Goal: Task Accomplishment & Management: Manage account settings

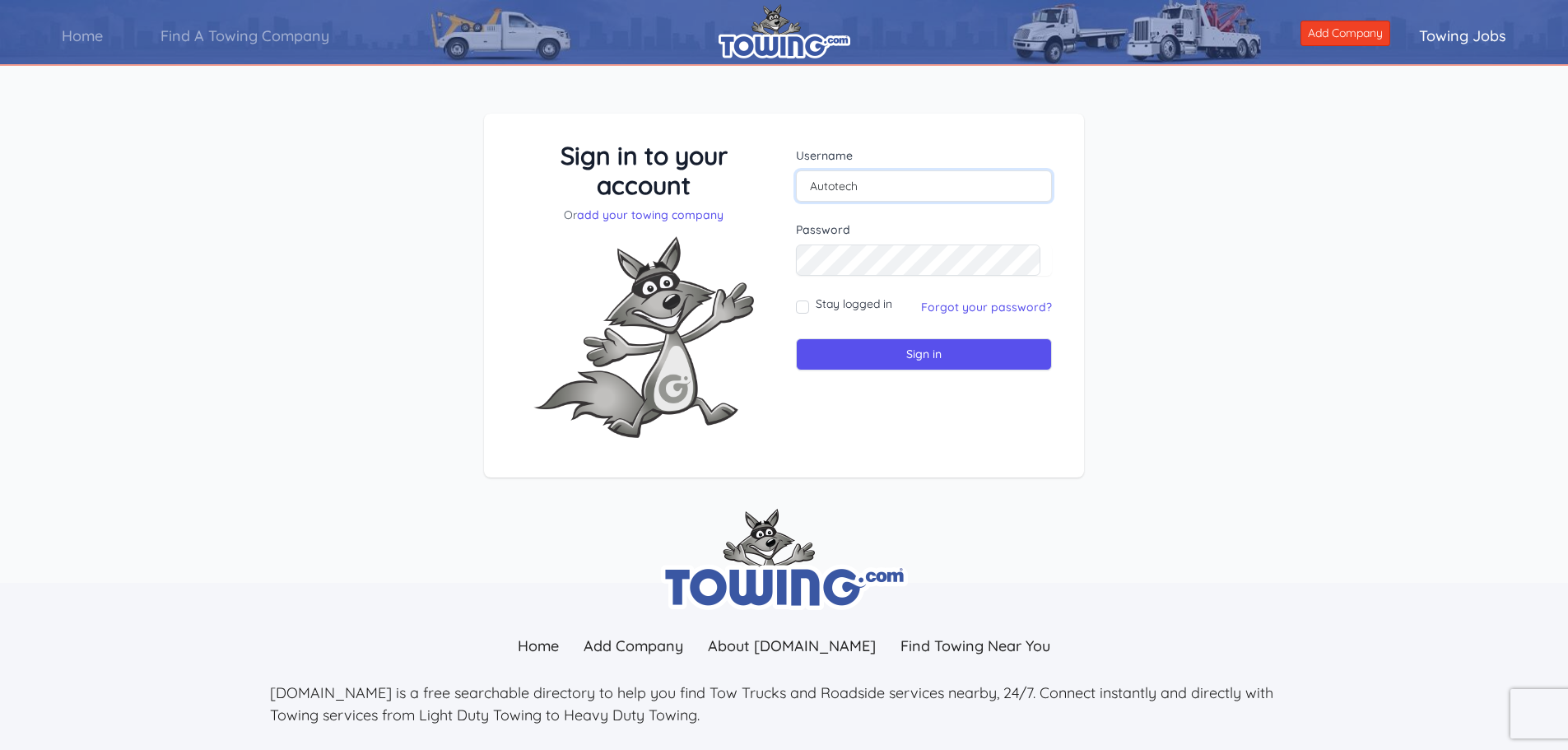
click at [899, 192] on input "Autotech" at bounding box center [924, 186] width 256 height 31
drag, startPoint x: 1368, startPoint y: 212, endPoint x: 1135, endPoint y: 258, distance: 237.5
click at [1368, 213] on div "Sign in to your account Or add your towing company Username Autotech Sign in" at bounding box center [784, 308] width 1568 height 469
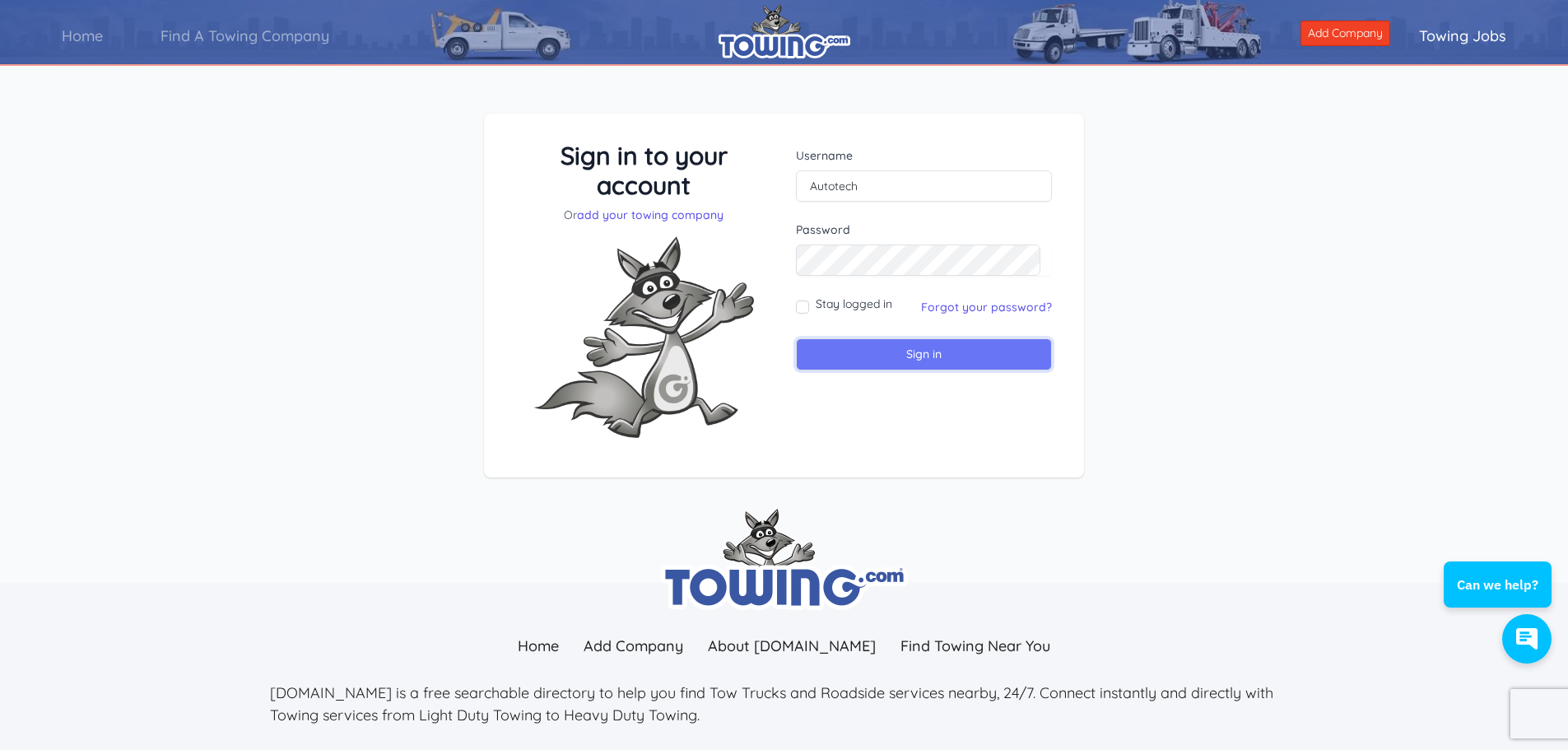
click at [932, 356] on input "Sign in" at bounding box center [924, 354] width 256 height 32
click at [885, 187] on input "text" at bounding box center [924, 186] width 256 height 31
click at [1003, 309] on link "Forgot your password?" at bounding box center [986, 307] width 131 height 14
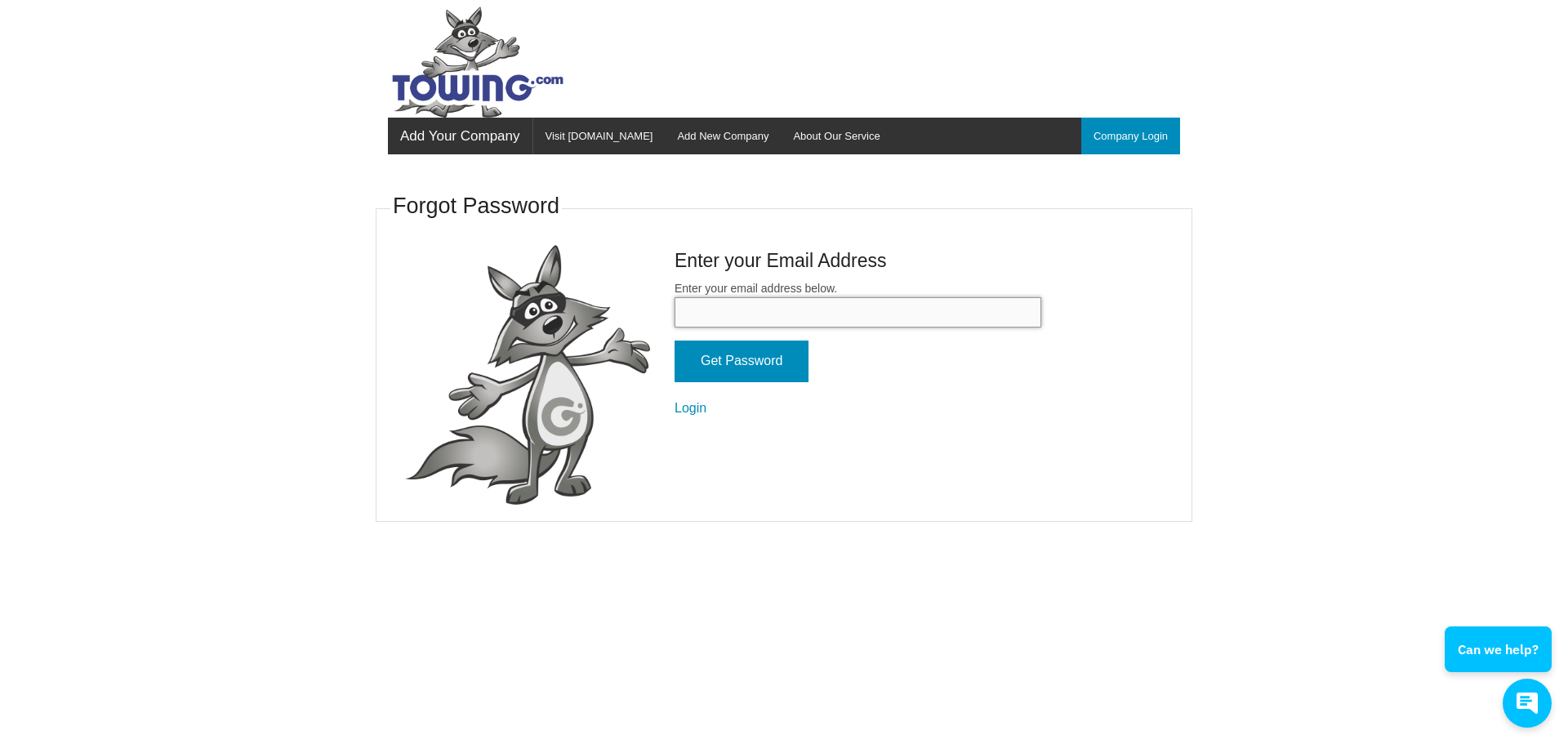
click at [828, 308] on input "Enter your email address below." at bounding box center [857, 313] width 366 height 31
type input "autotech@iowatelecom.net"
click at [674, 340] on input "Get Password" at bounding box center [741, 361] width 134 height 42
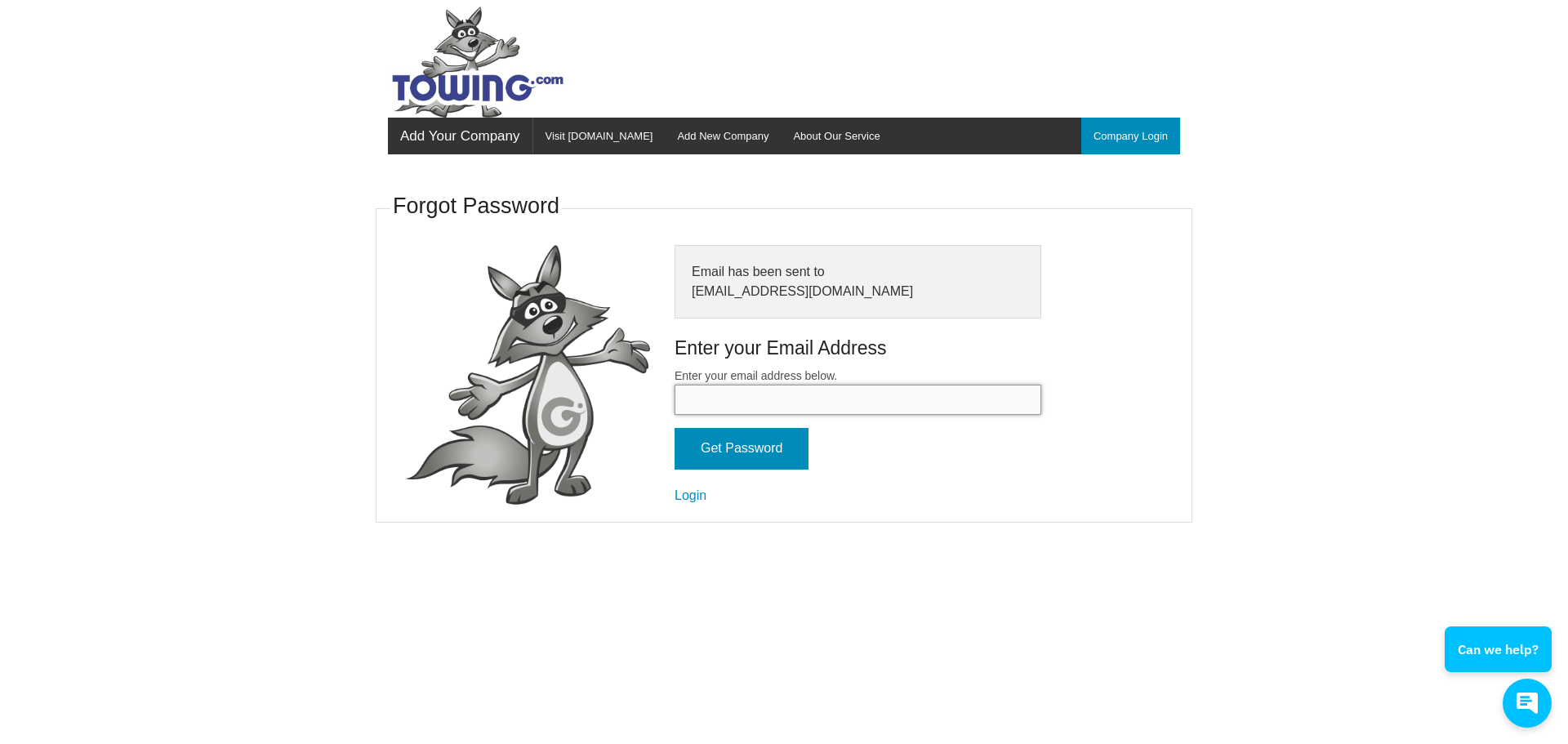
click at [783, 410] on input "Enter your email address below." at bounding box center [857, 400] width 366 height 31
click at [702, 492] on link "Login" at bounding box center [690, 495] width 32 height 14
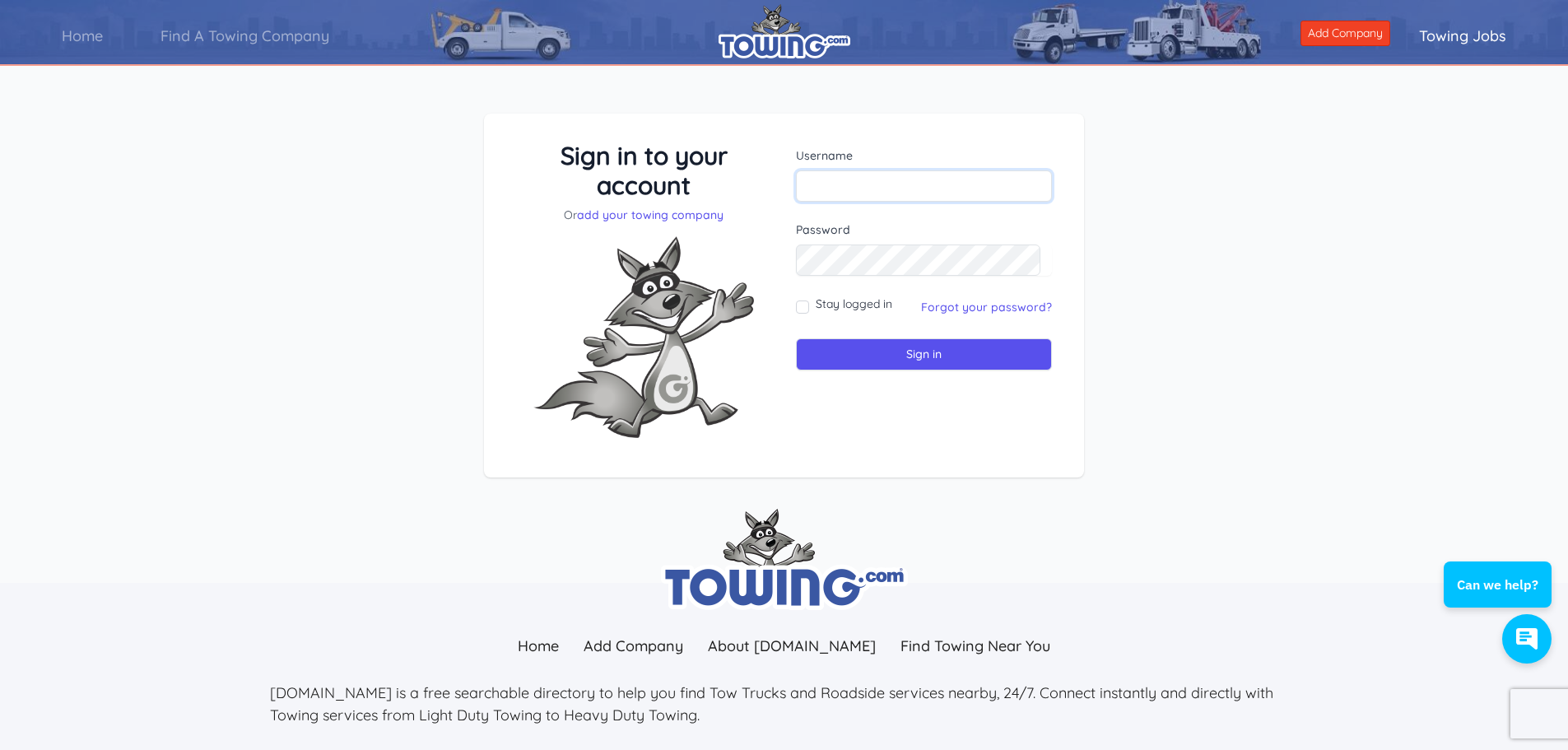
click at [856, 176] on input "text" at bounding box center [924, 186] width 256 height 31
type input "Autotech"
click at [921, 347] on input "Sign in" at bounding box center [924, 354] width 256 height 32
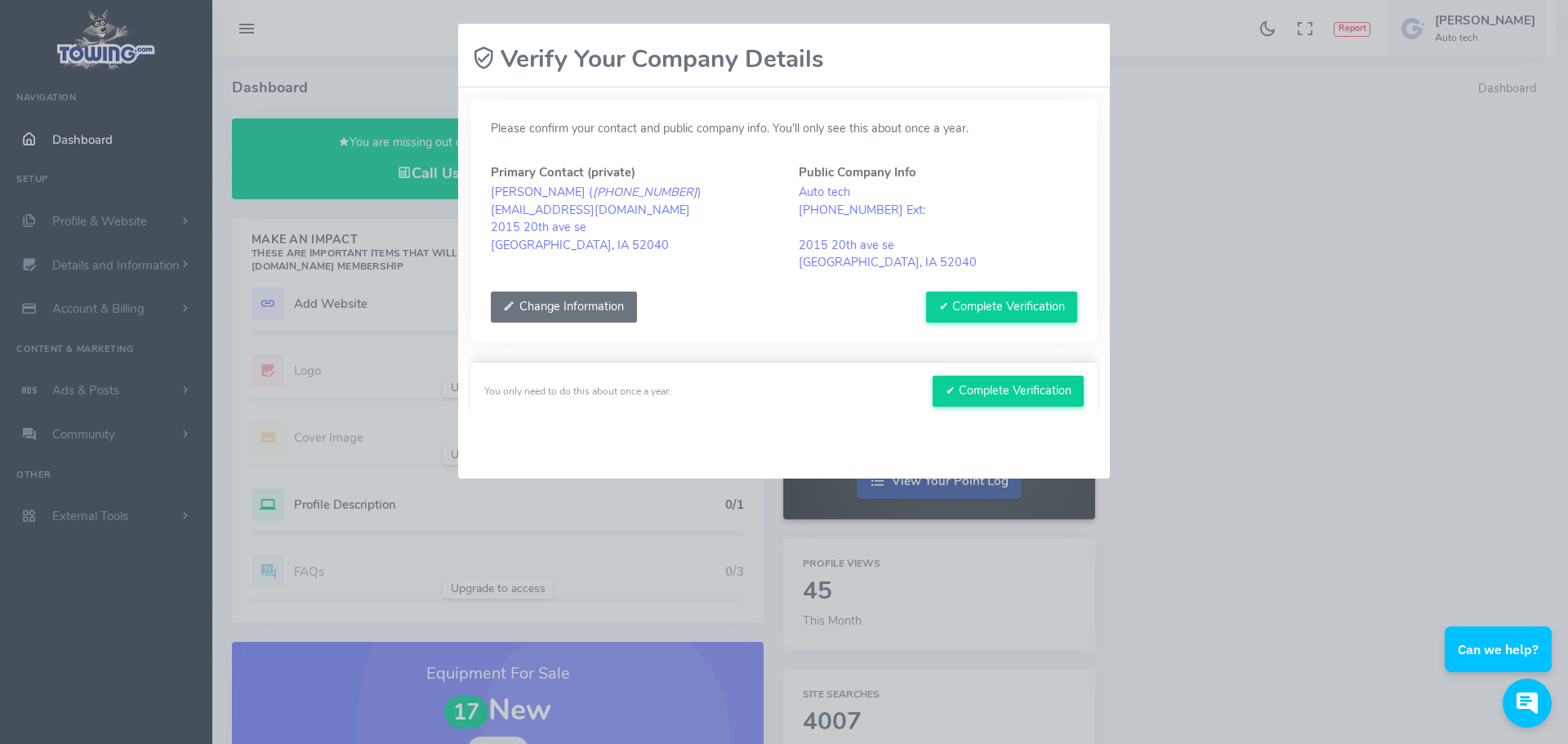
click at [571, 298] on button "Change Information" at bounding box center [563, 307] width 146 height 31
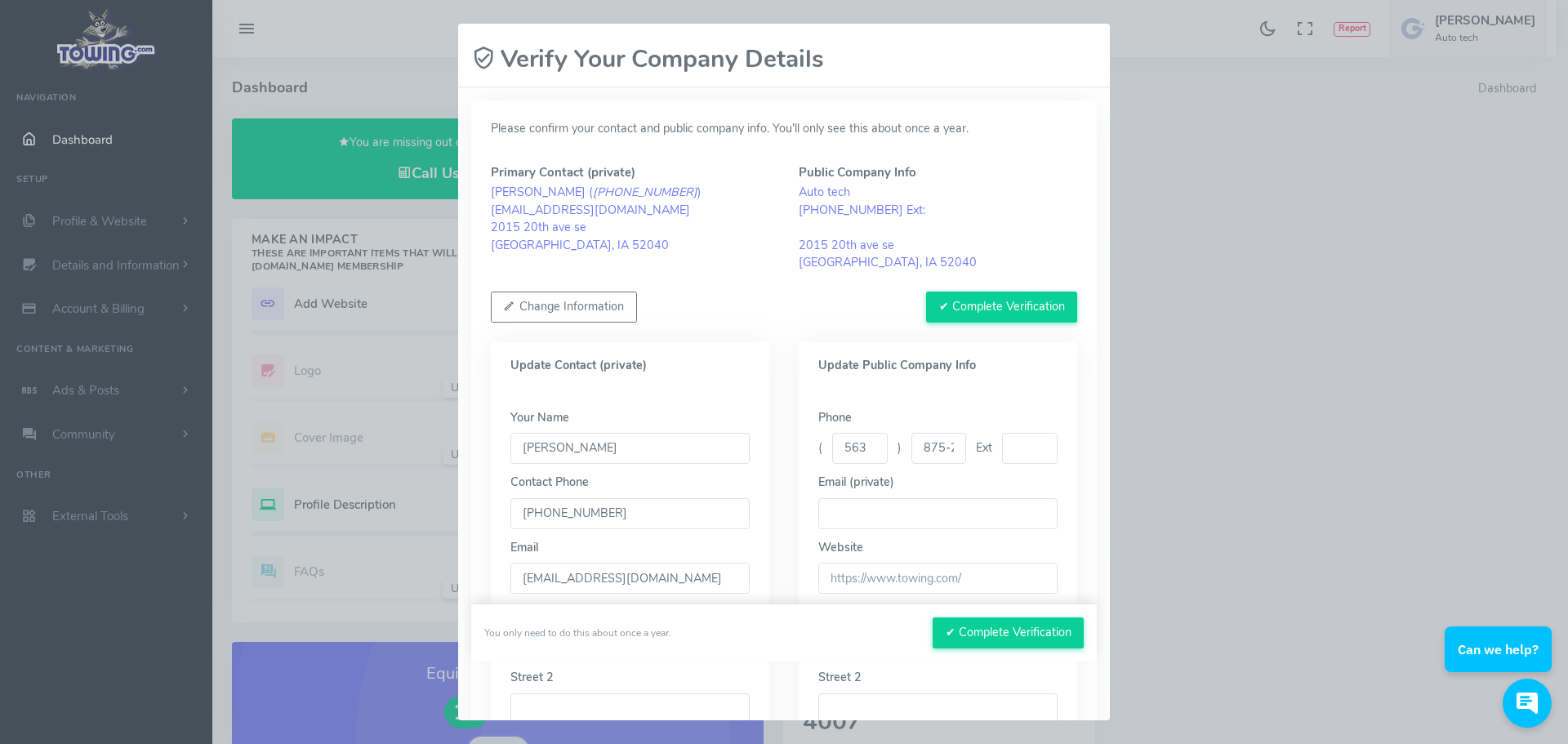
drag, startPoint x: 658, startPoint y: 448, endPoint x: 249, endPoint y: 419, distance: 410.0
click at [287, 421] on div "Please wait, submitting data... Verify Your Company Details Please confirm your…" at bounding box center [784, 372] width 1568 height 744
type input "Cliff"
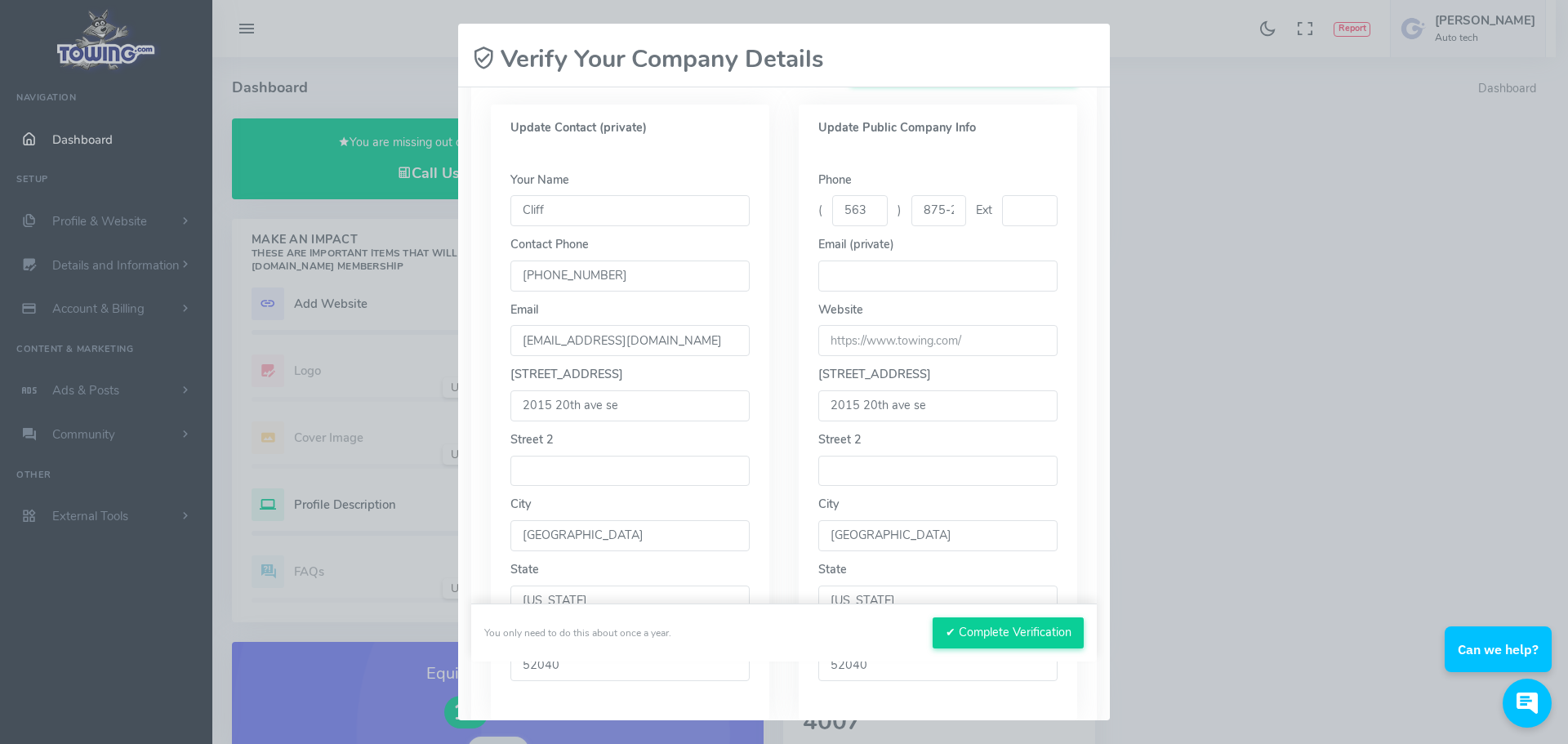
scroll to position [245, 0]
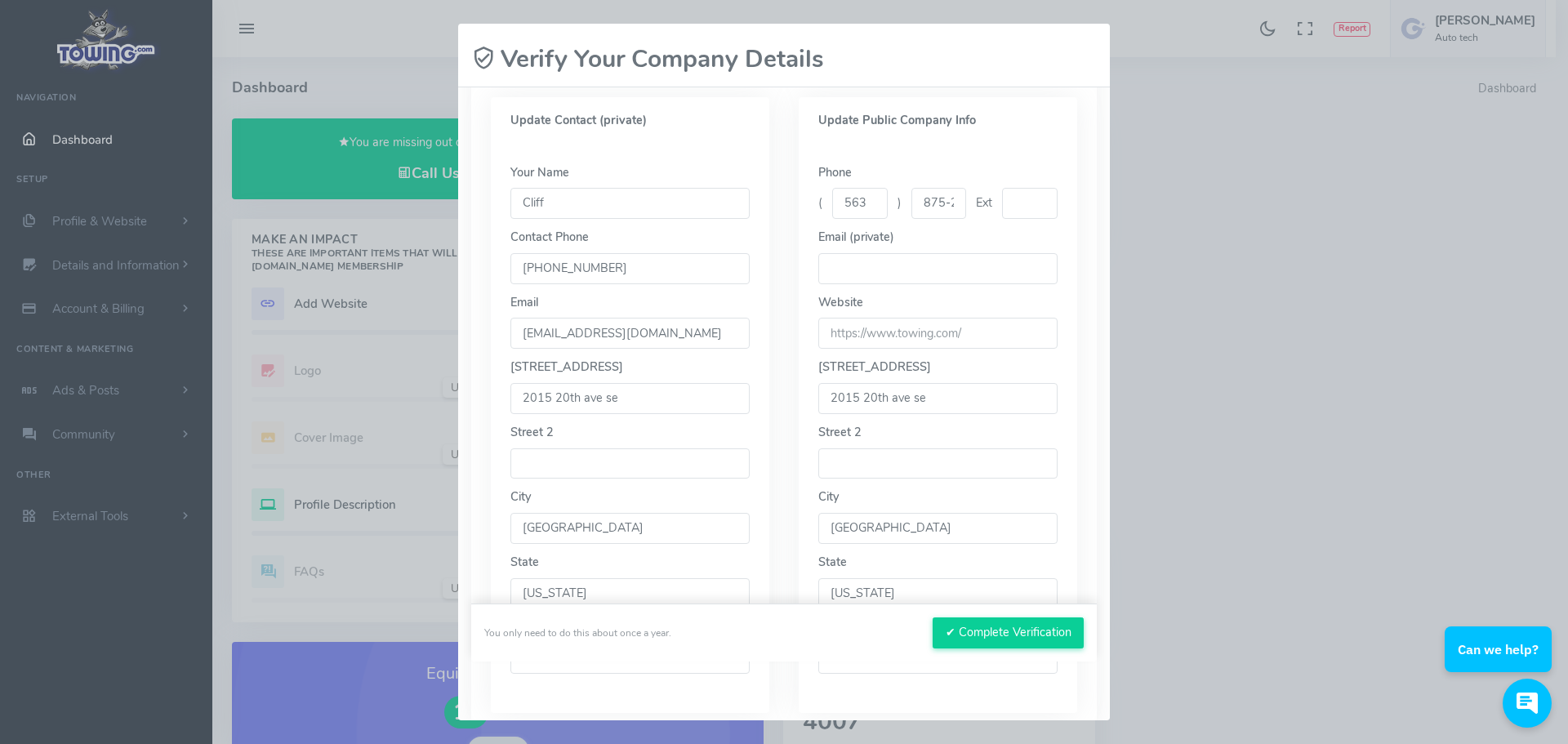
click at [915, 199] on input "875-2748" at bounding box center [939, 203] width 55 height 31
drag, startPoint x: 693, startPoint y: 338, endPoint x: 405, endPoint y: 315, distance: 288.9
click at [408, 316] on div "Please wait, submitting data... Verify Your Company Details Please confirm your…" at bounding box center [784, 372] width 1568 height 744
type input "autotechtowingservice@gmail.com"
type input "2015 20th Ave SE"
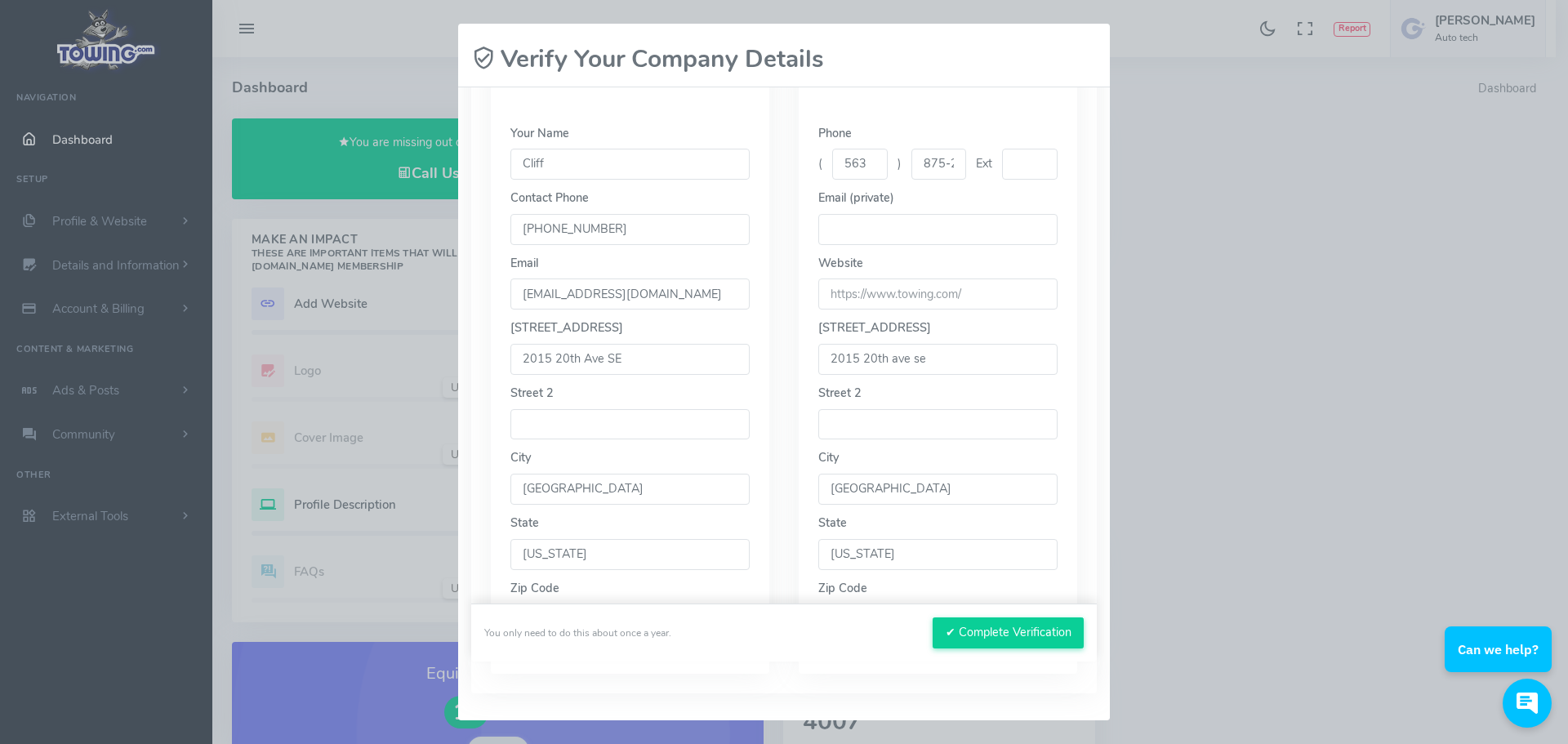
scroll to position [394, 0]
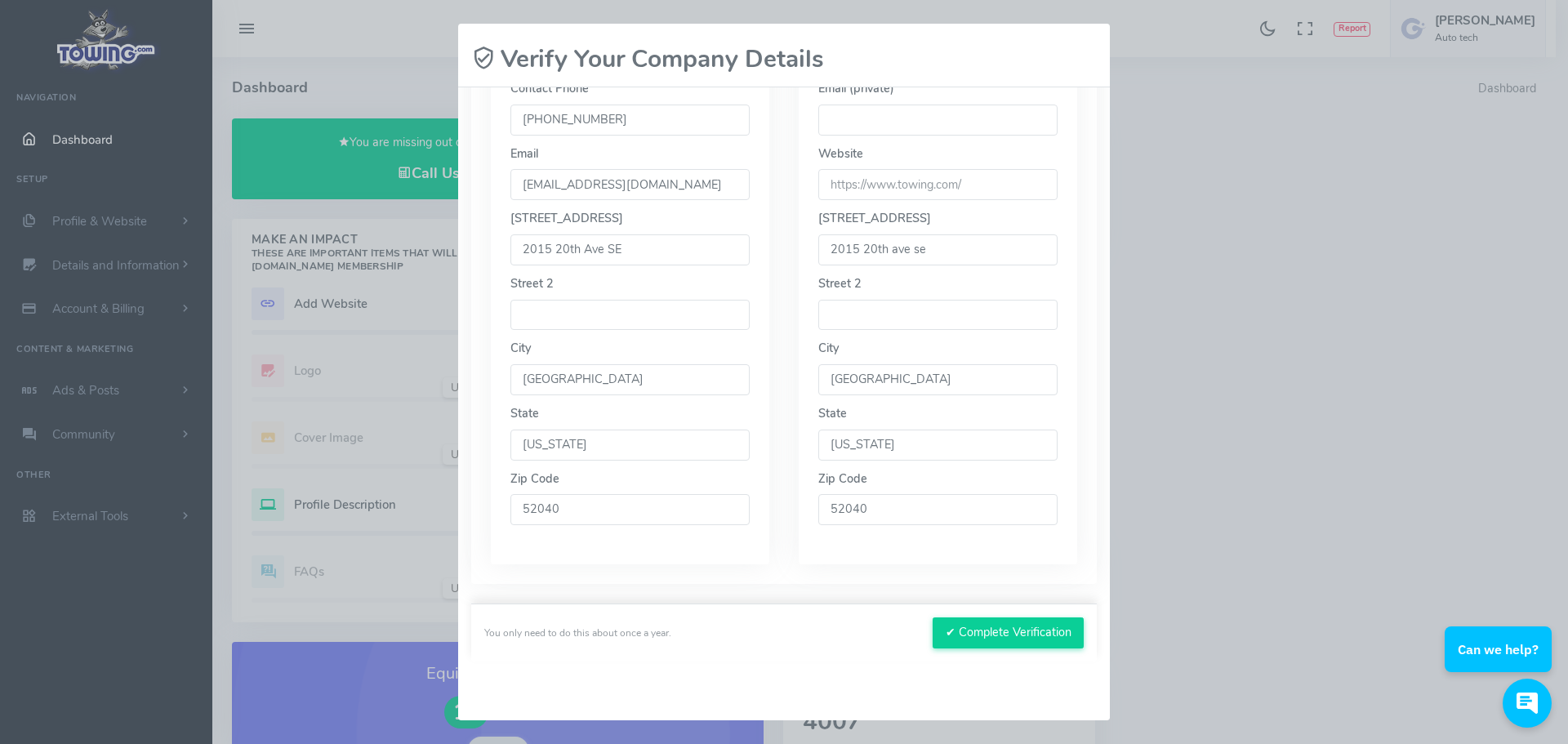
click at [860, 543] on div "Phone ( 563 ) 875-2748 Ext Email (private) Website Street 1 2015 20th ave se Ci…" at bounding box center [938, 280] width 278 height 569
click at [947, 249] on input "2015 20th ave se" at bounding box center [939, 250] width 239 height 31
drag, startPoint x: 884, startPoint y: 249, endPoint x: 1027, endPoint y: 253, distance: 143.1
click at [1027, 253] on input "2015 20th ave se" at bounding box center [939, 250] width 239 height 31
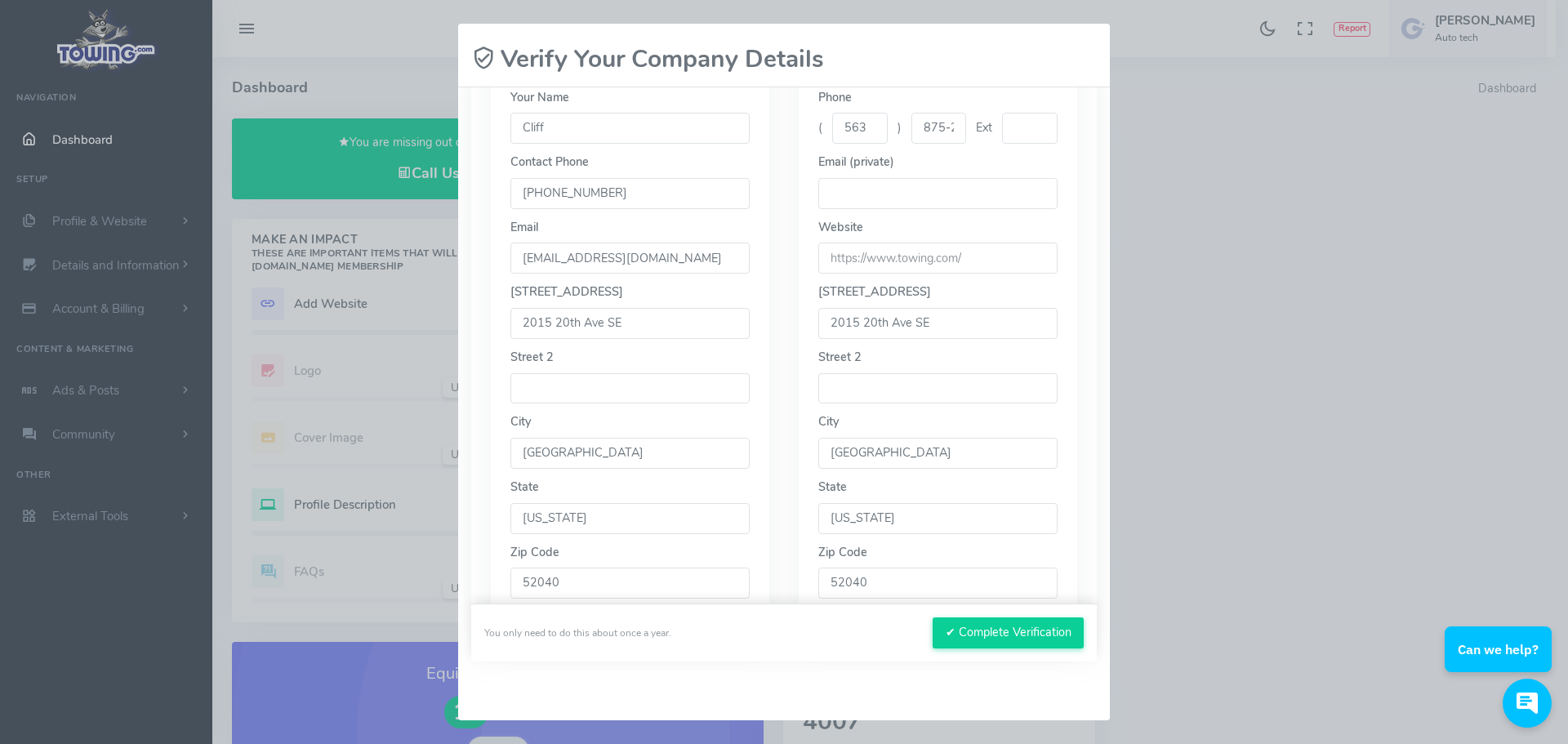
scroll to position [312, 0]
type input "2015 20th Ave SE"
click at [940, 265] on input "url" at bounding box center [939, 266] width 239 height 31
type input "www.autotechiowa.com"
click at [746, 238] on div "Your Name Cliff Contact Phone (563)875-2748 Email autotechtowingservice@gmail.c…" at bounding box center [629, 361] width 278 height 569
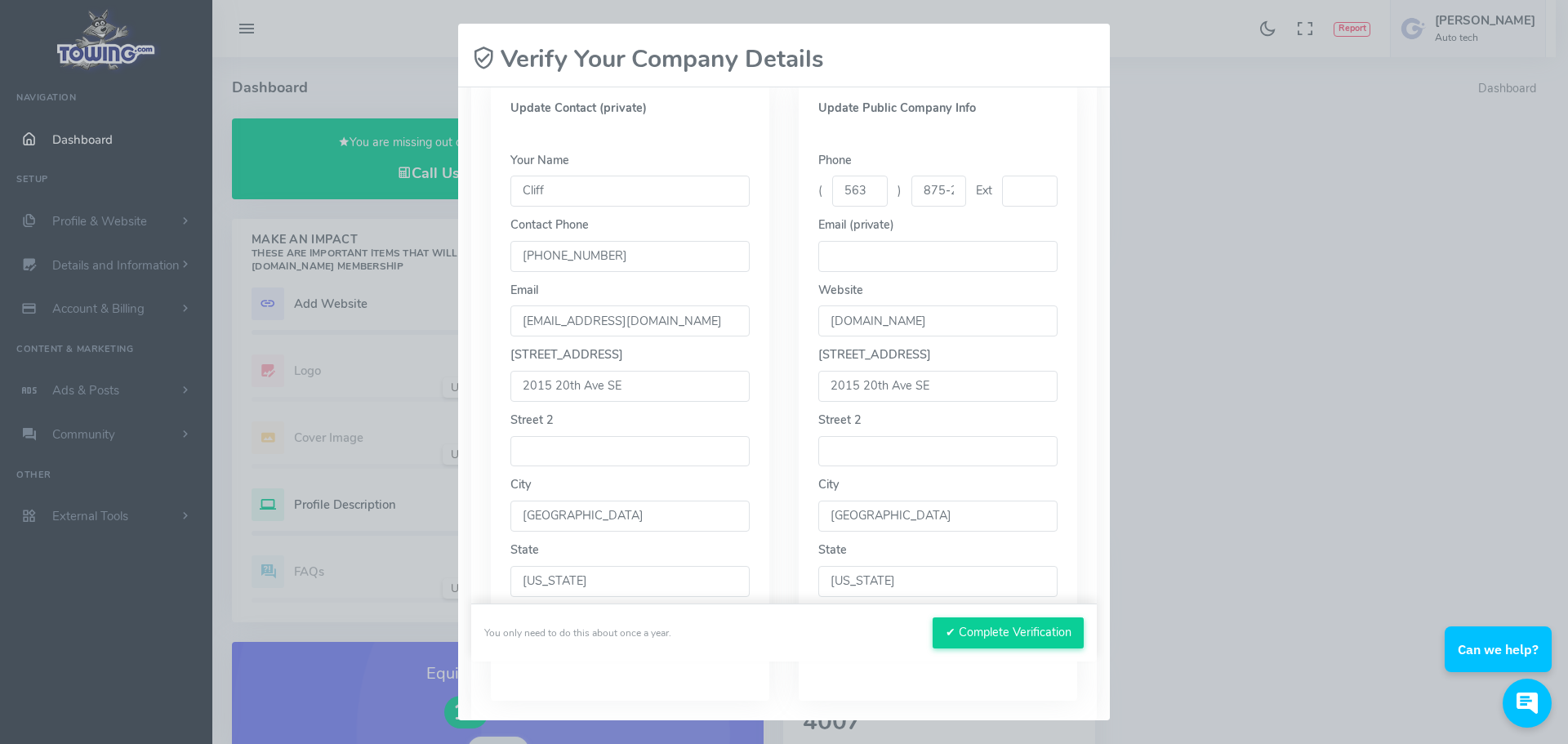
scroll to position [394, 0]
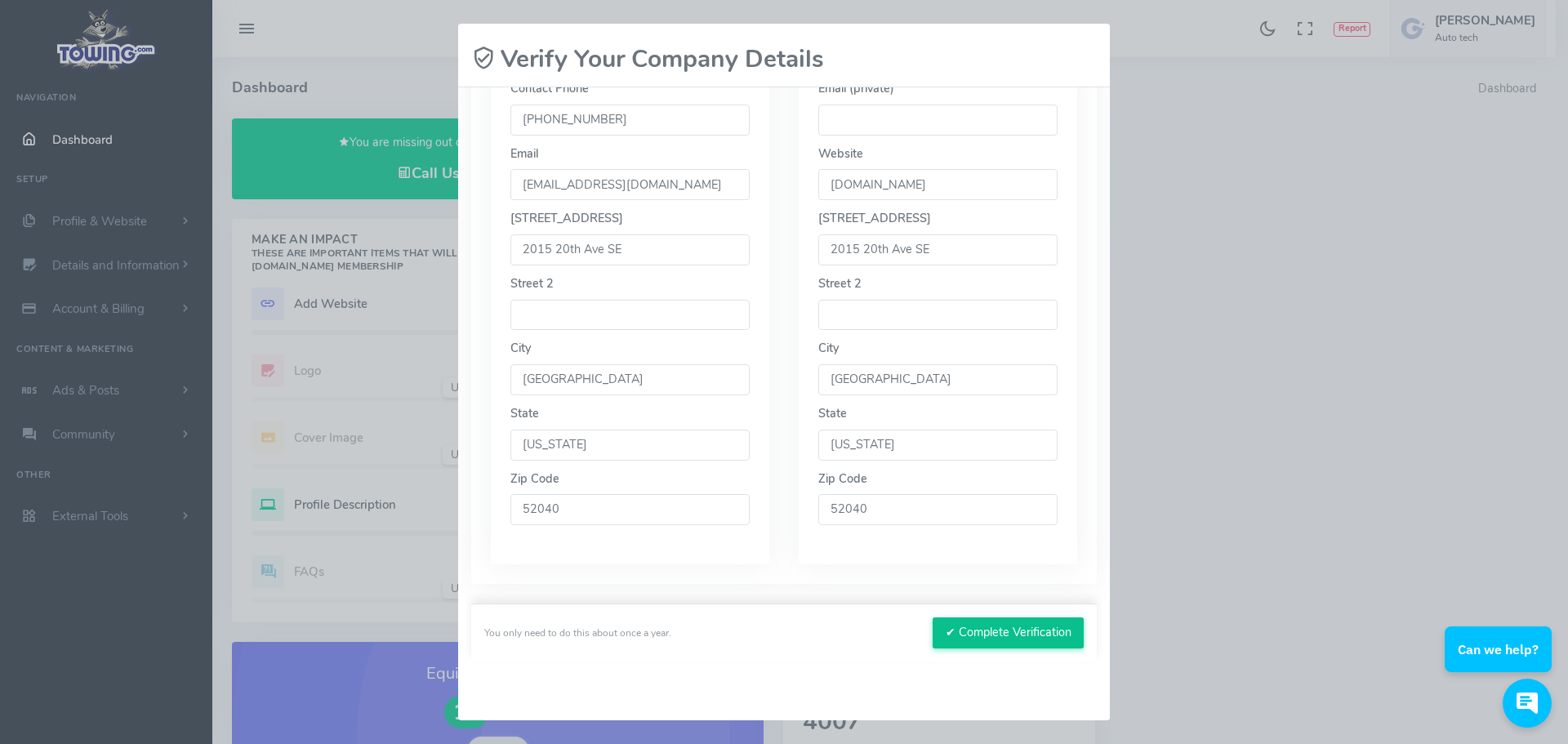
click at [1025, 628] on button "✔ Complete Verification" at bounding box center [1008, 633] width 151 height 31
click at [948, 641] on button "✔ Complete Verification" at bounding box center [1008, 633] width 151 height 31
click at [1018, 626] on button "✔ Complete Verification" at bounding box center [1008, 633] width 151 height 31
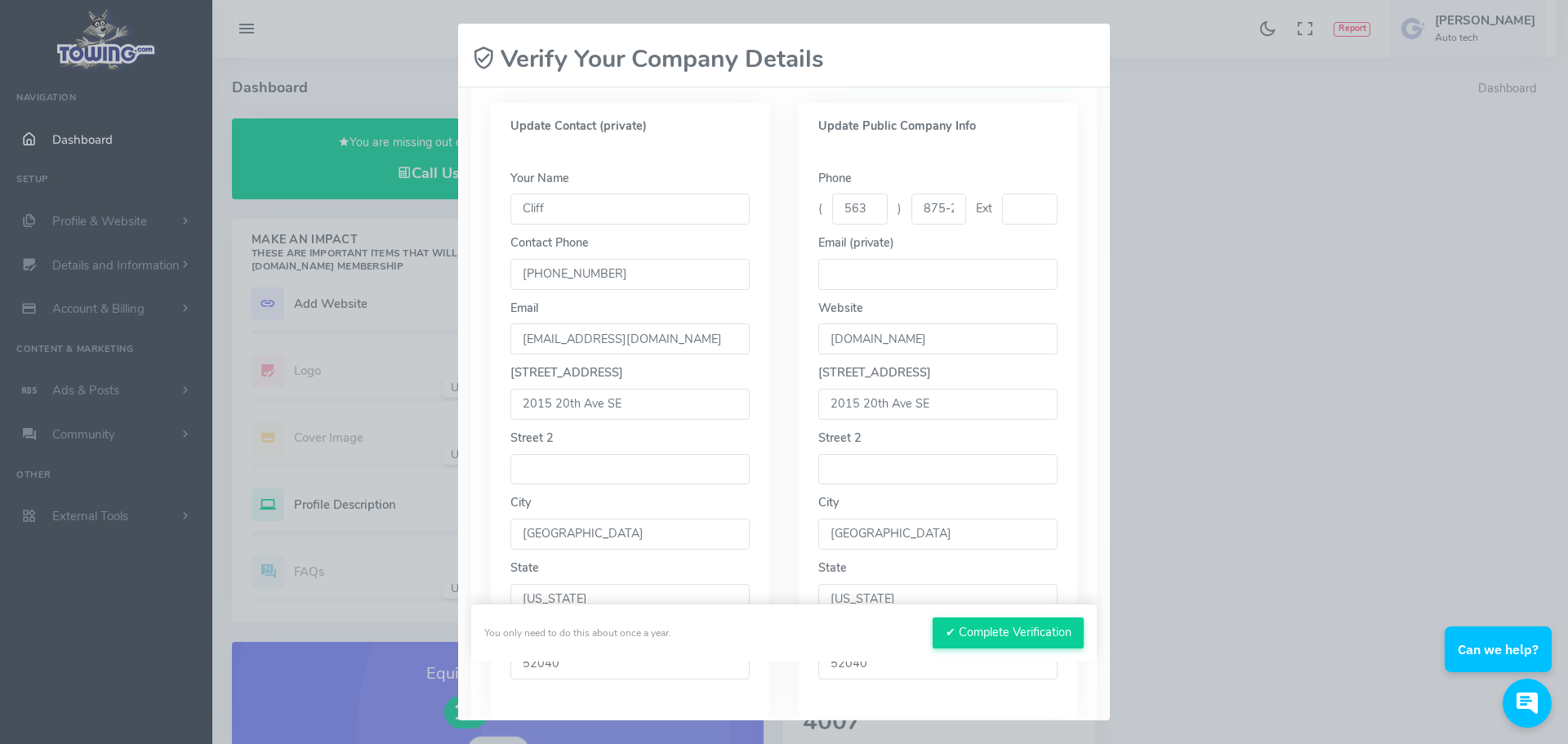
scroll to position [0, 0]
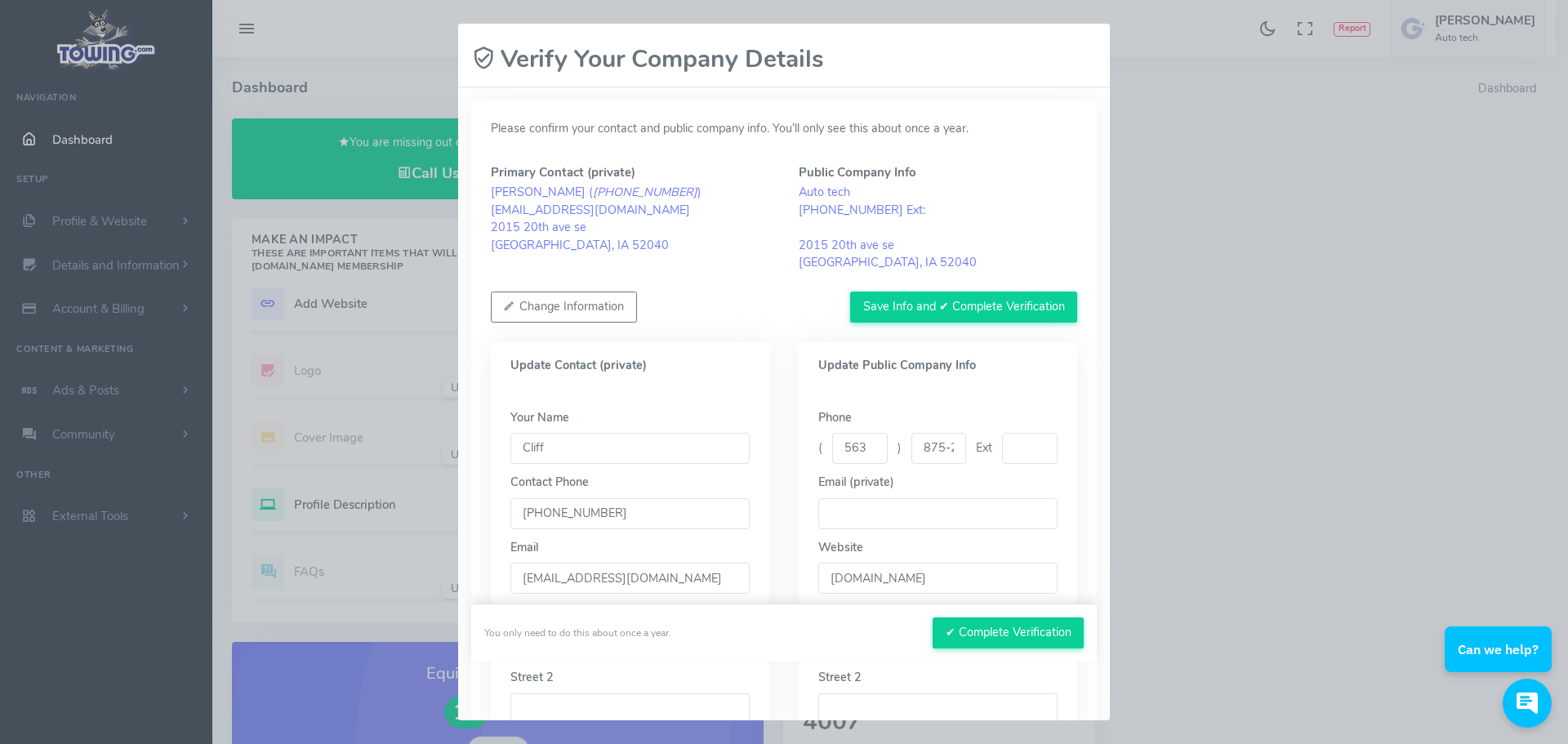
click at [571, 125] on p "Please confirm your contact and public company info. You’ll only see this about…" at bounding box center [784, 129] width 586 height 18
click at [1004, 633] on button "✔ Complete Verification" at bounding box center [1008, 633] width 151 height 31
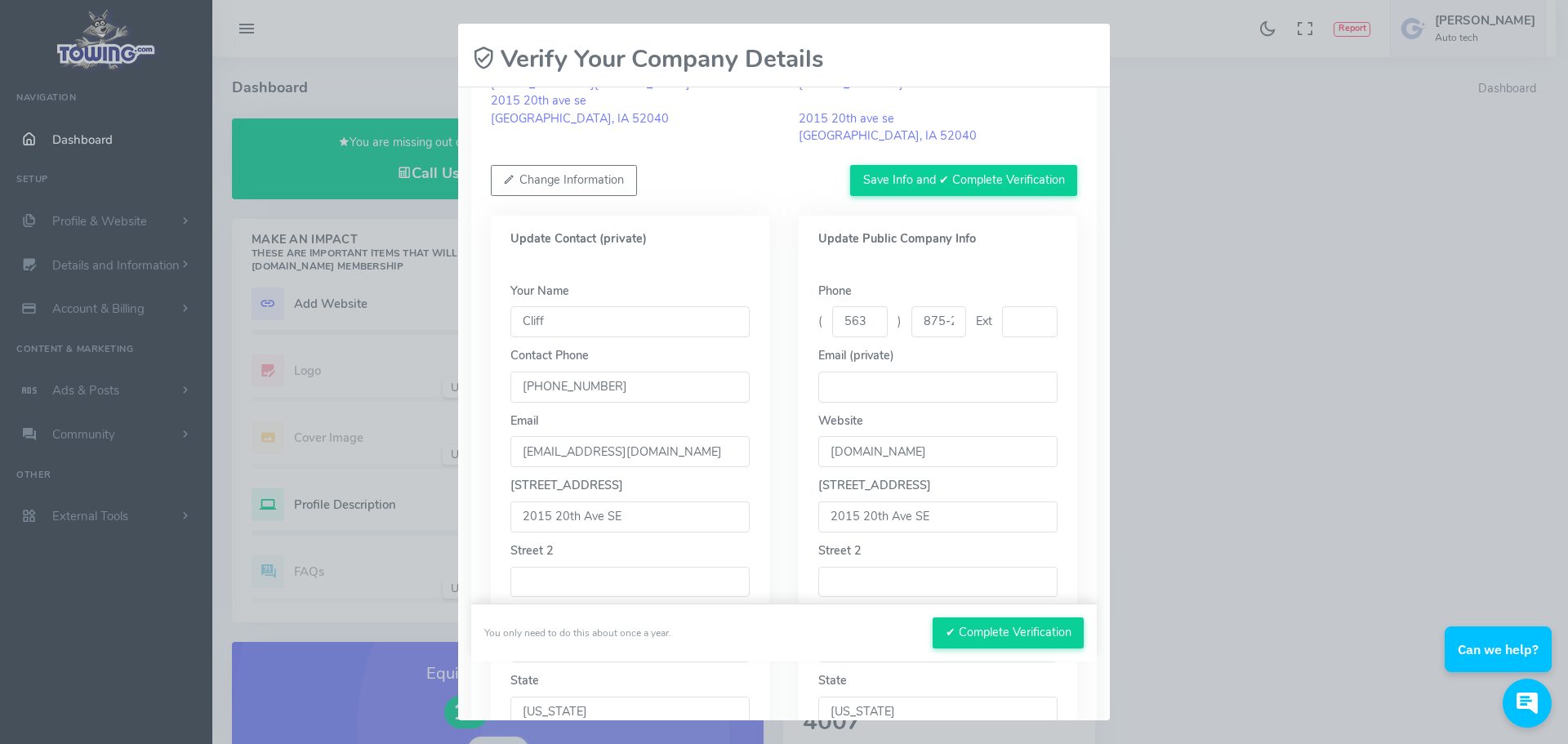
scroll to position [394, 0]
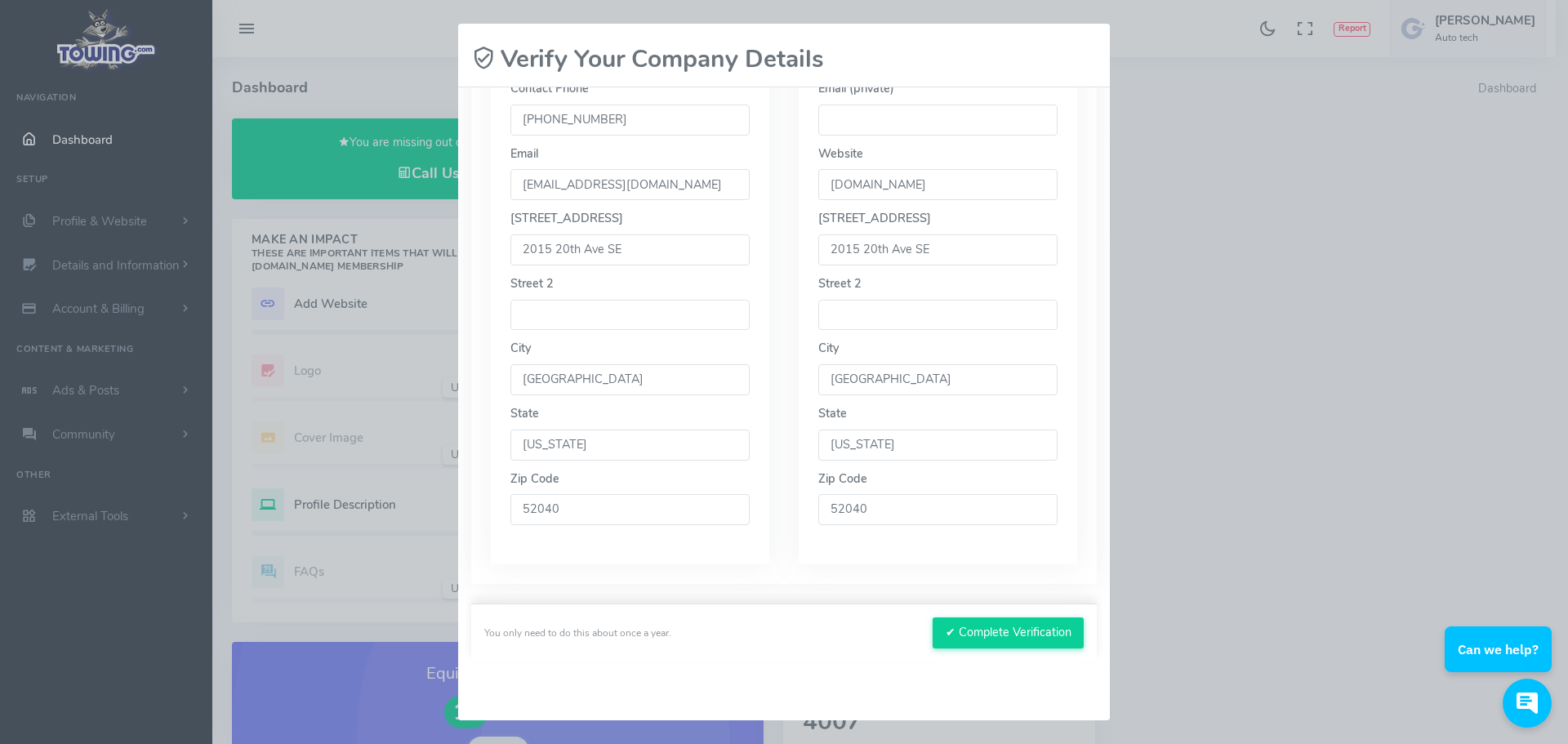
click at [985, 516] on input "52040" at bounding box center [939, 510] width 239 height 31
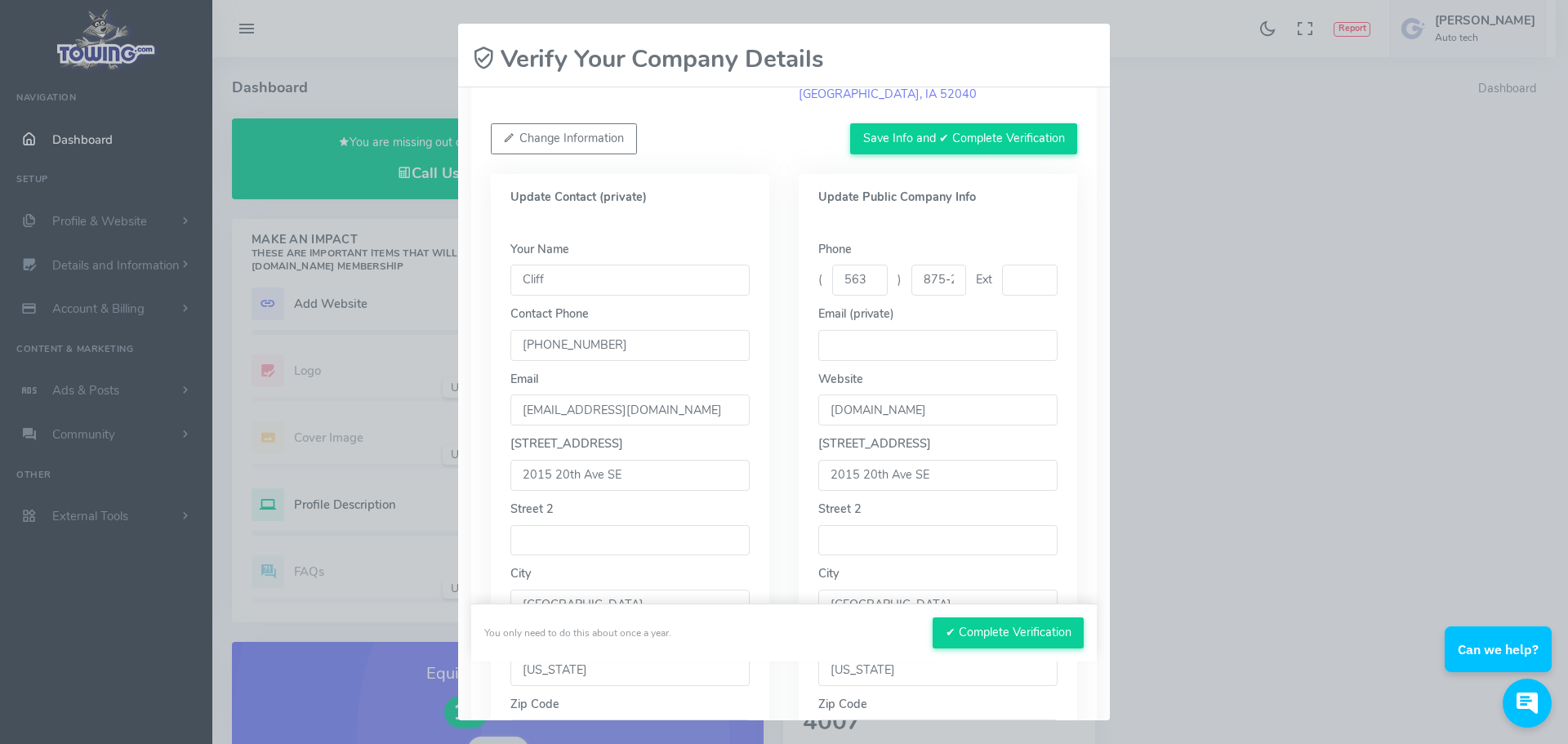
scroll to position [0, 0]
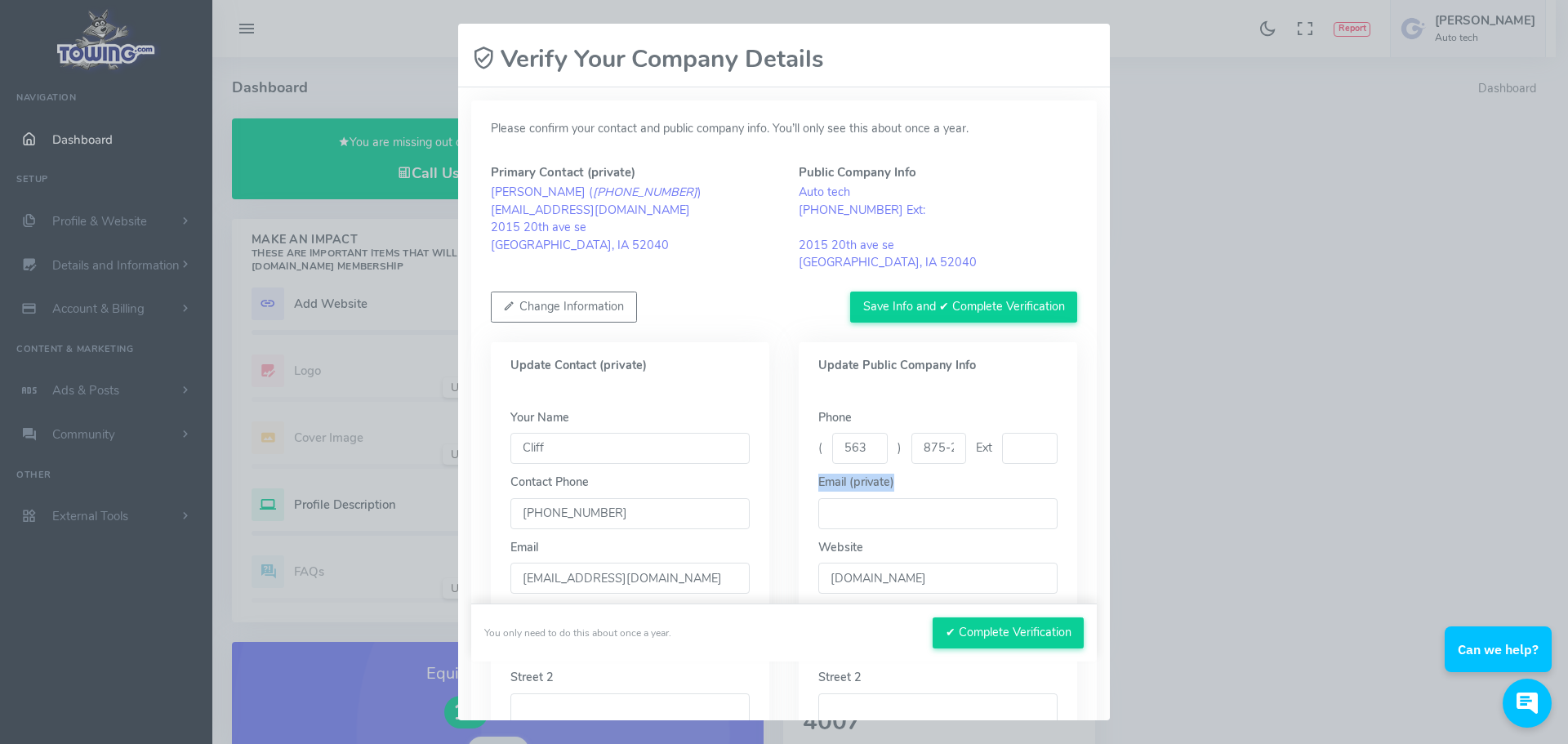
click at [1199, 464] on div "Please wait, submitting data... Verify Your Company Details Please confirm your…" at bounding box center [784, 372] width 1568 height 744
click at [982, 632] on button "✔ Complete Verification" at bounding box center [1008, 633] width 151 height 31
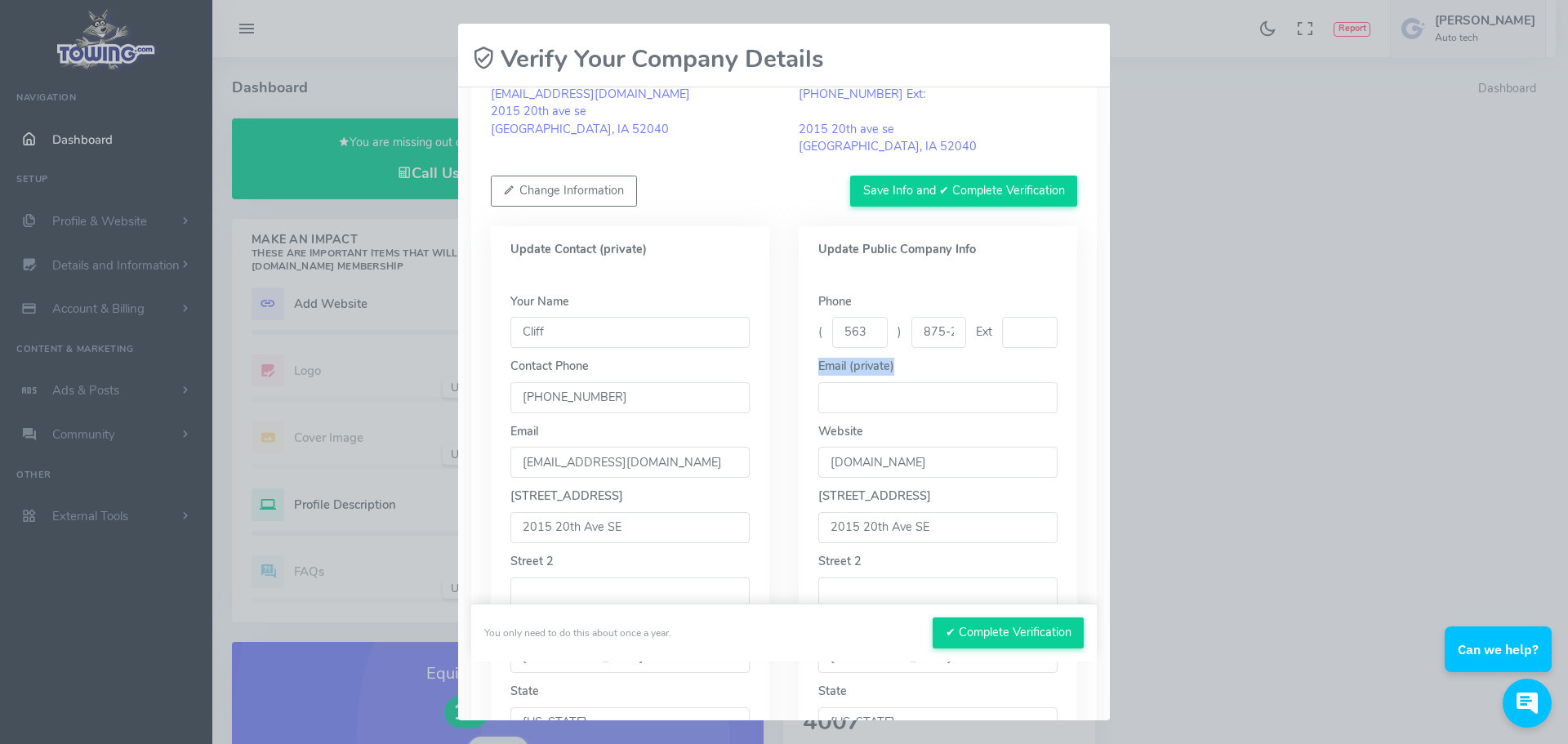
scroll to position [394, 0]
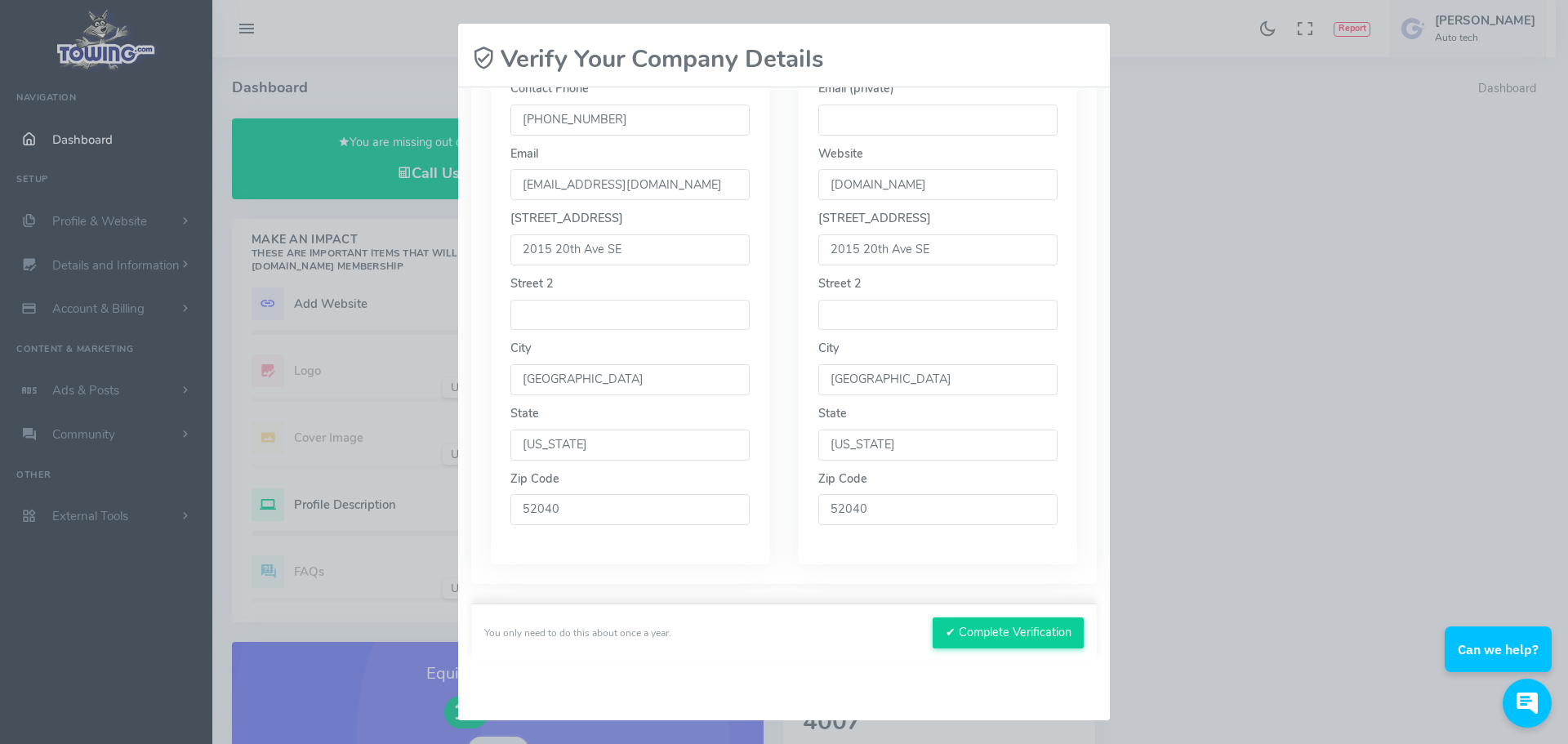
click at [936, 513] on input "52040" at bounding box center [939, 510] width 239 height 31
click at [589, 629] on div "You only need to do this about once a year." at bounding box center [578, 632] width 188 height 14
click at [756, 642] on div "You only need to do this about once a year. ✔ Complete Verification" at bounding box center [784, 632] width 626 height 58
click at [933, 642] on button "✔ Complete Verification" at bounding box center [1008, 633] width 151 height 31
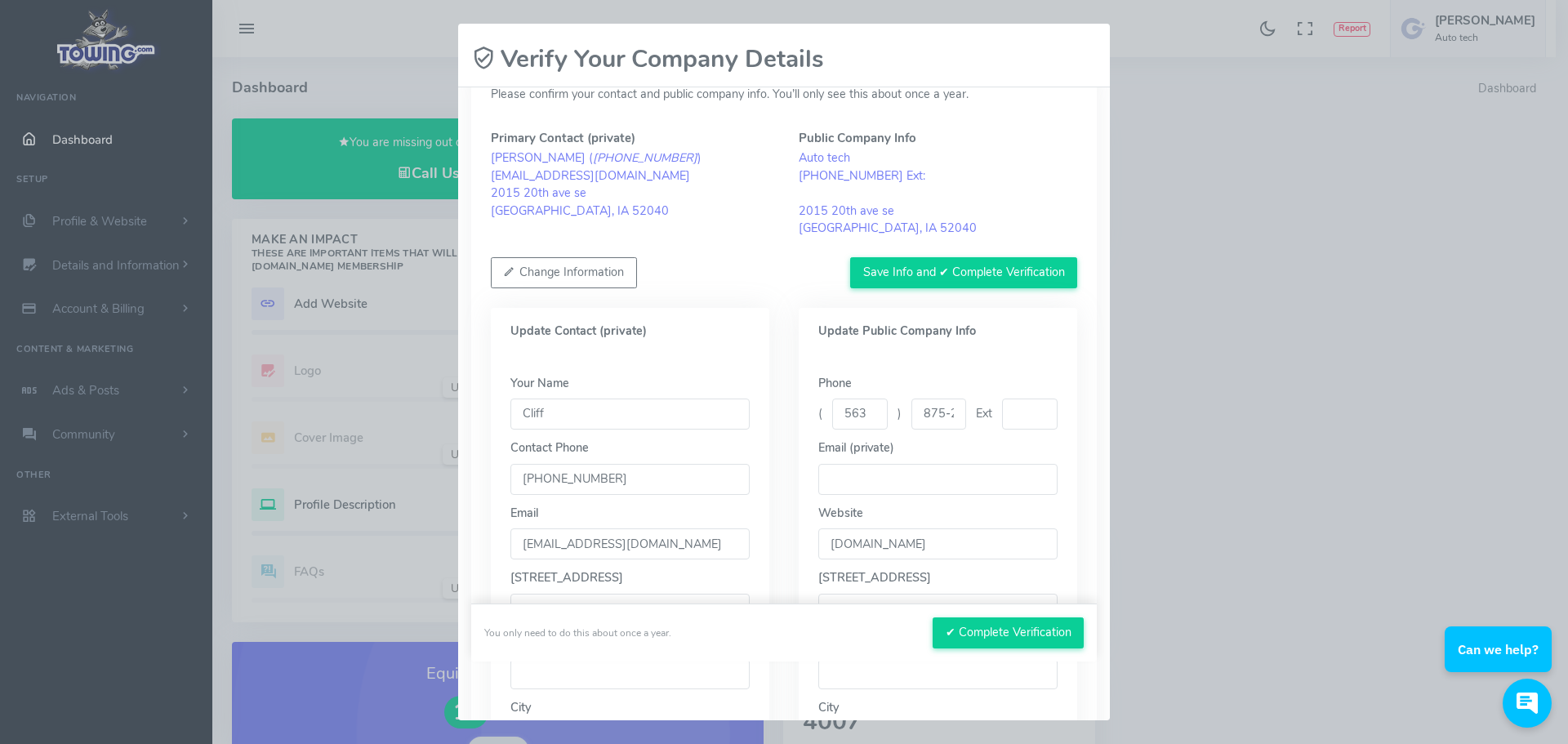
scroll to position [0, 0]
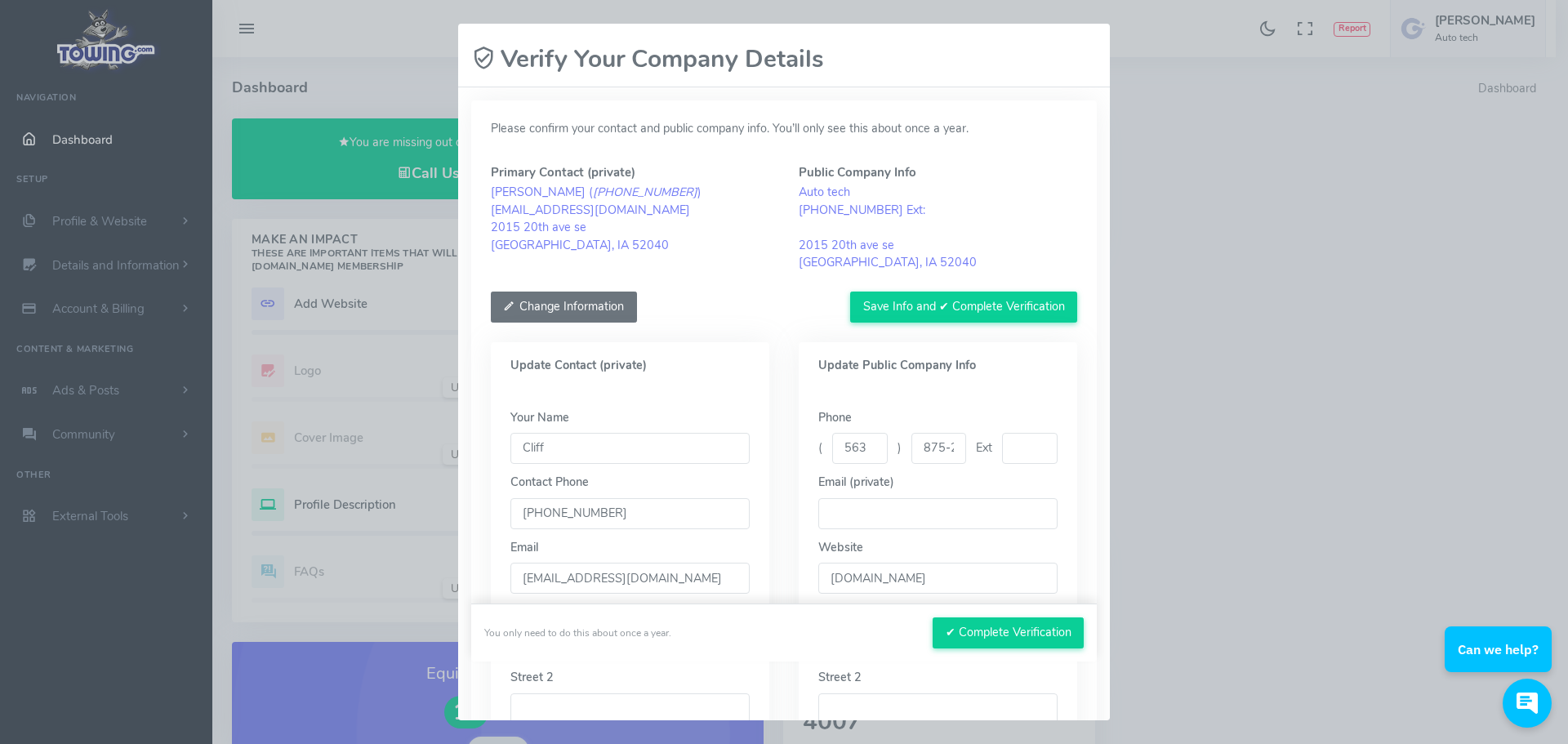
click at [588, 315] on button "Change Information" at bounding box center [563, 307] width 146 height 31
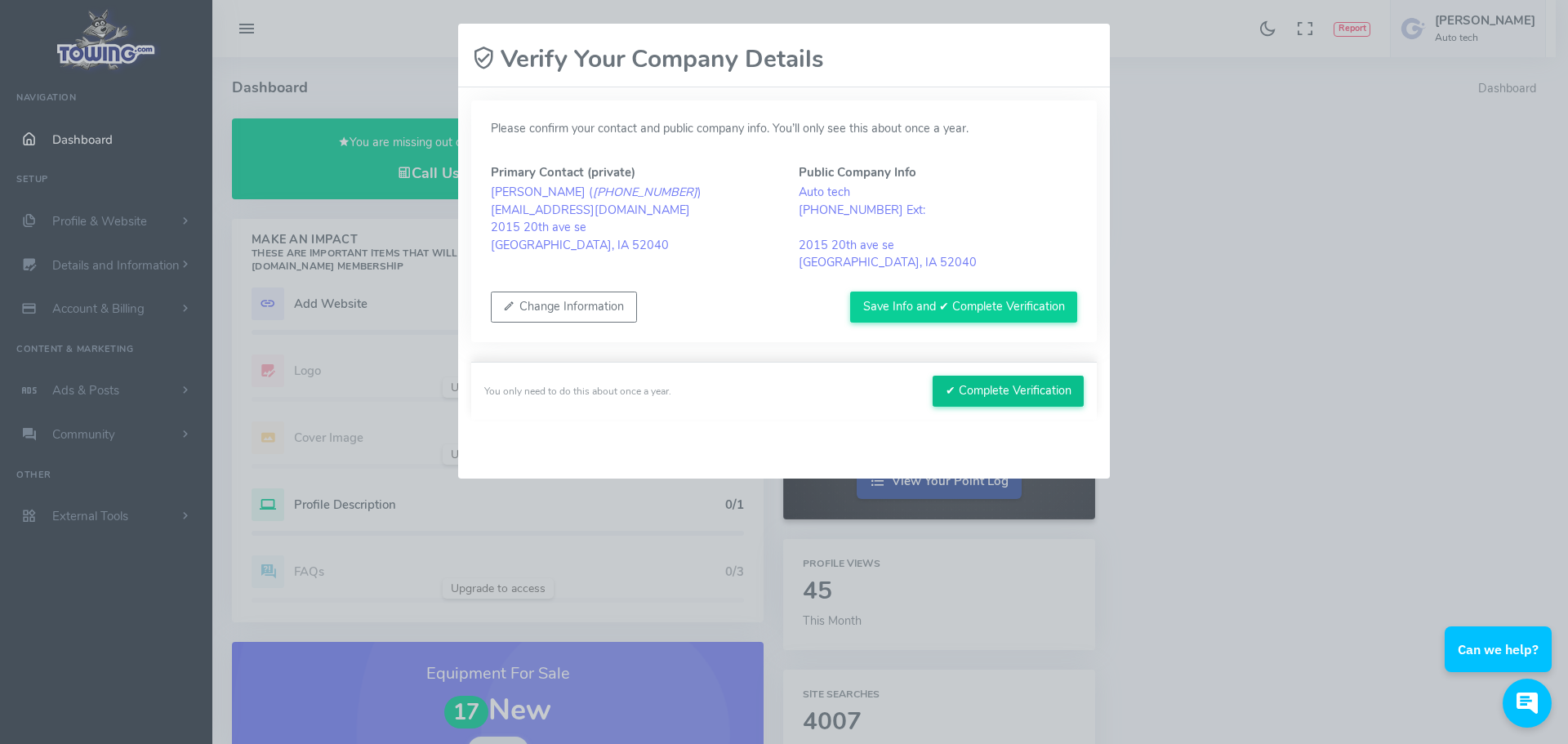
click at [1017, 391] on button "✔ Complete Verification" at bounding box center [1008, 391] width 151 height 31
click at [969, 316] on button "Save Info and ✔ Complete Verification" at bounding box center [963, 307] width 227 height 31
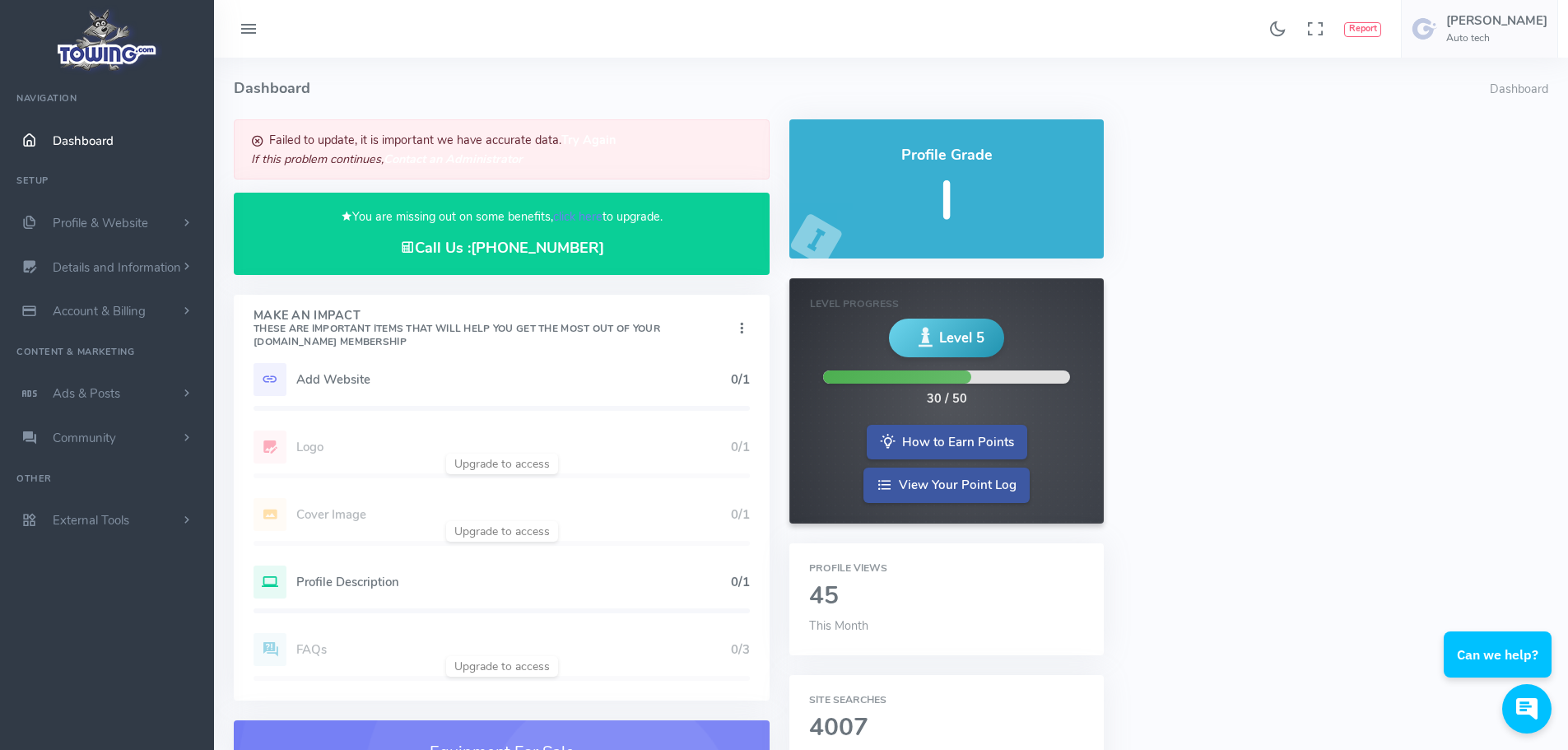
click at [592, 138] on b "Try Again" at bounding box center [588, 139] width 54 height 16
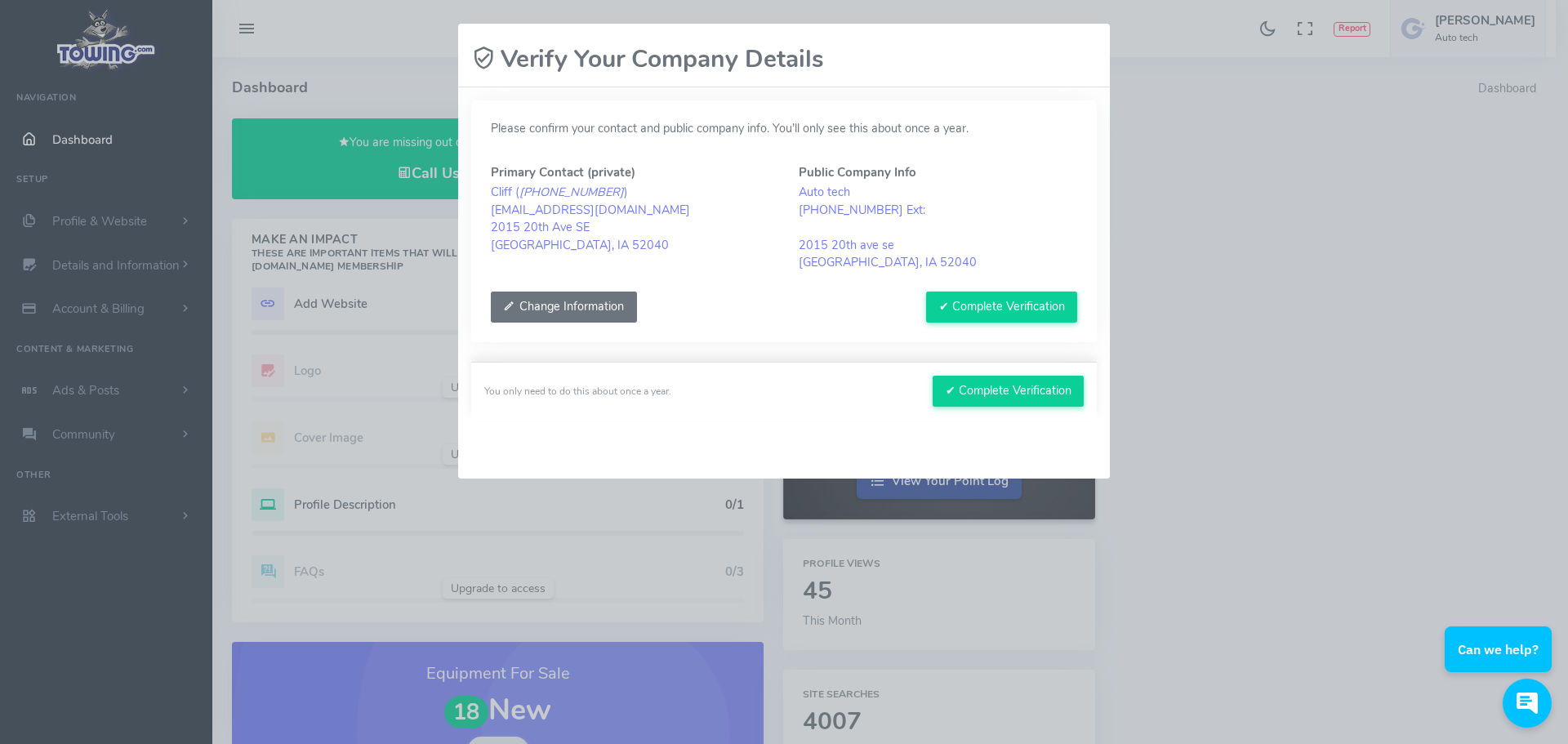
click at [544, 310] on button "Change Information" at bounding box center [563, 307] width 146 height 31
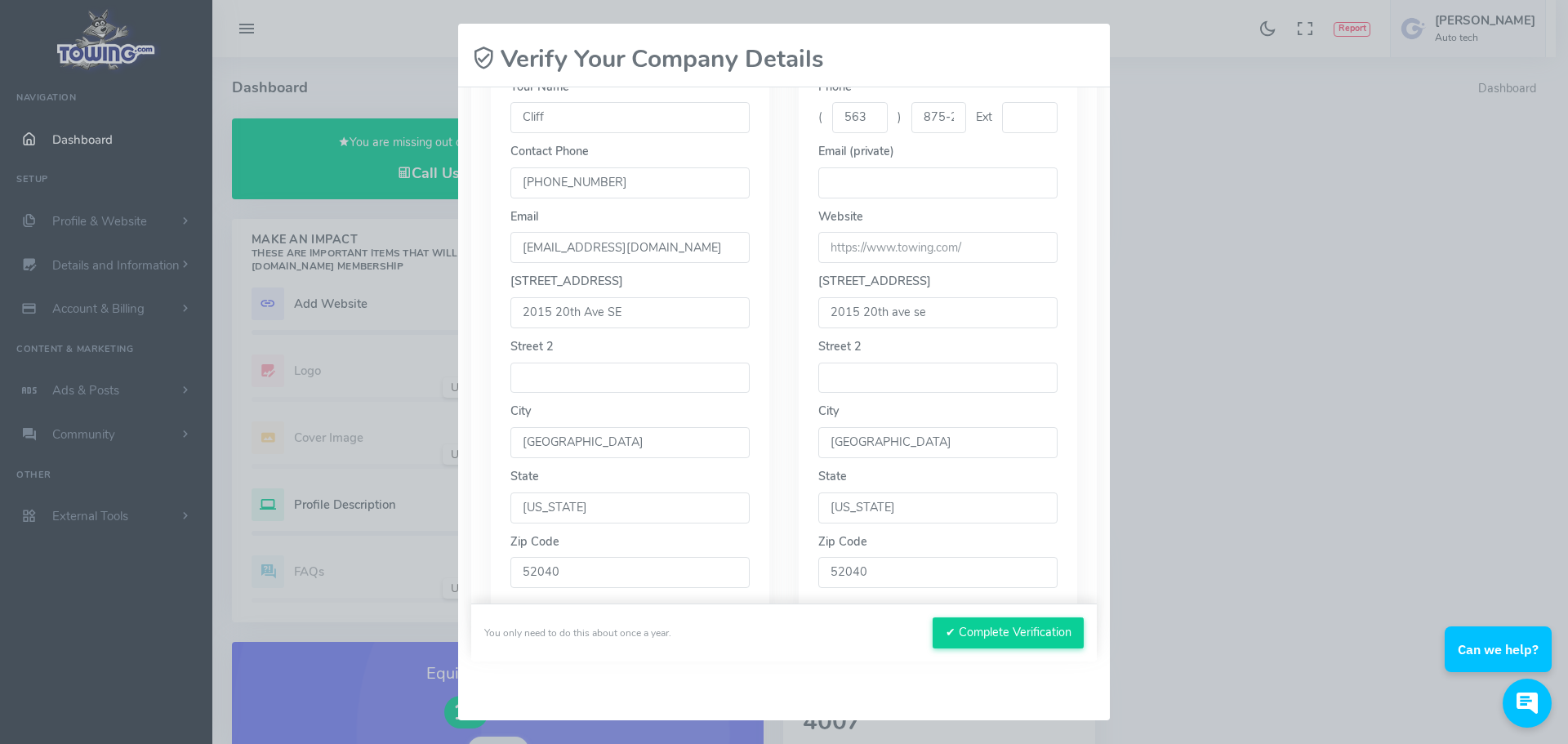
scroll to position [394, 0]
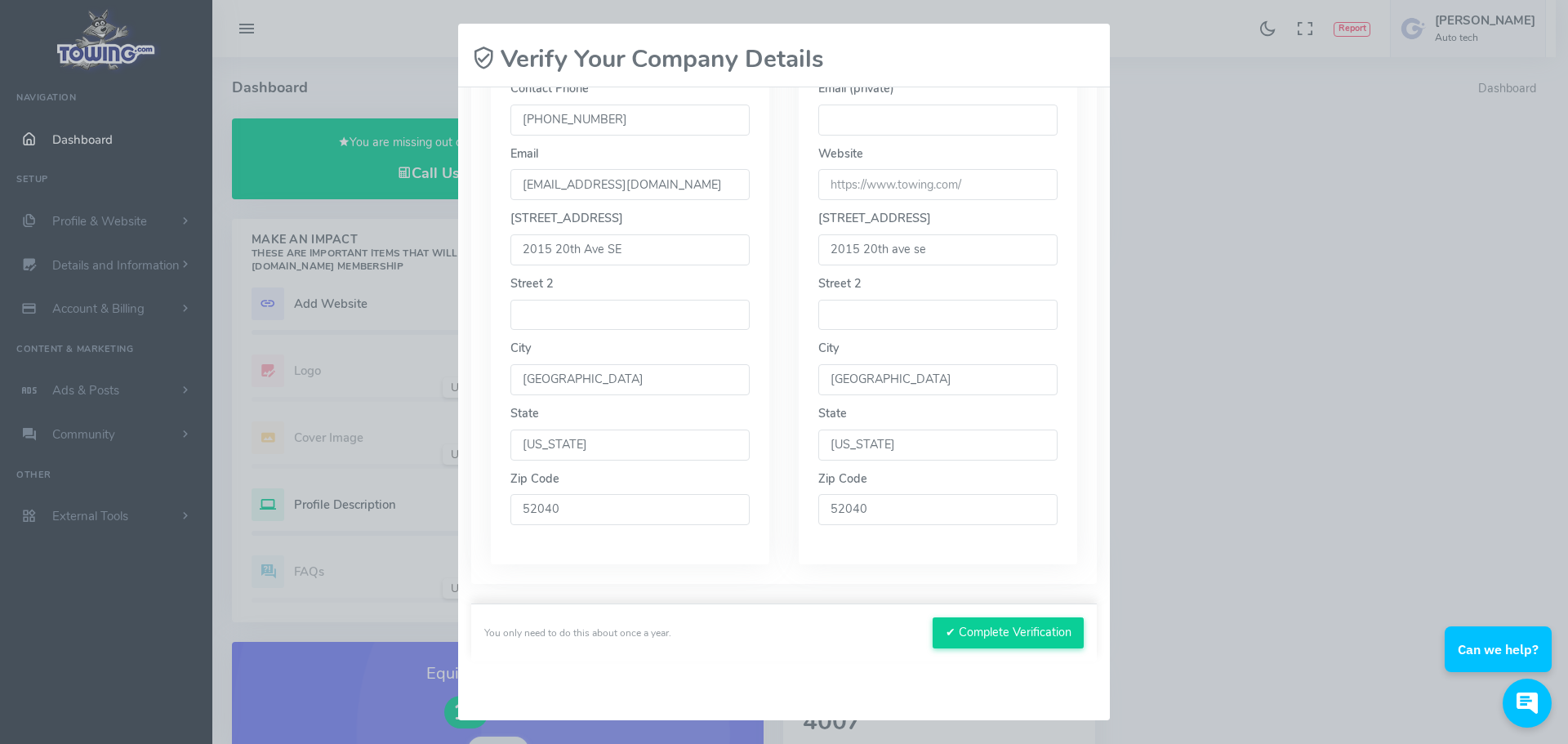
drag, startPoint x: 931, startPoint y: 246, endPoint x: 1004, endPoint y: 245, distance: 73.0
click at [1004, 245] on input "2015 20th ave se" at bounding box center [939, 250] width 239 height 31
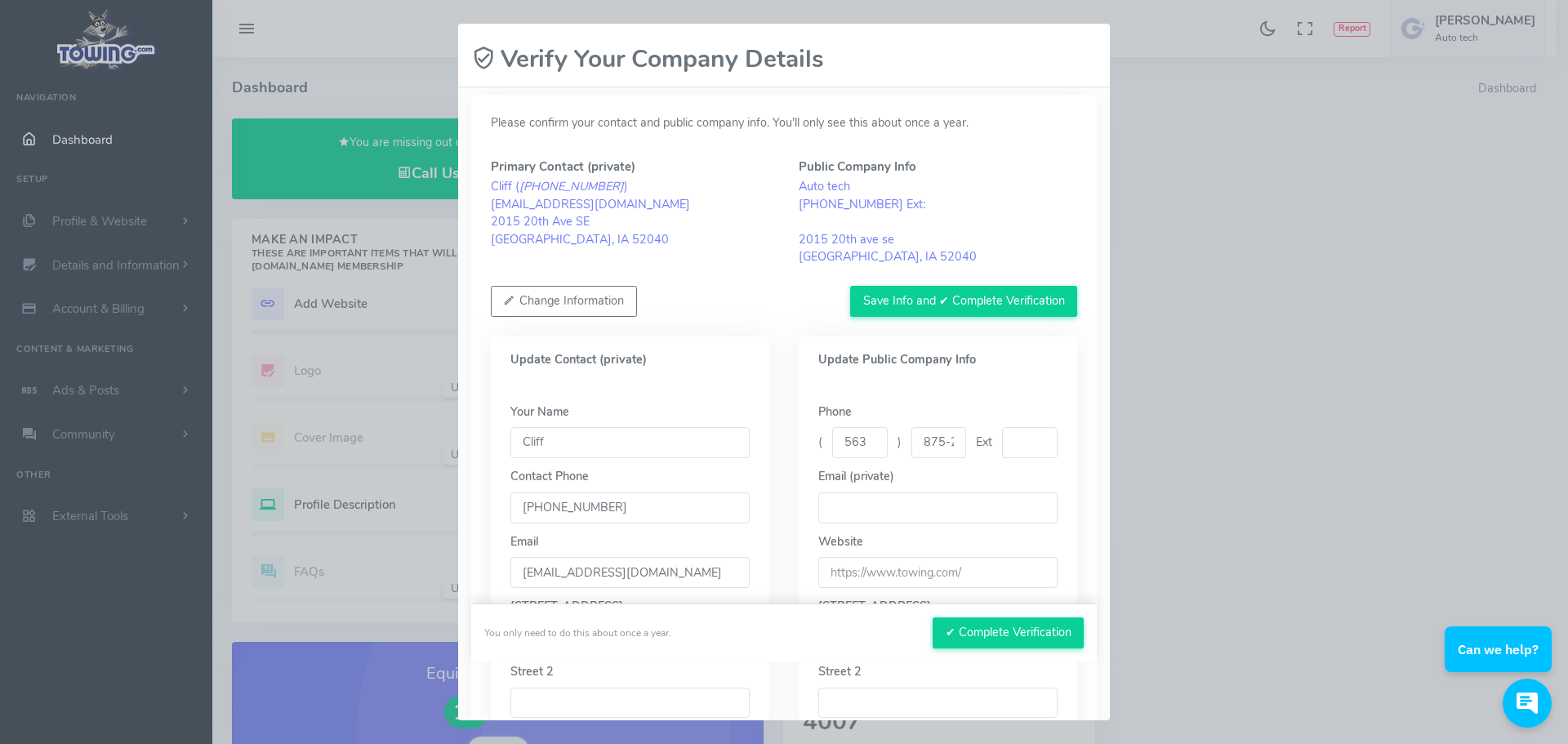
scroll to position [0, 0]
type input "2015 20th Ave SE"
click at [973, 312] on button "Save Info and ✔ Complete Verification" at bounding box center [963, 307] width 227 height 31
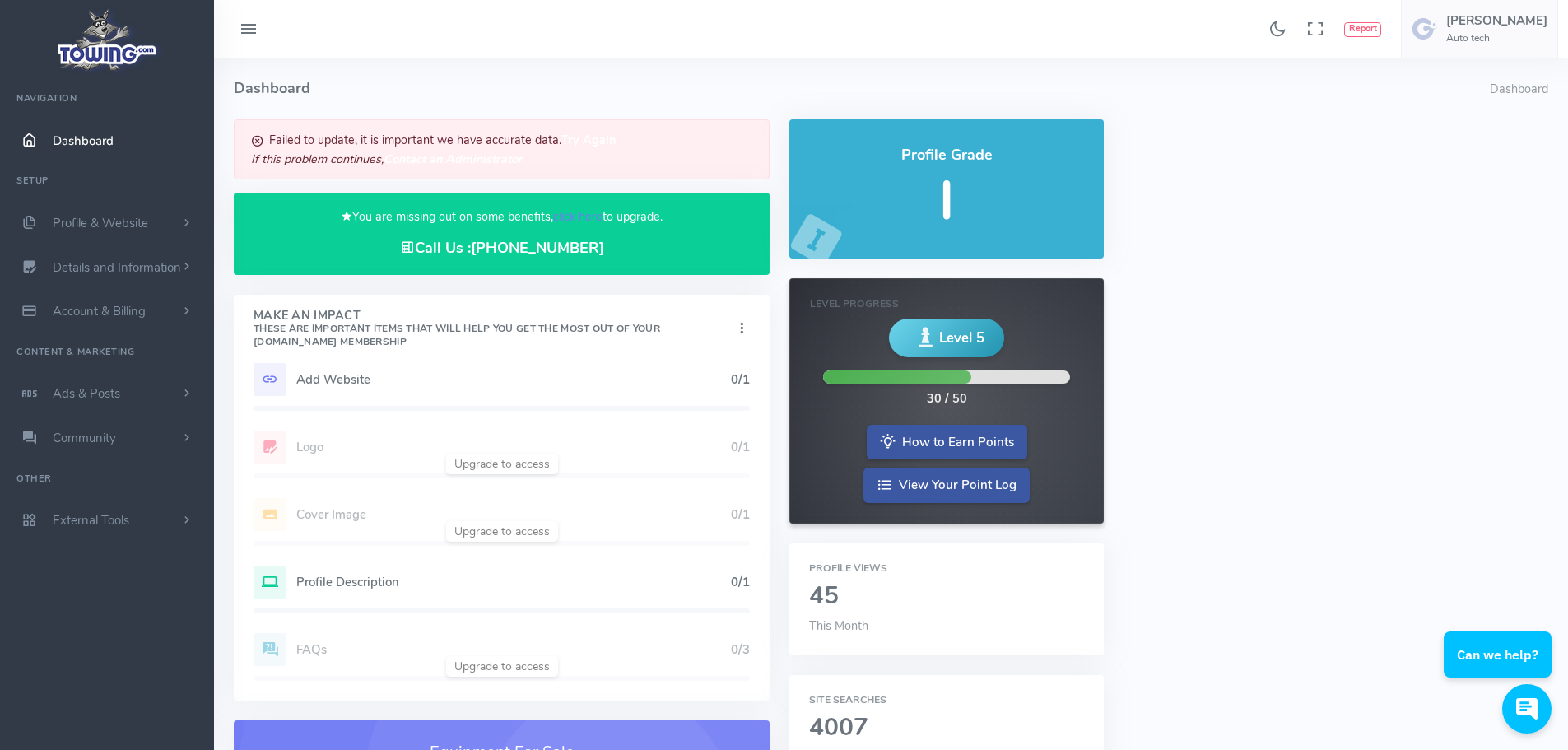
click at [774, 323] on div "Failed to update, it is important we have accurate data. Try Again If this prob…" at bounding box center [501, 566] width 555 height 893
click at [783, 233] on div "Profile Grade I Level Progress Level 5 30 / 50 How to Earn Points View Your Poi…" at bounding box center [946, 566] width 333 height 893
click at [780, 233] on div "Profile Grade I Level Progress Level 5 30 / 50 How to Earn Points View Your Poi…" at bounding box center [946, 566] width 333 height 893
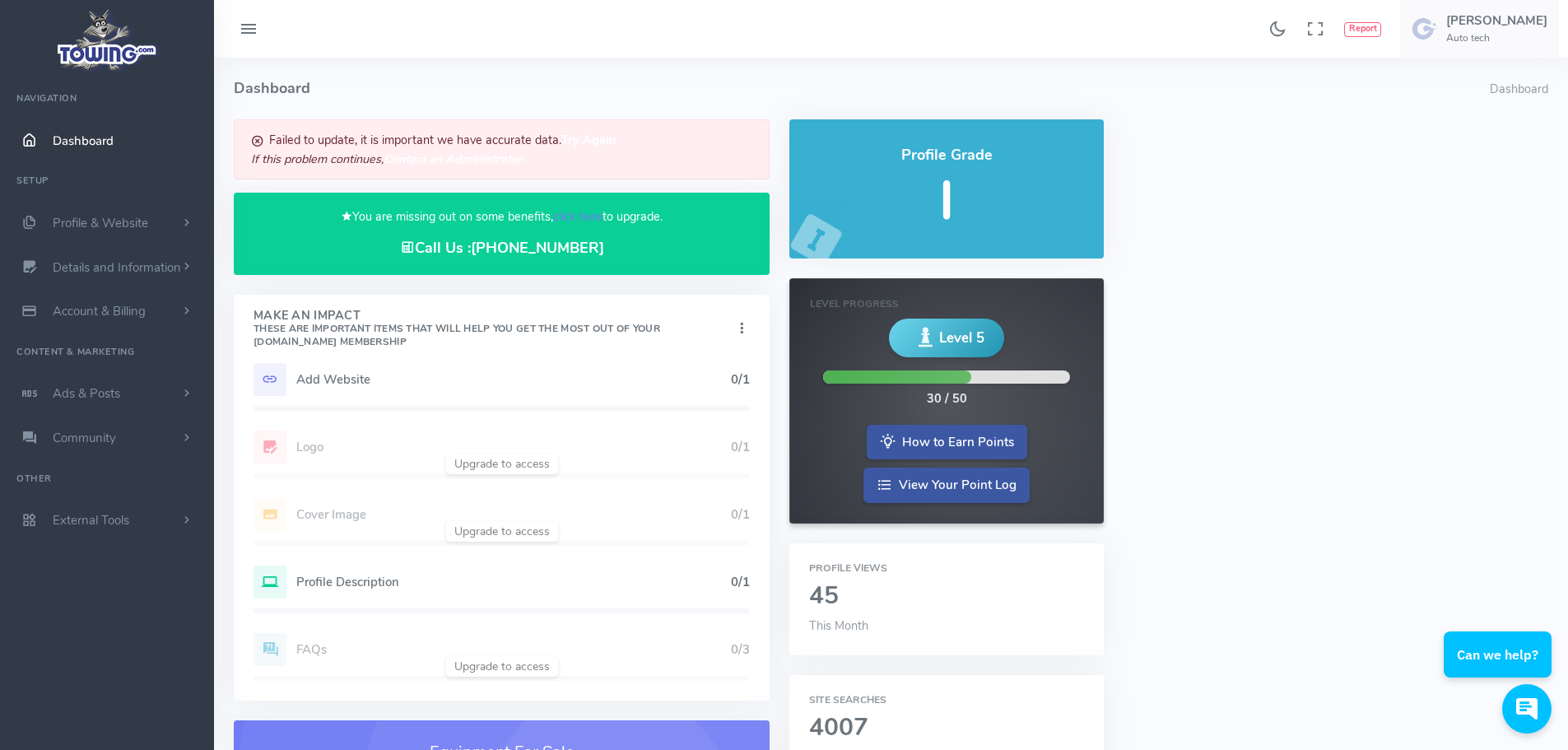
click at [363, 322] on small "These are important items that will help you get the most out of your Towing.co…" at bounding box center [457, 335] width 407 height 26
click at [130, 628] on div "Auto tech Navigation Dashboard Setup Profile & Website Homepage Content Service…" at bounding box center [107, 425] width 214 height 690
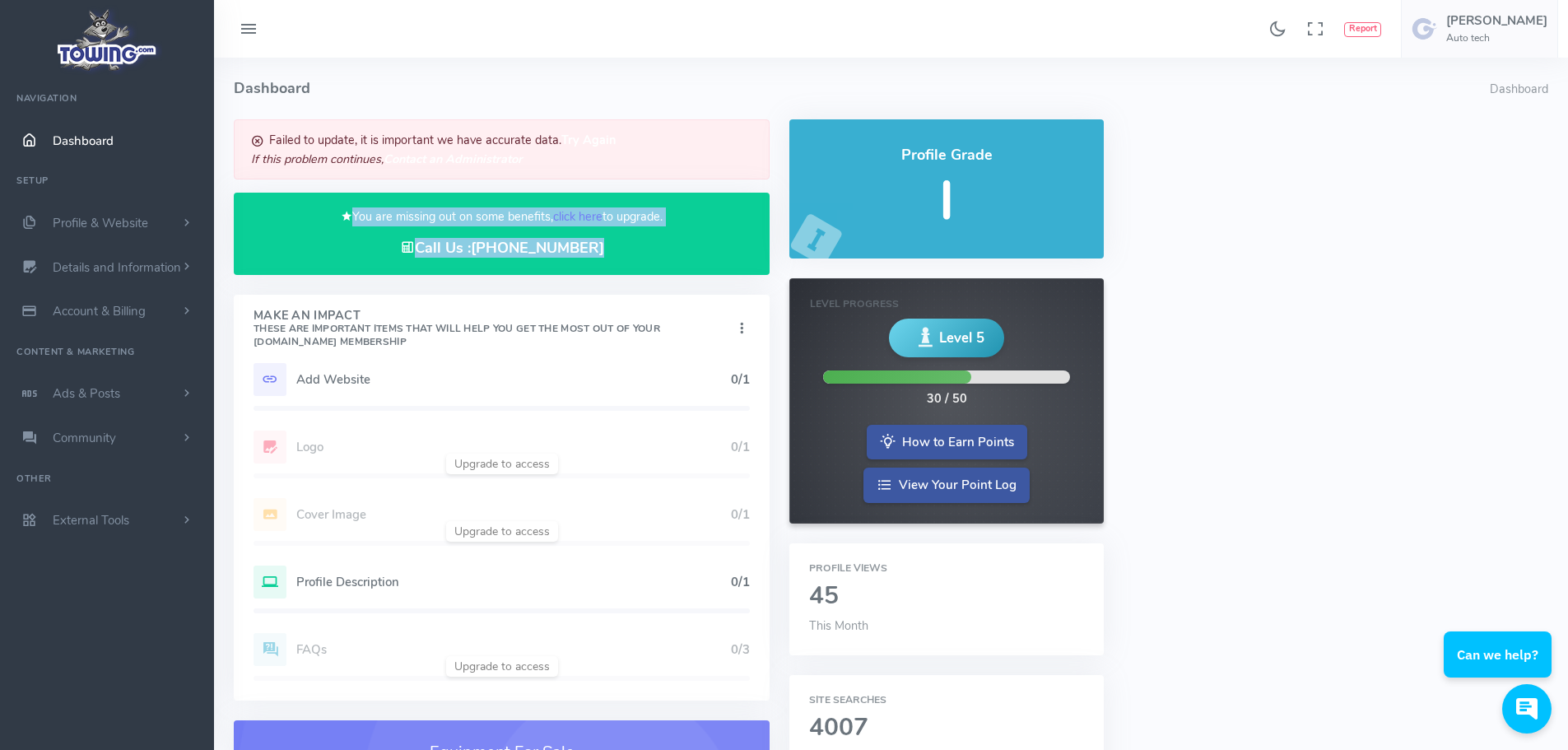
drag, startPoint x: 608, startPoint y: 251, endPoint x: 272, endPoint y: 205, distance: 339.1
click at [272, 205] on div "You are missing out on some benefits, click here to upgrade. Call Us : 1-877-44…" at bounding box center [501, 233] width 536 height 71
click at [403, 166] on b "Contact an Administrator" at bounding box center [453, 158] width 139 height 16
drag, startPoint x: 245, startPoint y: 26, endPoint x: 262, endPoint y: 26, distance: 17.0
click at [245, 26] on icon at bounding box center [249, 29] width 19 height 26
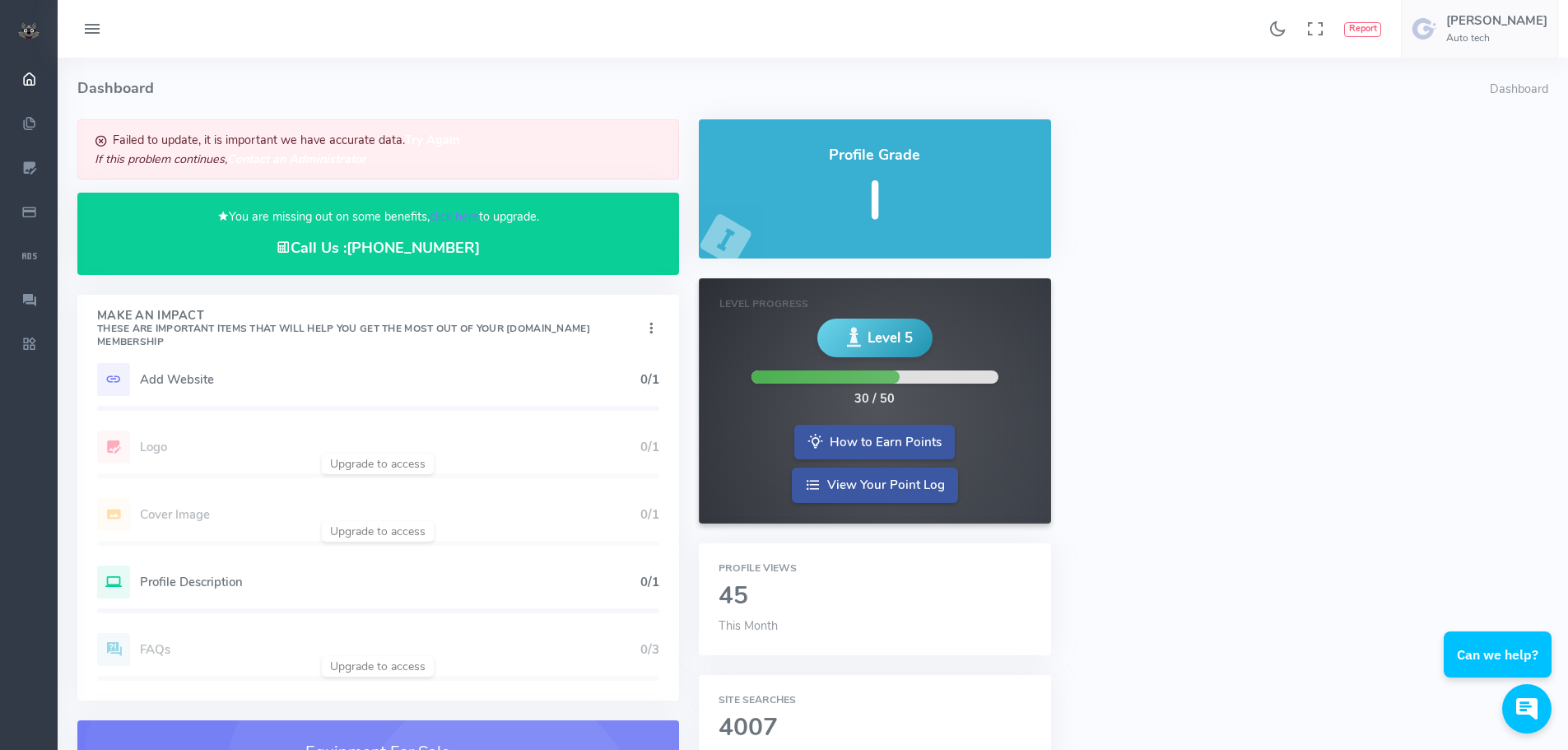
click at [416, 25] on div "Found 17 results Analytics Report Users Erwin Brown" at bounding box center [812, 29] width 1510 height 58
click at [80, 22] on button at bounding box center [92, 29] width 49 height 32
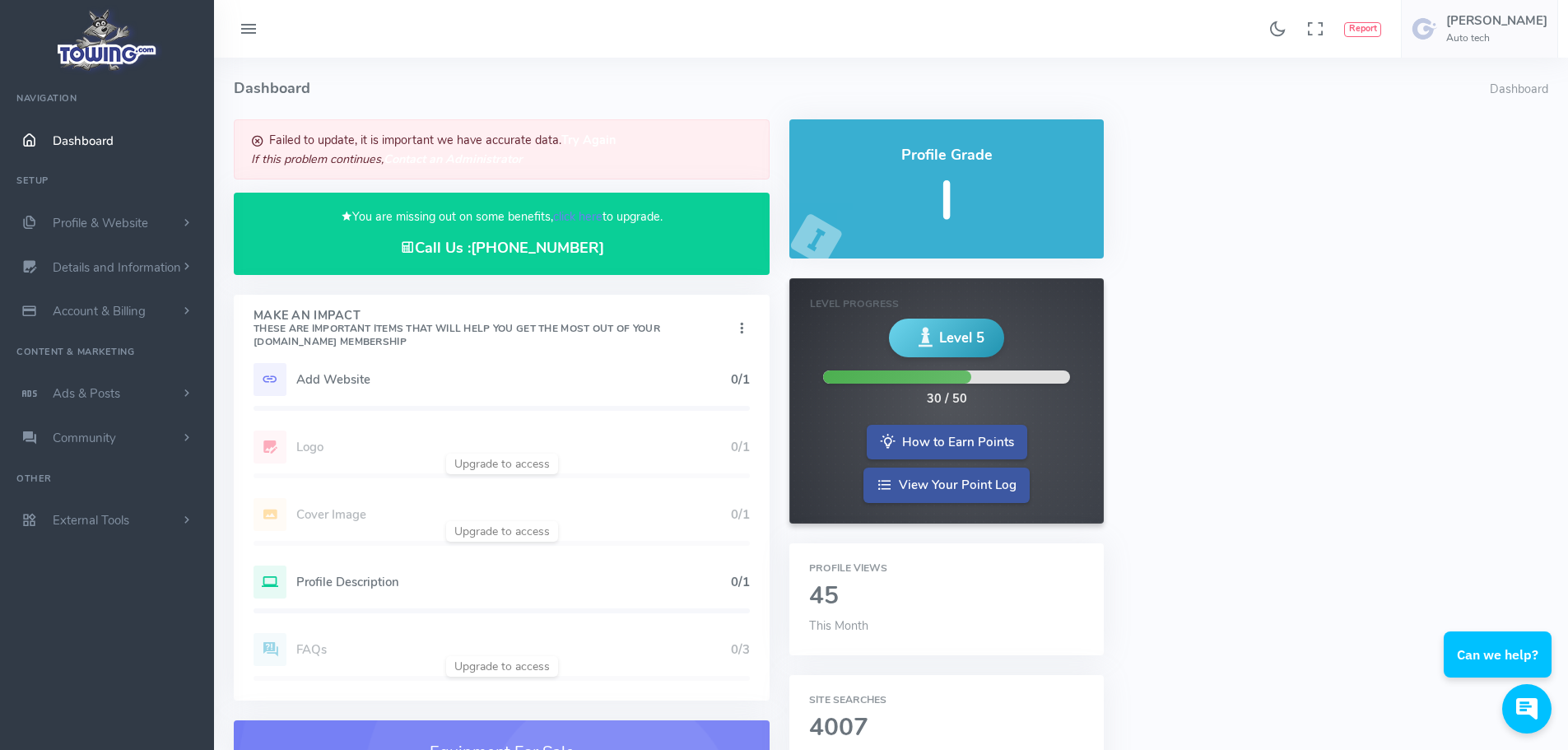
click at [93, 224] on span "Profile & Website" at bounding box center [100, 223] width 95 height 16
click at [91, 257] on link "Homepage Content" at bounding box center [127, 255] width 173 height 33
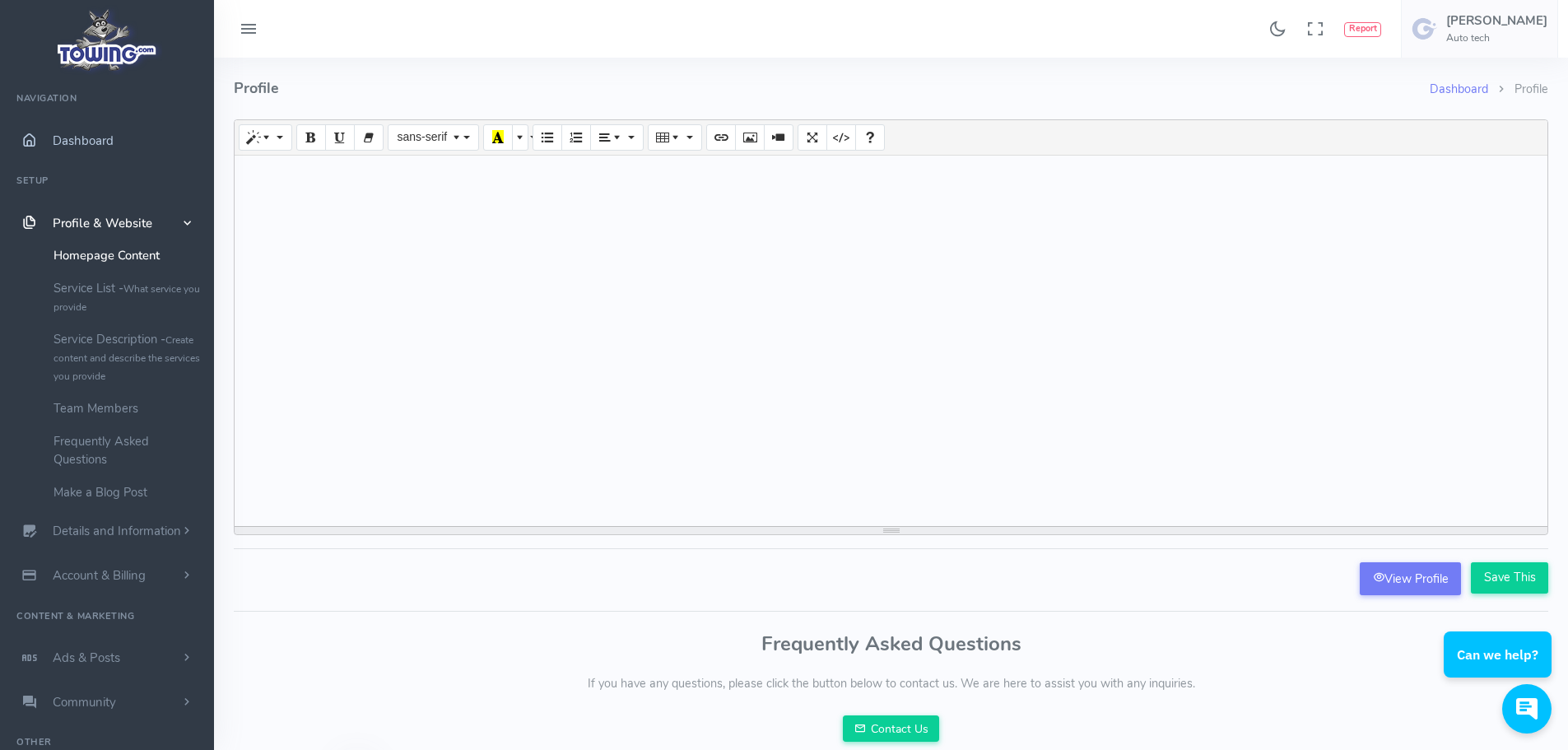
click at [70, 133] on span "Dashboard" at bounding box center [83, 140] width 61 height 16
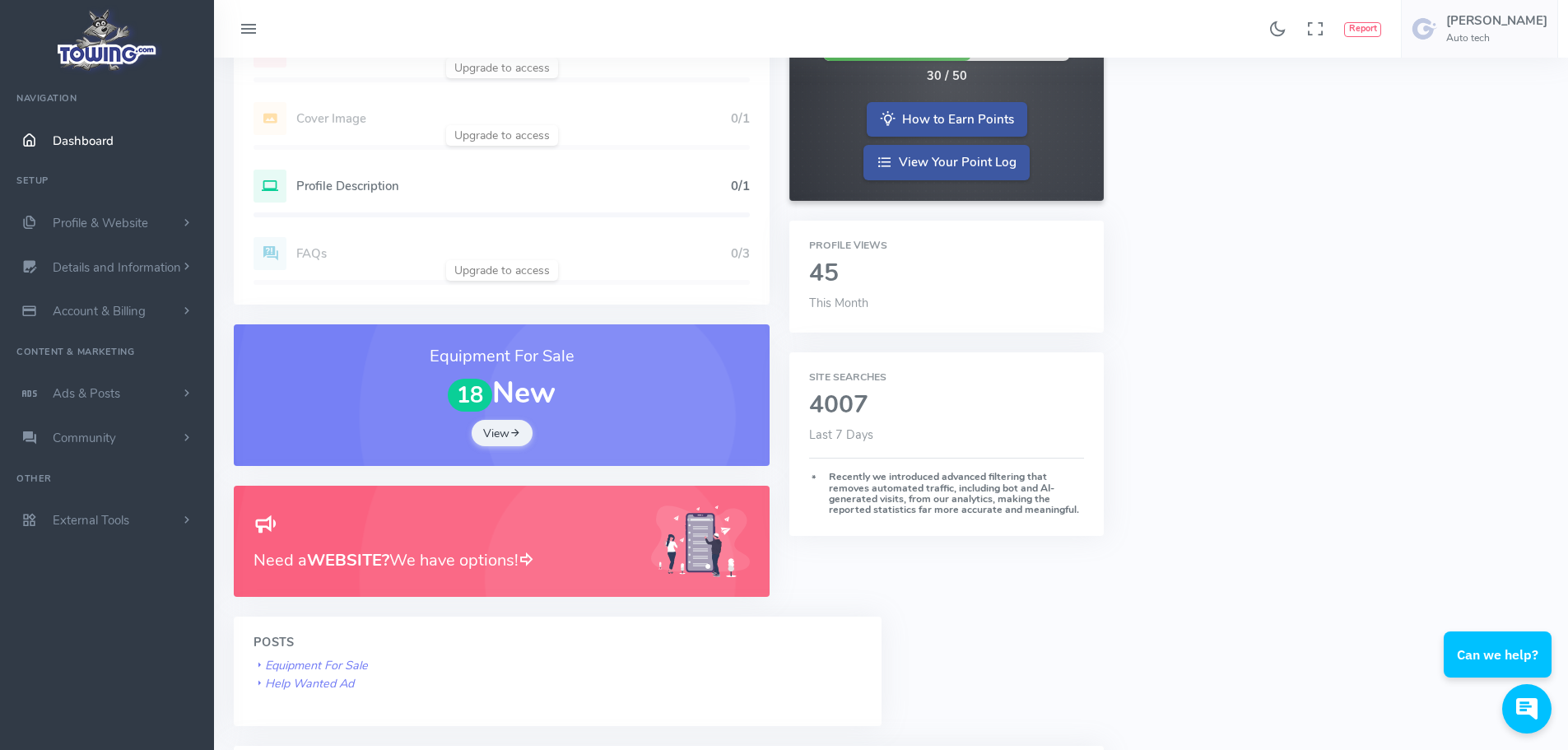
scroll to position [412, 0]
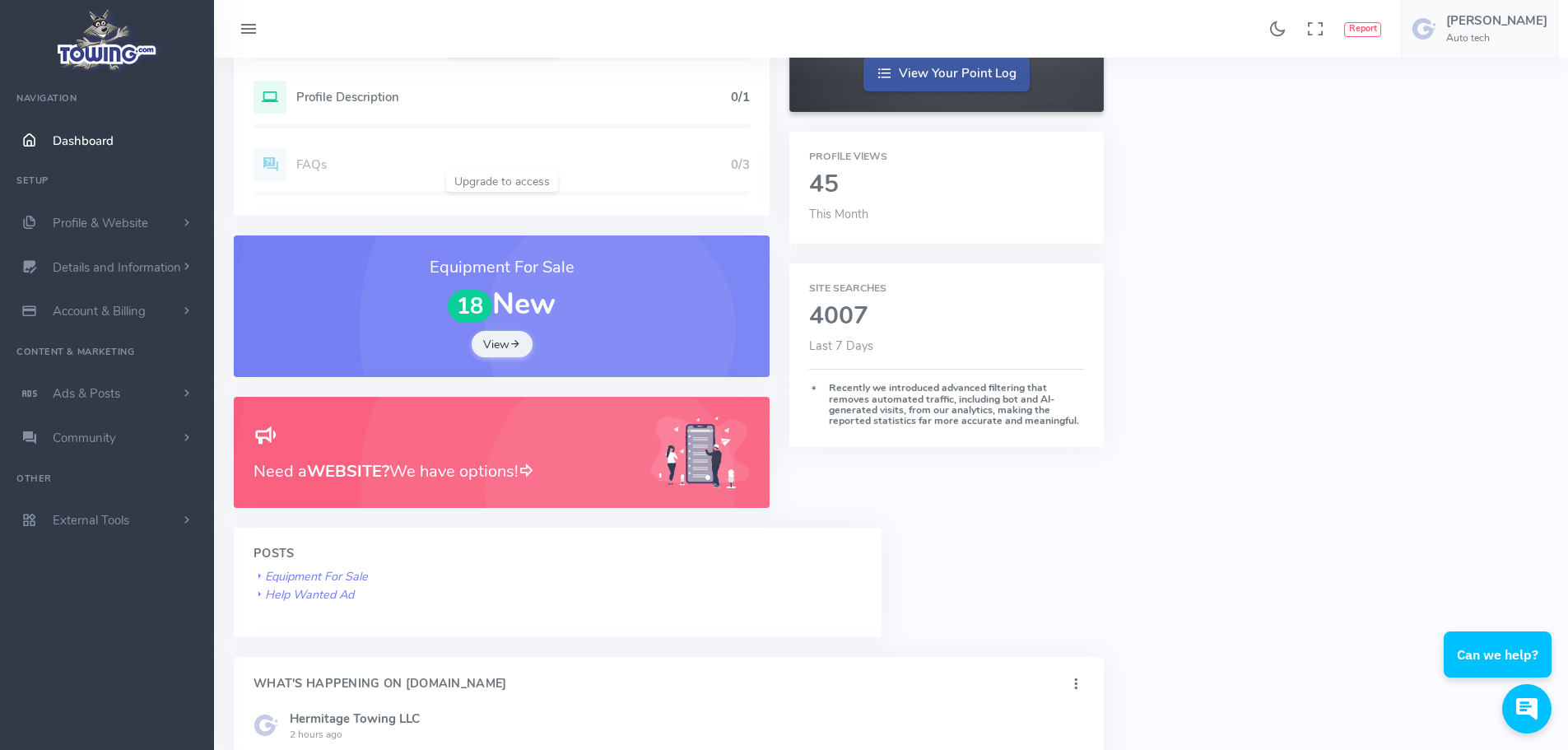
click at [417, 519] on div "You are missing out on some benefits, click here to upgrade. Call Us : [PHONE_N…" at bounding box center [501, 118] width 555 height 819
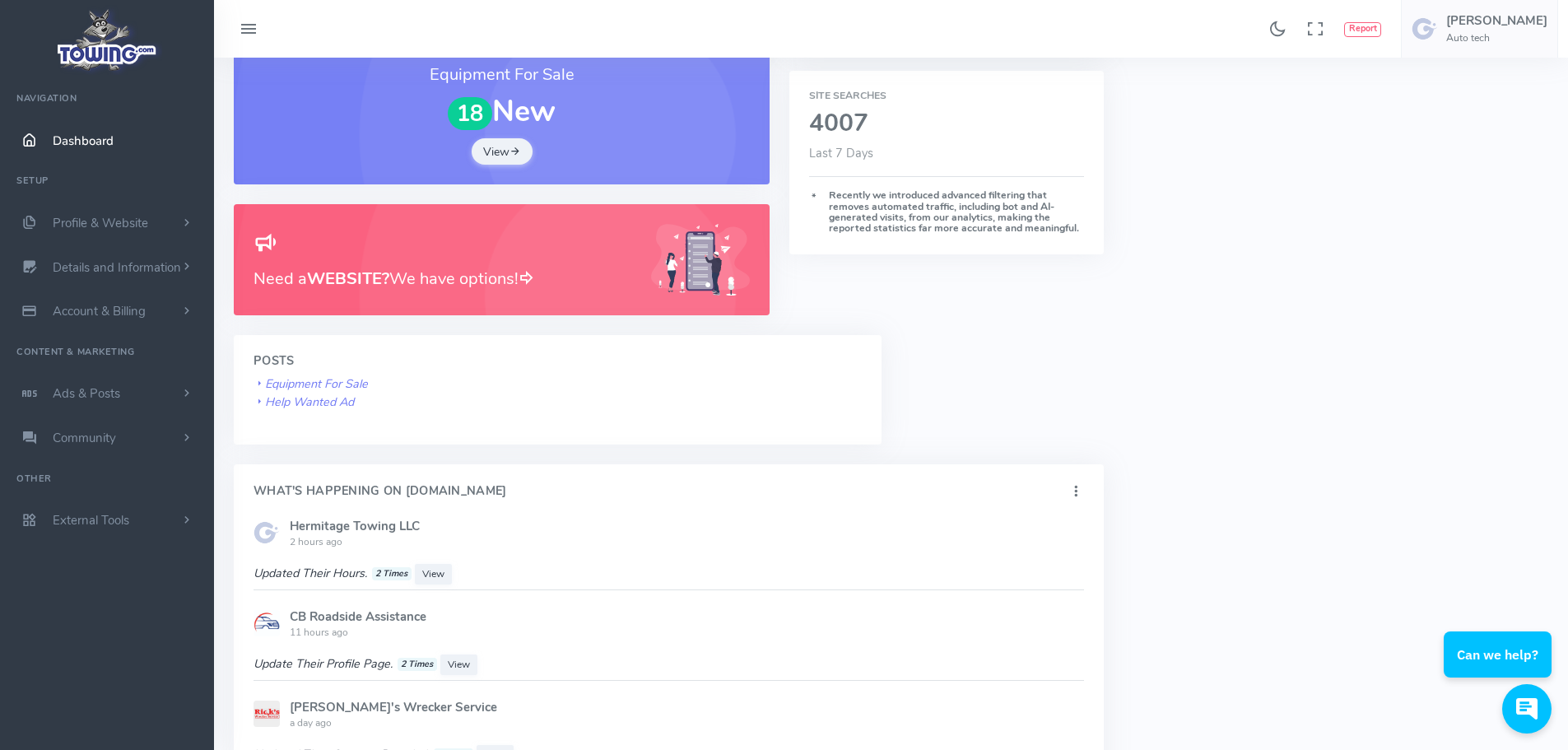
scroll to position [576, 0]
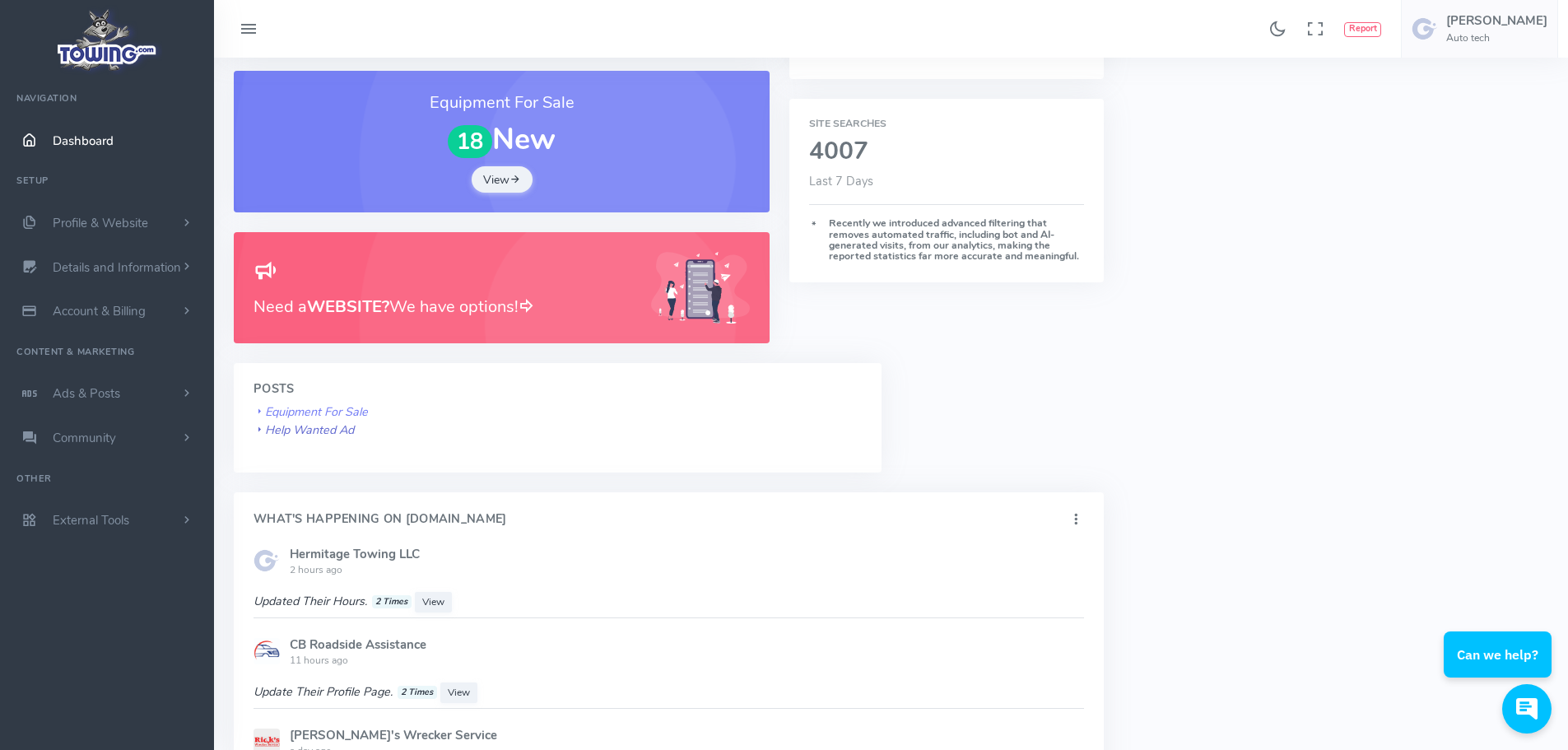
click at [306, 431] on icon "Help Wanted Ad" at bounding box center [304, 429] width 100 height 16
click at [323, 407] on icon "Equipment For Sale" at bounding box center [310, 411] width 115 height 16
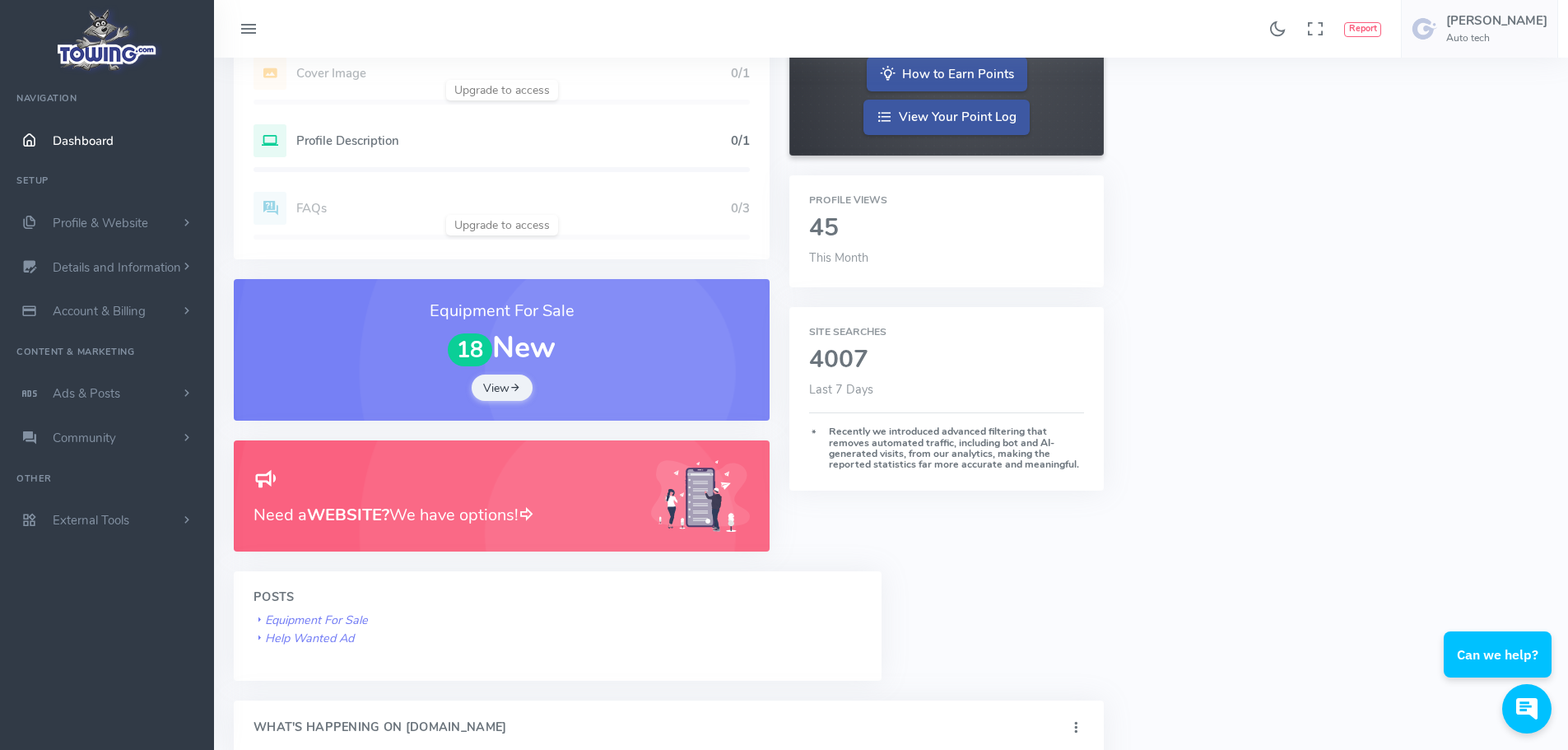
scroll to position [330, 0]
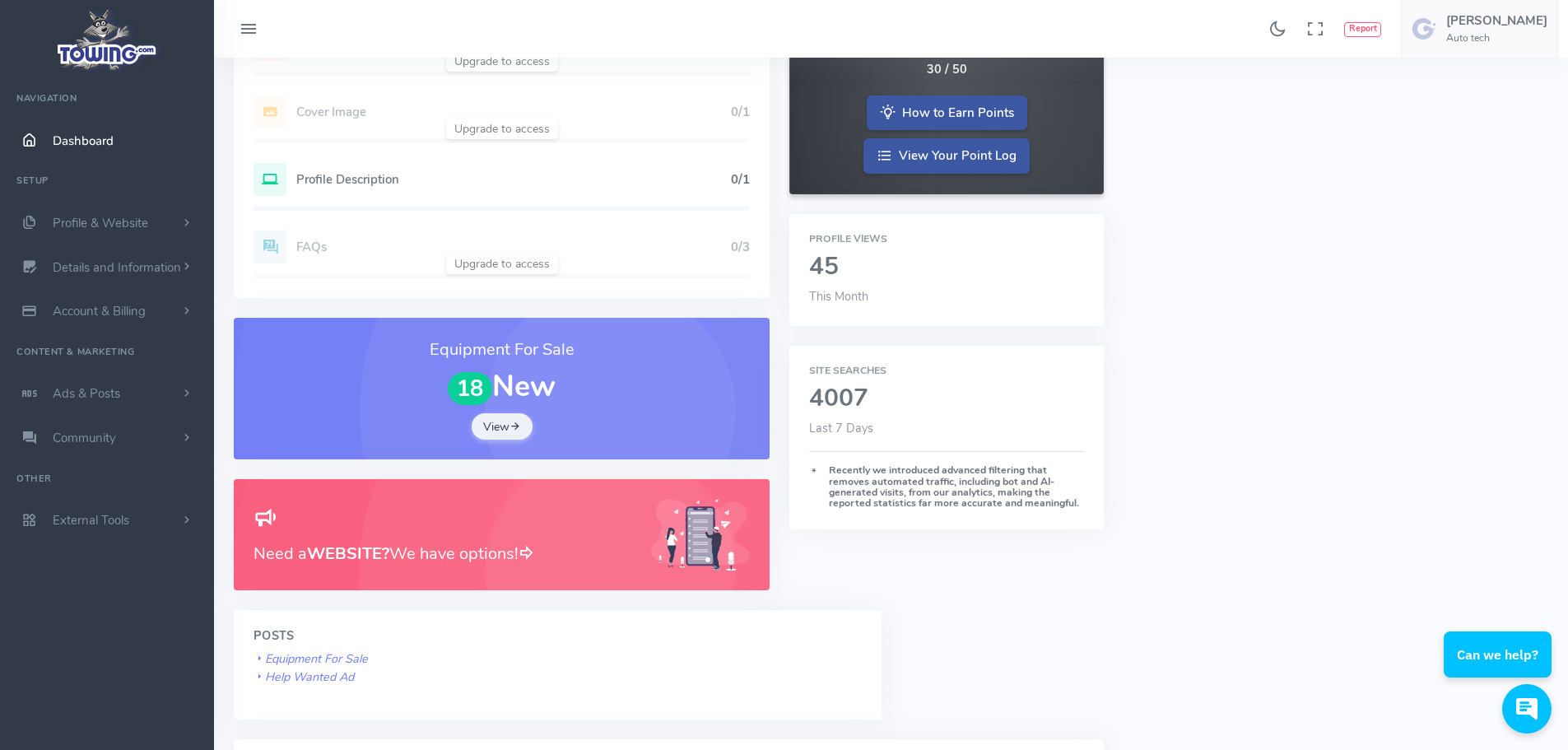
click at [842, 399] on h2 "4007" at bounding box center [945, 399] width 274 height 27
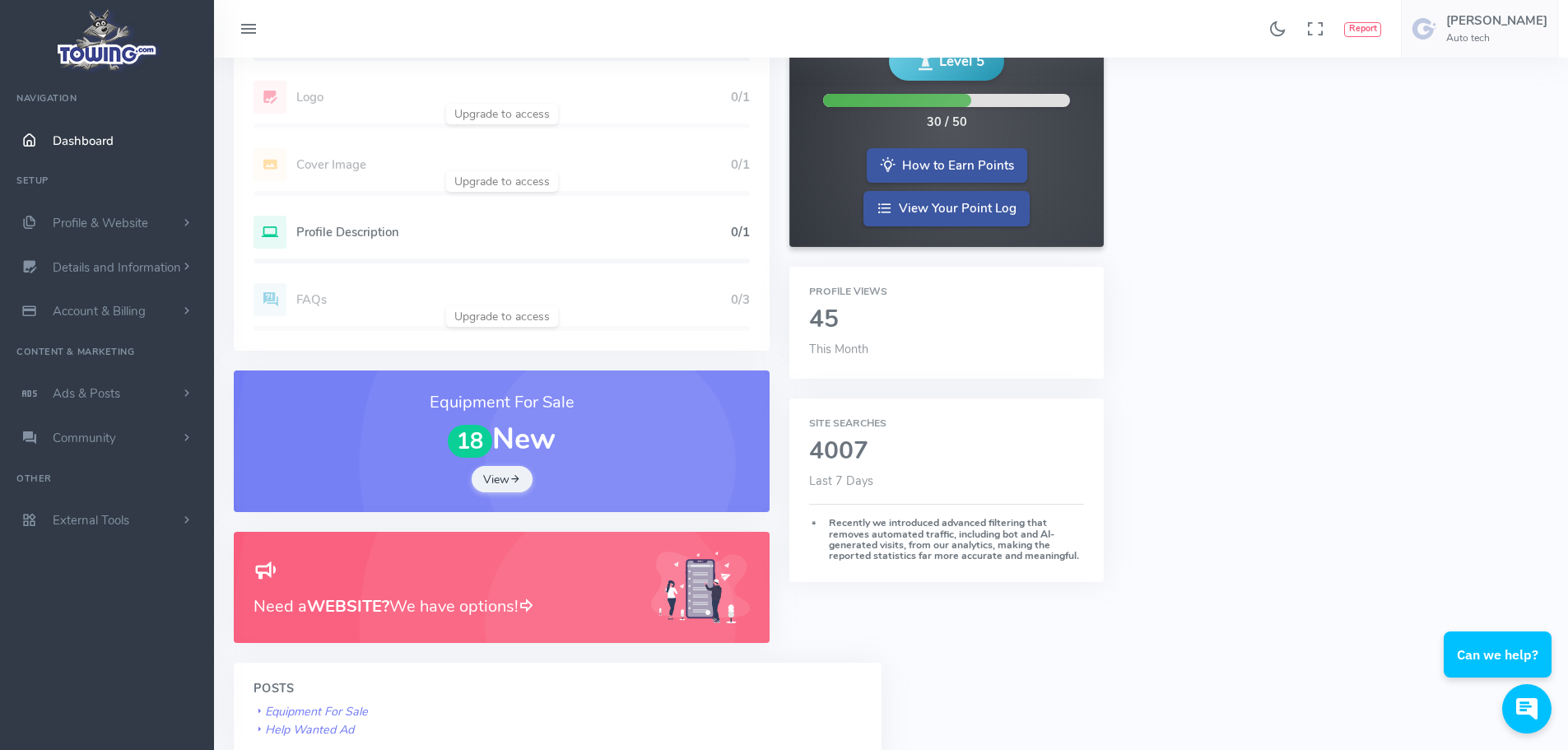
scroll to position [0, 0]
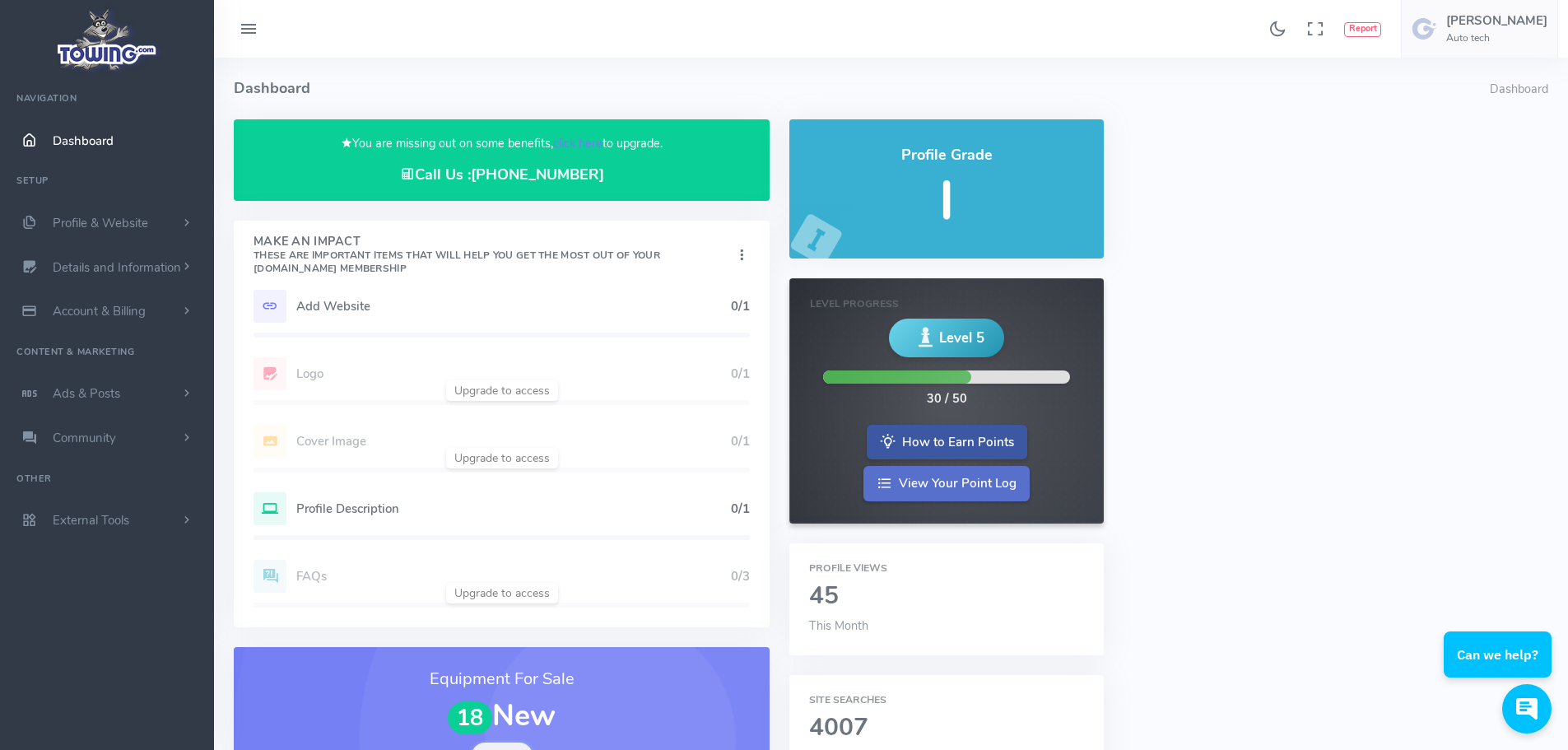
click at [948, 484] on link "View Your Point Log" at bounding box center [946, 483] width 166 height 36
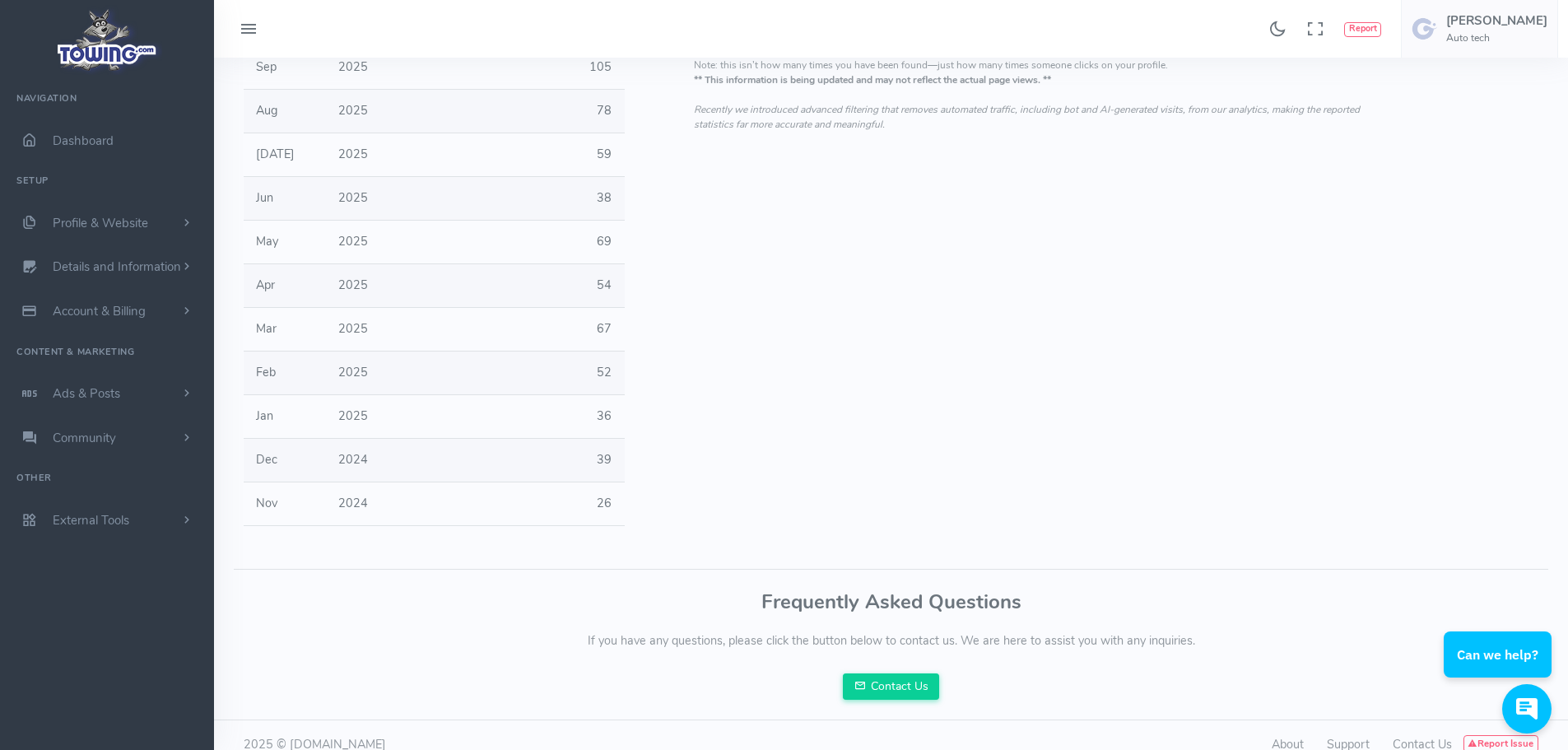
scroll to position [265, 0]
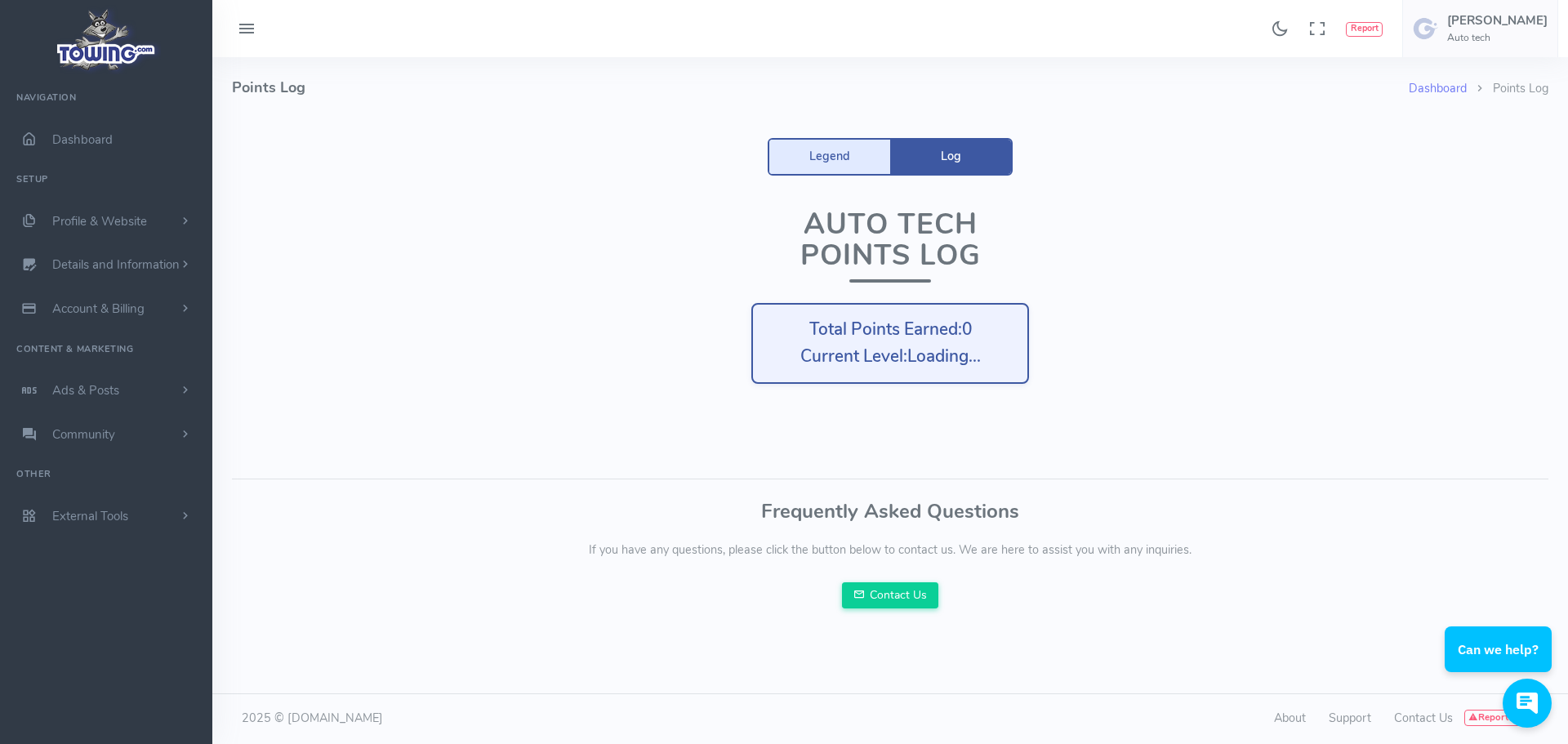
click at [846, 164] on link "Legend" at bounding box center [829, 157] width 121 height 34
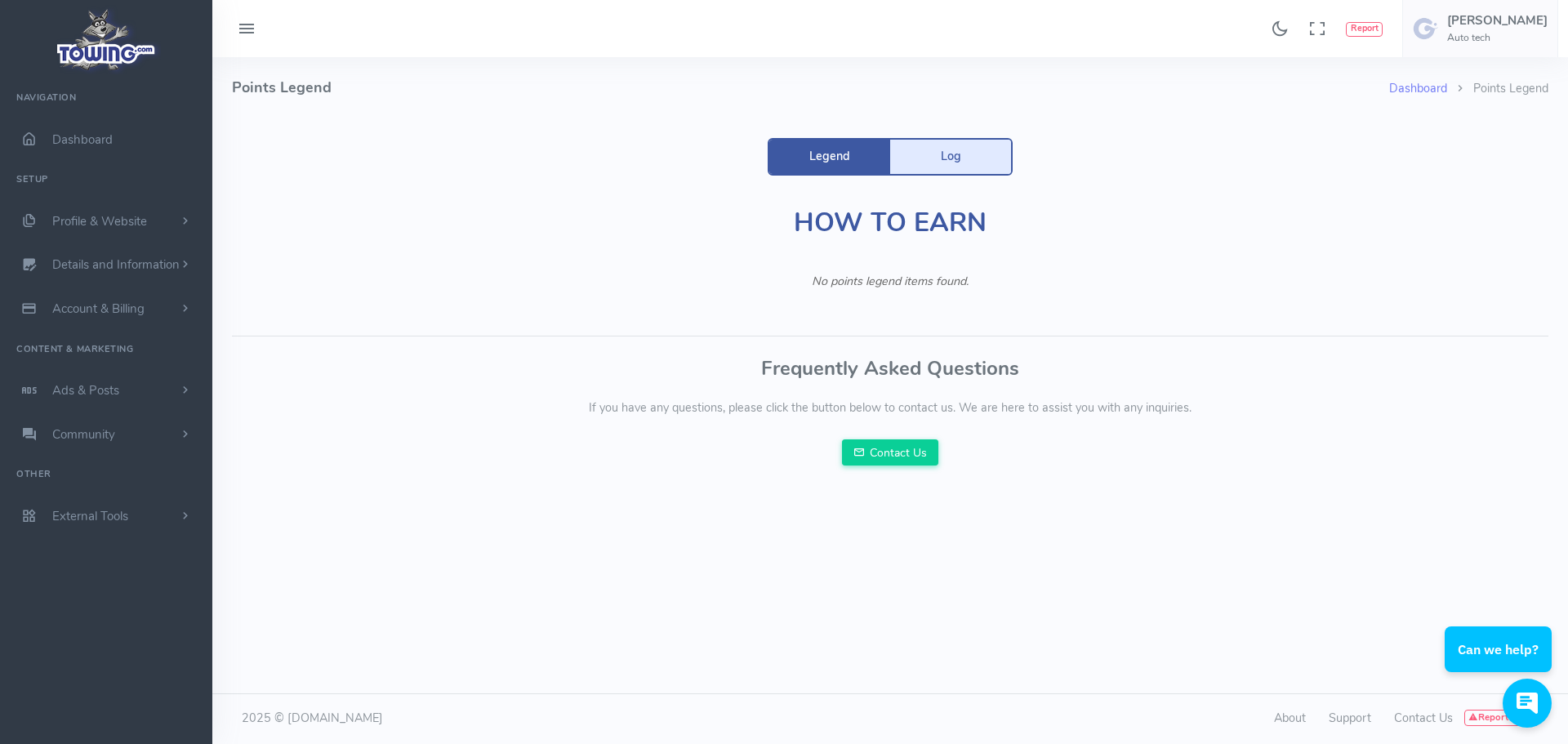
click at [932, 156] on link "Log" at bounding box center [951, 157] width 121 height 34
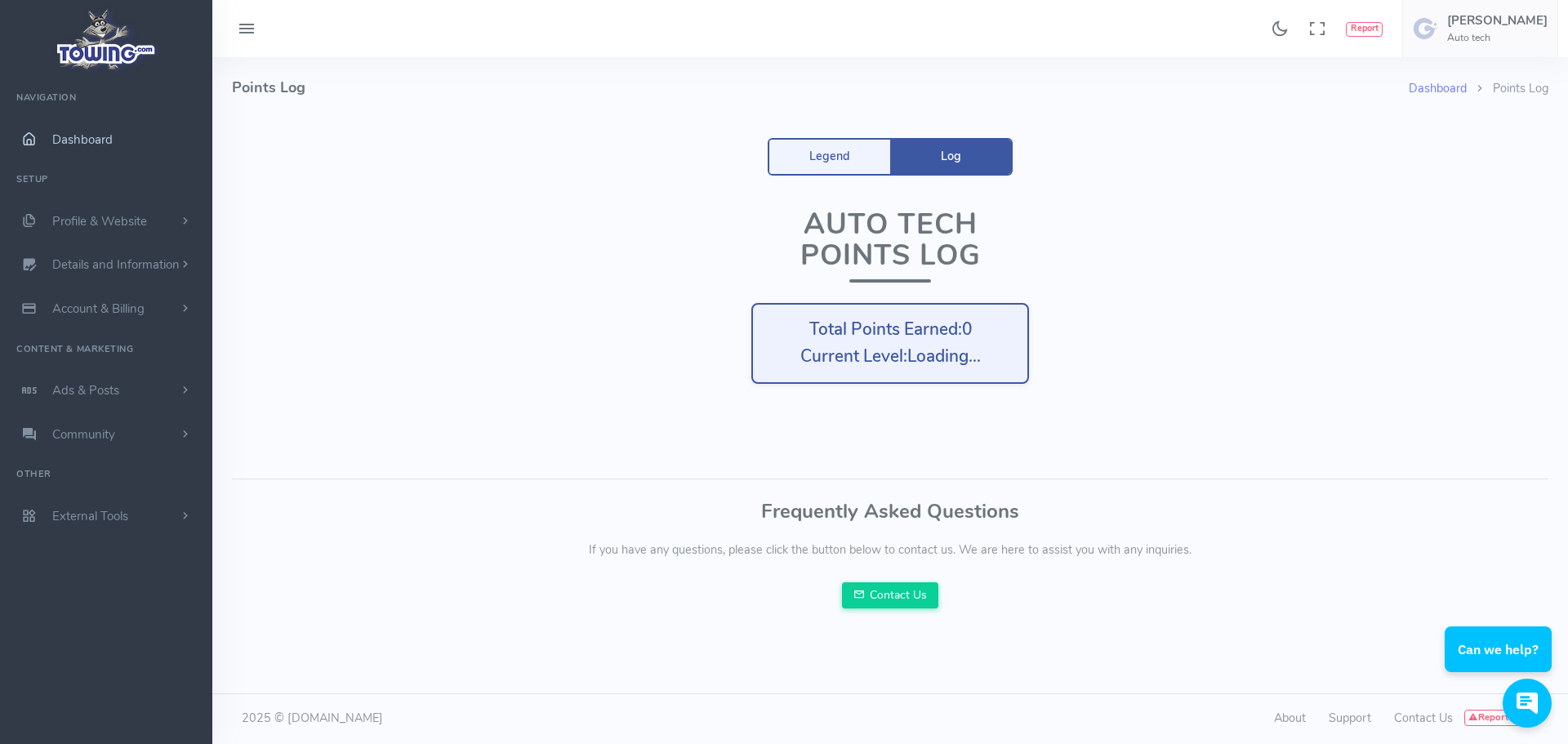
click at [74, 137] on span "Dashboard" at bounding box center [82, 139] width 60 height 16
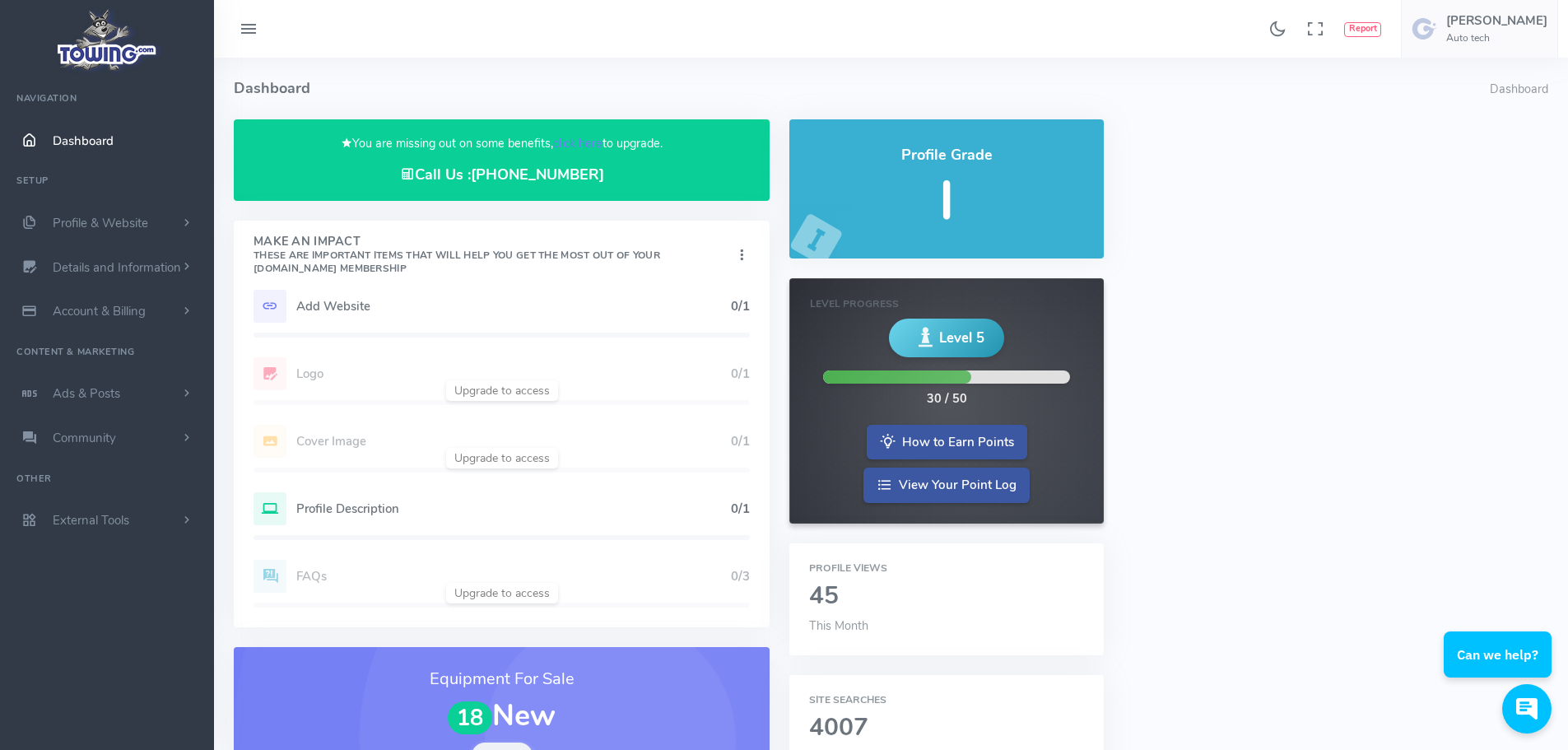
click at [947, 189] on h5 "I" at bounding box center [945, 201] width 274 height 59
click at [962, 374] on div at bounding box center [897, 377] width 148 height 13
click at [950, 333] on span "Level 5" at bounding box center [961, 337] width 45 height 20
click at [1046, 372] on div at bounding box center [946, 377] width 247 height 13
click at [64, 221] on span "Profile & Website" at bounding box center [100, 223] width 95 height 16
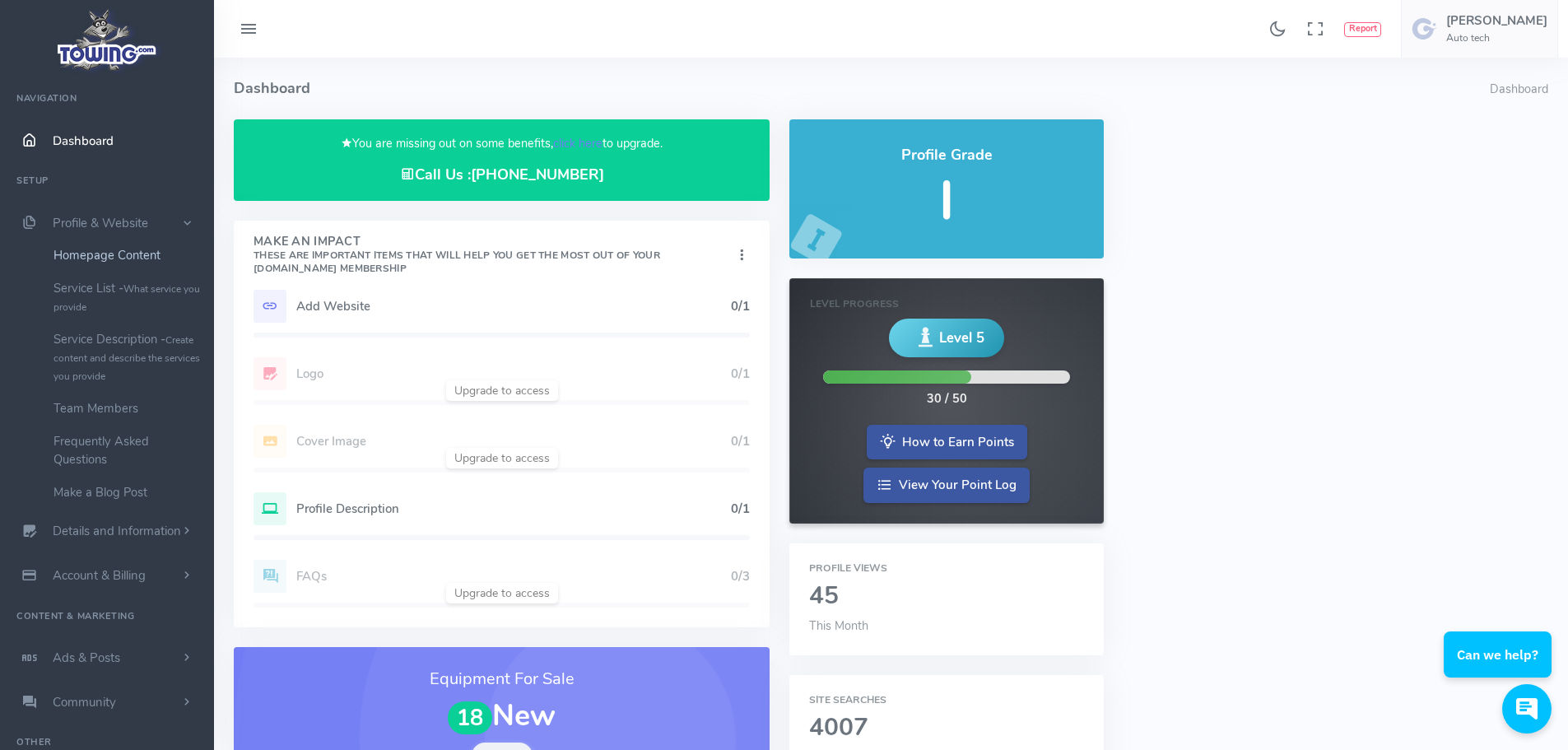
click at [98, 258] on link "Homepage Content" at bounding box center [127, 255] width 173 height 33
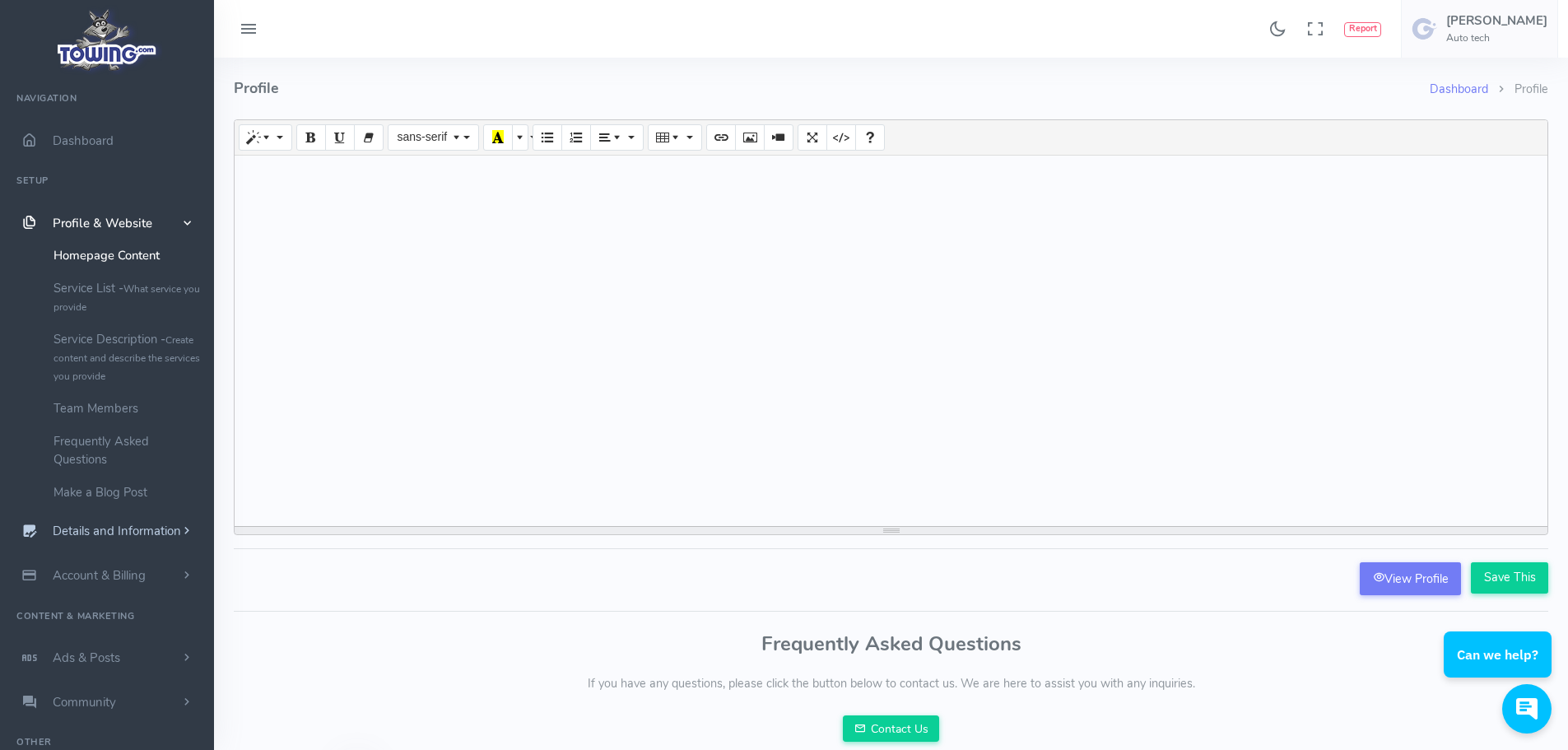
click at [101, 530] on span "Details and Information" at bounding box center [117, 531] width 128 height 16
click at [113, 307] on link "Logo & Banner" at bounding box center [127, 300] width 173 height 33
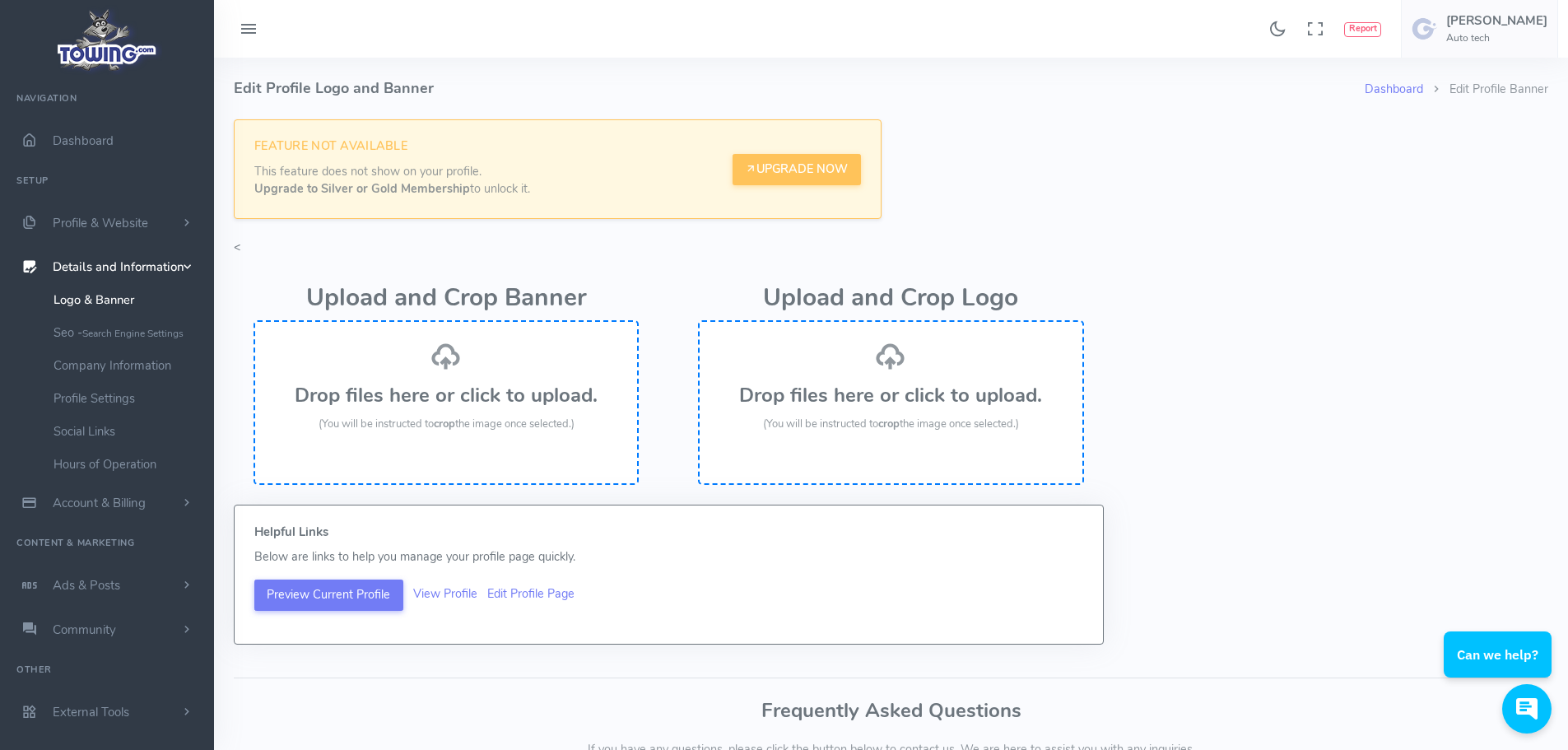
click at [93, 268] on span "Details and Information" at bounding box center [119, 267] width 132 height 16
click at [112, 312] on span "Account & Billing" at bounding box center [99, 310] width 93 height 16
click at [93, 383] on link "Payment Receipts" at bounding box center [127, 376] width 173 height 33
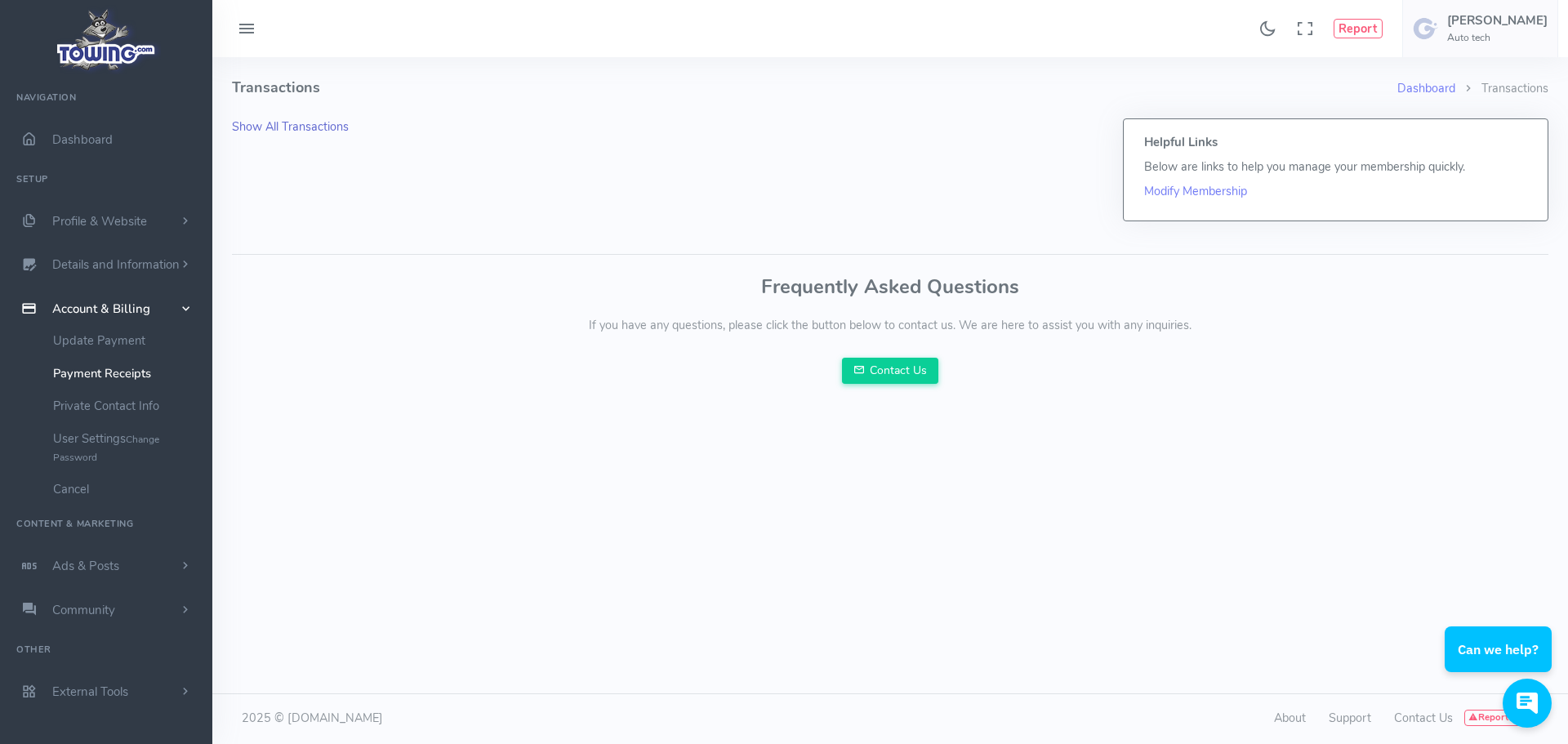
click at [279, 125] on link "Show All Transactions" at bounding box center [290, 126] width 117 height 16
click at [110, 341] on link "Update Payment" at bounding box center [126, 340] width 171 height 33
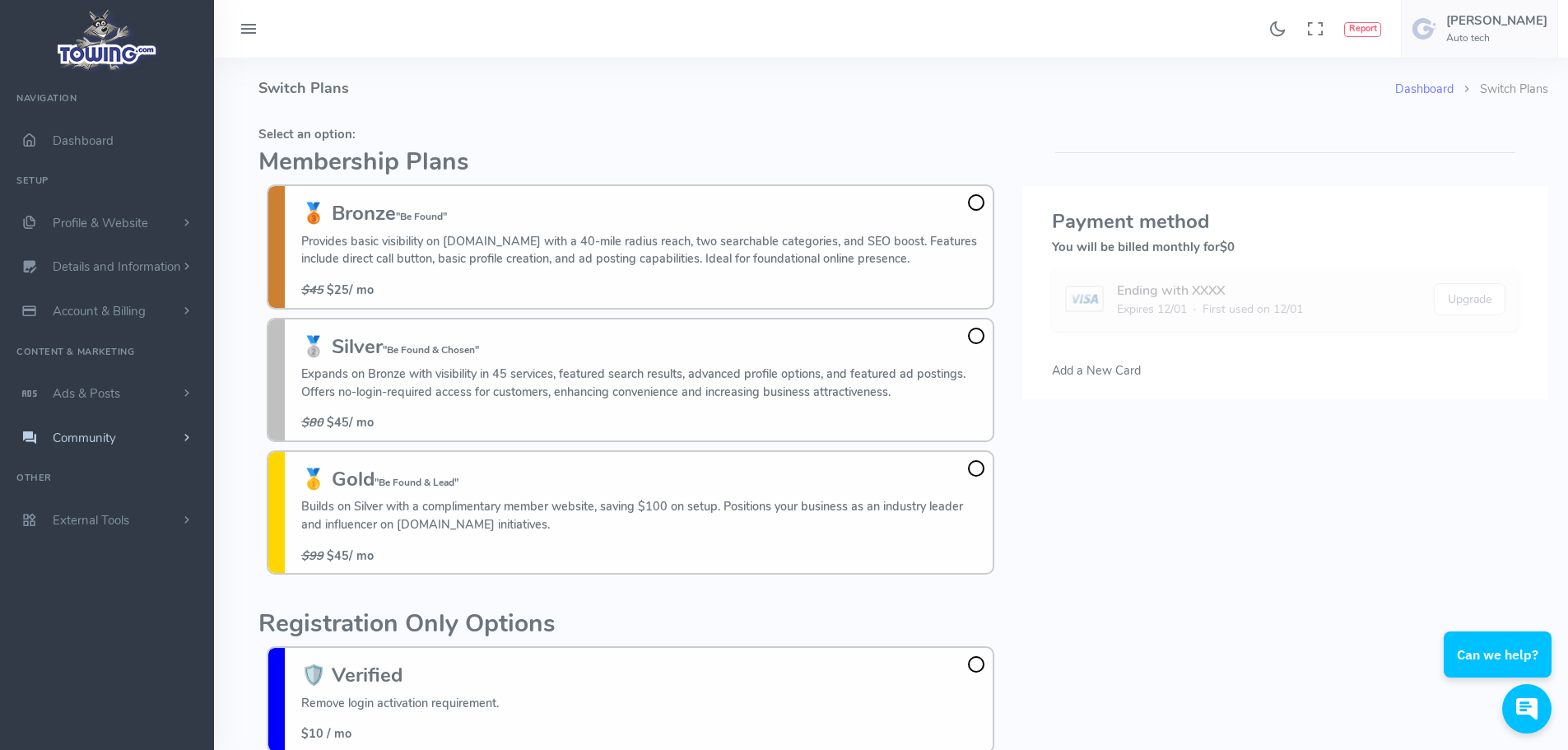
click at [74, 438] on span "Community" at bounding box center [85, 438] width 64 height 16
click at [74, 441] on span "Community" at bounding box center [85, 438] width 64 height 16
click at [81, 402] on span "Ads & Posts" at bounding box center [87, 393] width 67 height 16
click at [80, 525] on span "External Tools" at bounding box center [91, 520] width 76 height 16
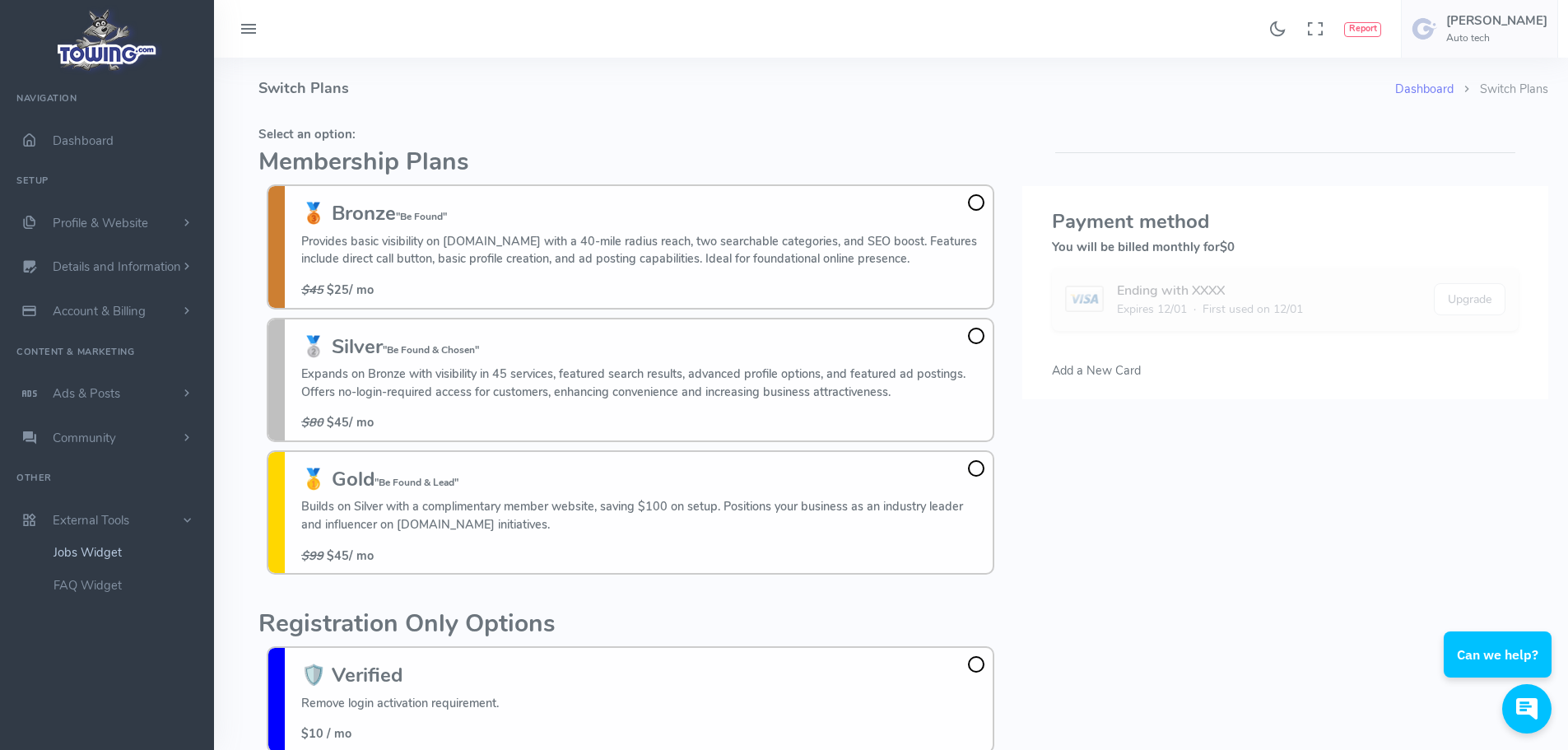
click at [85, 552] on link "Jobs Widget" at bounding box center [127, 552] width 173 height 33
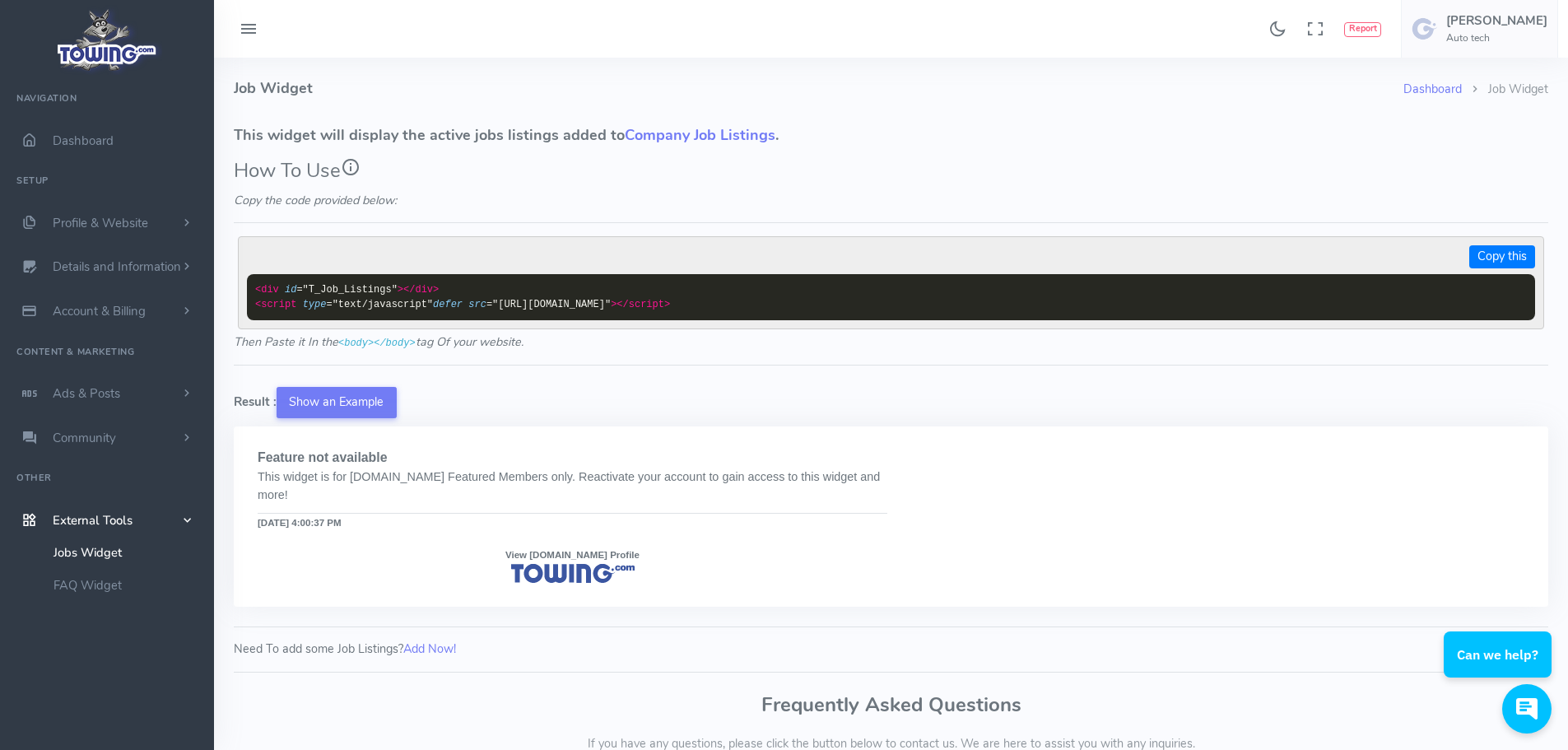
click at [326, 189] on fieldset "How To Use Copy the code provided below: Copy this <div id ="T_Job_Listings" ><…" at bounding box center [890, 265] width 1315 height 227
click at [58, 138] on span "Dashboard" at bounding box center [83, 140] width 61 height 16
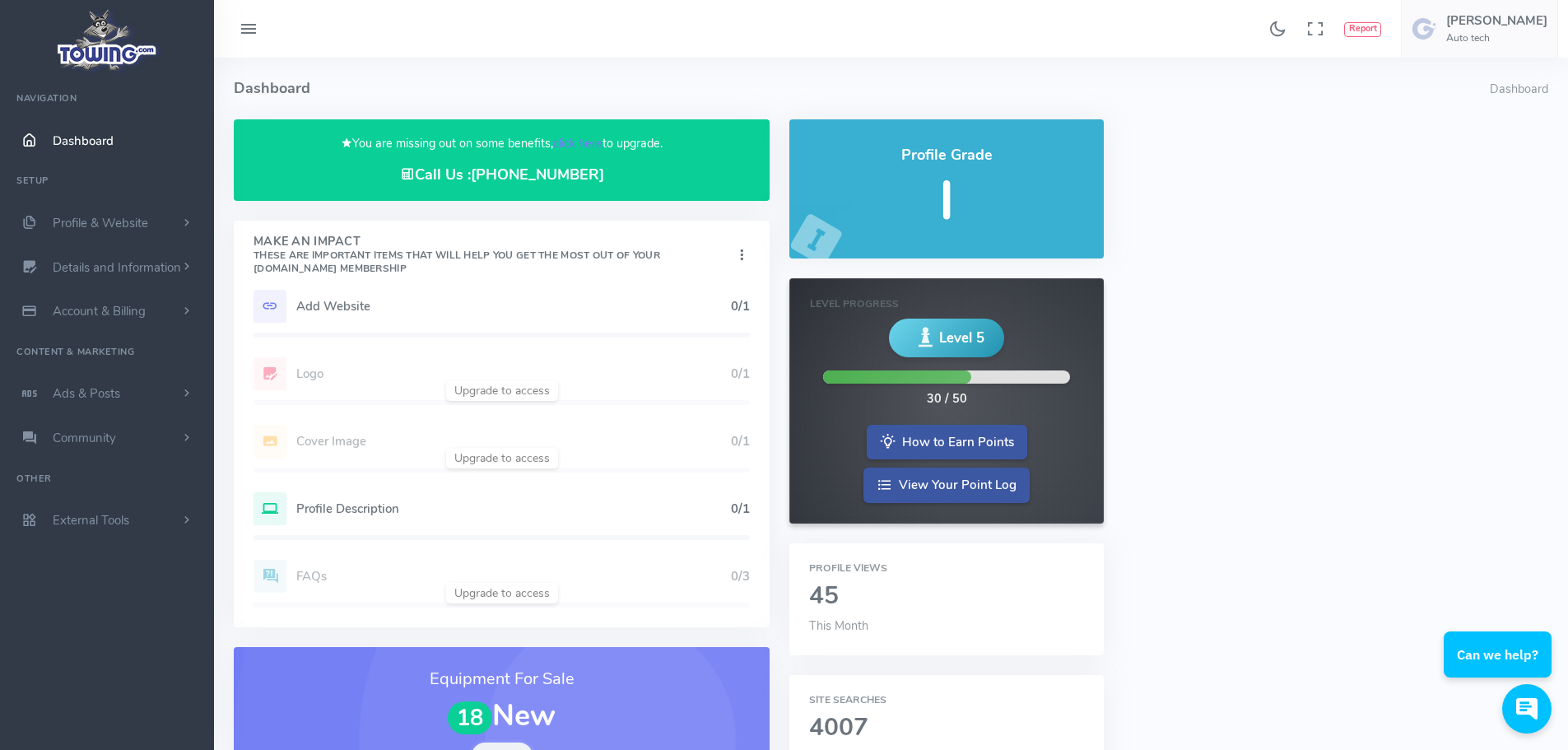
click at [744, 252] on icon at bounding box center [741, 255] width 16 height 22
click at [697, 337] on link "Show Completed" at bounding box center [683, 341] width 131 height 28
click at [1324, 30] on icon at bounding box center [1315, 29] width 18 height 27
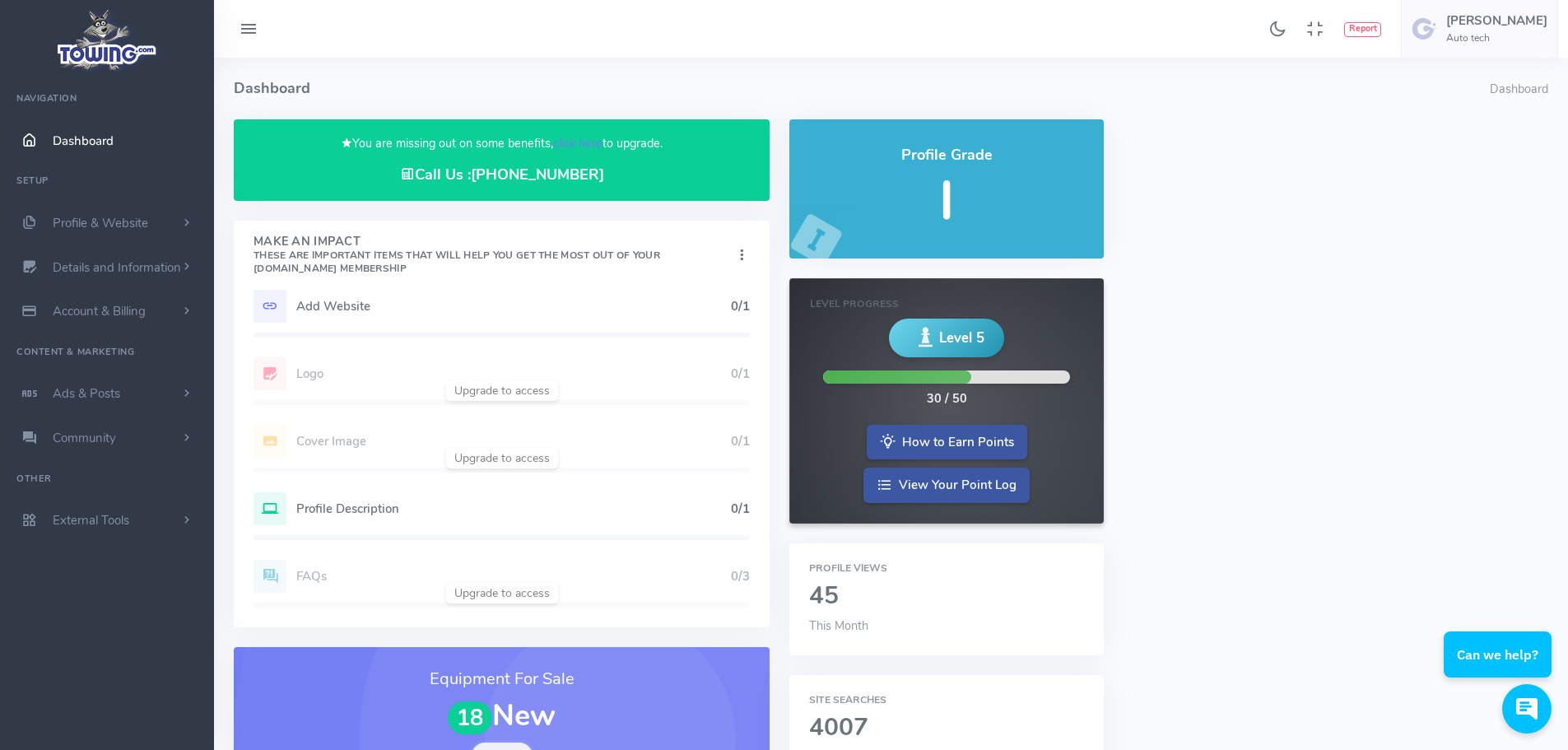
click at [253, 20] on icon at bounding box center [249, 29] width 19 height 26
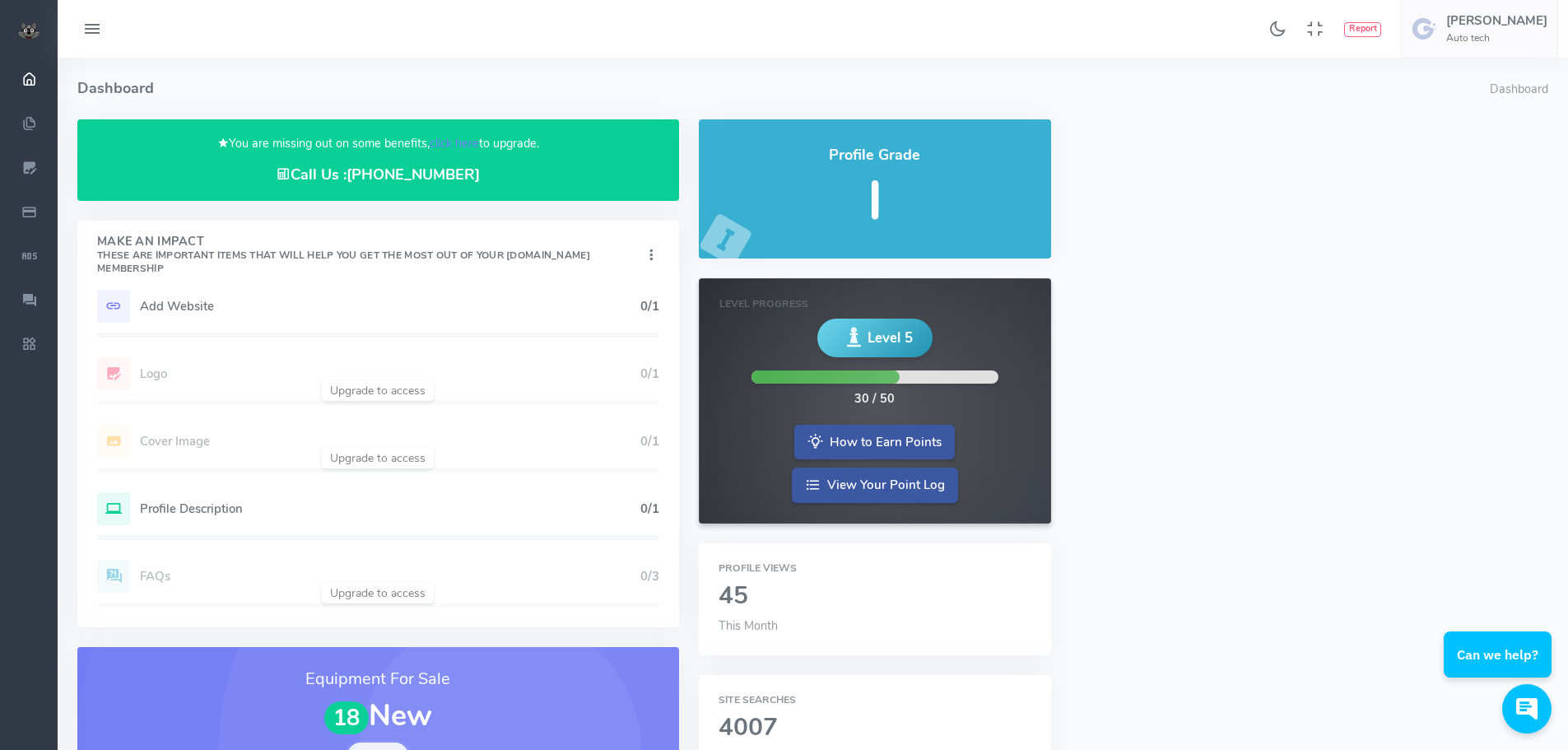
click at [82, 29] on icon at bounding box center [92, 29] width 19 height 26
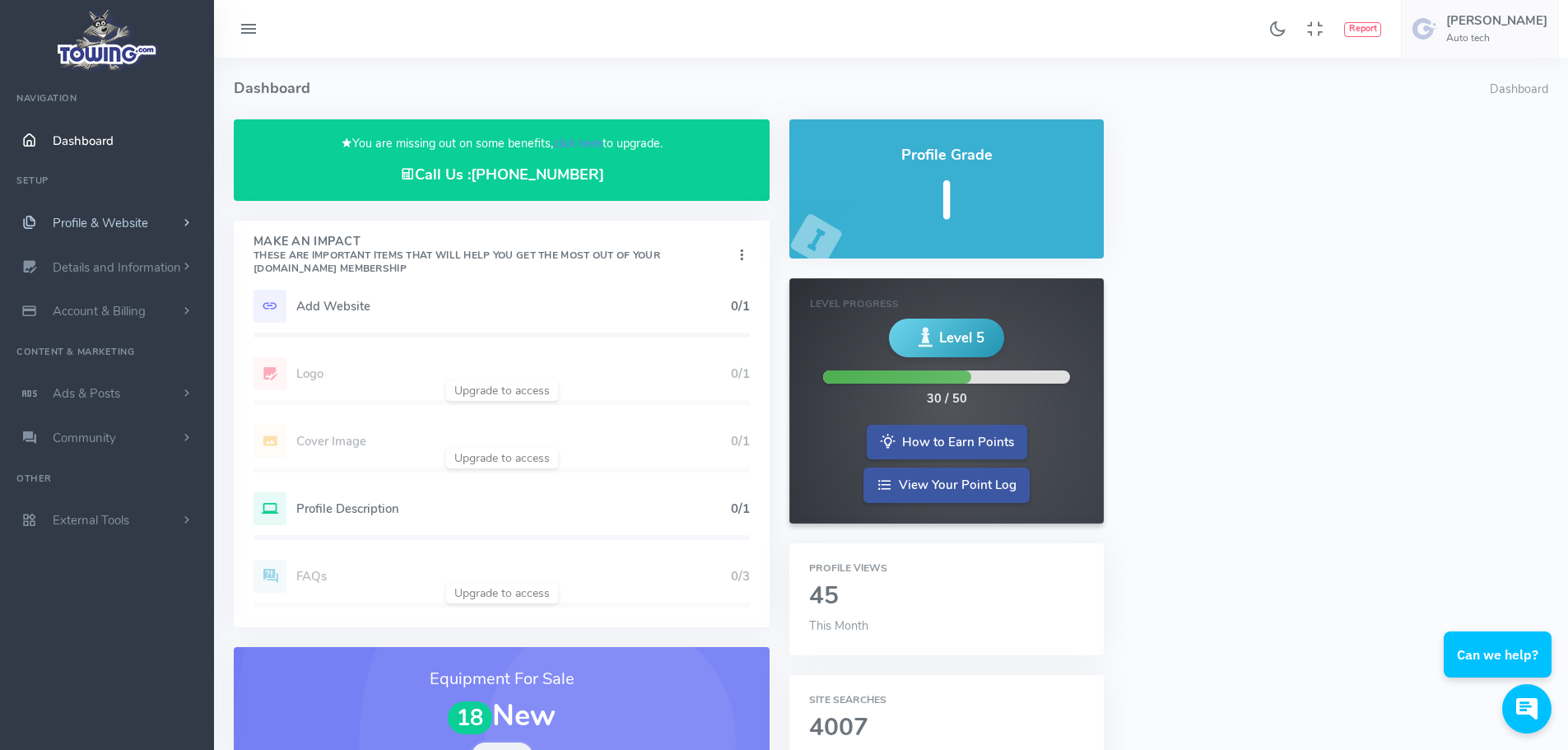
click at [93, 217] on span "Profile & Website" at bounding box center [100, 223] width 95 height 16
click at [80, 453] on link "Frequently Asked Questions" at bounding box center [127, 450] width 173 height 51
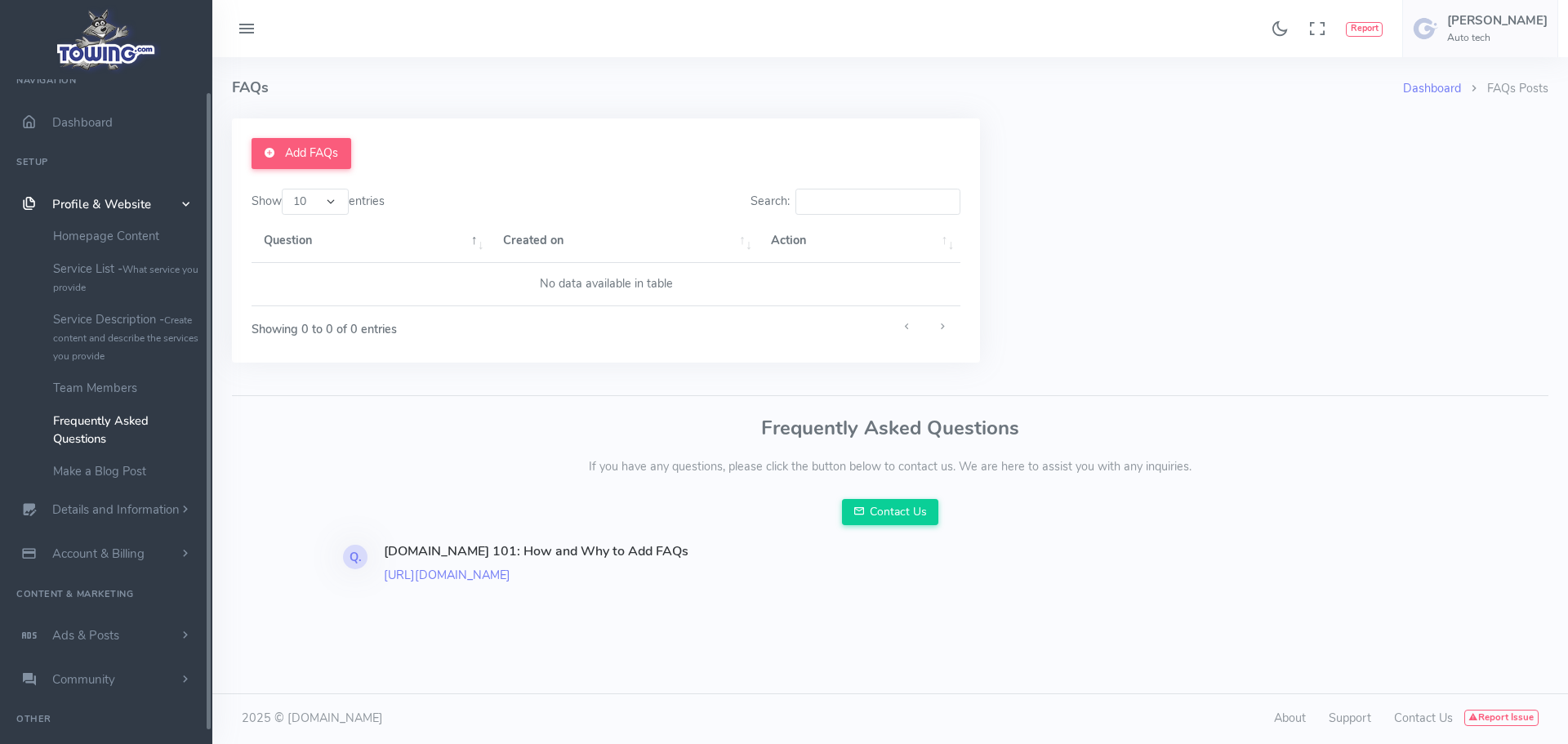
scroll to position [49, 0]
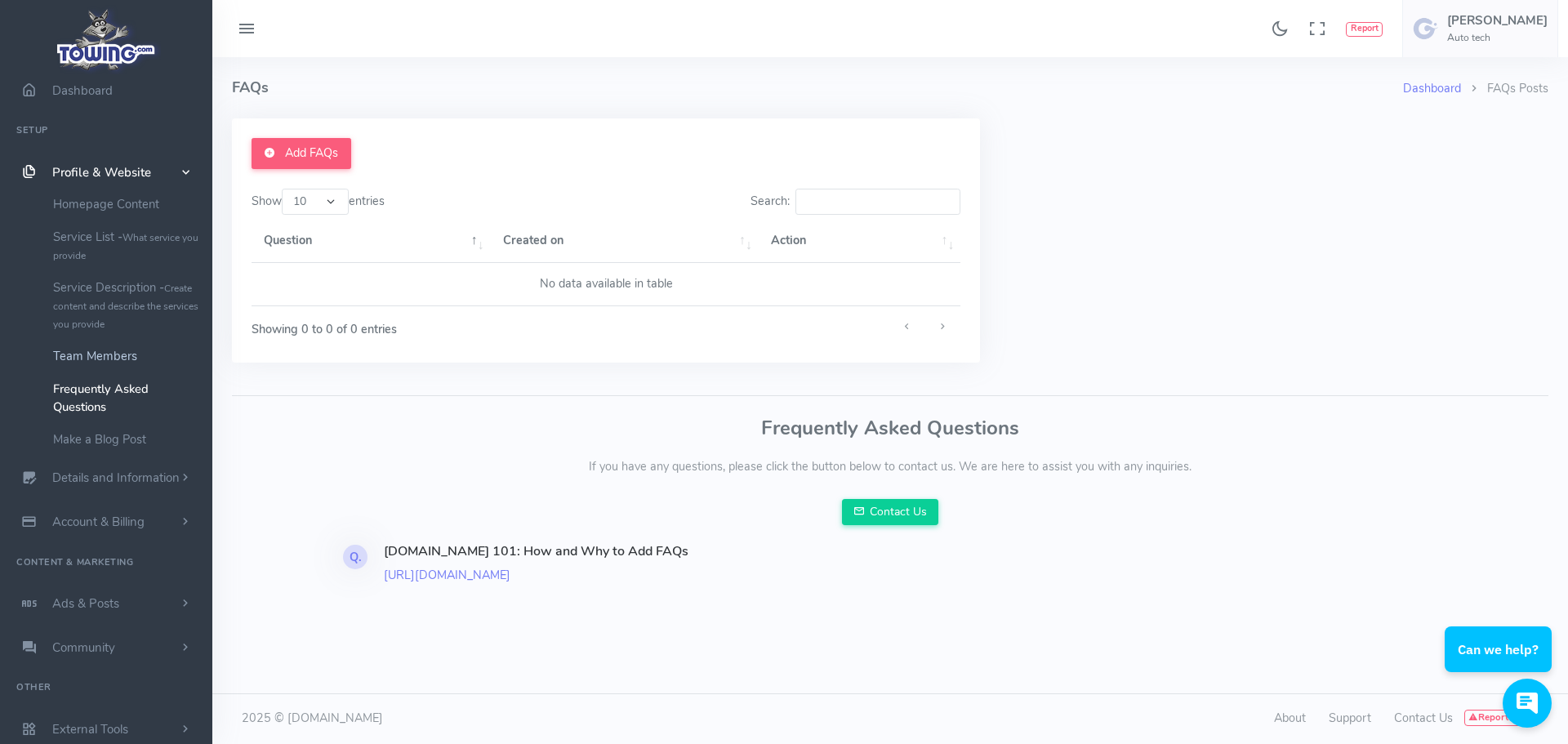
click at [83, 347] on link "Team Members" at bounding box center [126, 356] width 171 height 33
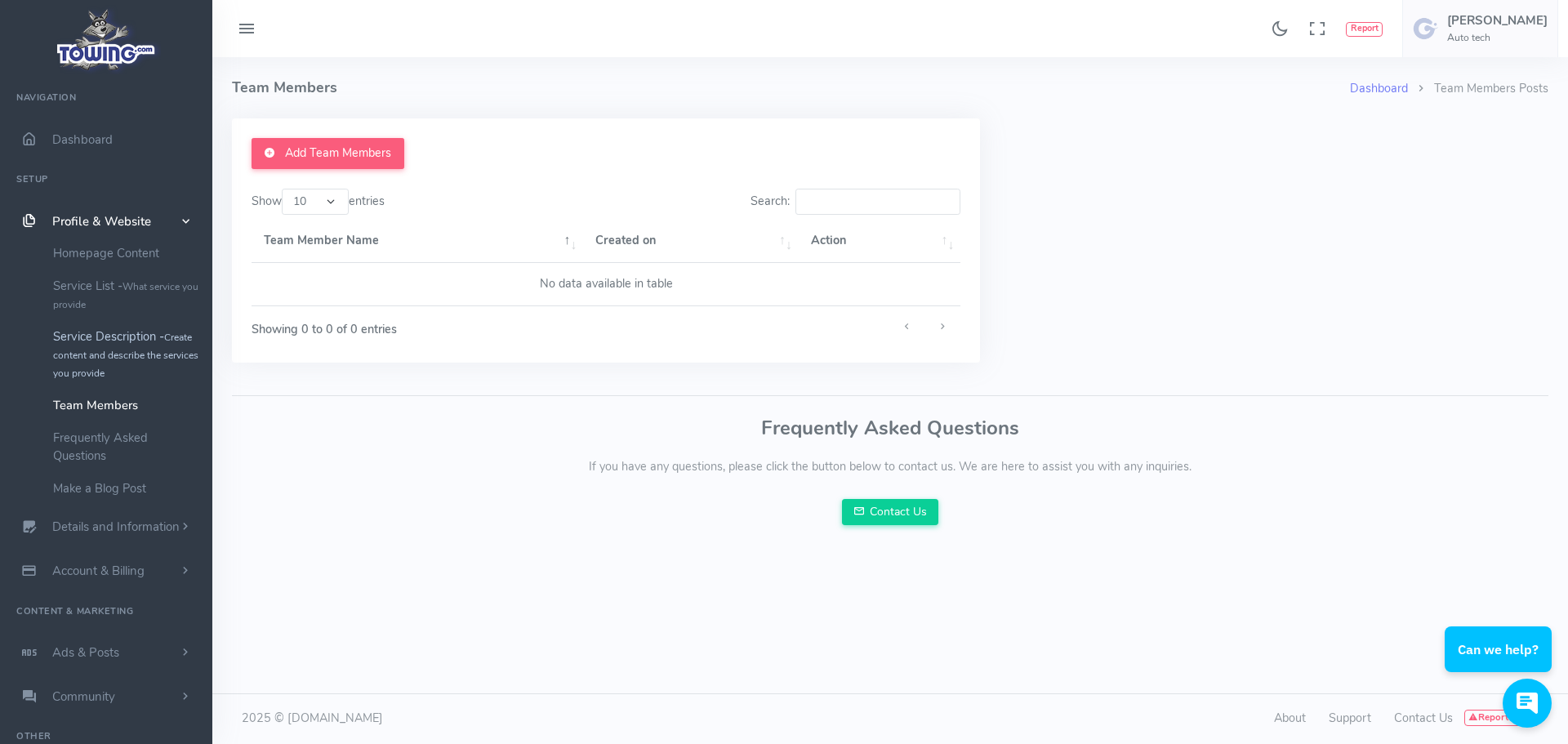
click at [83, 347] on link "Service Description - Create content and describe the services you provide" at bounding box center [126, 355] width 171 height 69
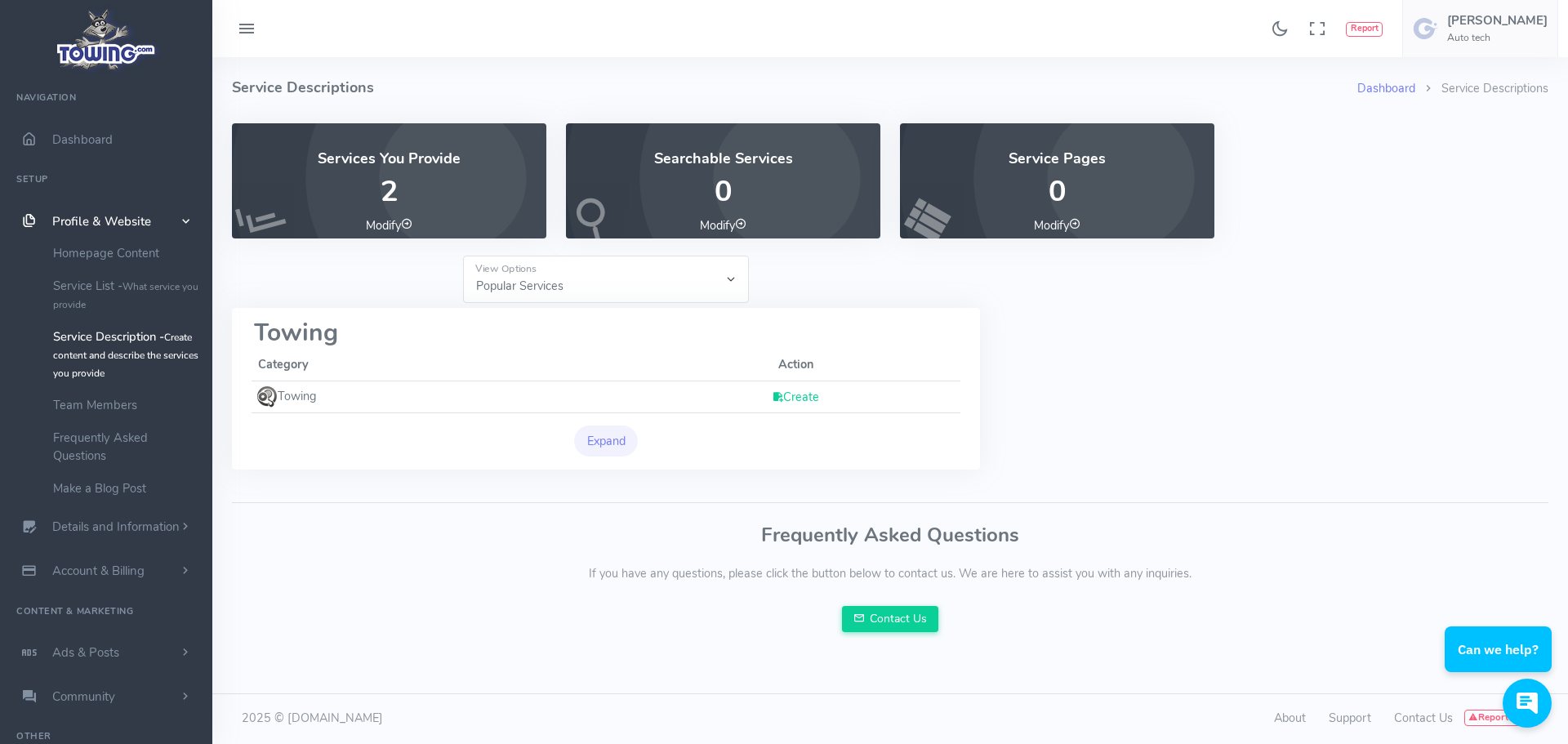
click at [803, 390] on link "Create" at bounding box center [796, 396] width 48 height 16
click at [613, 438] on button "Expand" at bounding box center [606, 441] width 64 height 31
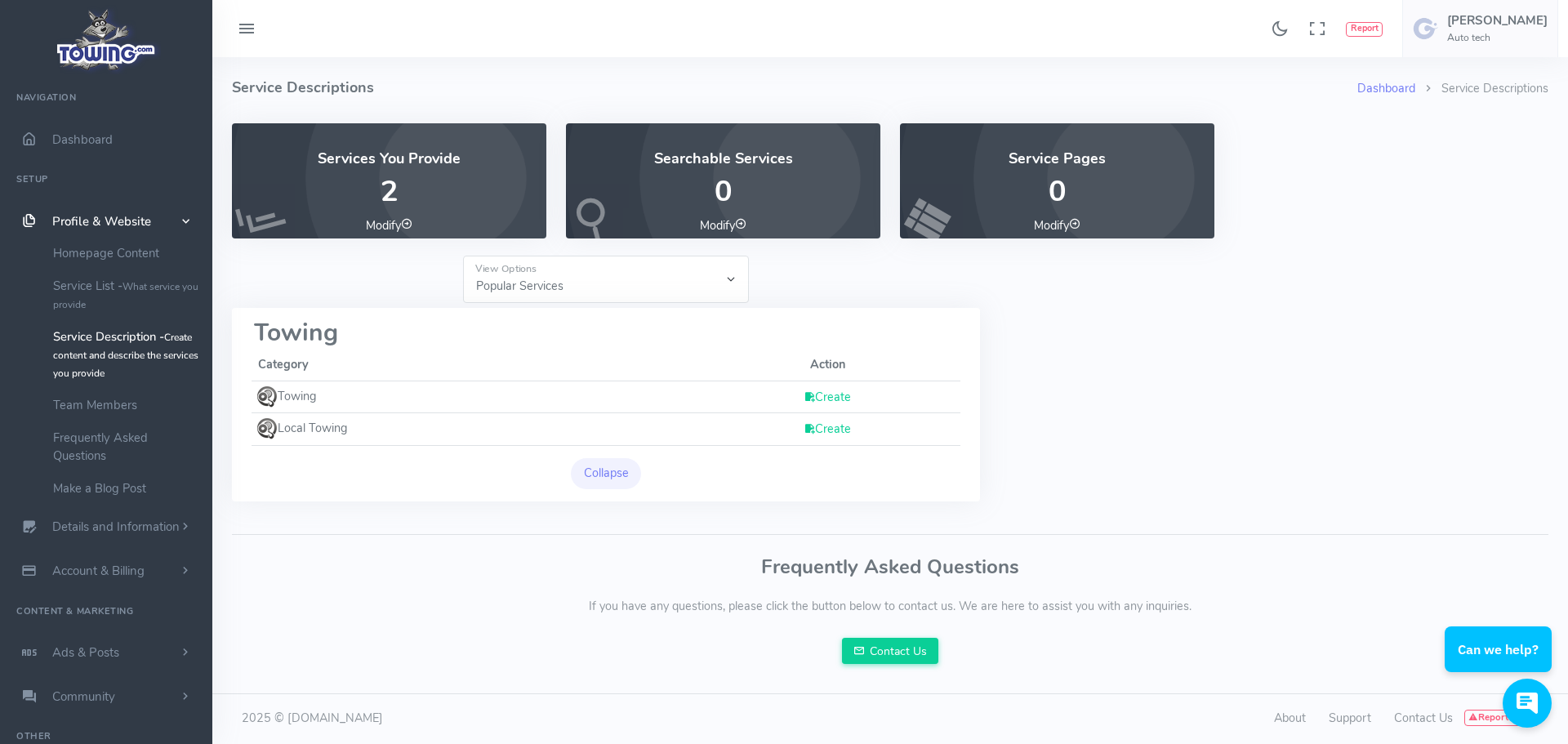
click at [562, 281] on select "Popular Services All Provided Services" at bounding box center [606, 279] width 286 height 48
select select "-1"
click at [463, 255] on select "Popular Services All Provided Services" at bounding box center [606, 279] width 286 height 48
click at [409, 226] on icon at bounding box center [407, 224] width 11 height 11
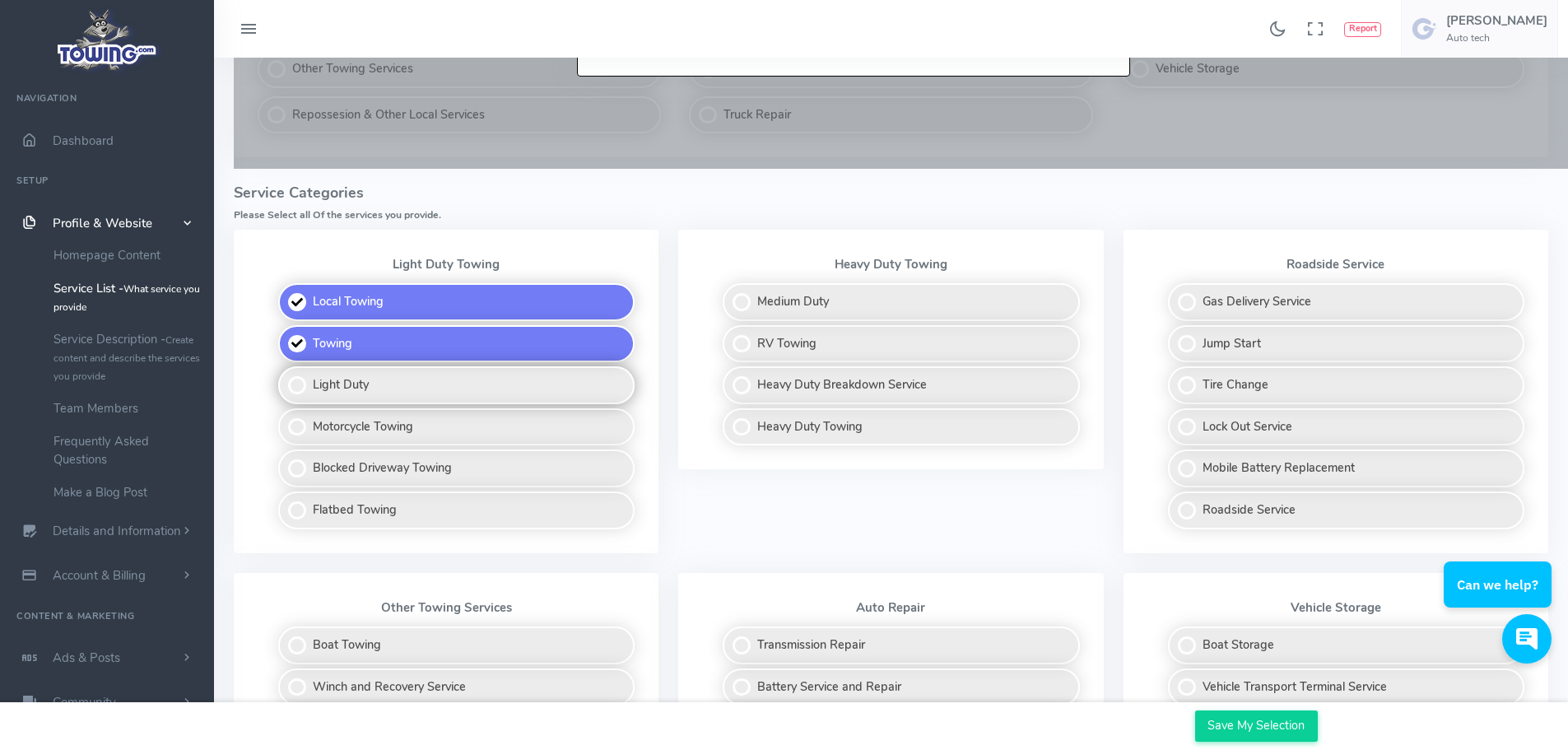
click at [294, 386] on label "Light Duty" at bounding box center [457, 385] width 357 height 38
click at [284, 377] on input "Light Duty" at bounding box center [279, 371] width 11 height 11
checkbox input "true"
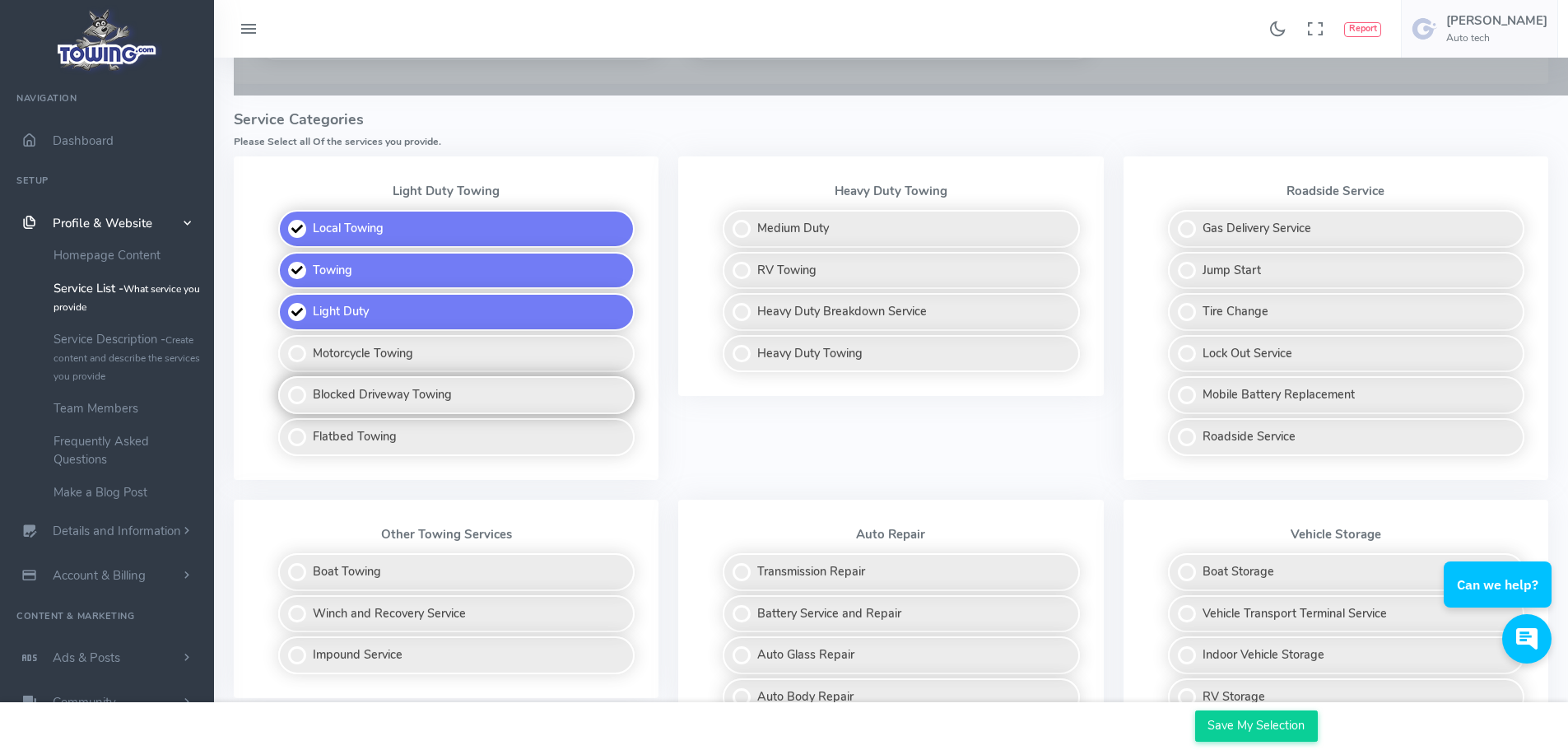
scroll to position [432, 0]
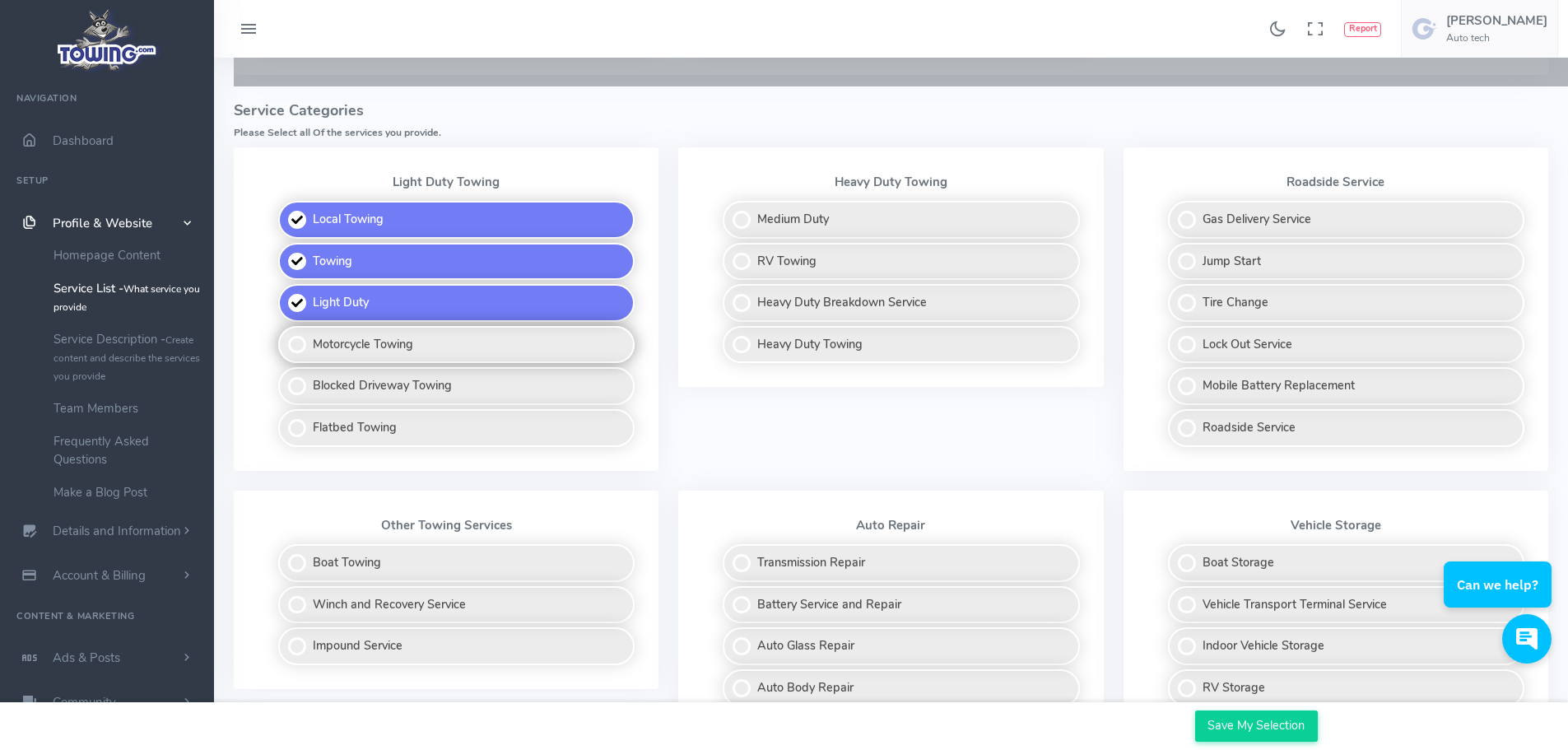
click at [299, 346] on label "Motorcycle Towing" at bounding box center [457, 344] width 357 height 38
click at [284, 336] on input "Motorcycle Towing" at bounding box center [279, 331] width 11 height 11
checkbox input "true"
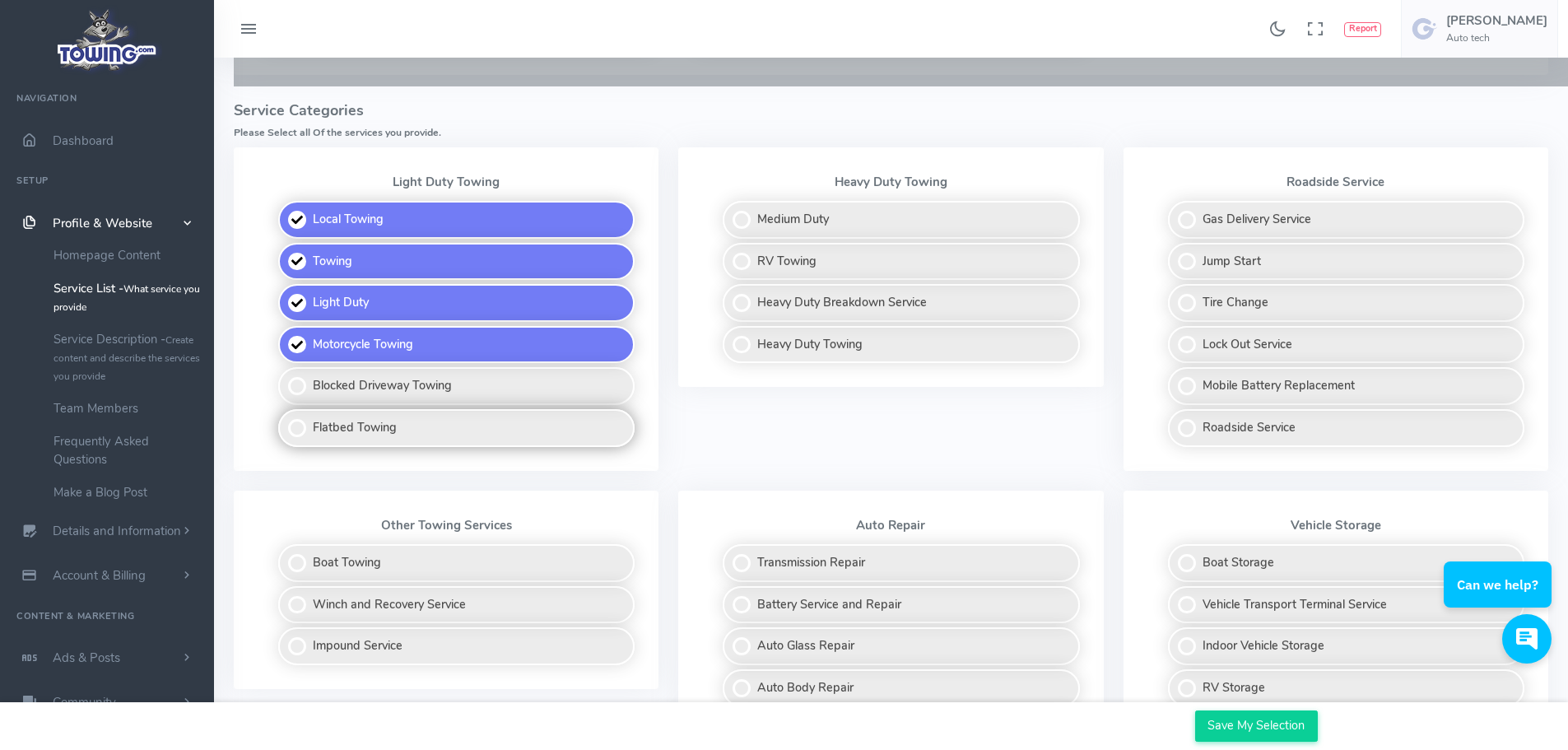
click at [296, 431] on label "Flatbed Towing" at bounding box center [457, 427] width 357 height 38
click at [284, 419] on input "Flatbed Towing" at bounding box center [279, 414] width 11 height 11
checkbox input "true"
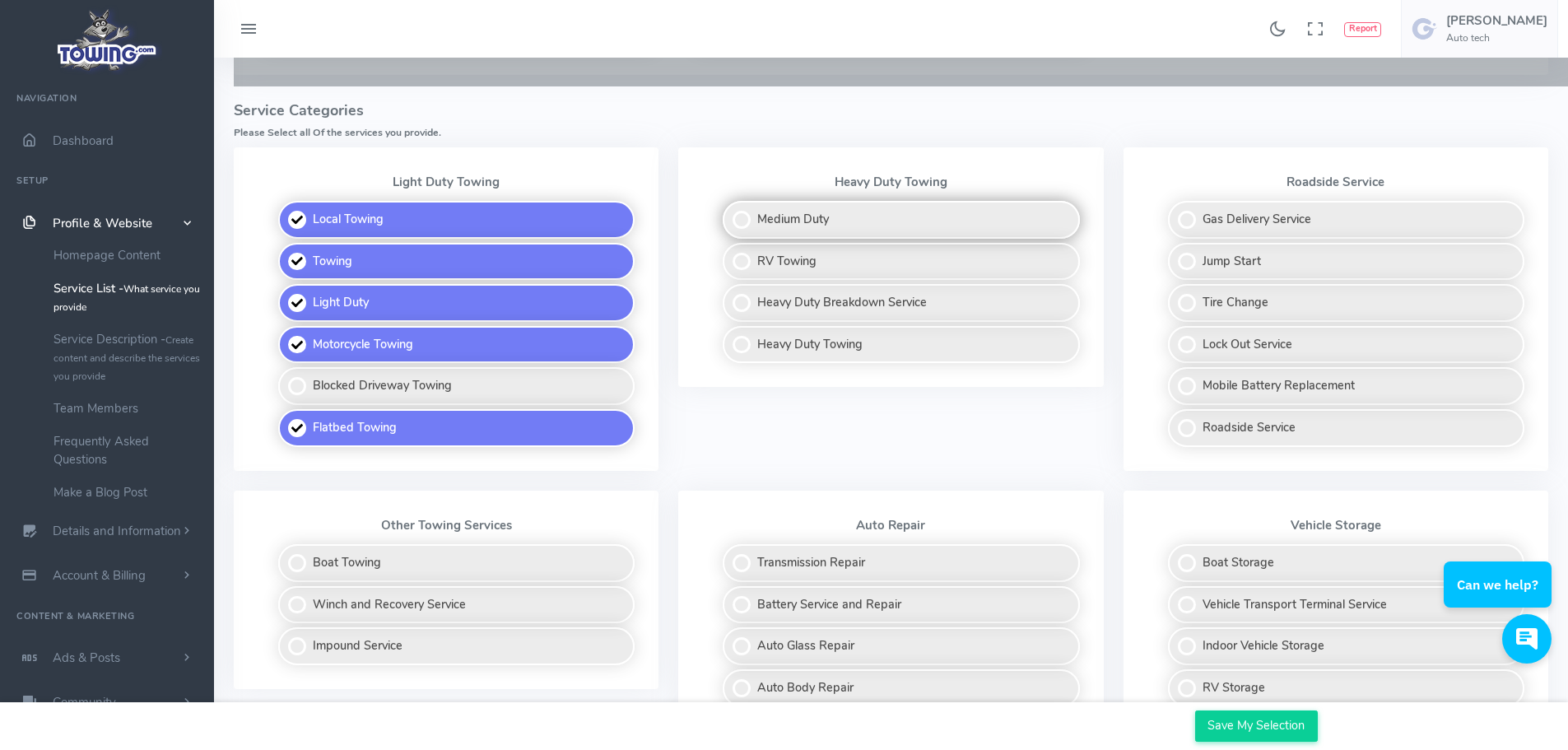
click at [743, 224] on label "Medium Duty" at bounding box center [901, 219] width 357 height 38
click at [730, 211] on input "Medium Duty" at bounding box center [723, 205] width 11 height 11
checkbox input "true"
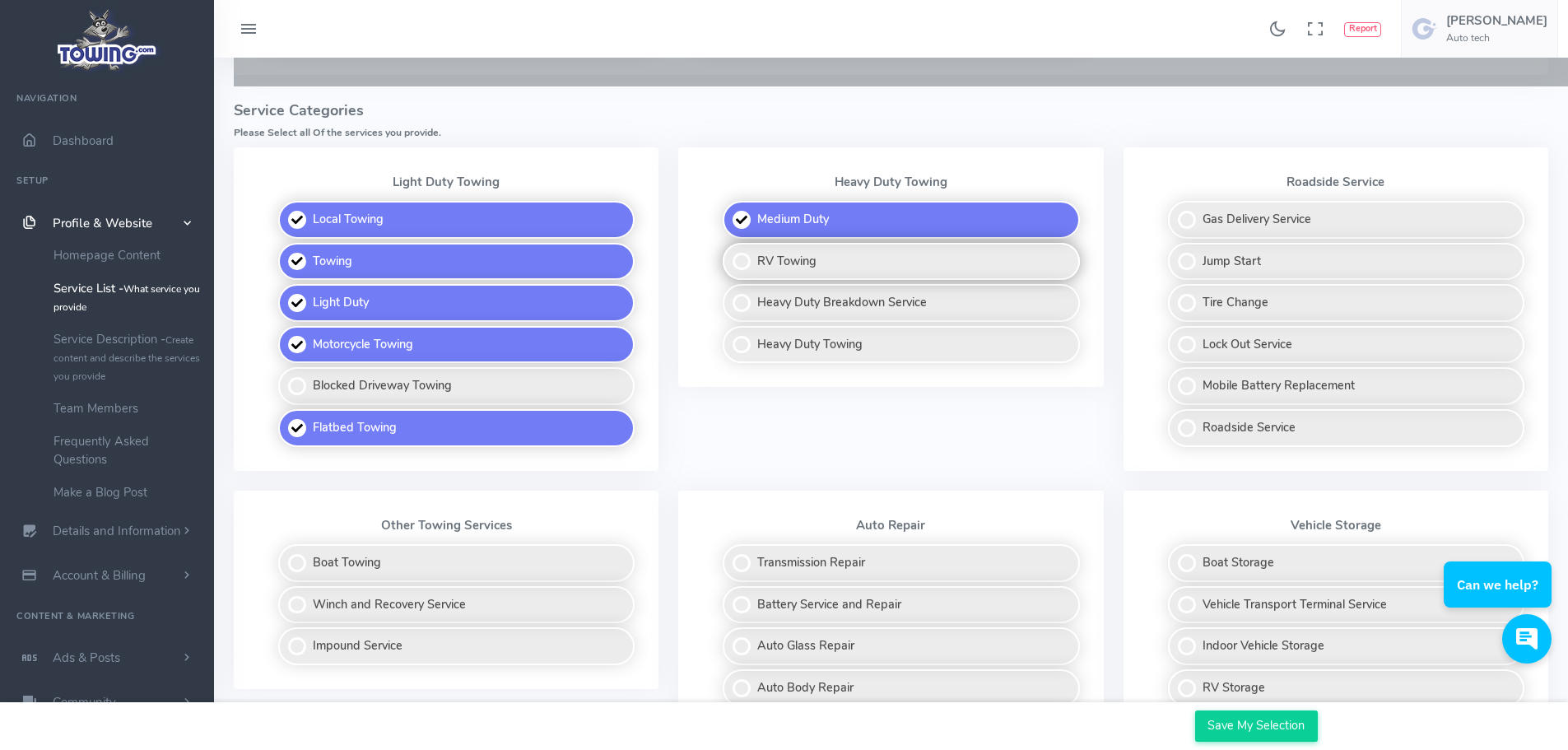
click at [743, 256] on label "RV Towing" at bounding box center [901, 261] width 357 height 38
click at [730, 254] on input "RV Towing" at bounding box center [723, 248] width 11 height 11
checkbox input "true"
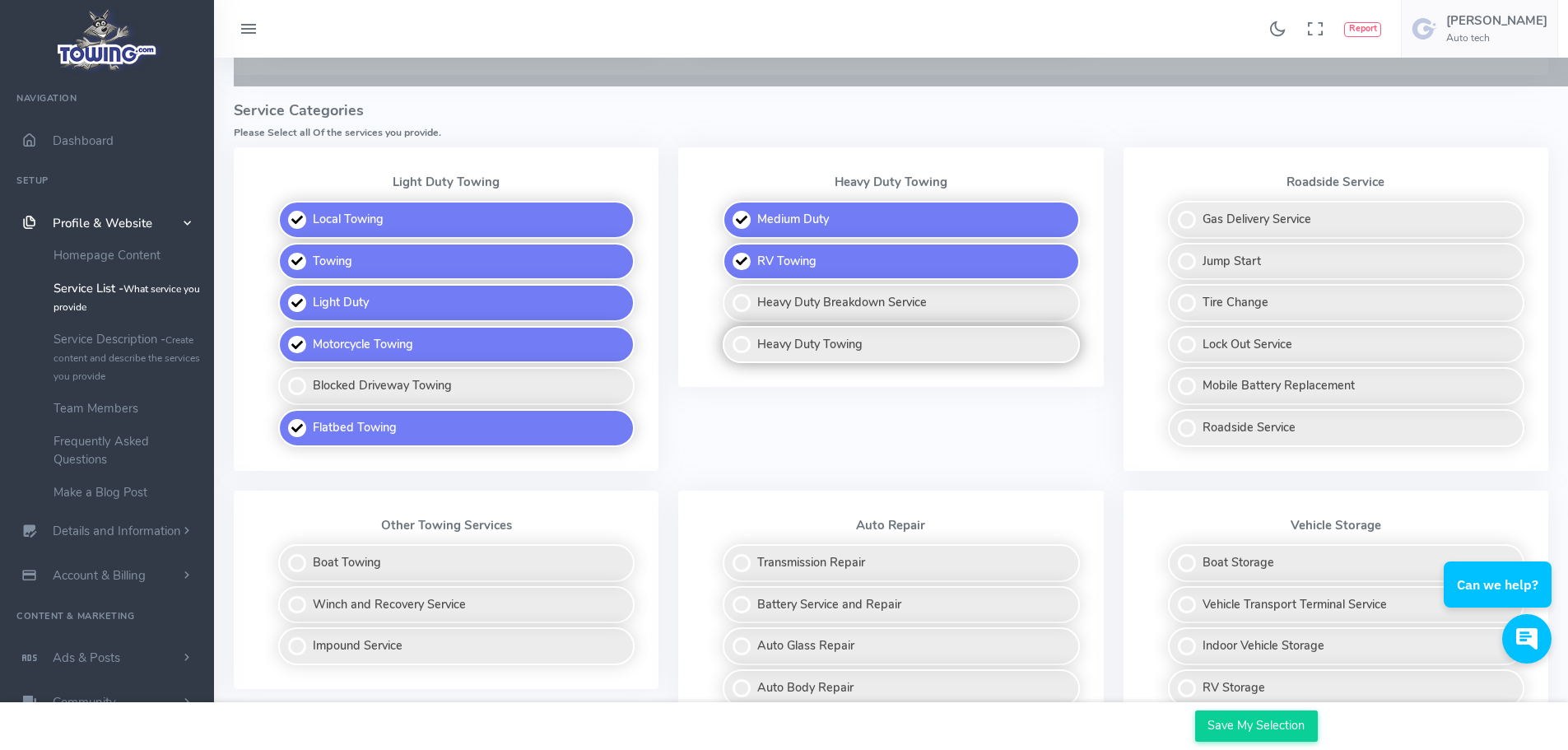
click at [736, 345] on label "Heavy Duty Towing" at bounding box center [901, 344] width 357 height 38
click at [730, 336] on input "Heavy Duty Towing" at bounding box center [723, 331] width 11 height 11
checkbox input "true"
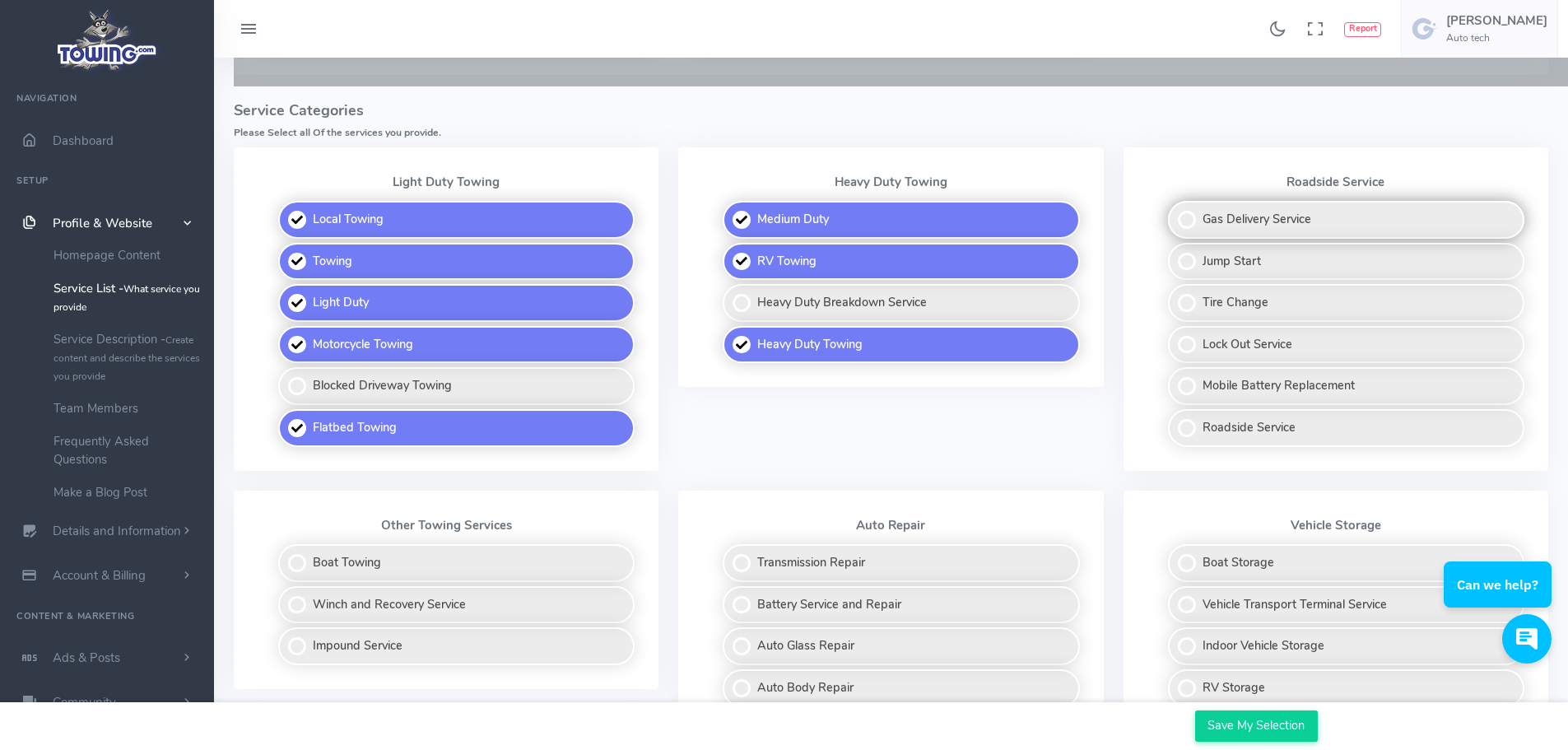
click at [1195, 220] on label "Gas Delivery Service" at bounding box center [1346, 219] width 357 height 38
click at [1174, 211] on input "Gas Delivery Service" at bounding box center [1168, 205] width 11 height 11
checkbox input "true"
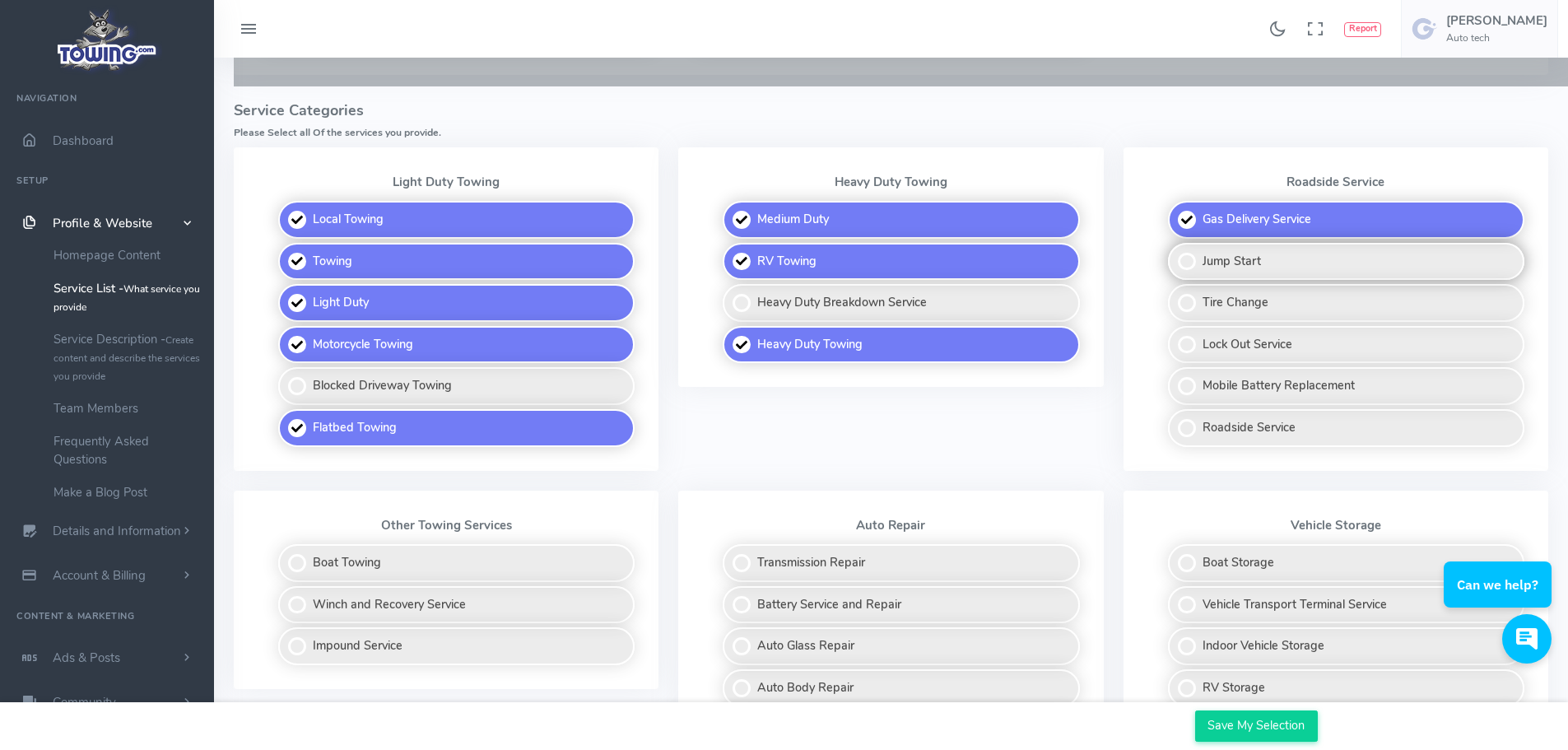
drag, startPoint x: 1190, startPoint y: 259, endPoint x: 1191, endPoint y: 272, distance: 13.0
click at [1190, 261] on label "Jump Start" at bounding box center [1346, 261] width 357 height 38
click at [1174, 254] on input "Jump Start" at bounding box center [1168, 248] width 11 height 11
checkbox input "true"
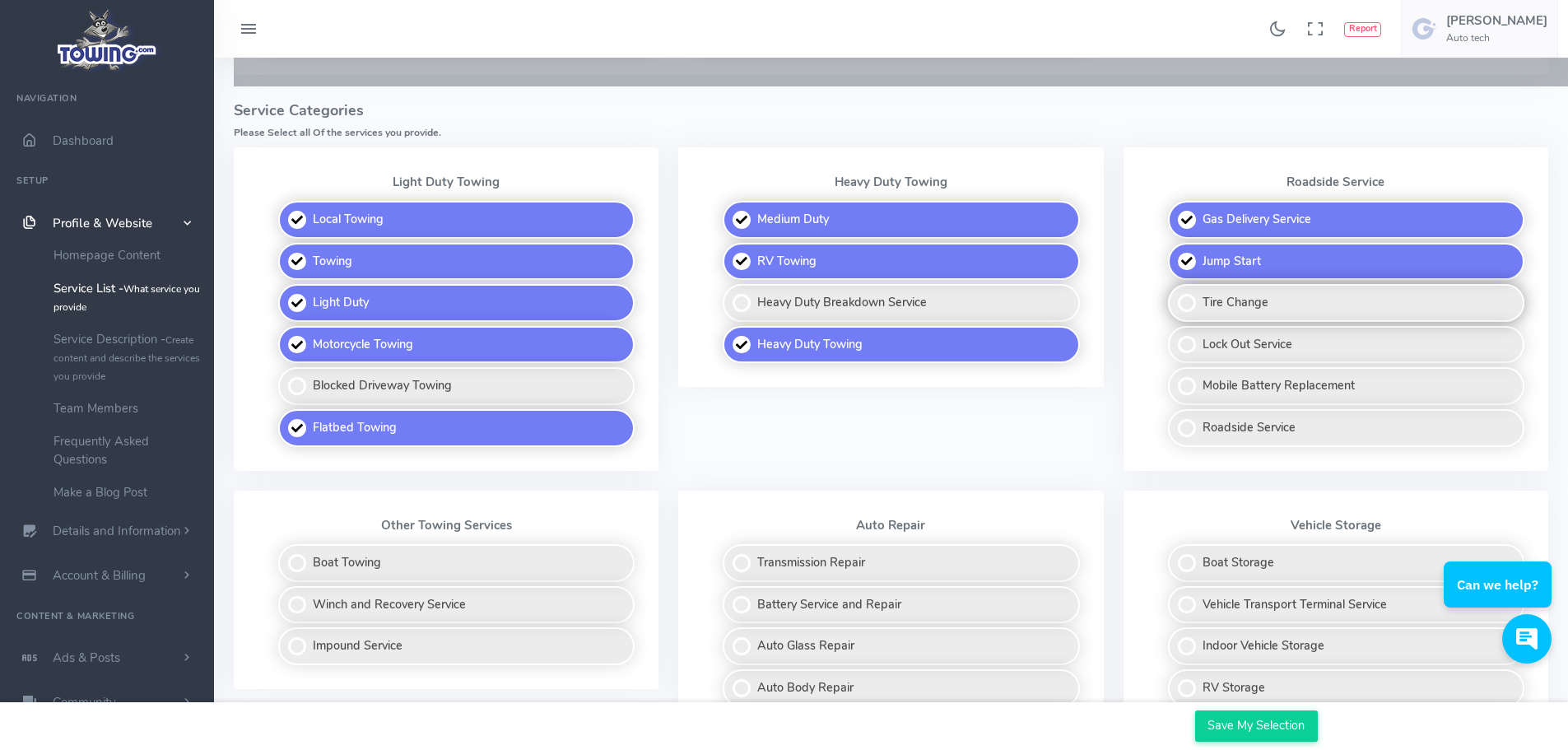
click at [1195, 302] on label "Tire Change" at bounding box center [1346, 303] width 357 height 38
click at [1174, 295] on input "Tire Change" at bounding box center [1168, 289] width 11 height 11
checkbox input "true"
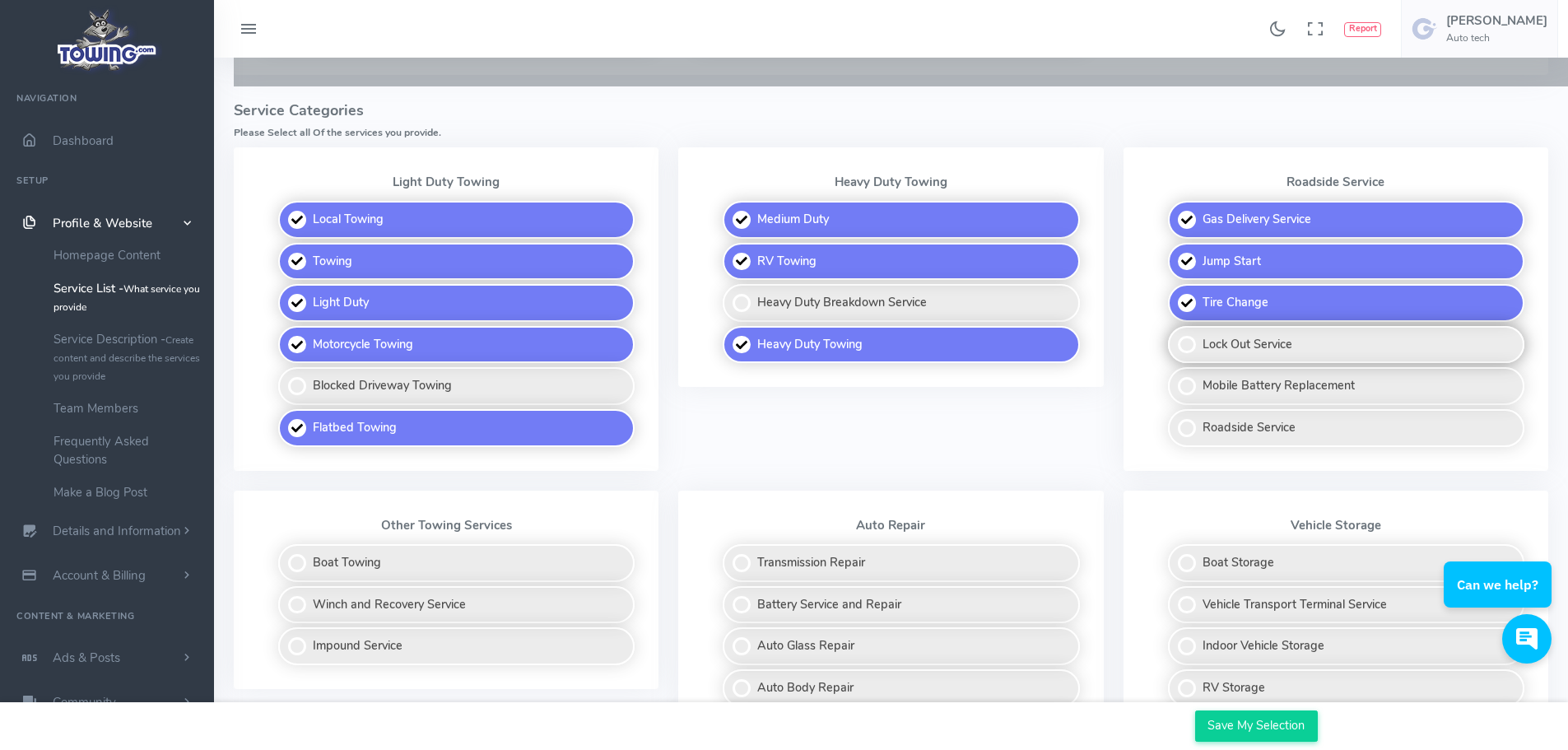
click at [1191, 352] on label "Lock Out Service" at bounding box center [1346, 344] width 357 height 38
click at [1174, 336] on input "Lock Out Service" at bounding box center [1168, 331] width 11 height 11
checkbox input "true"
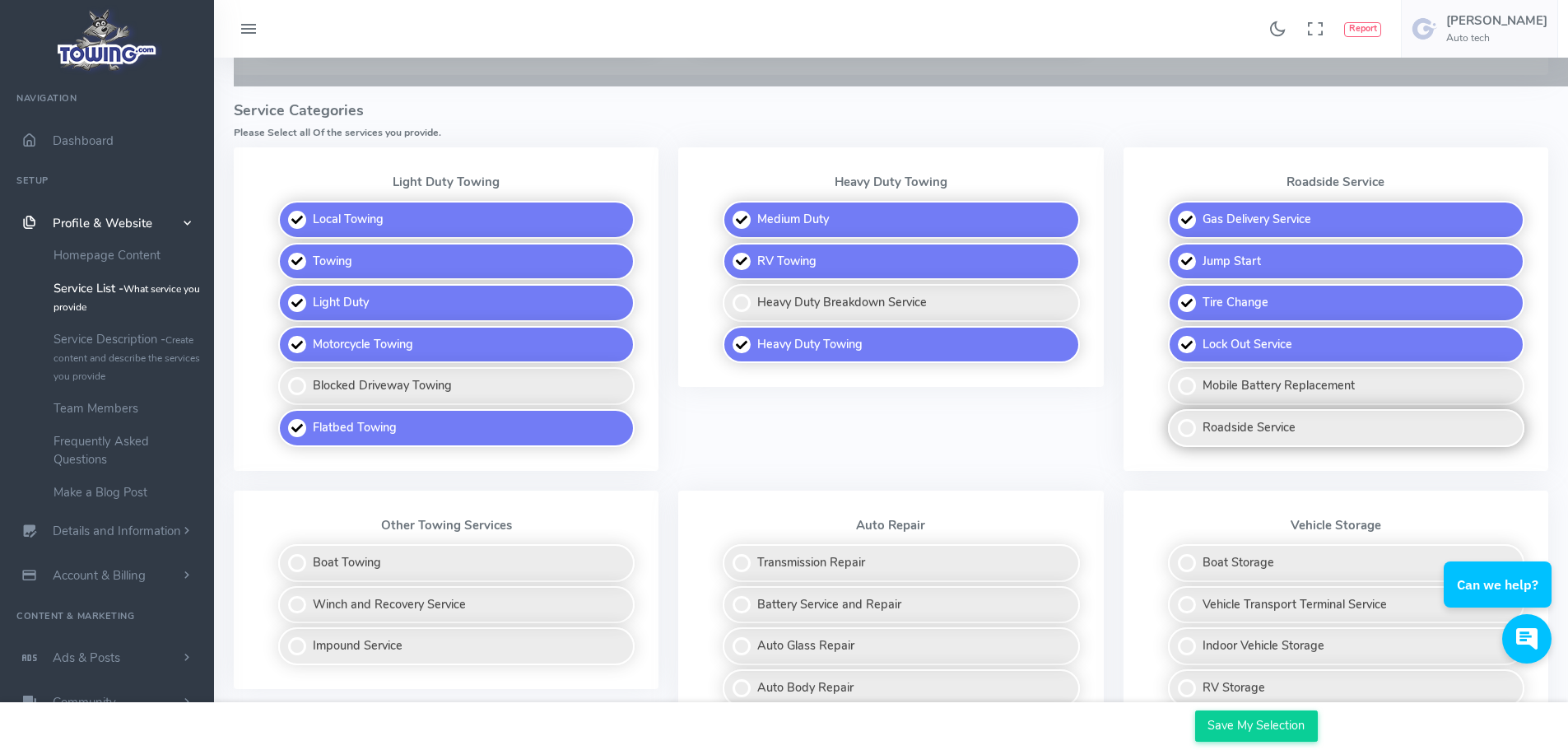
click at [1185, 428] on label "Roadside Service" at bounding box center [1346, 427] width 357 height 38
click at [1174, 419] on input "Roadside Service" at bounding box center [1168, 414] width 11 height 11
checkbox input "true"
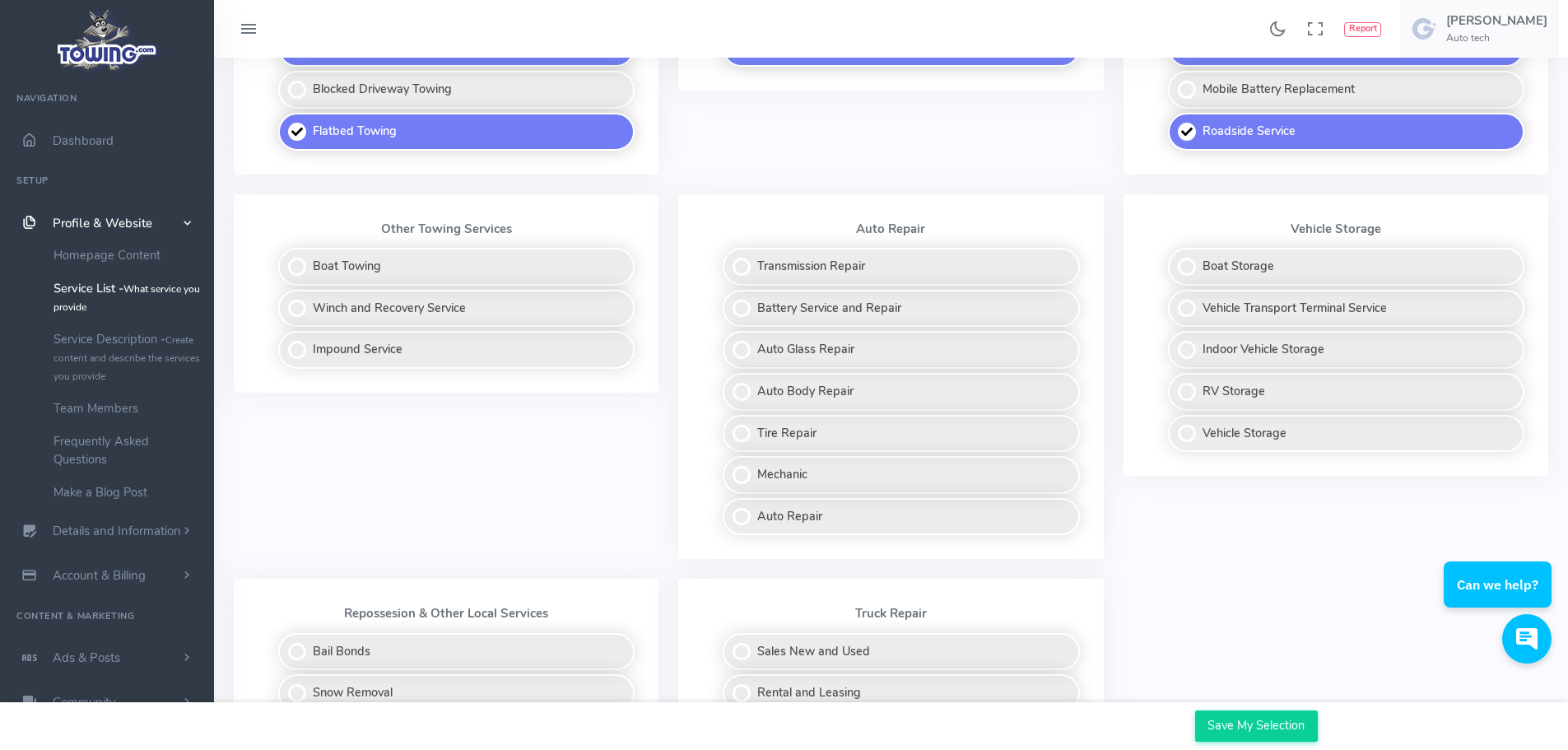
scroll to position [762, 0]
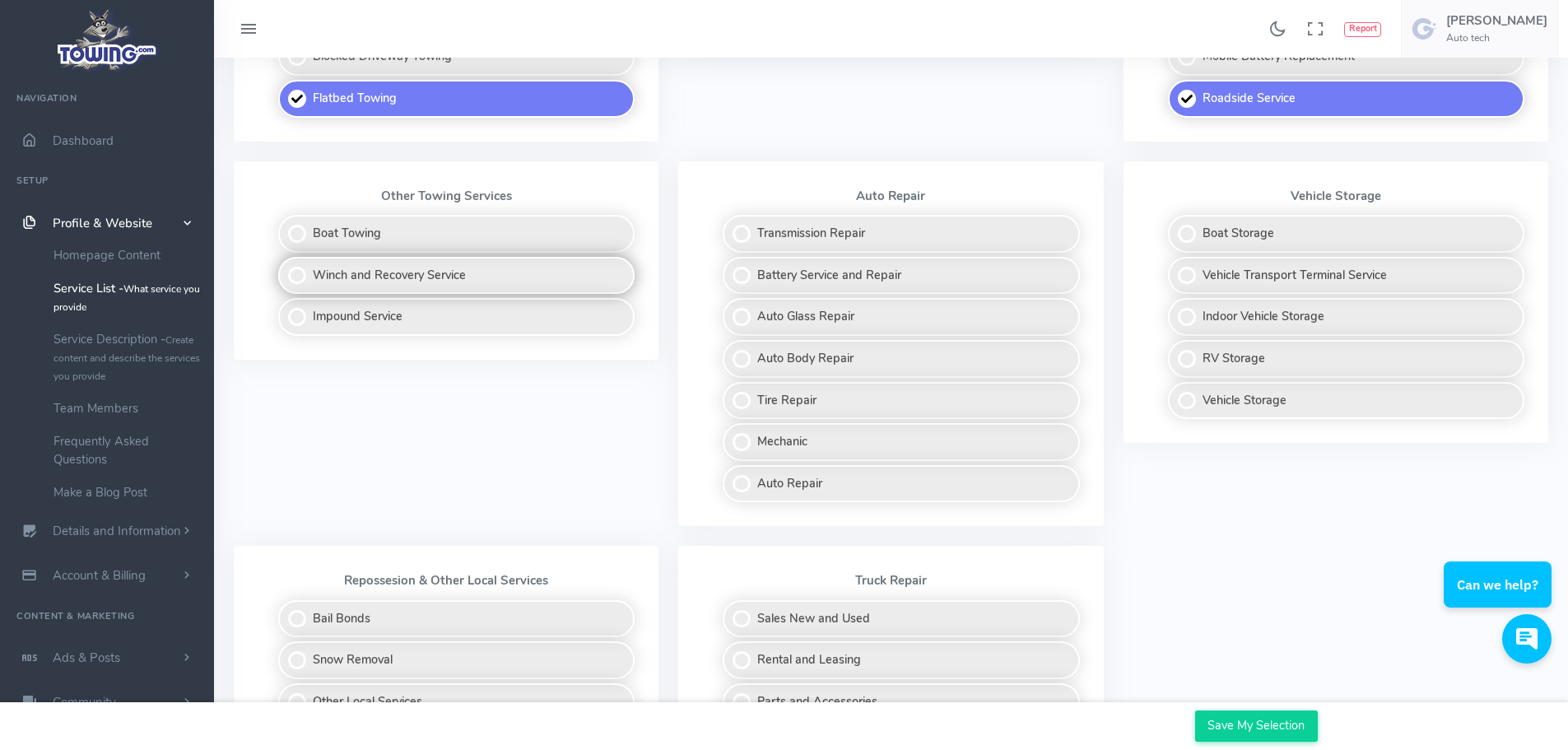
click at [407, 276] on label "Winch and Recovery Service" at bounding box center [457, 275] width 357 height 38
click at [284, 267] on input "Winch and Recovery Service" at bounding box center [279, 261] width 11 height 11
checkbox input "true"
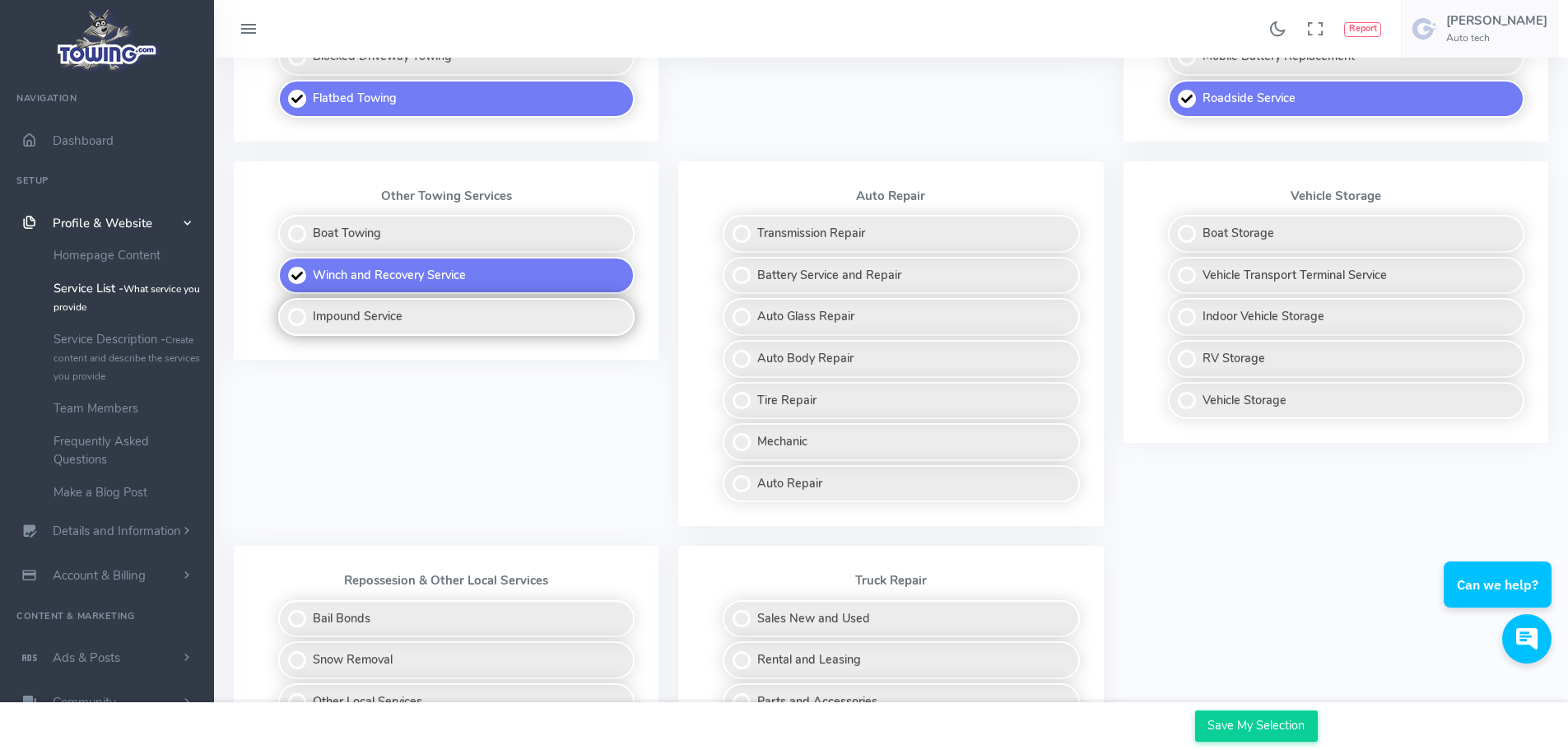
click at [409, 324] on label "Impound Service" at bounding box center [457, 316] width 357 height 38
click at [284, 308] on input "Impound Service" at bounding box center [279, 303] width 11 height 11
checkbox input "true"
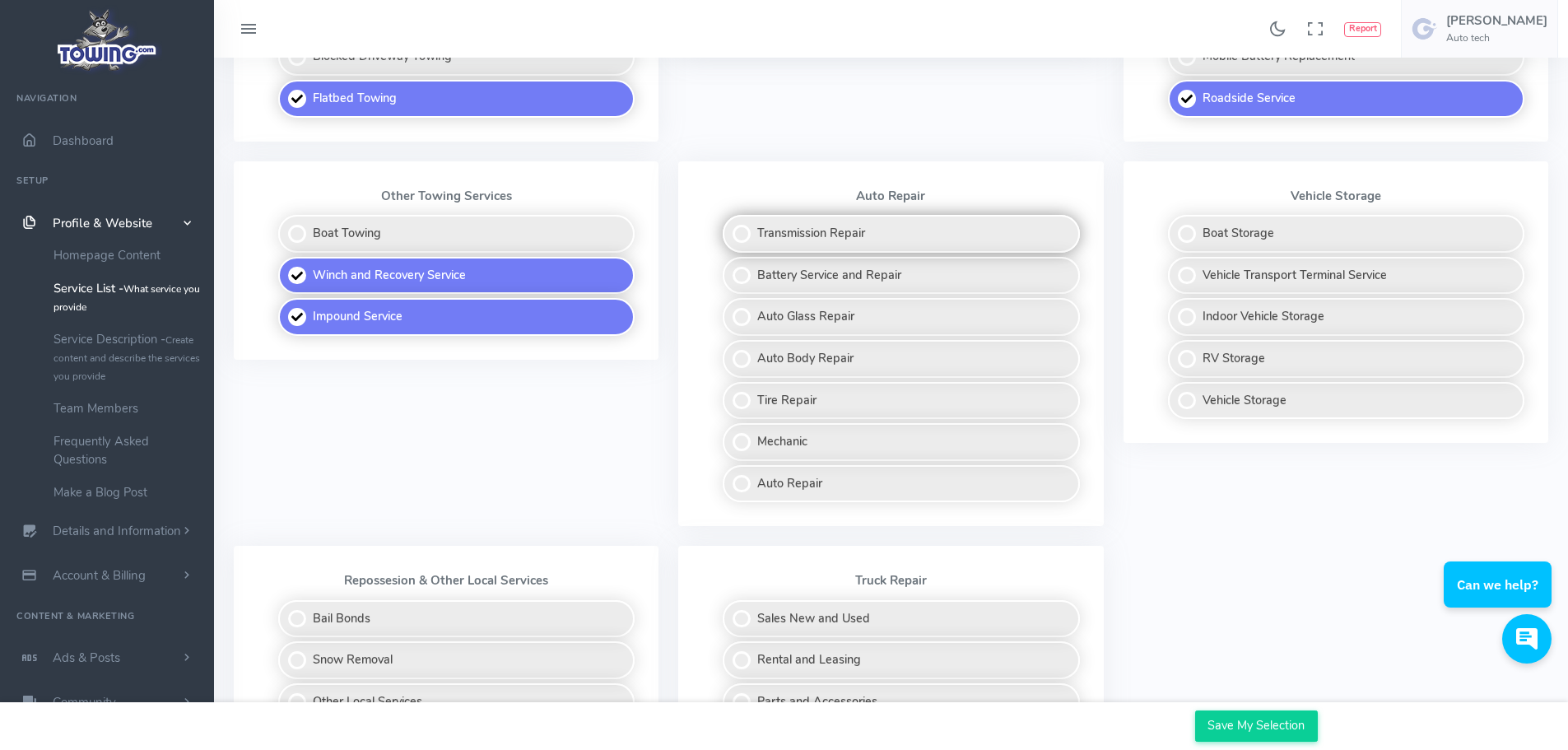
click at [923, 240] on label "Transmission Repair" at bounding box center [901, 233] width 357 height 38
click at [730, 226] on input "Transmission Repair" at bounding box center [723, 220] width 11 height 11
checkbox input "true"
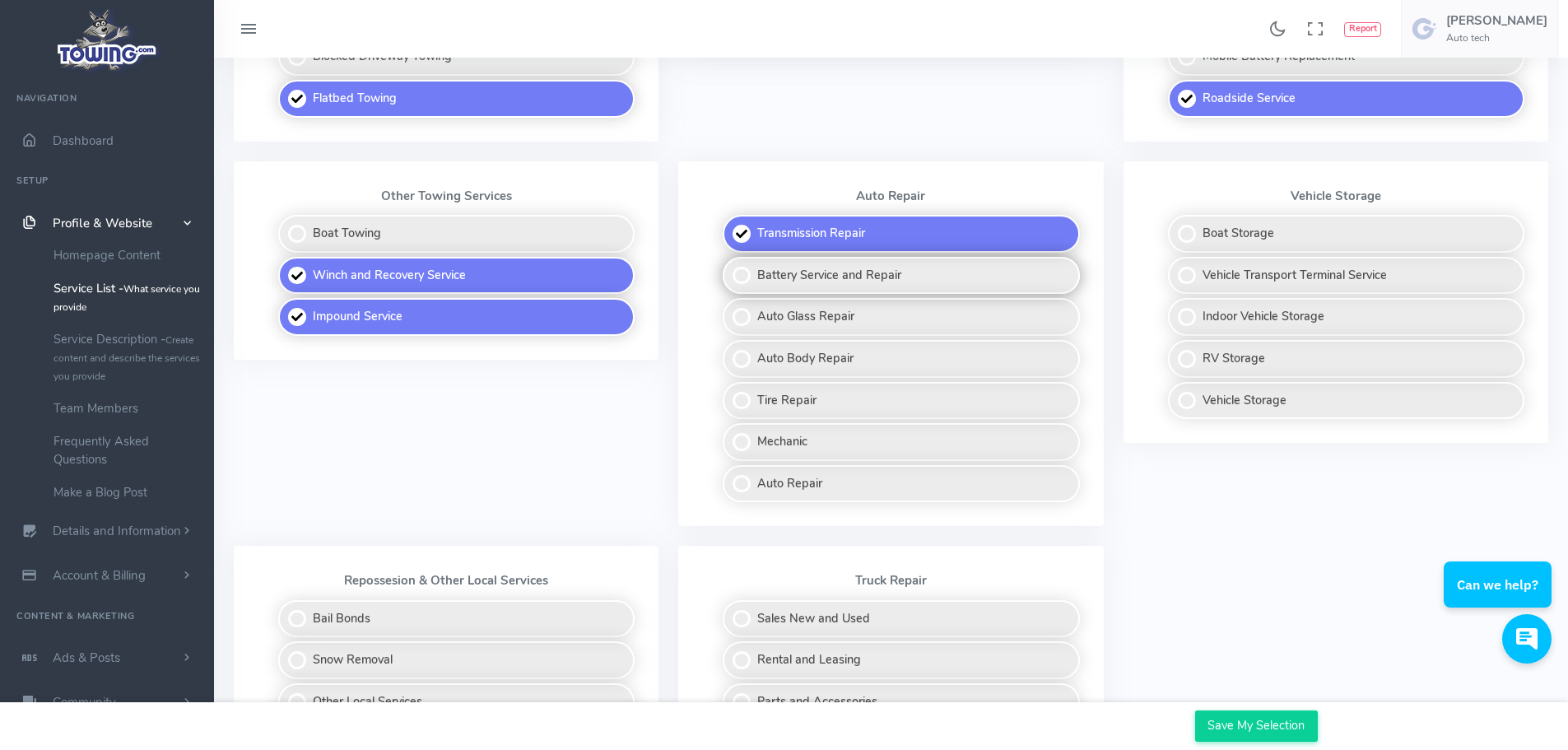
click at [907, 274] on label "Battery Service and Repair" at bounding box center [901, 275] width 357 height 38
click at [730, 267] on input "Battery Service and Repair" at bounding box center [723, 261] width 11 height 11
checkbox input "true"
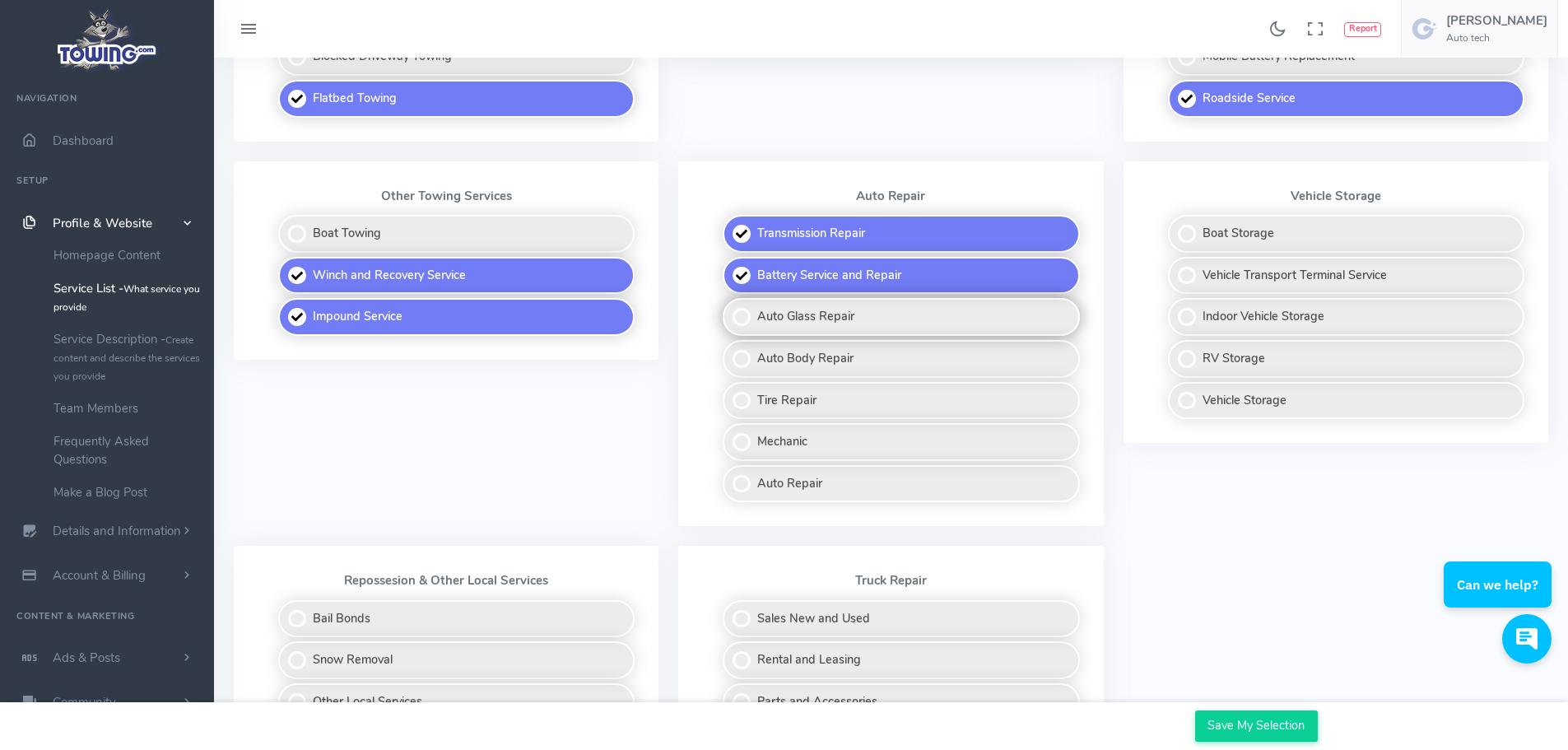
click at [889, 314] on label "Auto Glass Repair" at bounding box center [901, 316] width 357 height 38
click at [730, 308] on input "Auto Glass Repair" at bounding box center [723, 303] width 11 height 11
checkbox input "true"
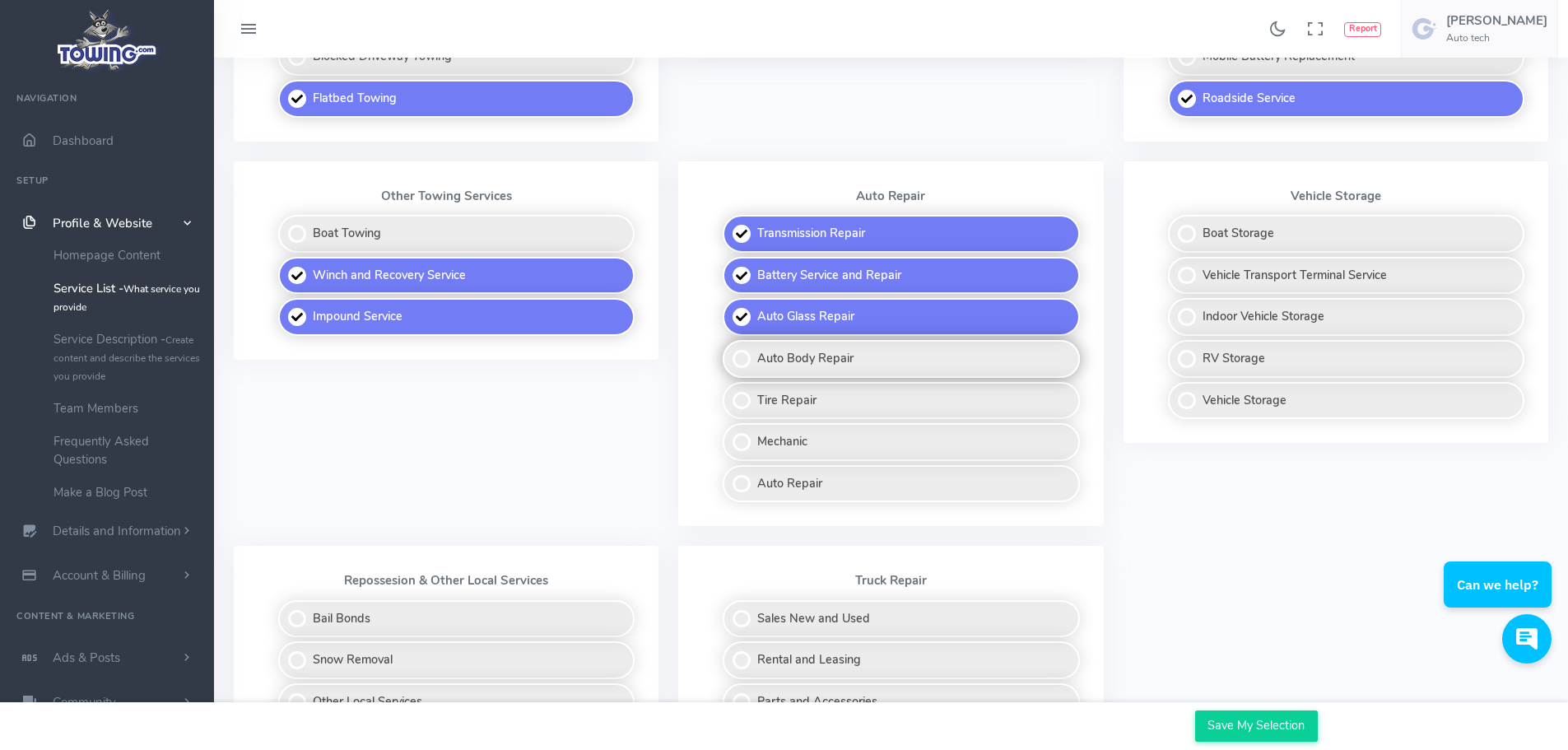
click at [885, 363] on label "Auto Body Repair" at bounding box center [901, 359] width 357 height 38
click at [730, 351] on input "Auto Body Repair" at bounding box center [723, 345] width 11 height 11
checkbox input "true"
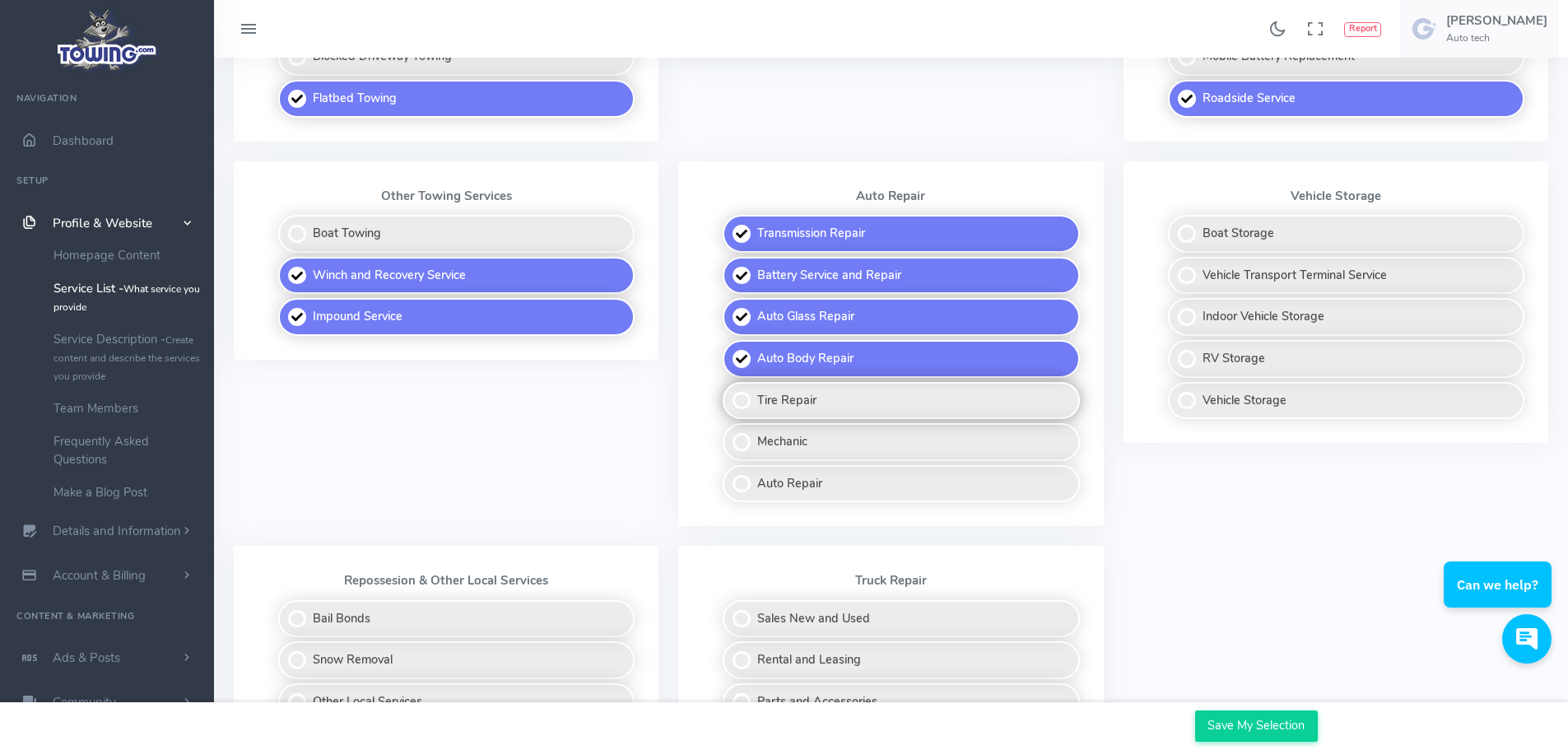
click at [870, 399] on label "Tire Repair" at bounding box center [901, 400] width 357 height 38
click at [730, 392] on input "Tire Repair" at bounding box center [723, 387] width 11 height 11
checkbox input "true"
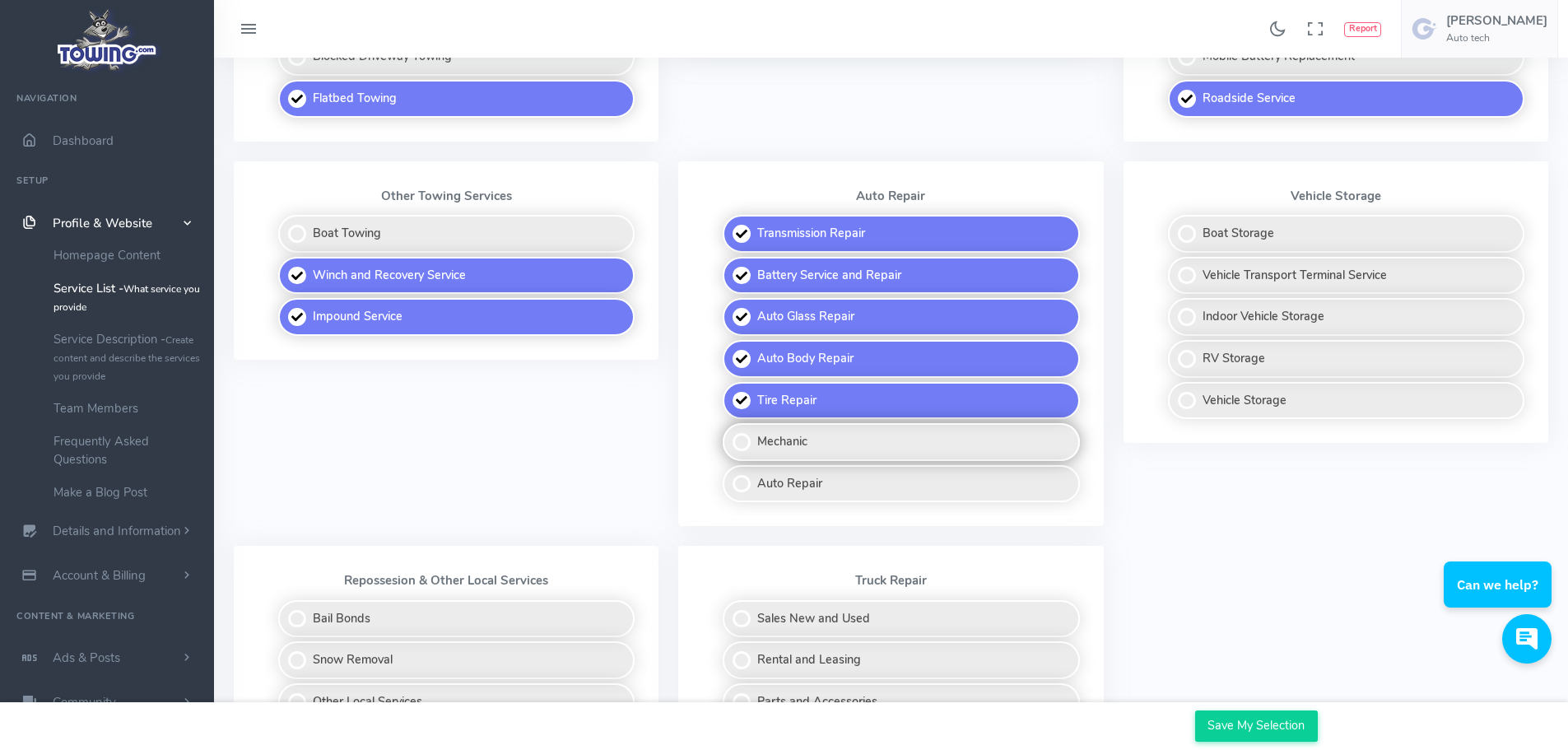
click at [851, 445] on label "Mechanic" at bounding box center [901, 442] width 357 height 38
click at [730, 434] on input "Mechanic" at bounding box center [723, 428] width 11 height 11
checkbox input "true"
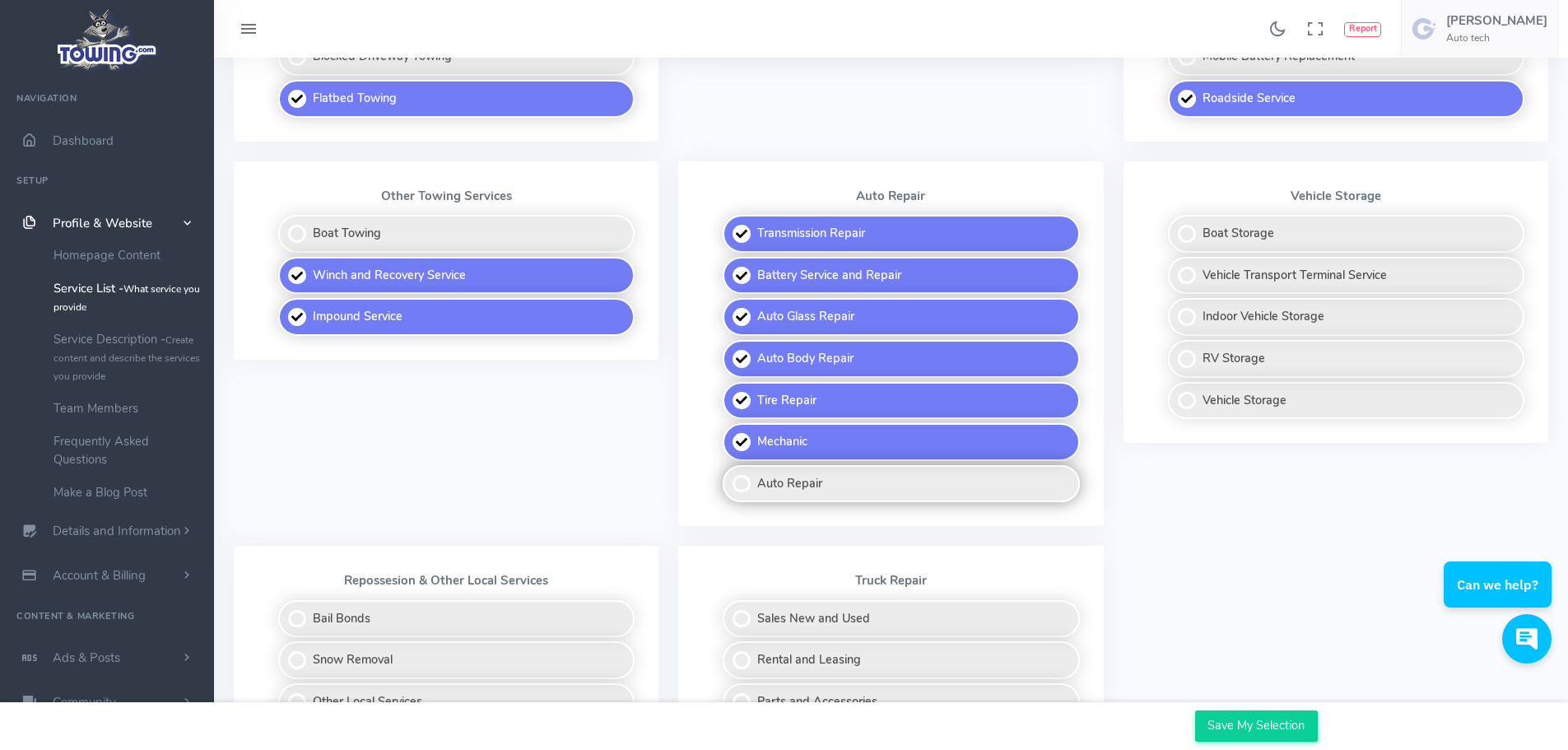
click at [849, 479] on label "Auto Repair" at bounding box center [901, 483] width 357 height 38
click at [730, 476] on input "Auto Repair" at bounding box center [723, 469] width 11 height 11
checkbox input "true"
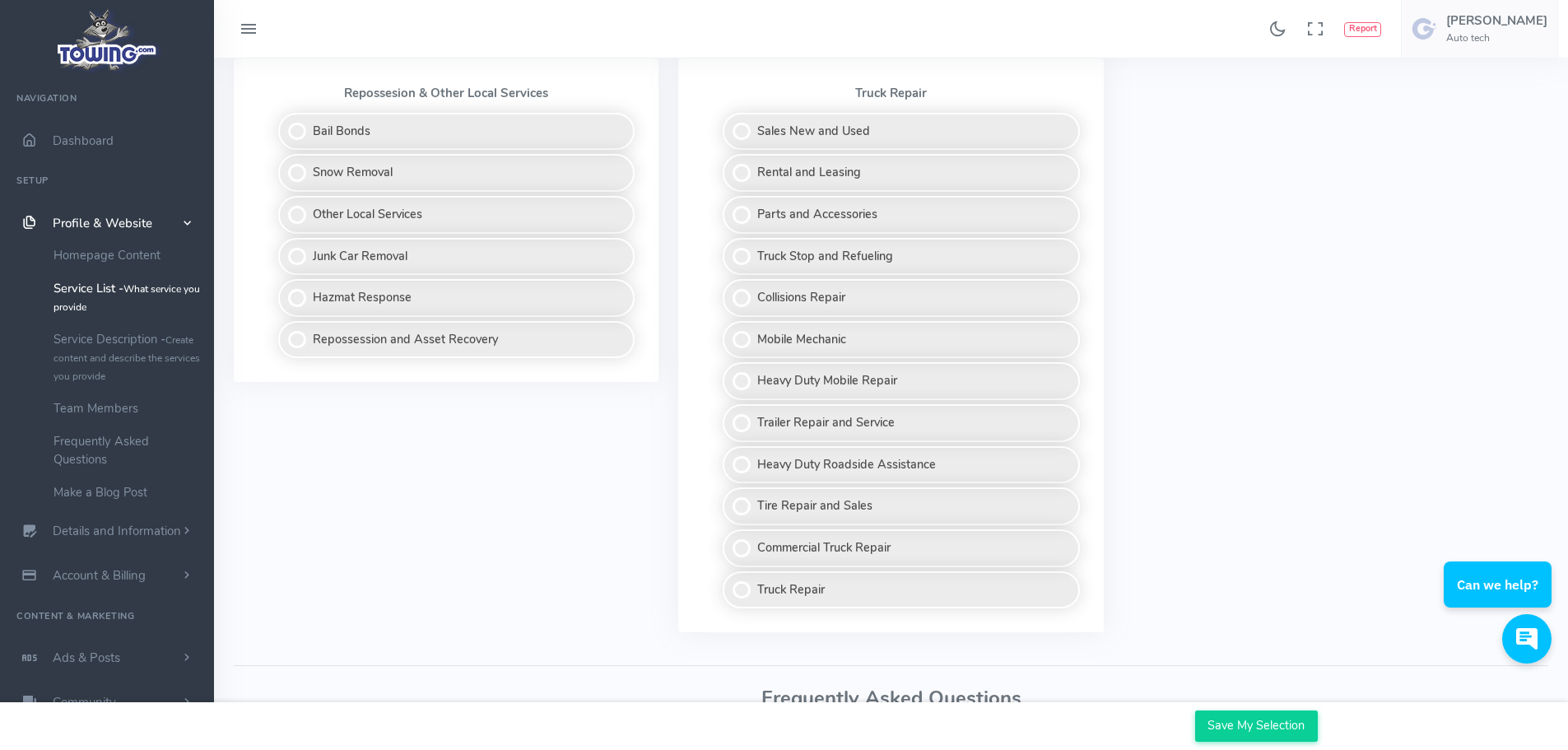
scroll to position [1255, 0]
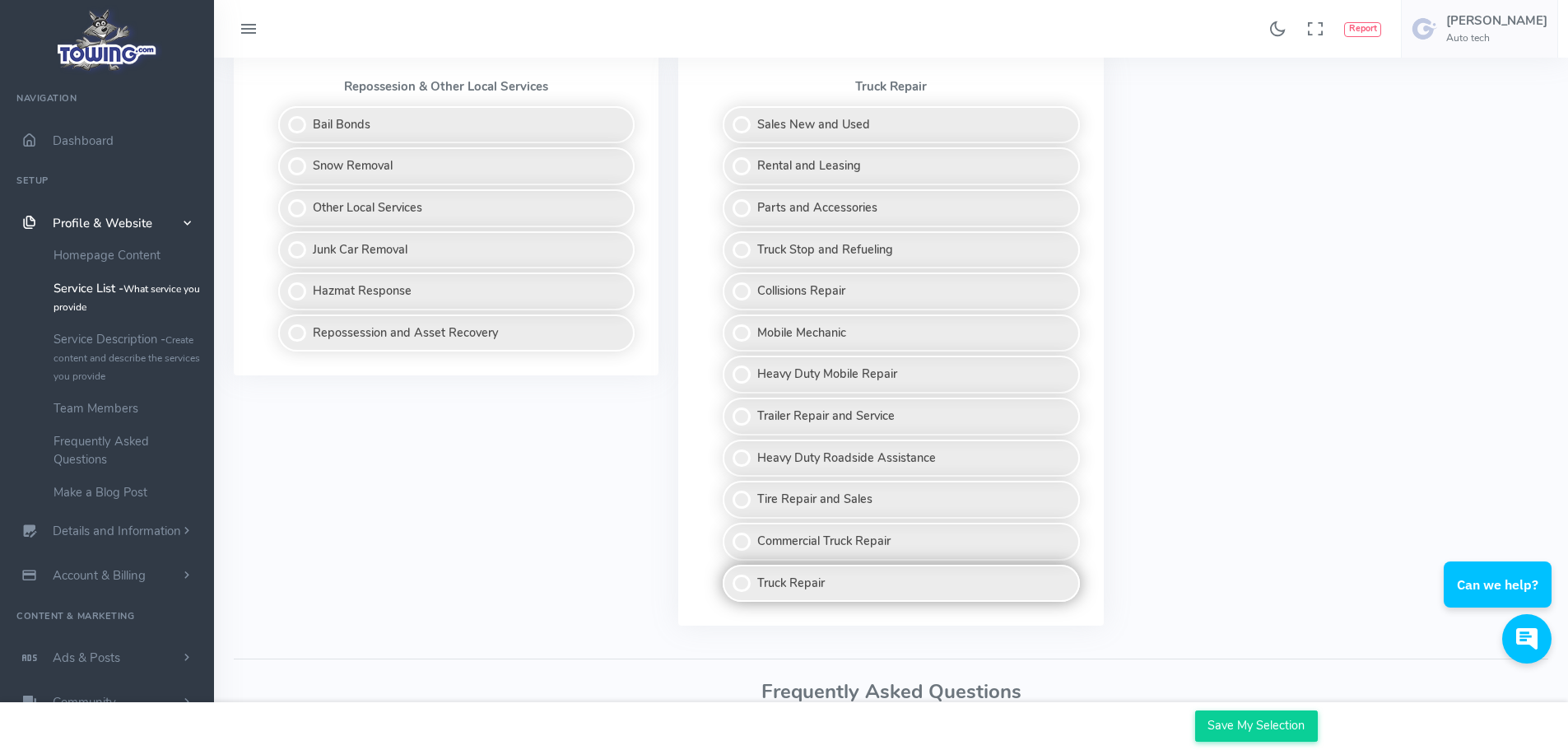
click at [866, 584] on label "Truck Repair" at bounding box center [901, 583] width 357 height 38
click at [730, 576] on input "Truck Repair" at bounding box center [723, 570] width 11 height 11
checkbox input "true"
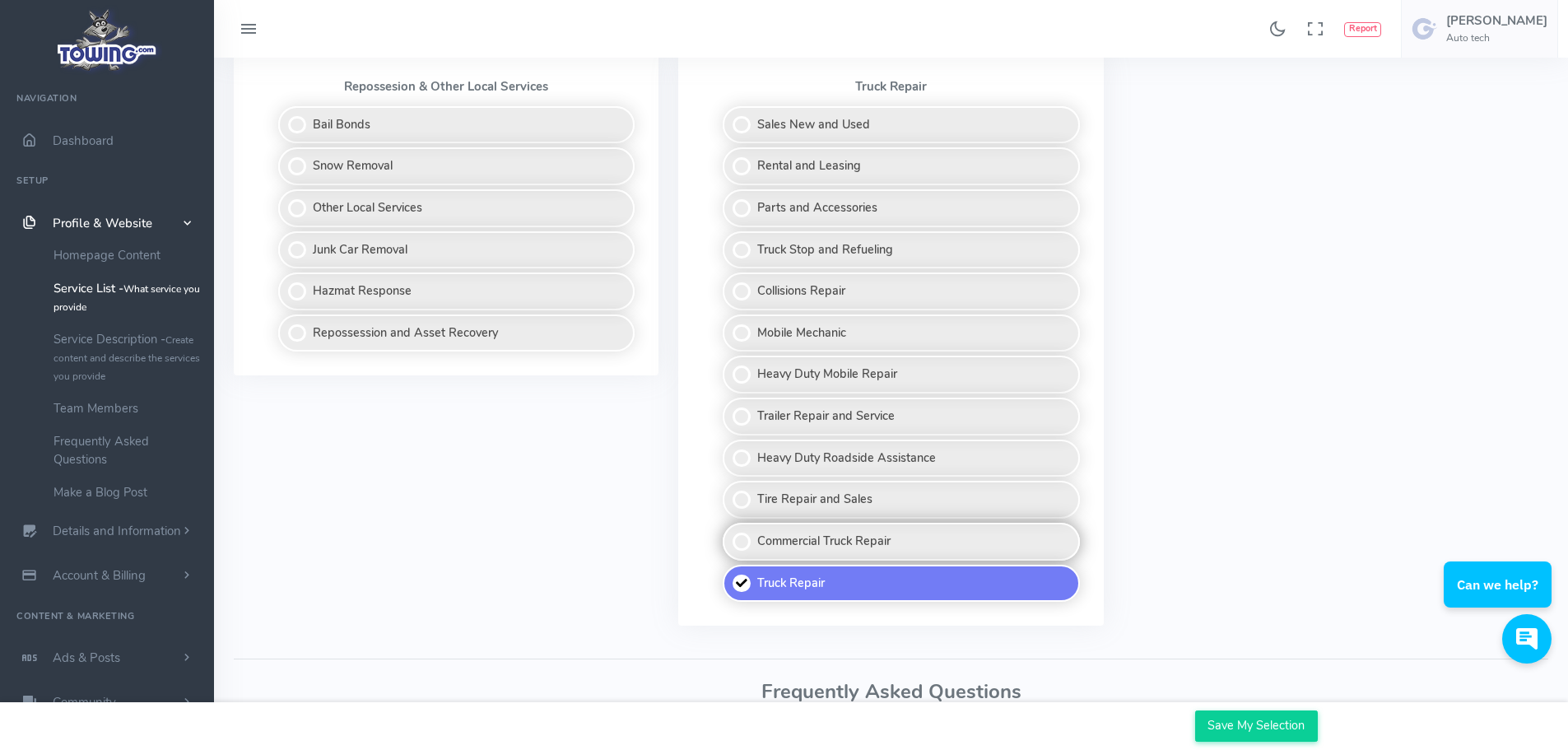
click at [914, 544] on label "Commercial Truck Repair" at bounding box center [901, 541] width 357 height 38
click at [730, 533] on input "Commercial Truck Repair" at bounding box center [723, 527] width 11 height 11
checkbox input "true"
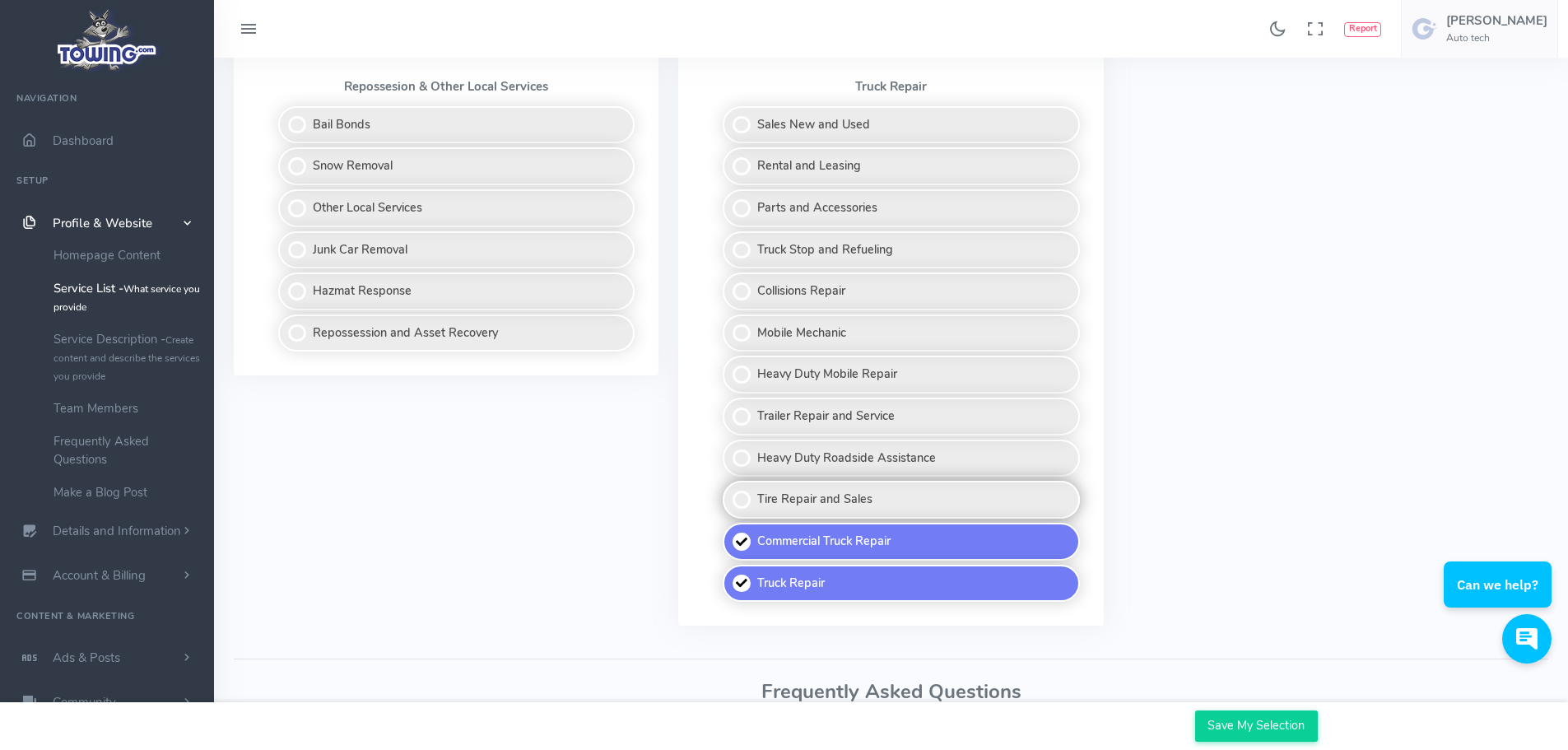
click at [898, 497] on label "Tire Repair and Sales" at bounding box center [901, 499] width 357 height 38
click at [730, 492] on input "Tire Repair and Sales" at bounding box center [723, 486] width 11 height 11
checkbox input "true"
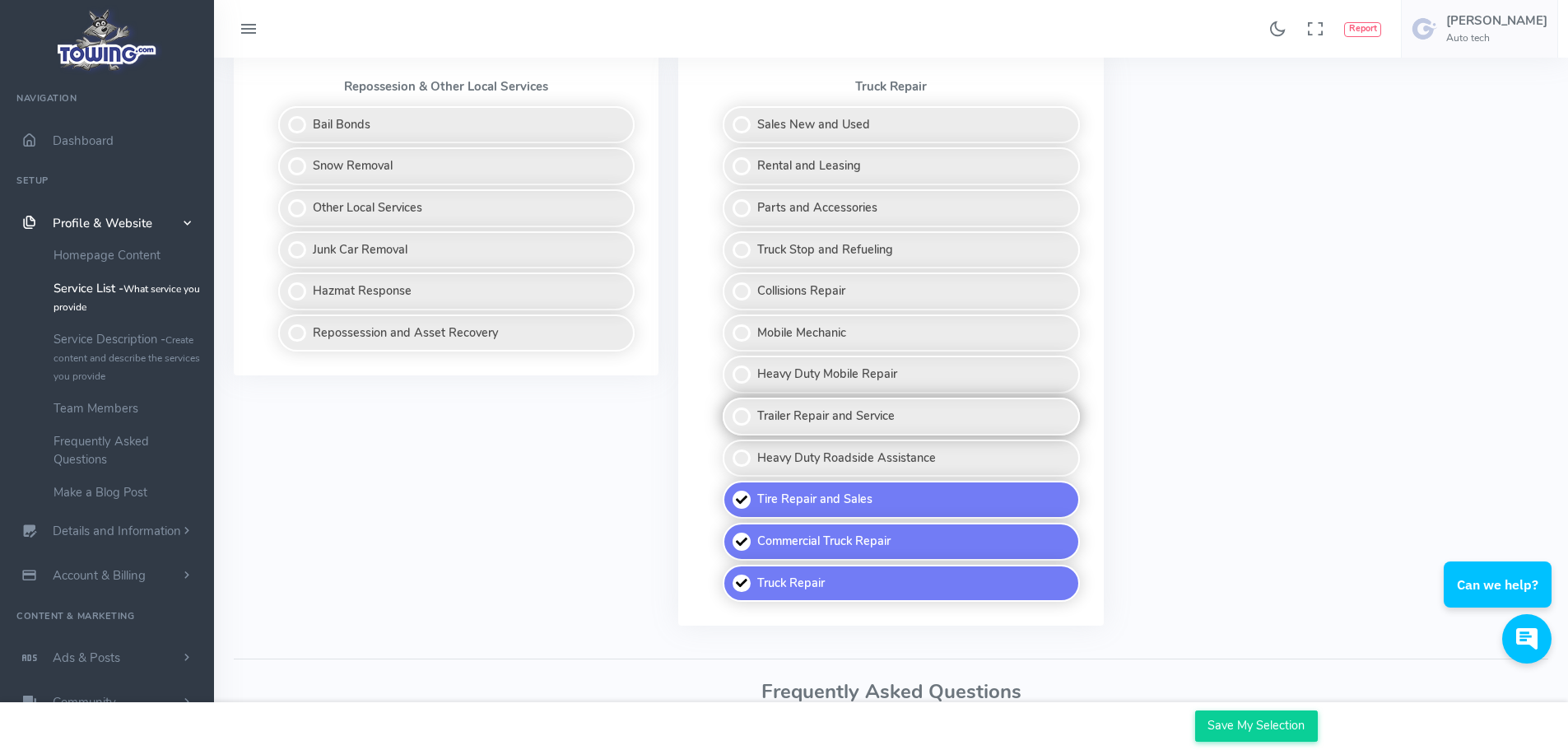
click at [911, 413] on label "Trailer Repair and Service" at bounding box center [901, 415] width 357 height 38
click at [730, 409] on input "Trailer Repair and Service" at bounding box center [723, 402] width 11 height 11
checkbox input "true"
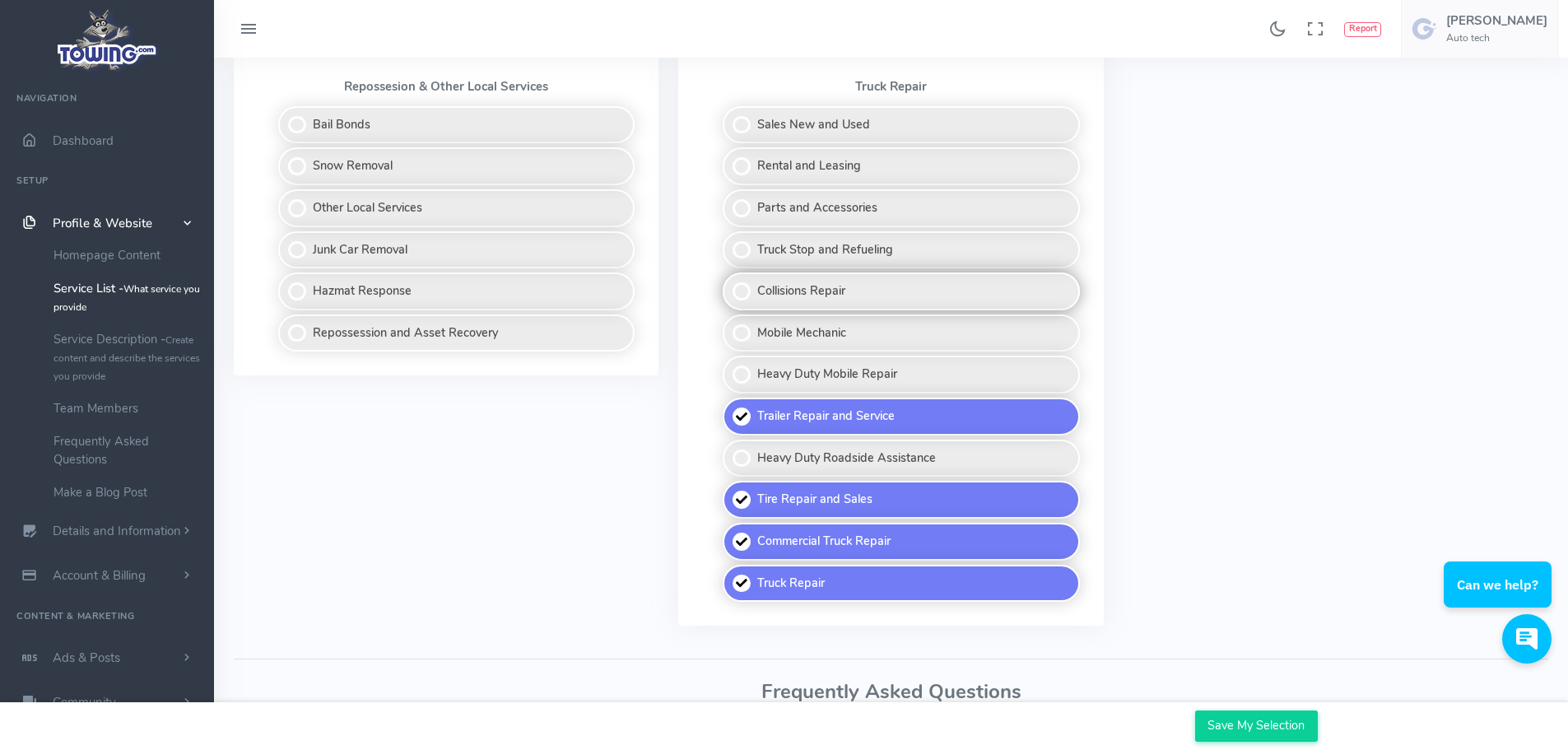
click at [915, 284] on label "Collisions Repair" at bounding box center [901, 291] width 357 height 38
click at [730, 283] on input "Collisions Repair" at bounding box center [723, 278] width 11 height 11
checkbox input "true"
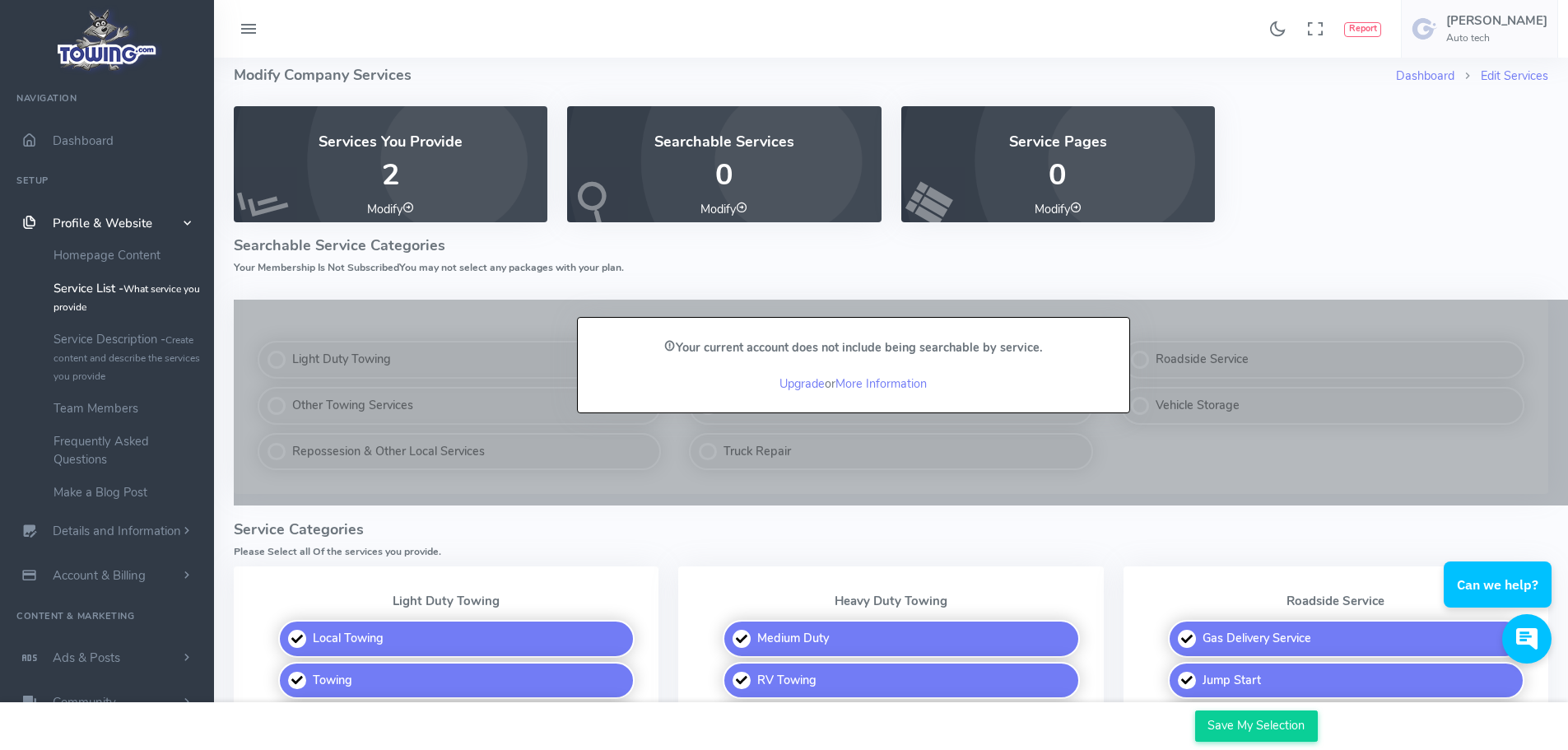
scroll to position [0, 0]
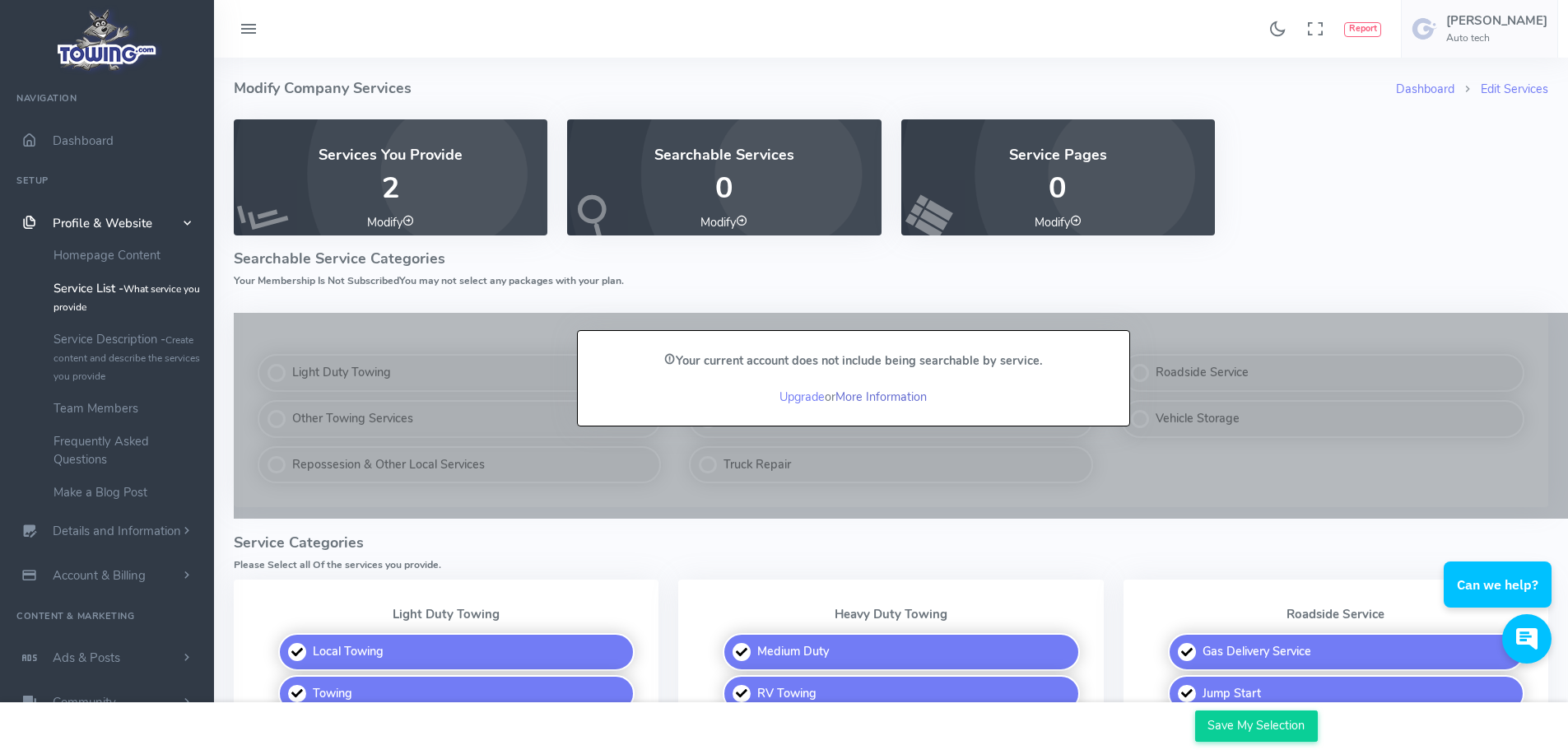
click at [896, 397] on link "More Information" at bounding box center [881, 396] width 92 height 16
click at [861, 397] on link "More Information" at bounding box center [881, 396] width 92 height 16
click at [581, 549] on h4 "Service Categories" at bounding box center [890, 543] width 1315 height 16
click at [799, 262] on h4 "Searchable Service Categories" at bounding box center [890, 258] width 1315 height 16
click at [328, 260] on h4 "Searchable Service Categories" at bounding box center [890, 258] width 1315 height 16
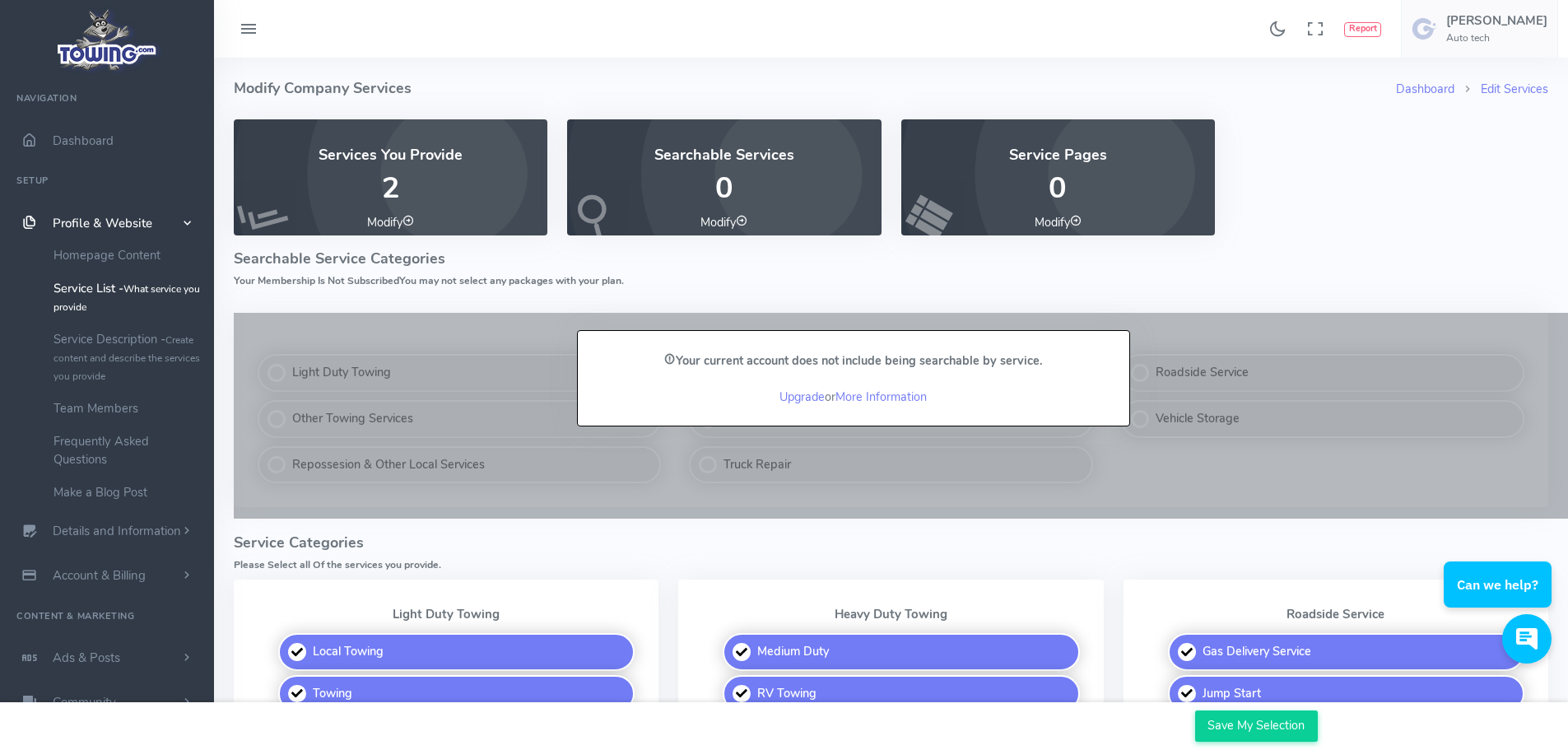
click at [385, 186] on p "2" at bounding box center [390, 188] width 274 height 33
click at [403, 223] on link "Modify" at bounding box center [390, 222] width 47 height 16
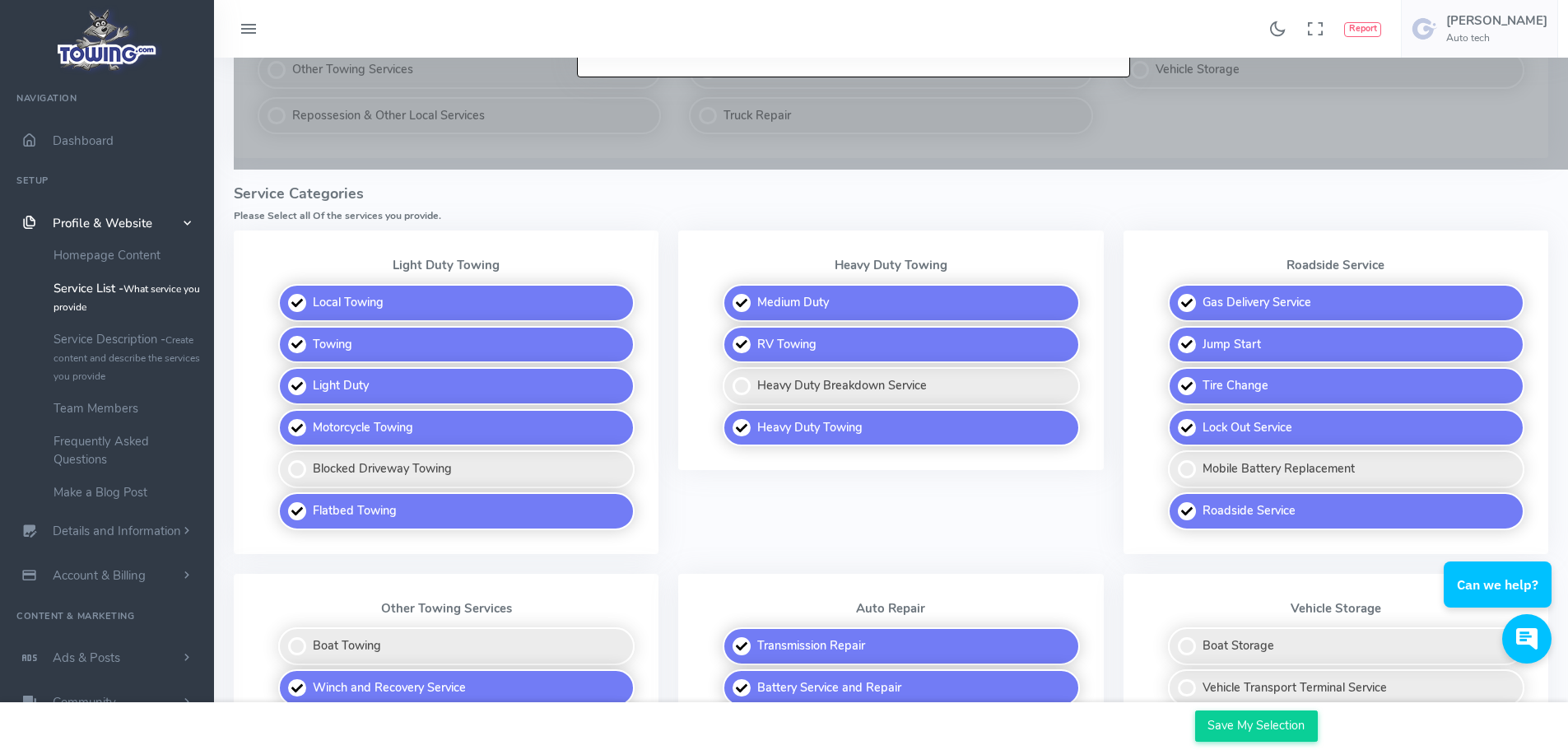
scroll to position [350, 0]
click at [632, 296] on label "Local Towing" at bounding box center [457, 302] width 357 height 38
click at [284, 294] on input "Local Towing" at bounding box center [279, 288] width 11 height 11
click at [599, 301] on label "Local Towing" at bounding box center [457, 302] width 357 height 38
click at [284, 294] on input "Local Towing" at bounding box center [279, 288] width 11 height 11
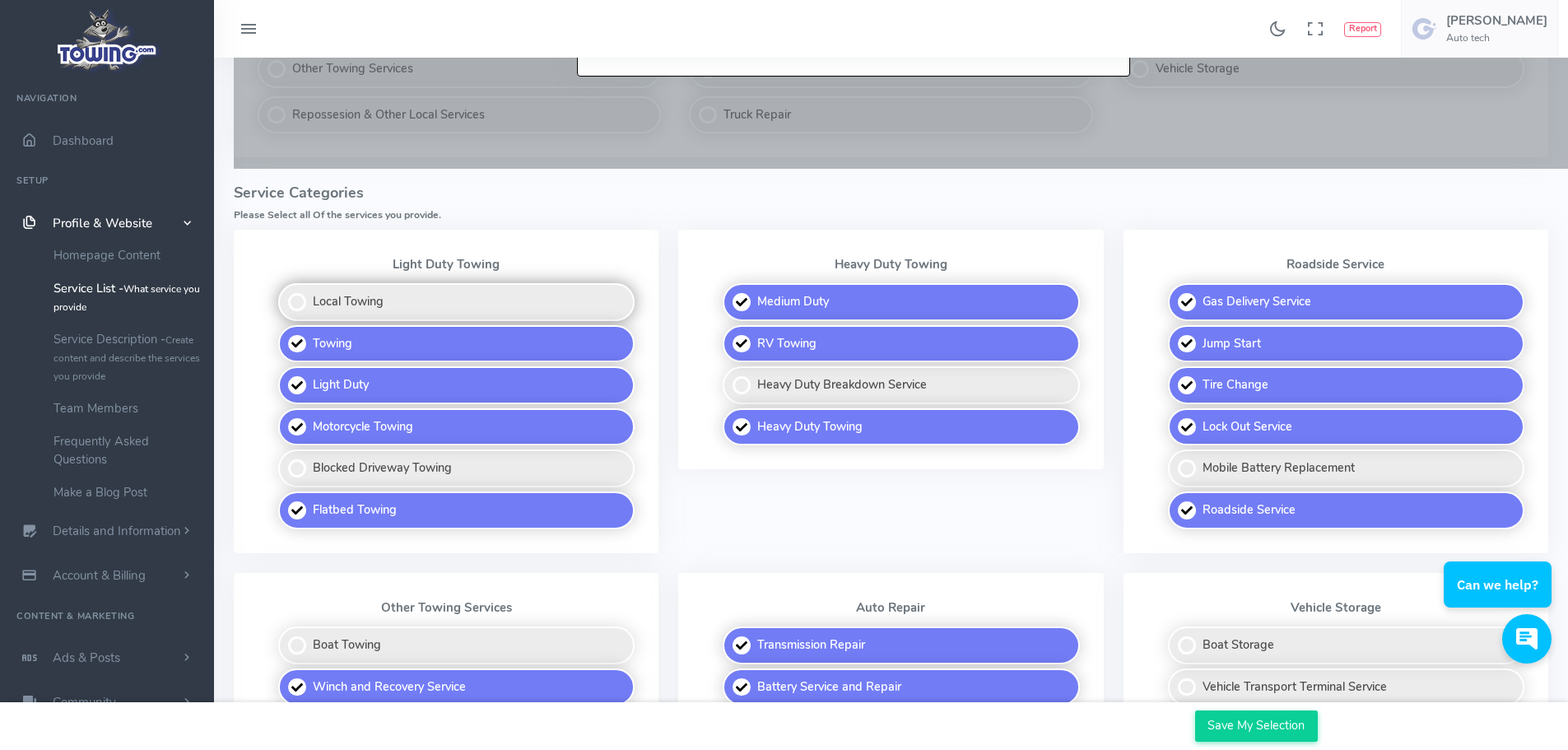
checkbox input "true"
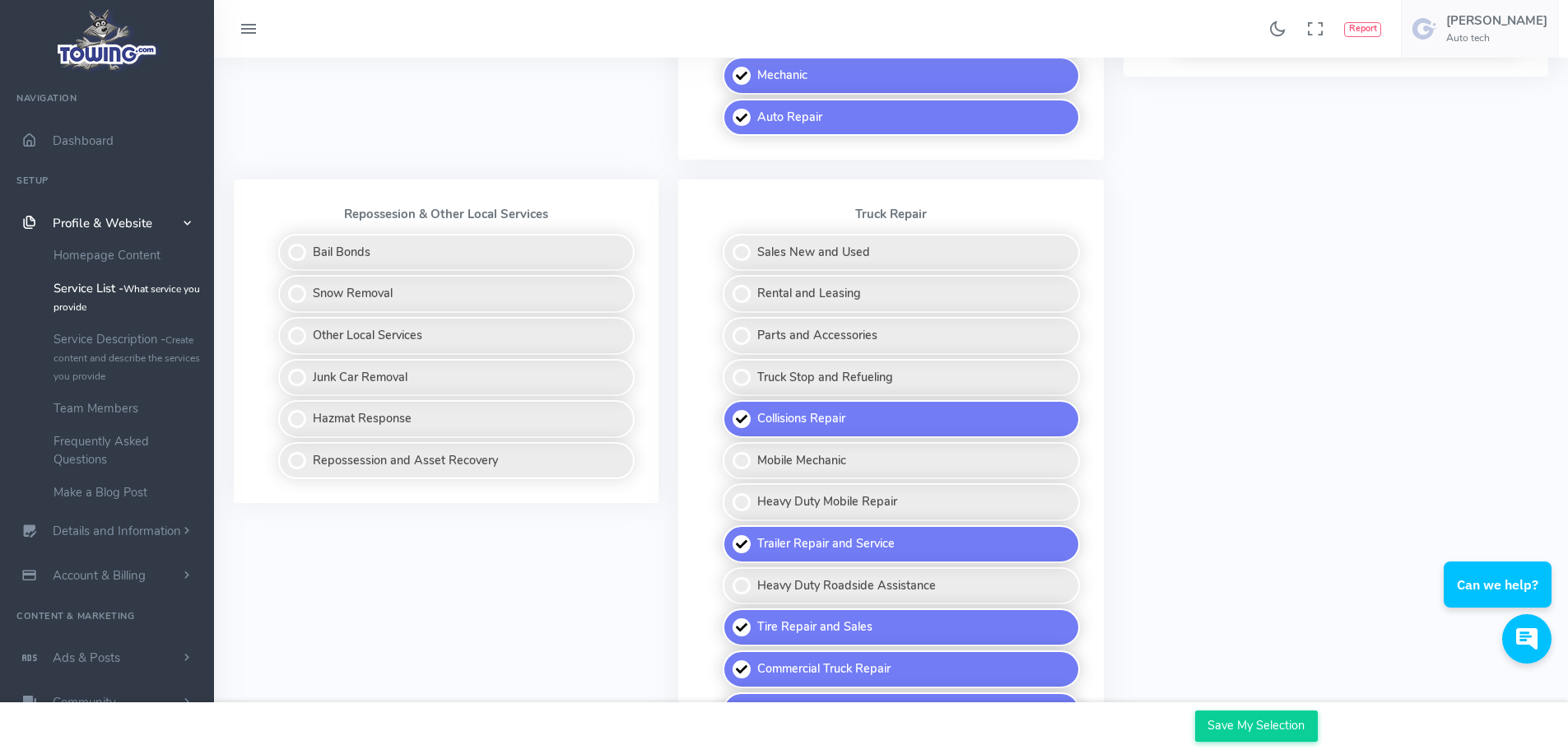
scroll to position [0, 0]
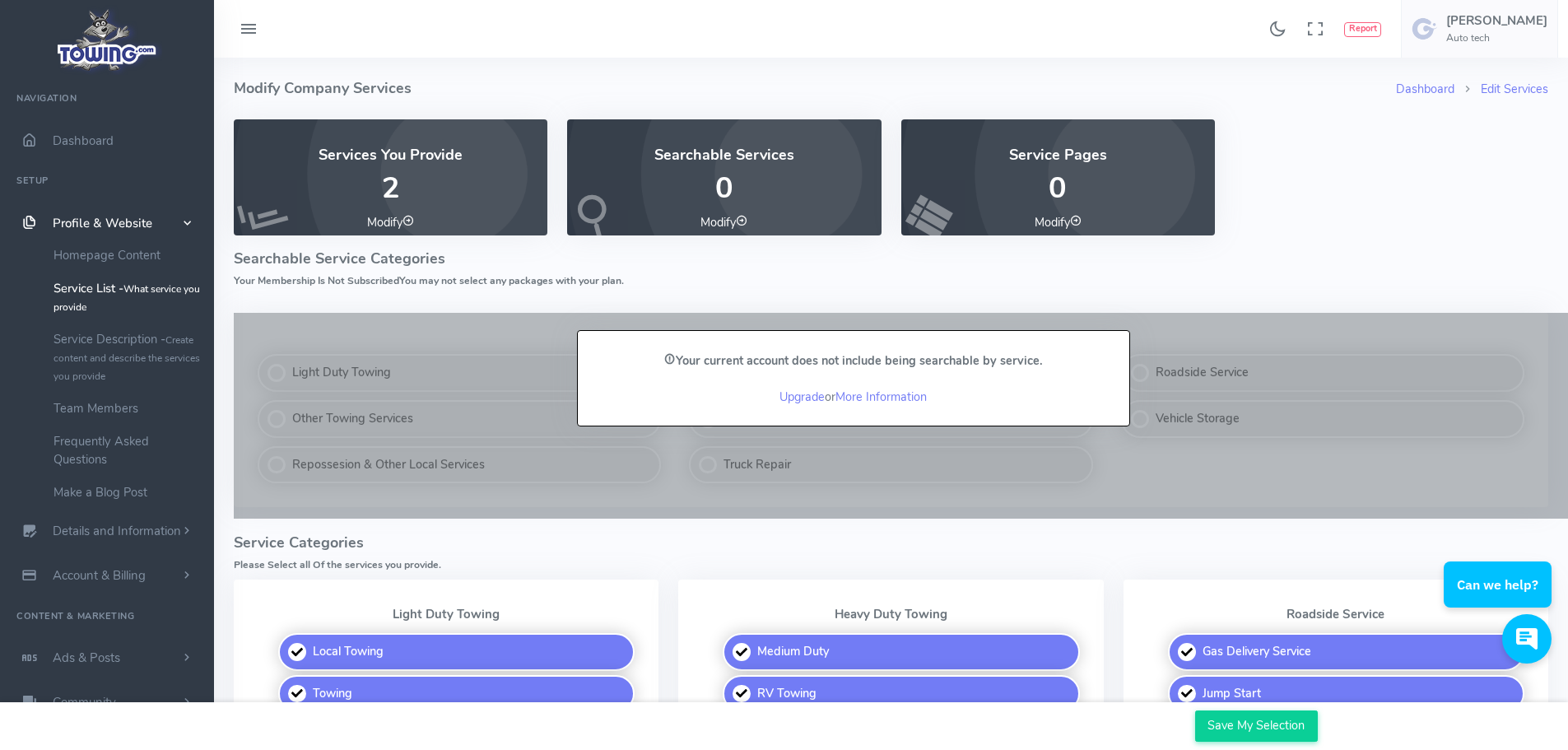
click at [1076, 223] on icon at bounding box center [1076, 221] width 12 height 12
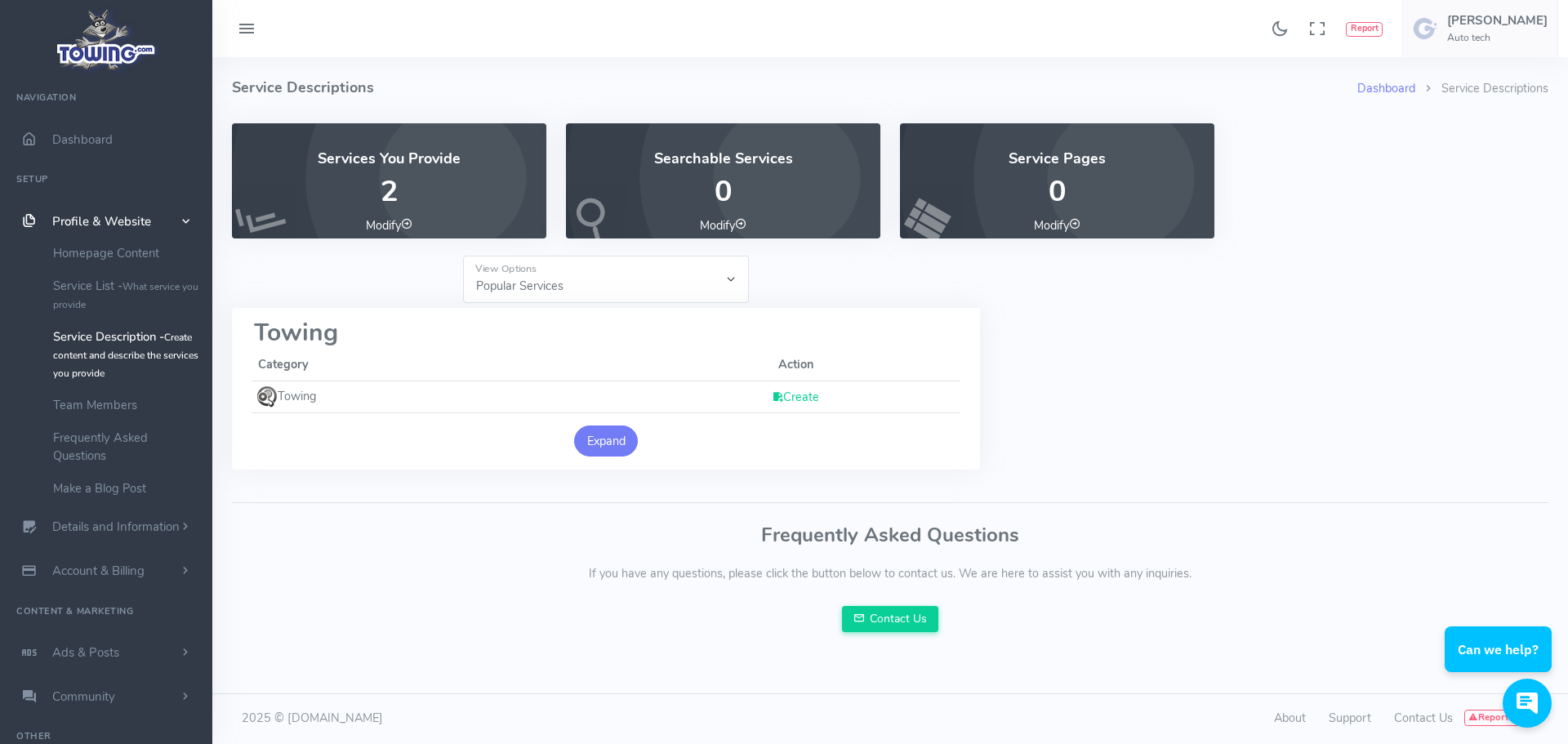
click at [598, 444] on button "Expand" at bounding box center [606, 441] width 64 height 31
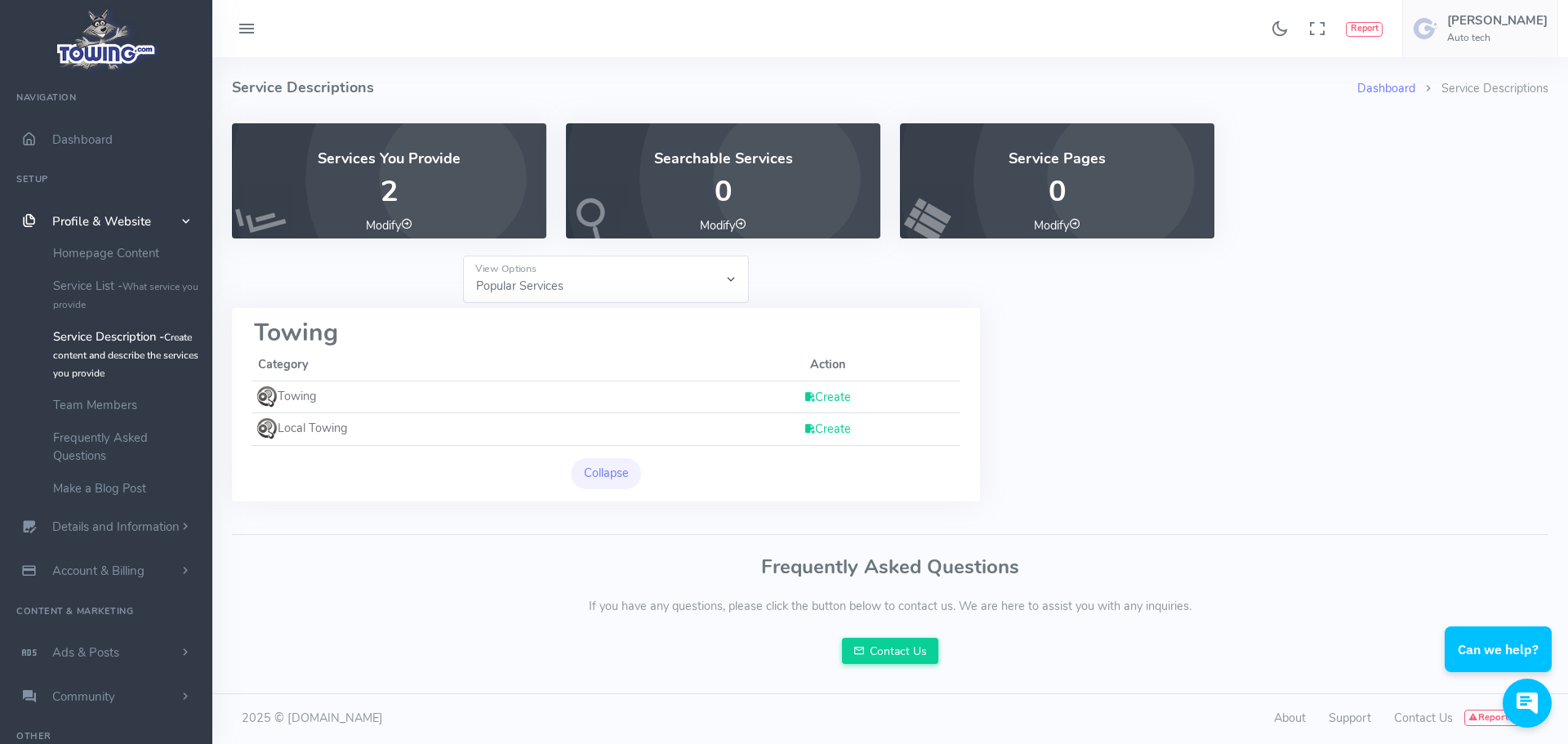
click at [528, 282] on select "Popular Services All Provided Services" at bounding box center [606, 279] width 286 height 48
select select "-1"
click at [463, 255] on select "Popular Services All Provided Services" at bounding box center [606, 279] width 286 height 48
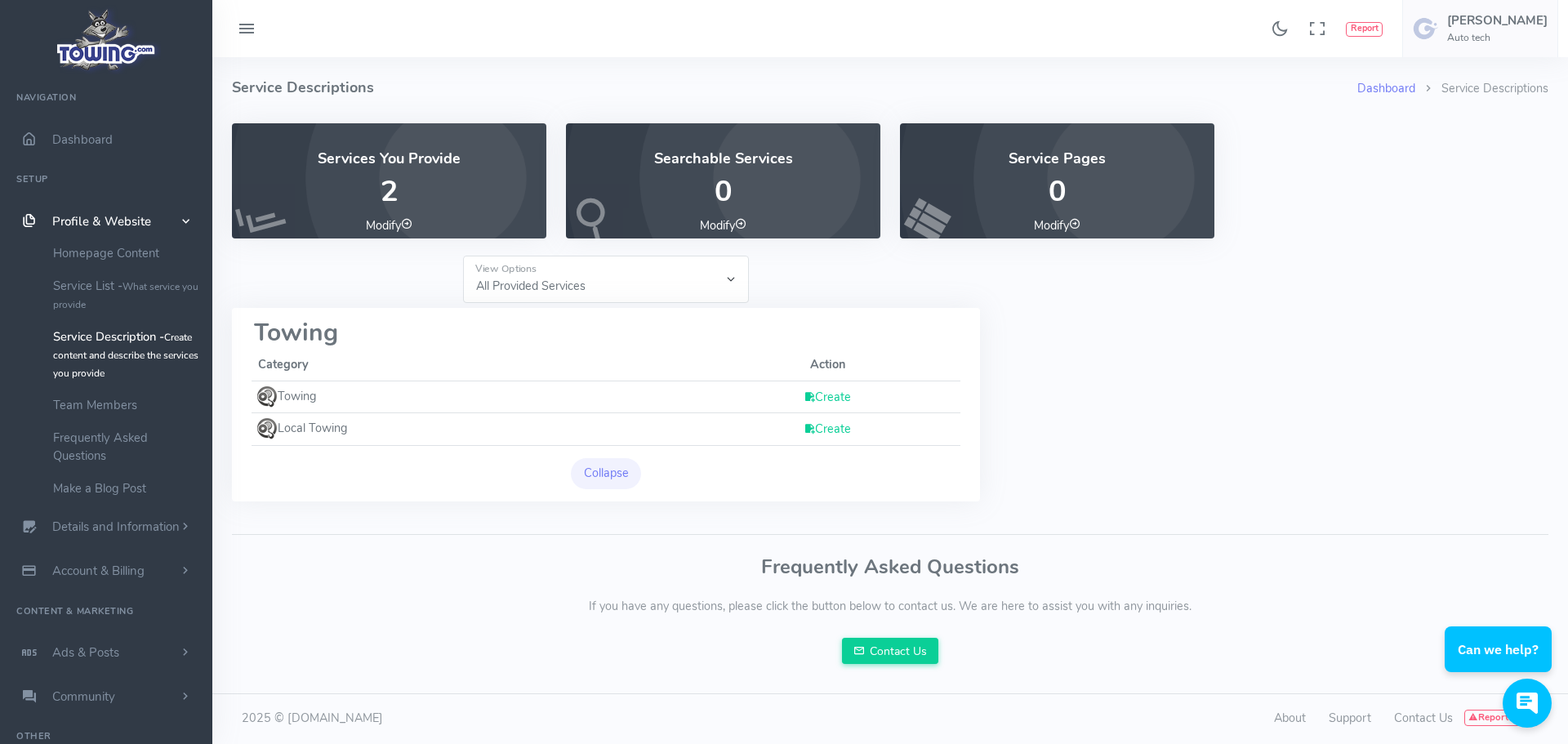
click at [394, 170] on div "Services You Provide 2 Modify" at bounding box center [388, 181] width 315 height 115
click at [393, 225] on link "Modify" at bounding box center [389, 225] width 47 height 16
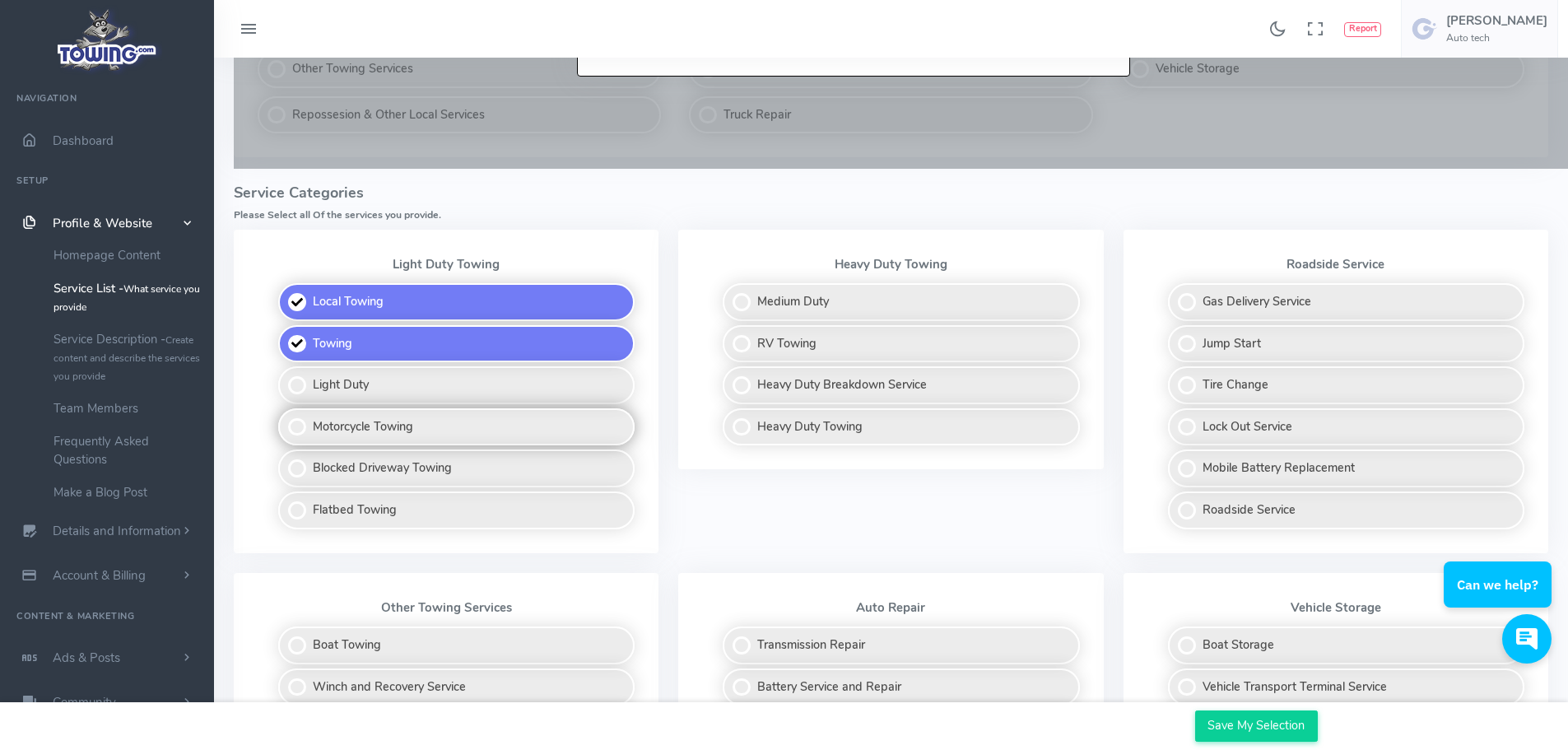
drag, startPoint x: 397, startPoint y: 383, endPoint x: 399, endPoint y: 425, distance: 42.0
click at [399, 425] on fieldset "Local Towing Towing Light Duty Motorcycle Towing Blocked Driveway Towing Flatbe…" at bounding box center [446, 406] width 385 height 254
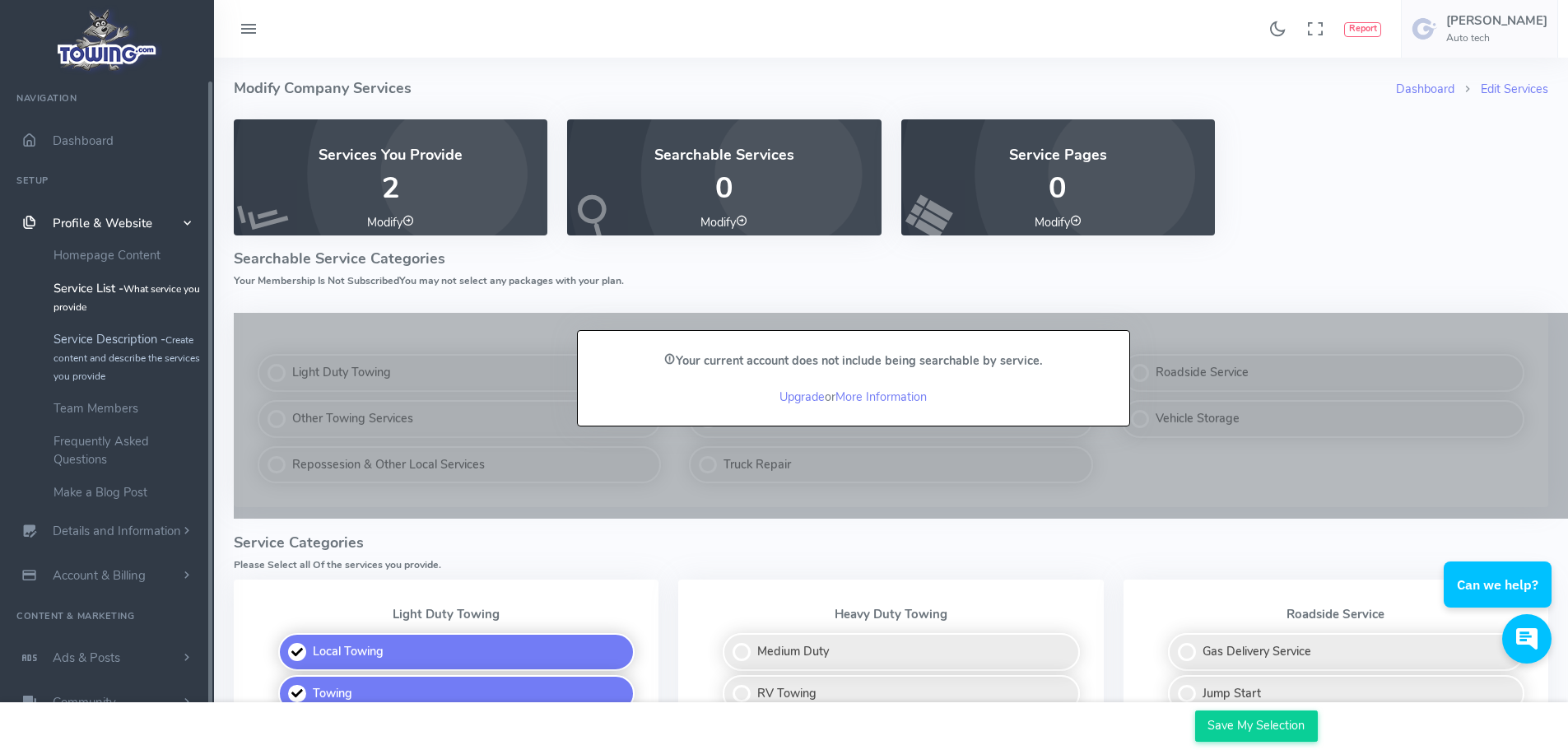
click at [93, 349] on link "Service Description - Create content and describe the services you provide" at bounding box center [127, 358] width 173 height 69
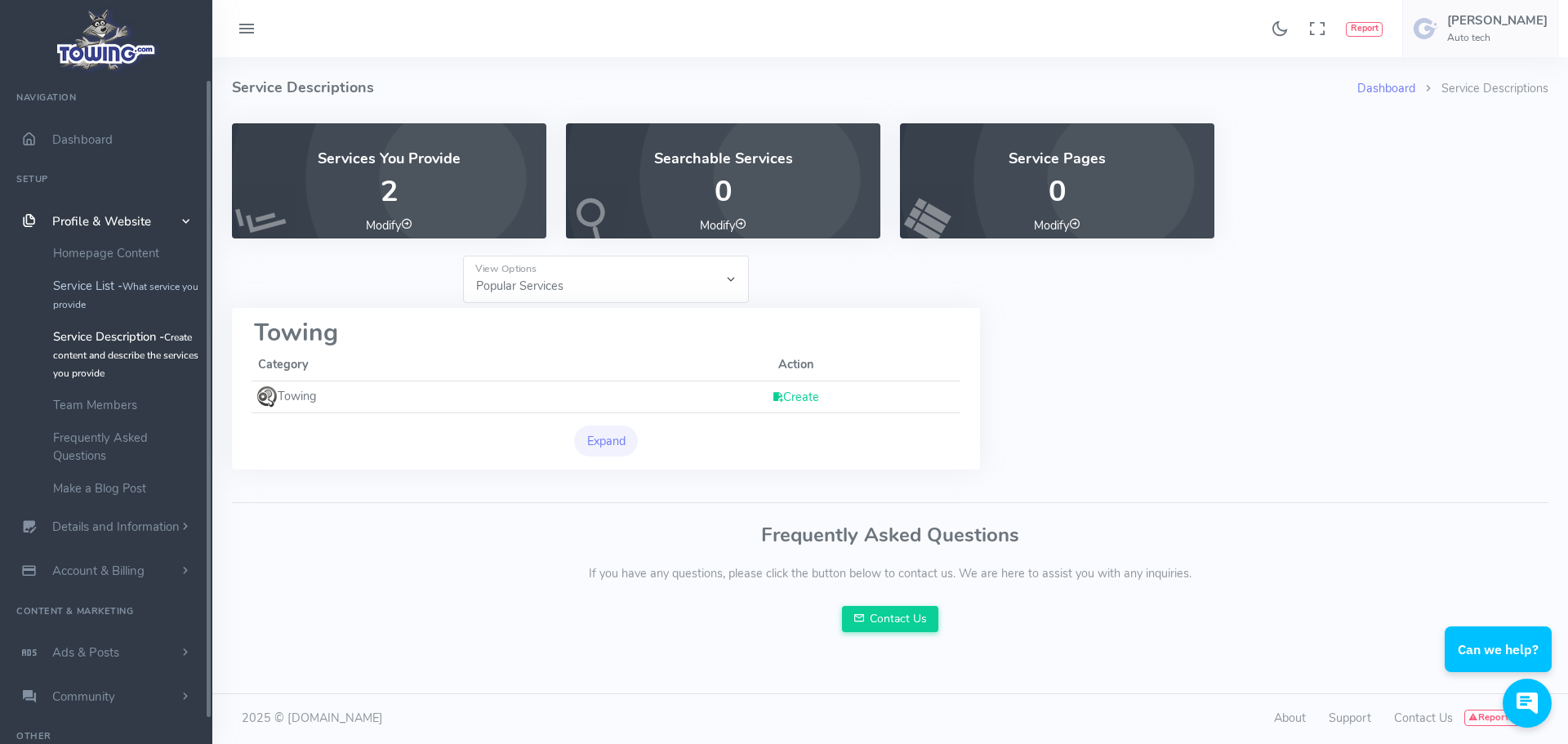
click at [96, 291] on link "Service List - What service you provide" at bounding box center [126, 295] width 171 height 51
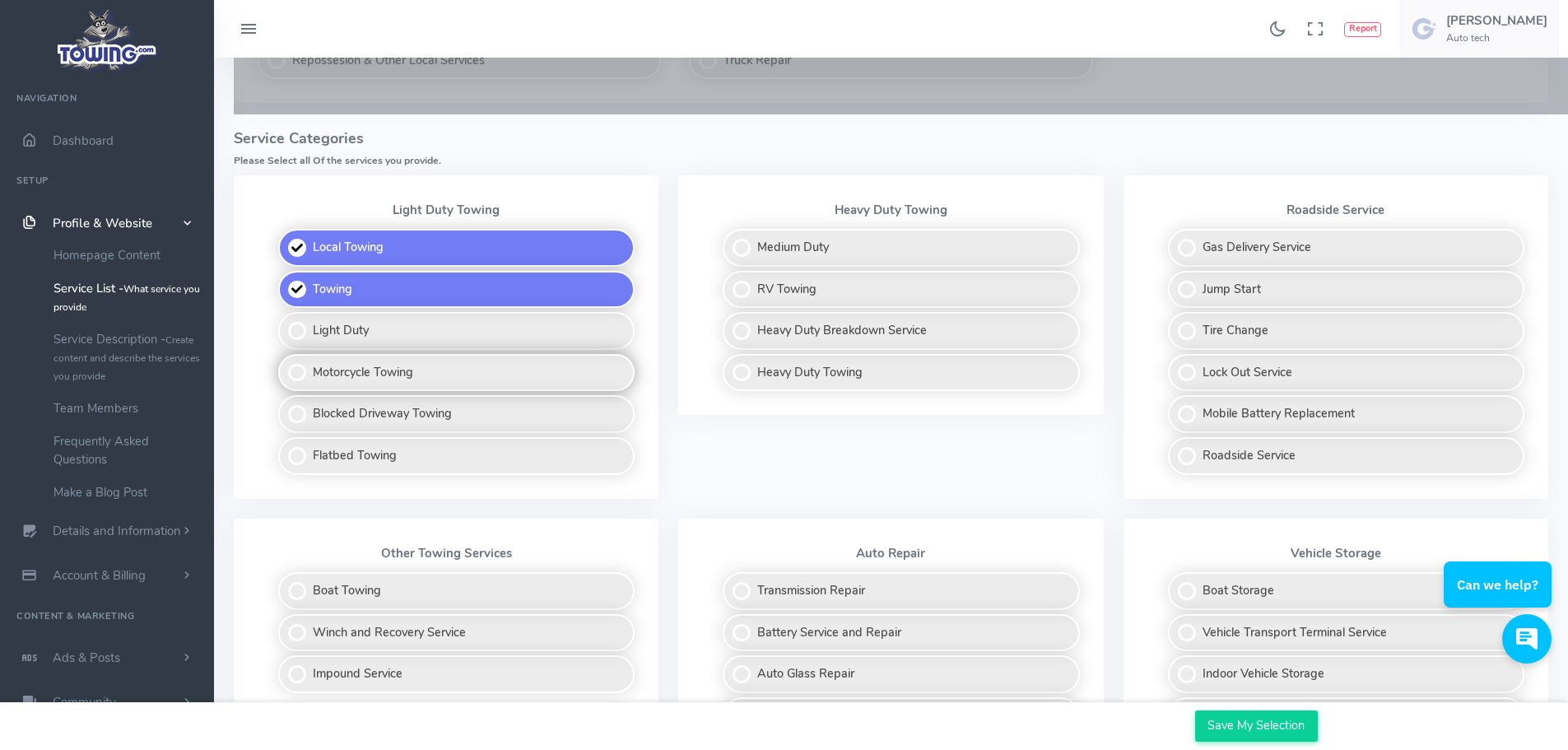
scroll to position [412, 0]
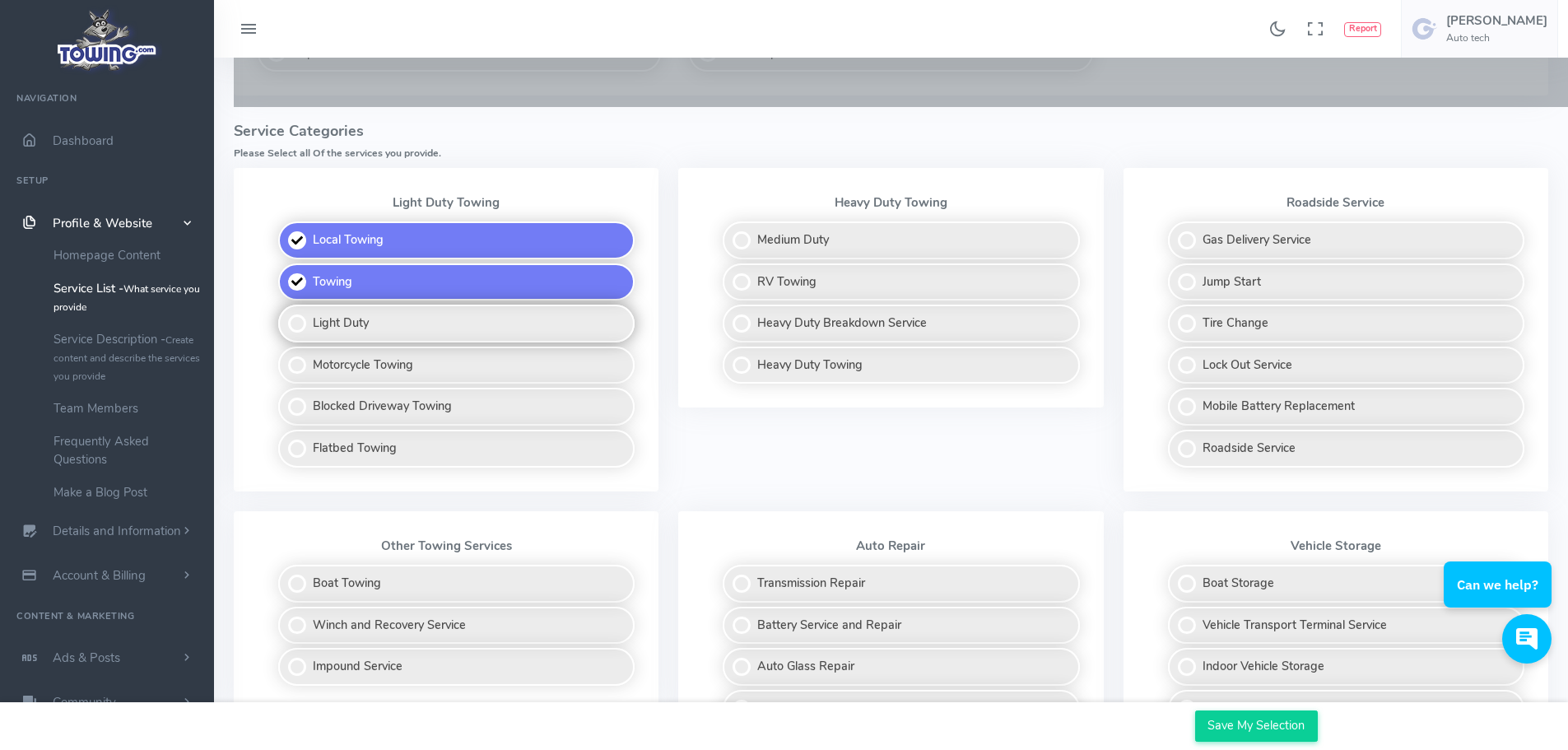
click at [365, 327] on label "Light Duty" at bounding box center [457, 323] width 357 height 38
click at [284, 315] on input "Light Duty" at bounding box center [279, 309] width 11 height 11
checkbox input "true"
click at [372, 356] on label "Motorcycle Towing" at bounding box center [457, 364] width 357 height 38
click at [284, 356] on input "Motorcycle Towing" at bounding box center [279, 351] width 11 height 11
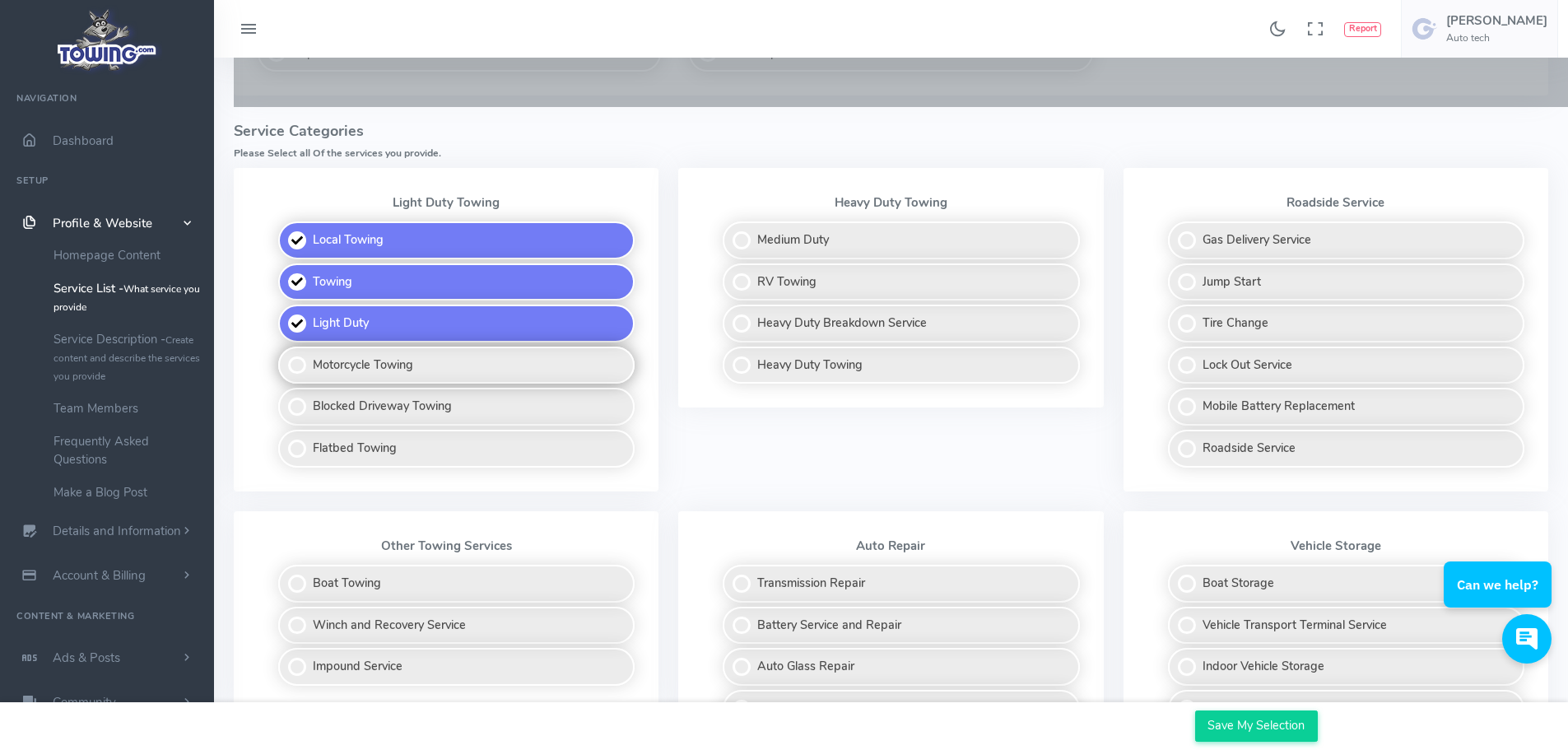
checkbox input "true"
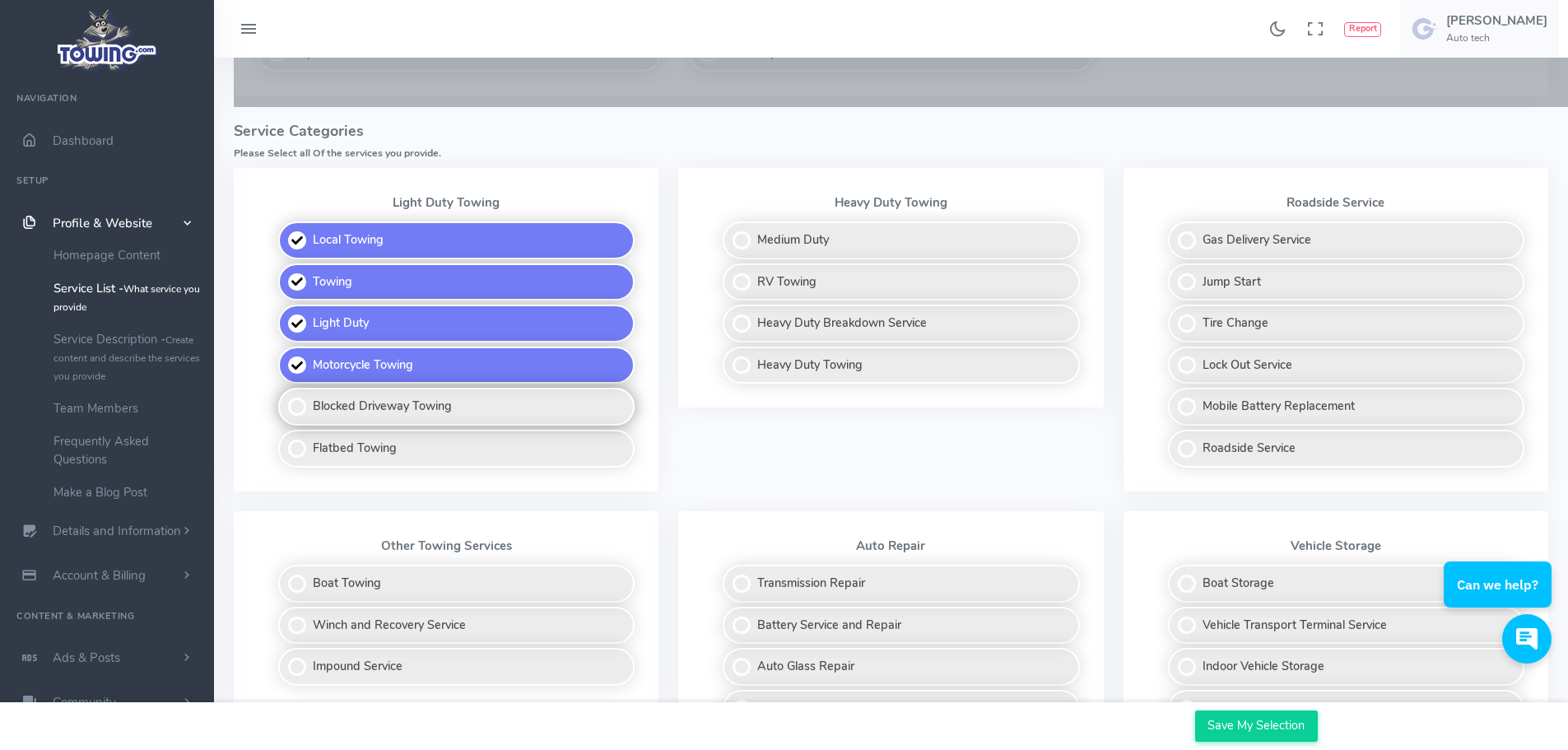
drag, startPoint x: 370, startPoint y: 406, endPoint x: 370, endPoint y: 415, distance: 9.0
click at [370, 409] on label "Blocked Driveway Towing" at bounding box center [457, 406] width 357 height 38
click at [284, 398] on input "Blocked Driveway Towing" at bounding box center [279, 392] width 11 height 11
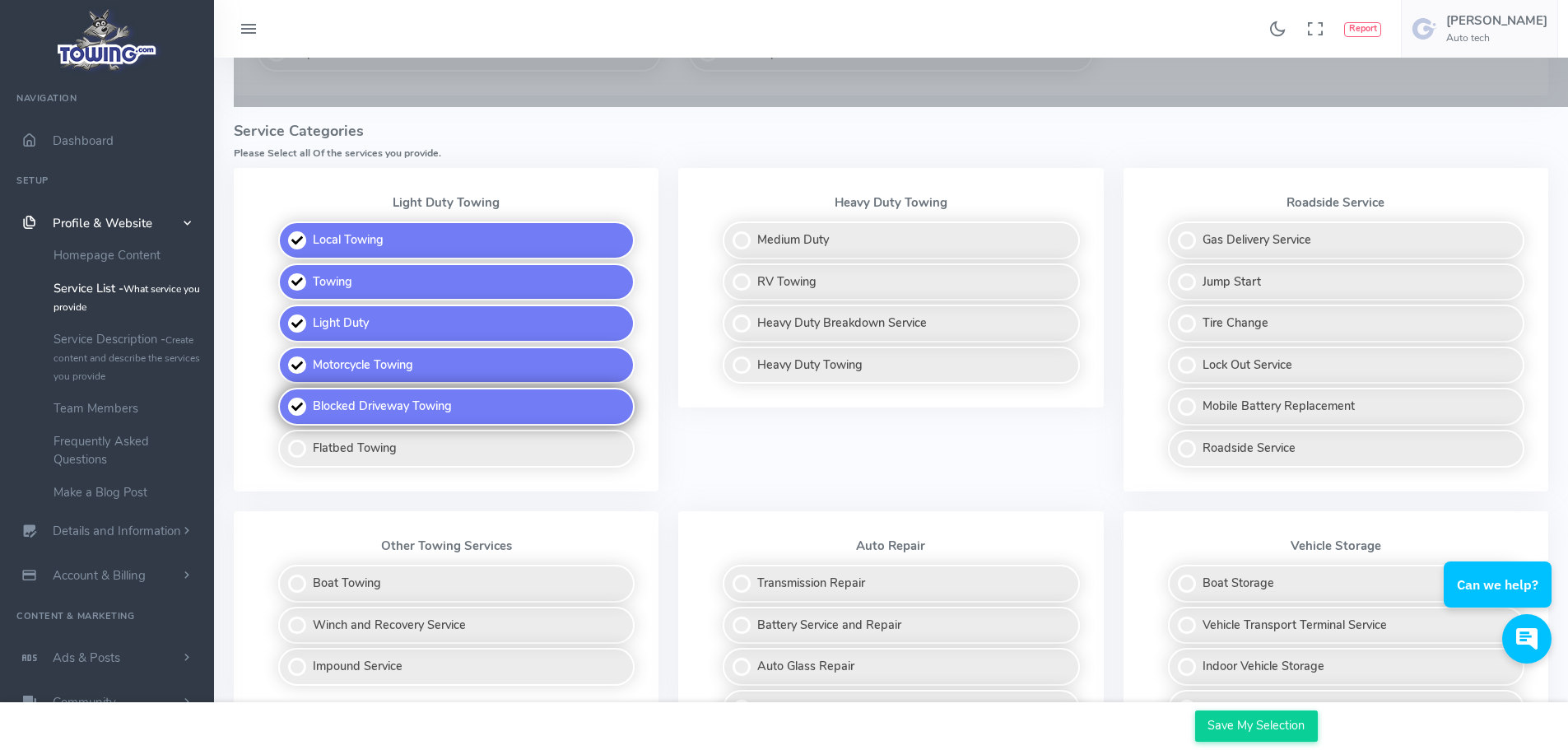
click at [380, 400] on label "Blocked Driveway Towing" at bounding box center [457, 406] width 357 height 38
click at [284, 398] on input "Blocked Driveway Towing" at bounding box center [279, 392] width 11 height 11
checkbox input "false"
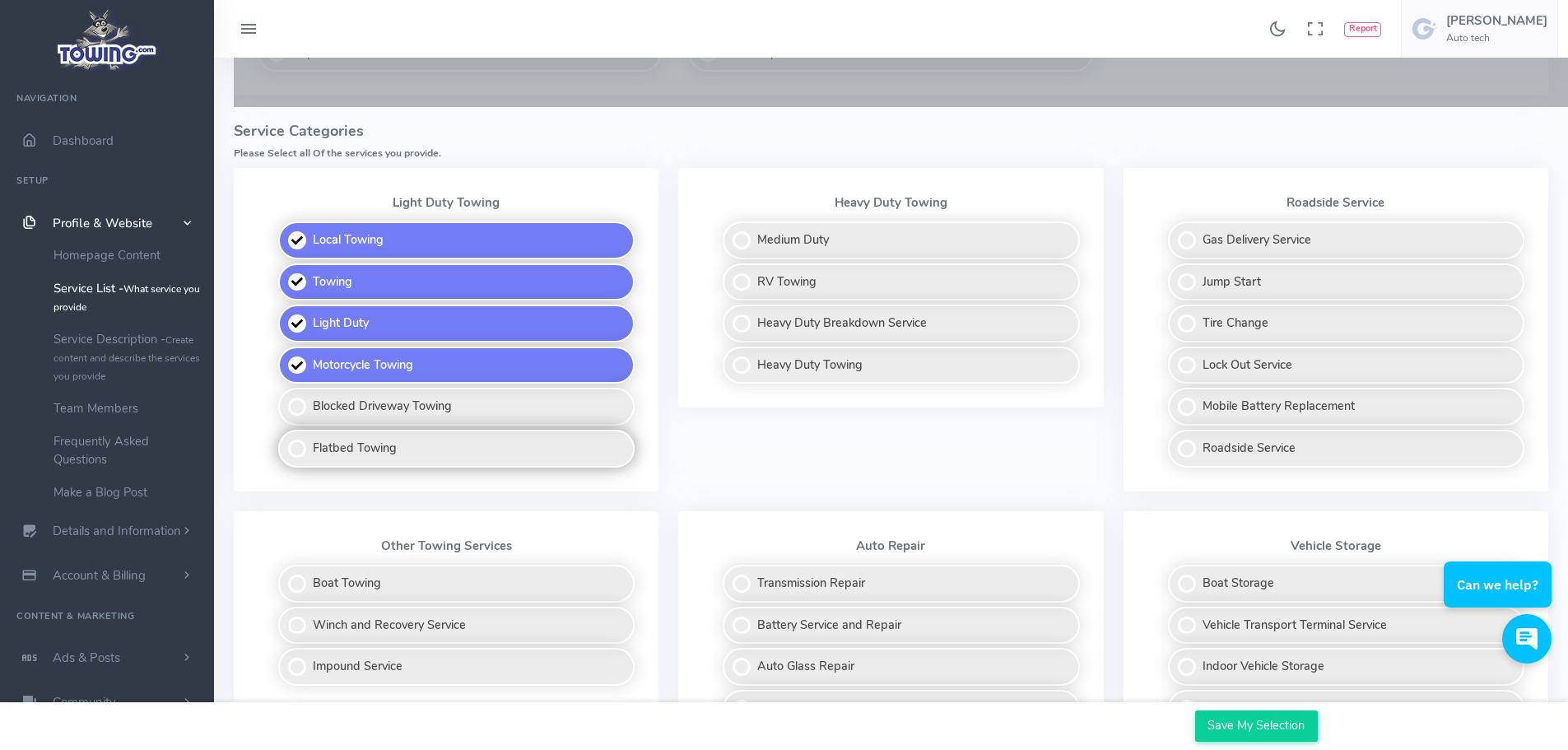
click at [369, 435] on label "Flatbed Towing" at bounding box center [457, 448] width 357 height 38
click at [284, 435] on input "Flatbed Towing" at bounding box center [279, 435] width 11 height 11
checkbox input "true"
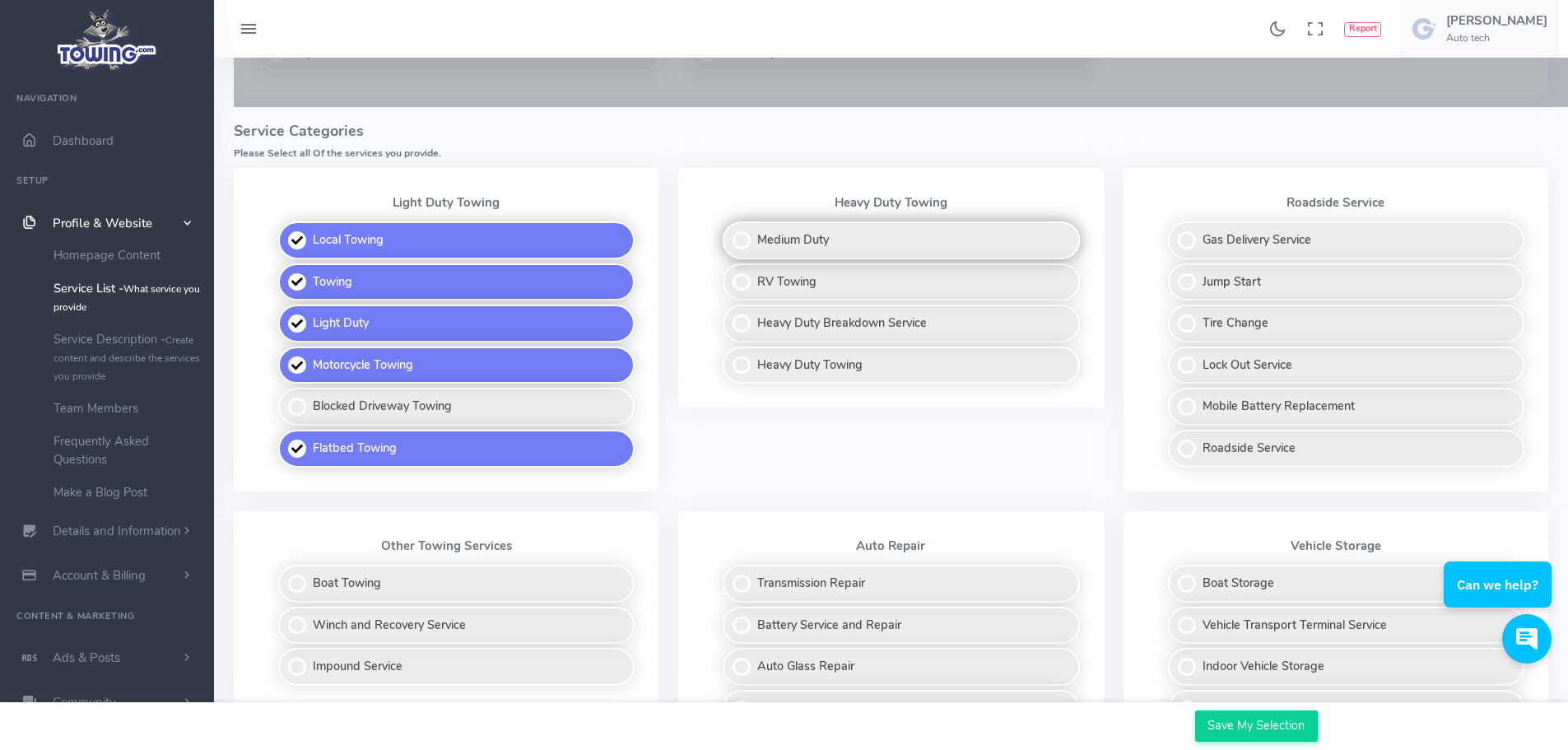
click at [844, 242] on label "Medium Duty" at bounding box center [901, 240] width 357 height 38
click at [730, 232] on input "Medium Duty" at bounding box center [723, 227] width 11 height 11
checkbox input "true"
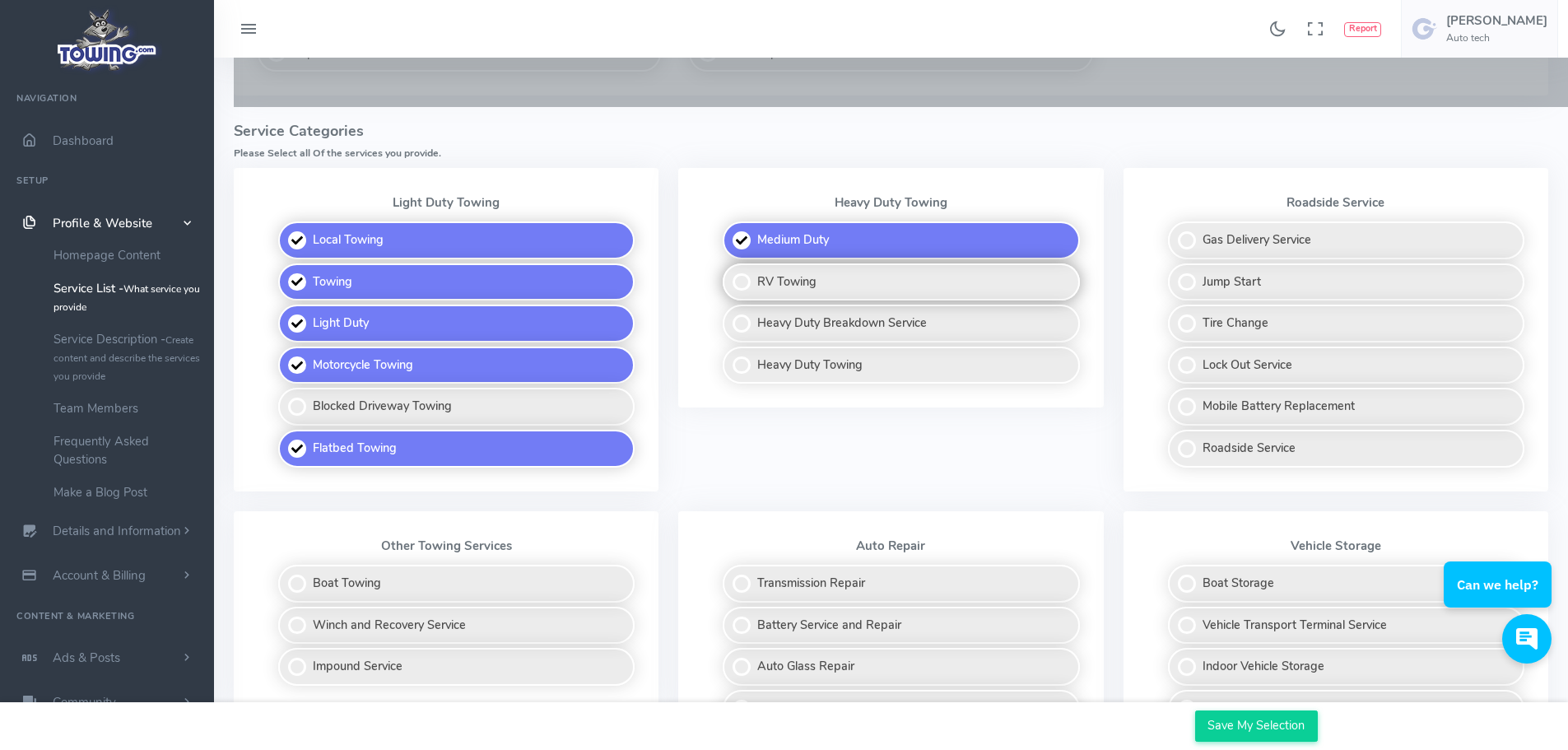
click at [837, 285] on label "RV Towing" at bounding box center [901, 281] width 357 height 38
click at [730, 274] on input "RV Towing" at bounding box center [723, 268] width 11 height 11
checkbox input "true"
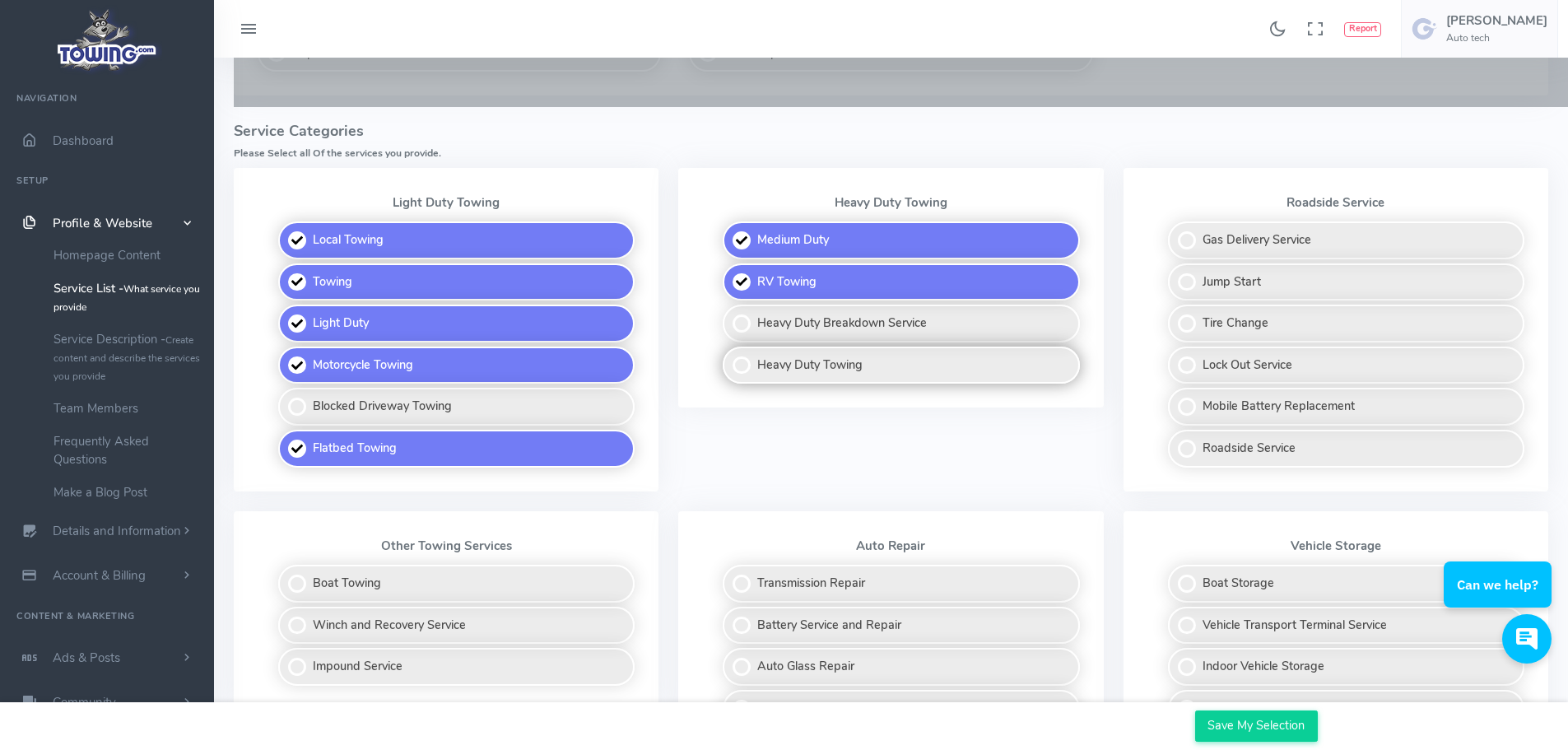
click at [848, 362] on label "Heavy Duty Towing" at bounding box center [901, 364] width 357 height 38
click at [730, 358] on input "Heavy Duty Towing" at bounding box center [723, 351] width 11 height 11
checkbox input "true"
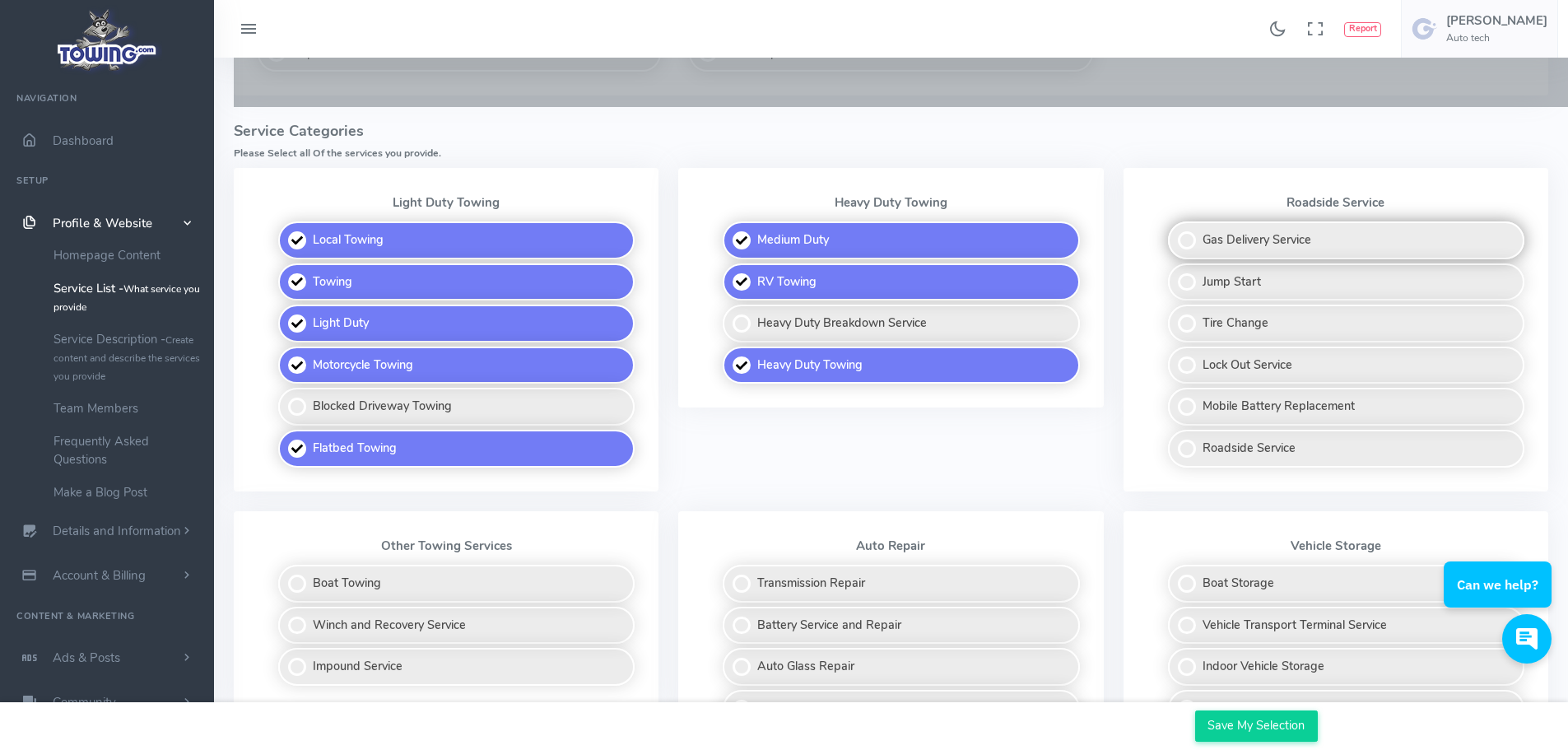
click at [1301, 249] on label "Gas Delivery Service" at bounding box center [1346, 240] width 357 height 38
click at [1174, 232] on input "Gas Delivery Service" at bounding box center [1168, 227] width 11 height 11
checkbox input "true"
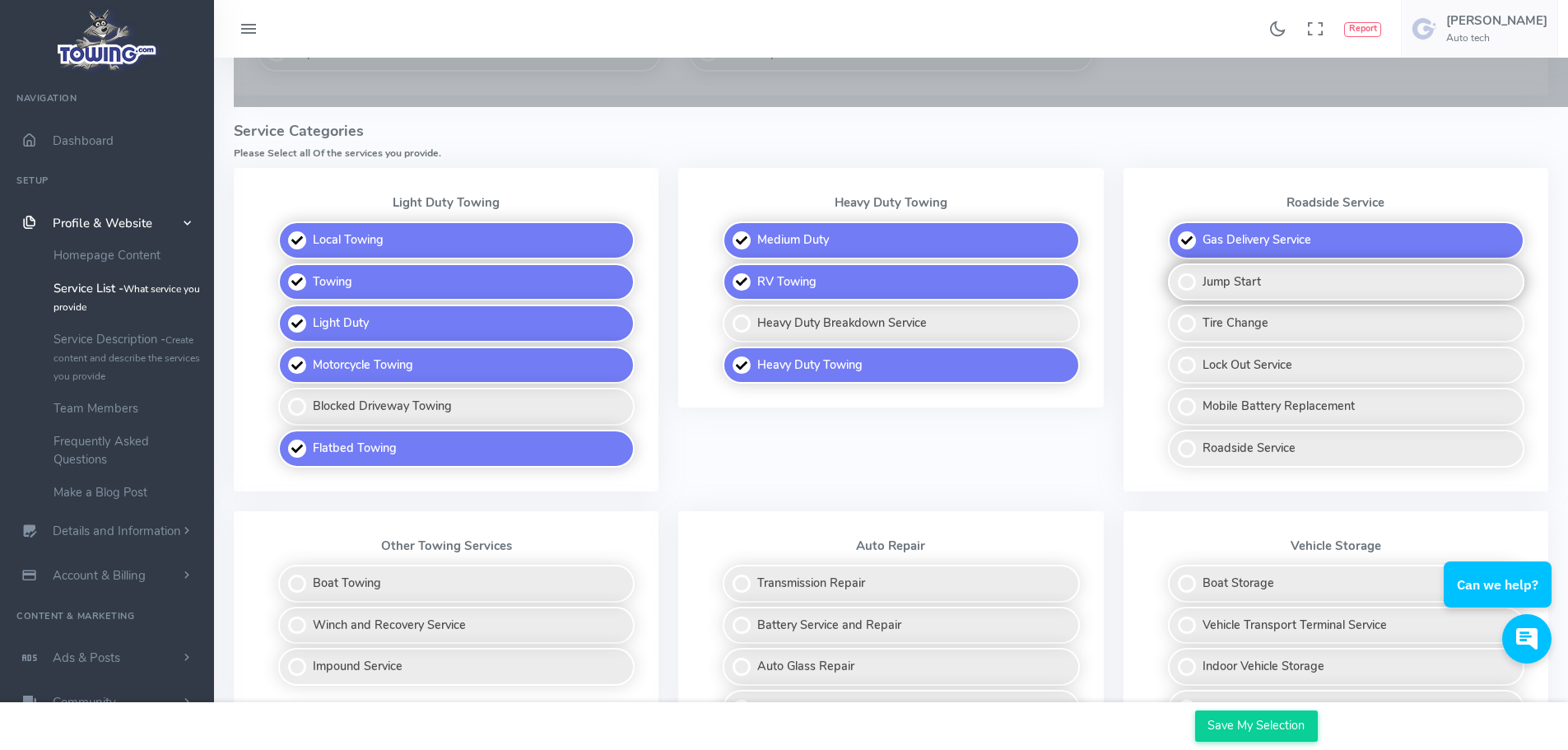
click at [1292, 281] on label "Jump Start" at bounding box center [1346, 281] width 357 height 38
click at [1174, 274] on input "Jump Start" at bounding box center [1168, 268] width 11 height 11
checkbox input "true"
drag, startPoint x: 1282, startPoint y: 331, endPoint x: 1282, endPoint y: 346, distance: 15.0
click at [1282, 332] on label "Tire Change" at bounding box center [1346, 323] width 357 height 38
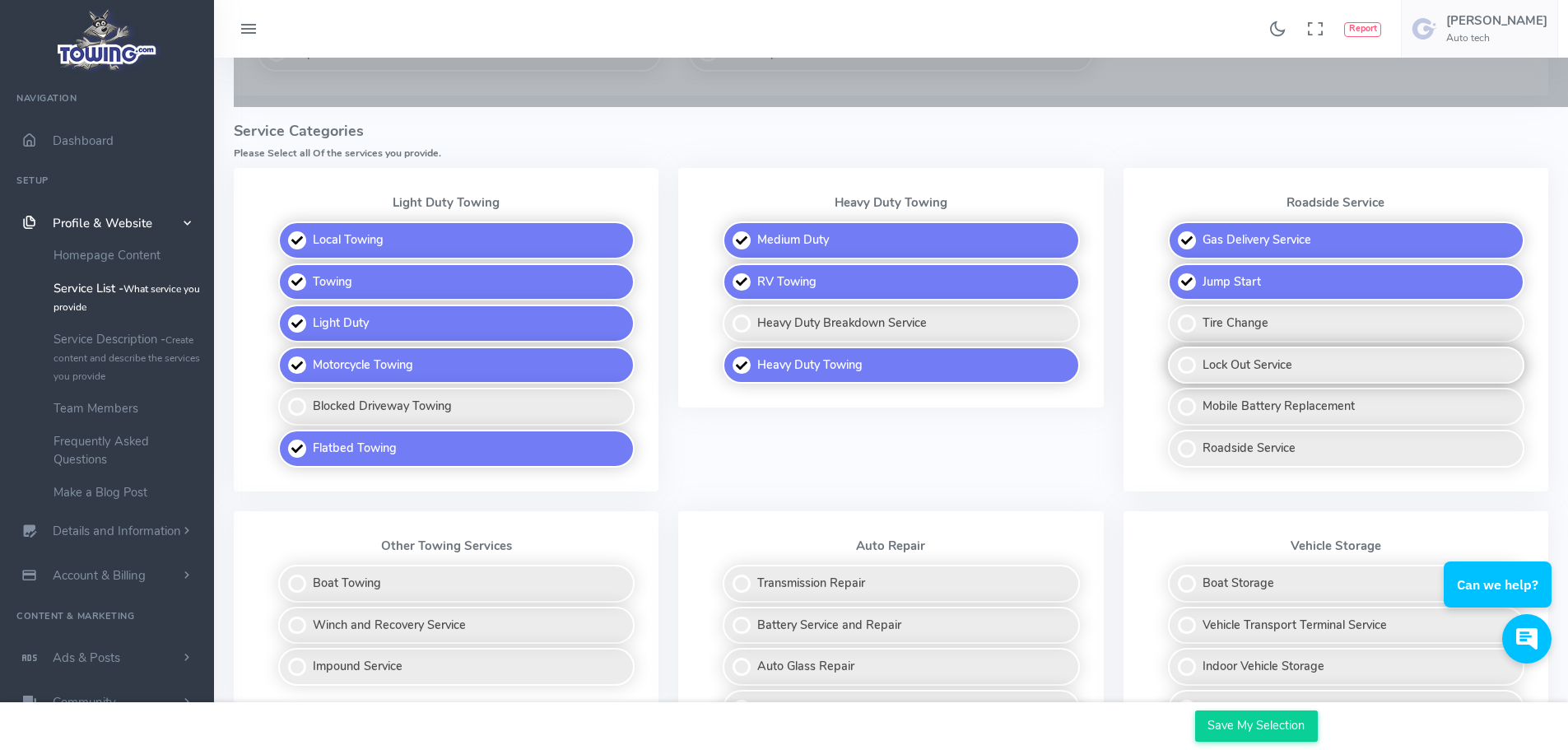
click at [1174, 315] on input "Tire Change" at bounding box center [1168, 309] width 11 height 11
checkbox input "true"
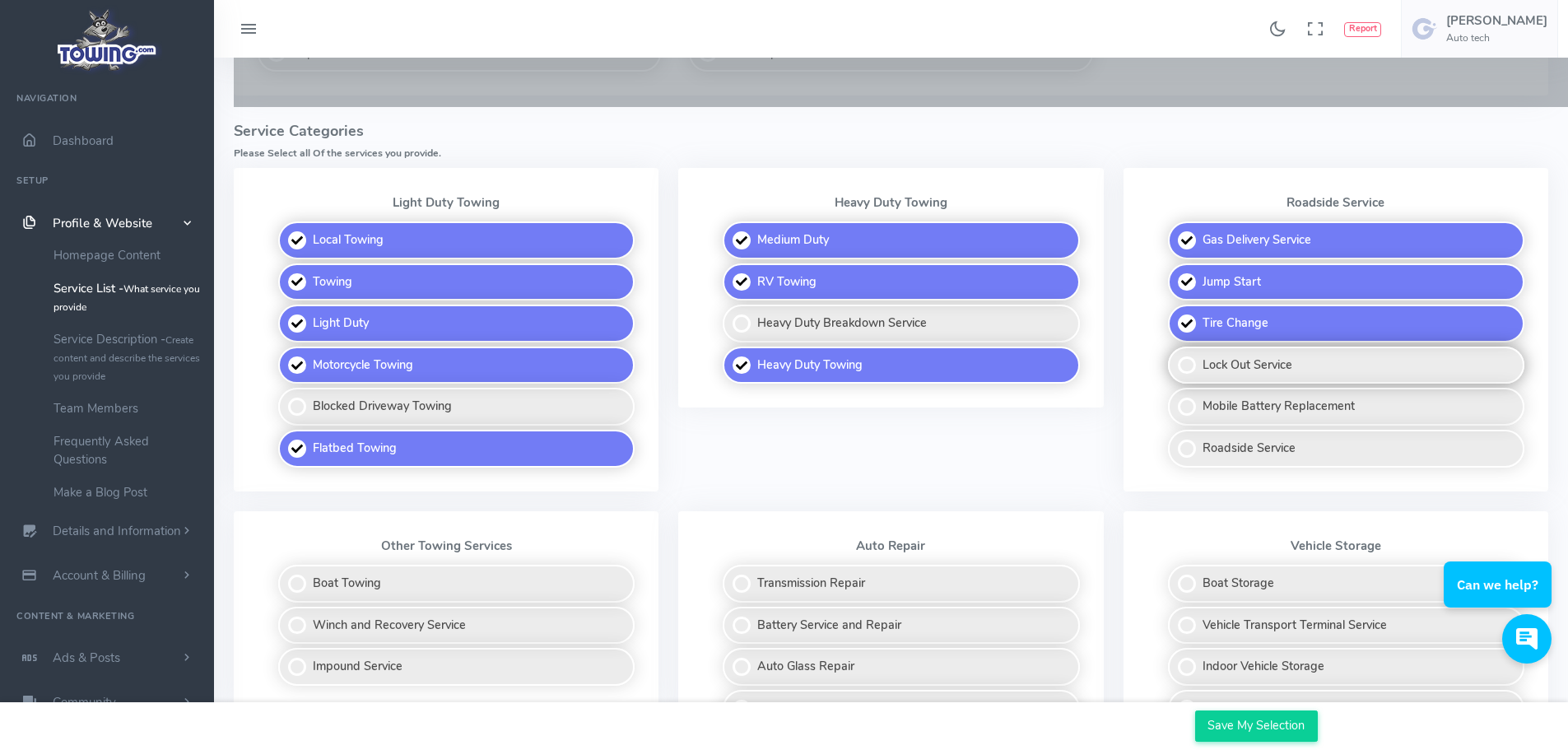
click at [1279, 367] on label "Lock Out Service" at bounding box center [1346, 364] width 357 height 38
click at [1174, 358] on input "Lock Out Service" at bounding box center [1168, 351] width 11 height 11
checkbox input "true"
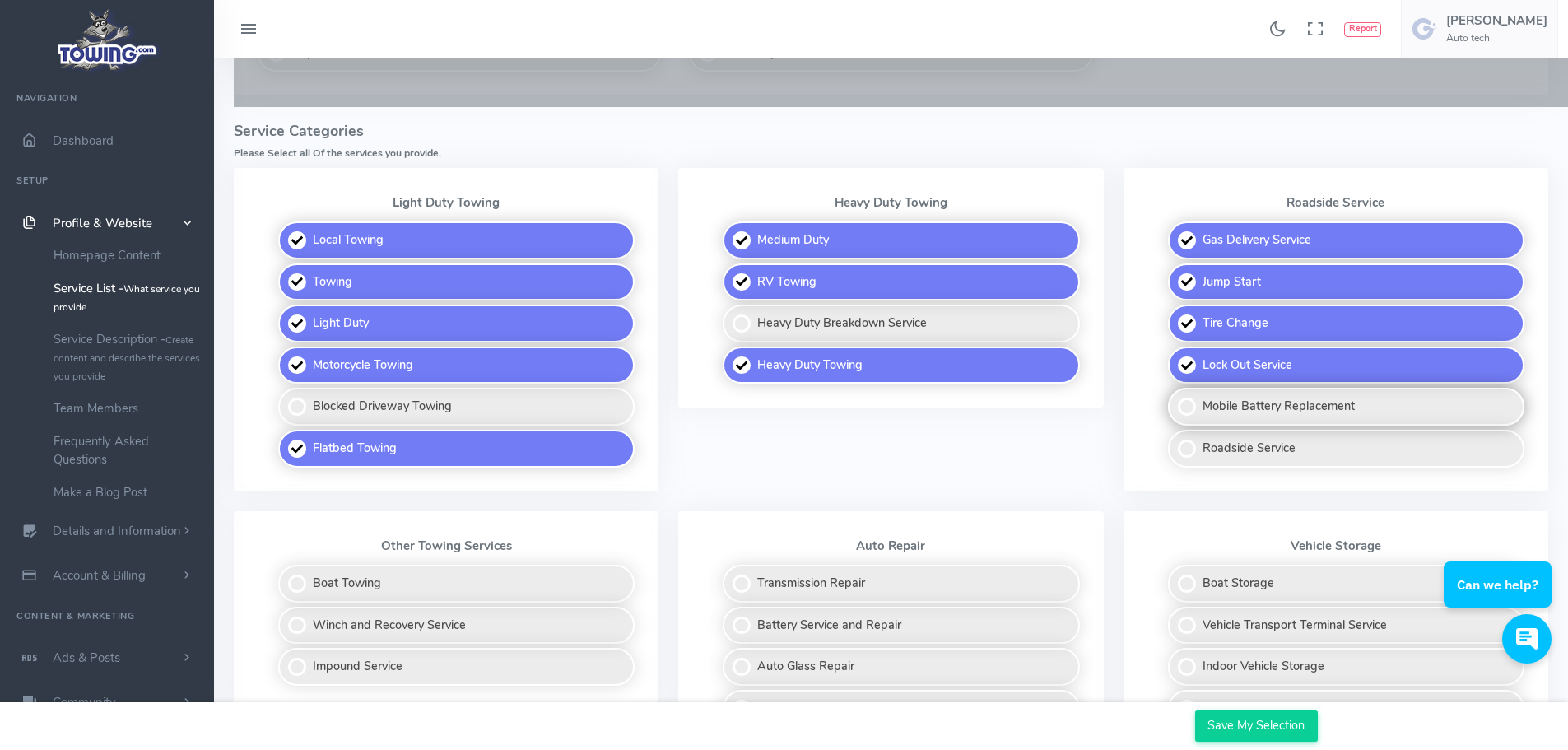
click at [1272, 406] on label "Mobile Battery Replacement" at bounding box center [1346, 406] width 357 height 38
click at [1174, 398] on input "Mobile Battery Replacement" at bounding box center [1168, 392] width 11 height 11
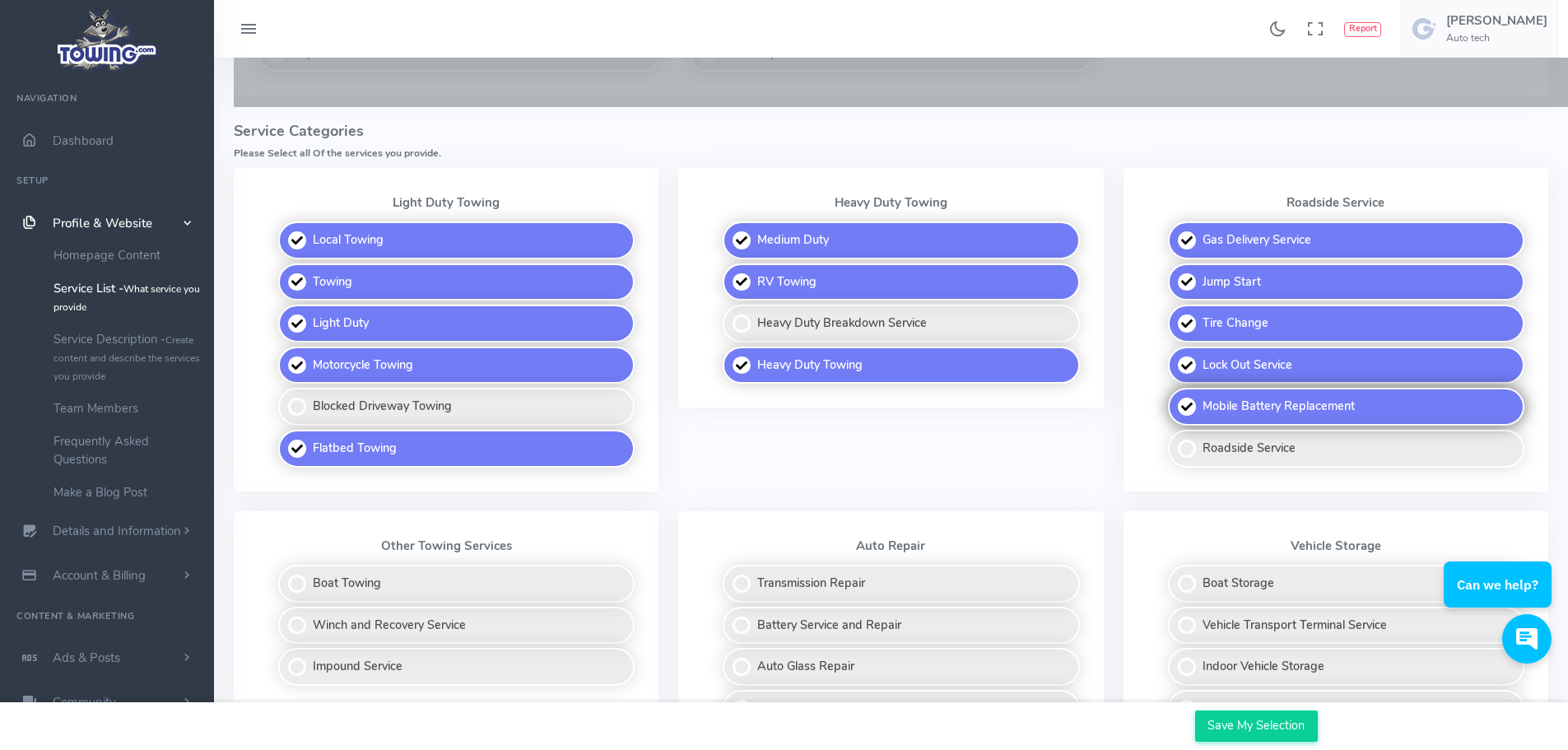
click at [1275, 403] on label "Mobile Battery Replacement" at bounding box center [1346, 406] width 357 height 38
click at [1174, 398] on input "Mobile Battery Replacement" at bounding box center [1168, 392] width 11 height 11
checkbox input "false"
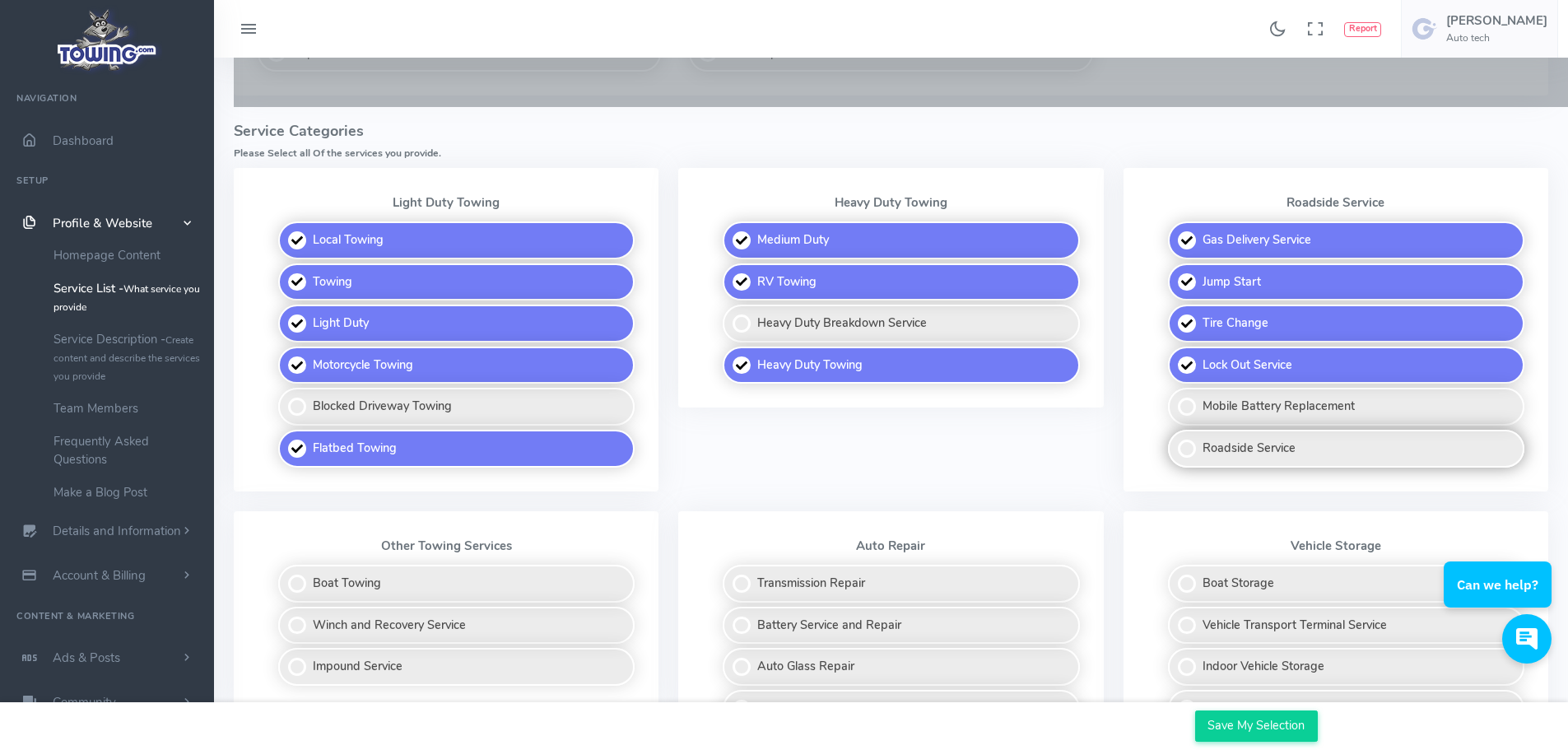
drag, startPoint x: 1271, startPoint y: 449, endPoint x: 1196, endPoint y: 453, distance: 75.1
click at [1271, 451] on label "Roadside Service" at bounding box center [1346, 448] width 357 height 38
click at [1174, 441] on input "Roadside Service" at bounding box center [1168, 435] width 11 height 11
checkbox input "true"
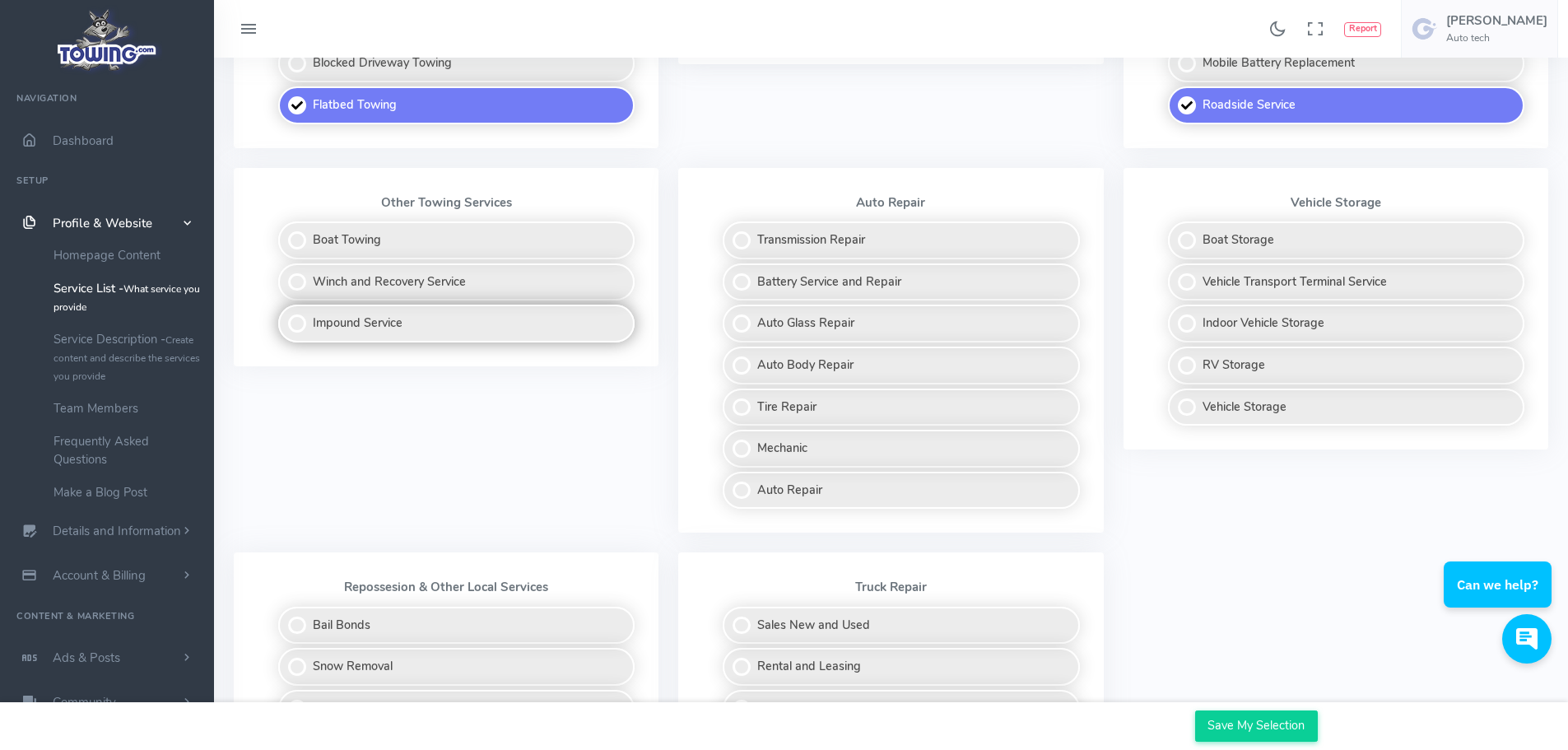
scroll to position [823, 0]
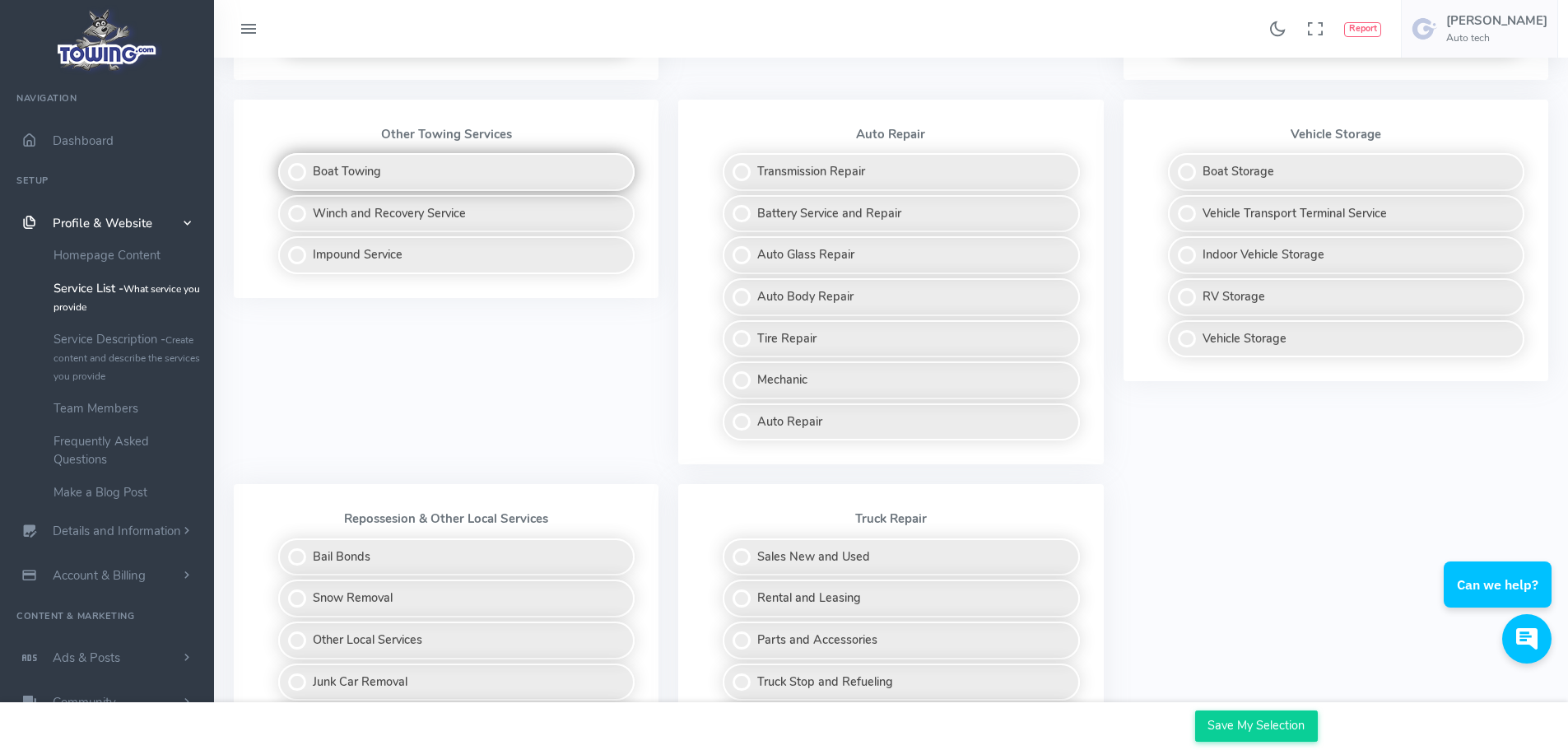
click at [387, 171] on label "Boat Towing" at bounding box center [457, 172] width 357 height 38
click at [284, 164] on input "Boat Towing" at bounding box center [279, 158] width 11 height 11
click at [387, 171] on label "Boat Towing" at bounding box center [457, 172] width 357 height 38
click at [284, 164] on input "Boat Towing" at bounding box center [279, 158] width 11 height 11
checkbox input "false"
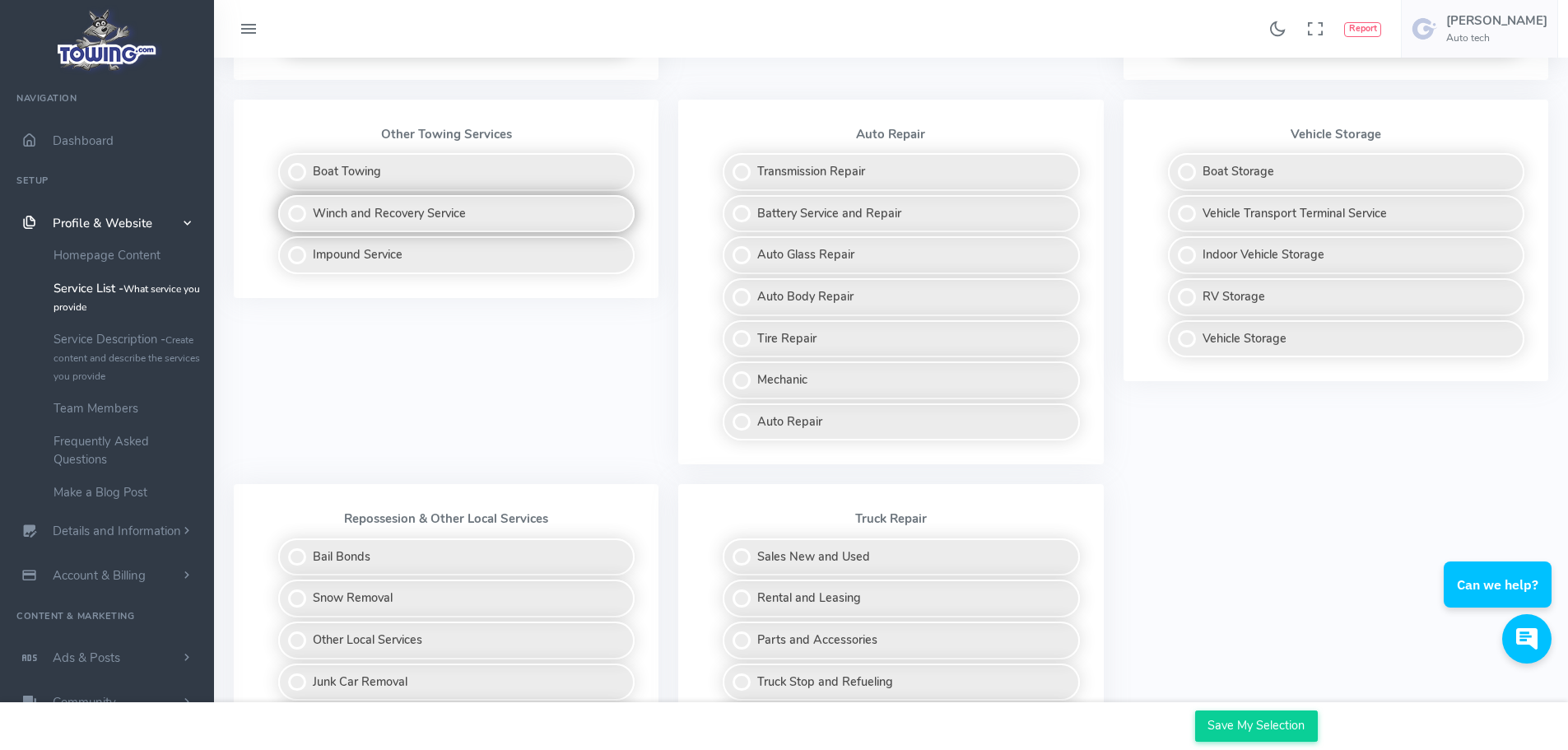
click at [387, 214] on label "Winch and Recovery Service" at bounding box center [457, 213] width 357 height 38
click at [284, 205] on input "Winch and Recovery Service" at bounding box center [279, 200] width 11 height 11
checkbox input "true"
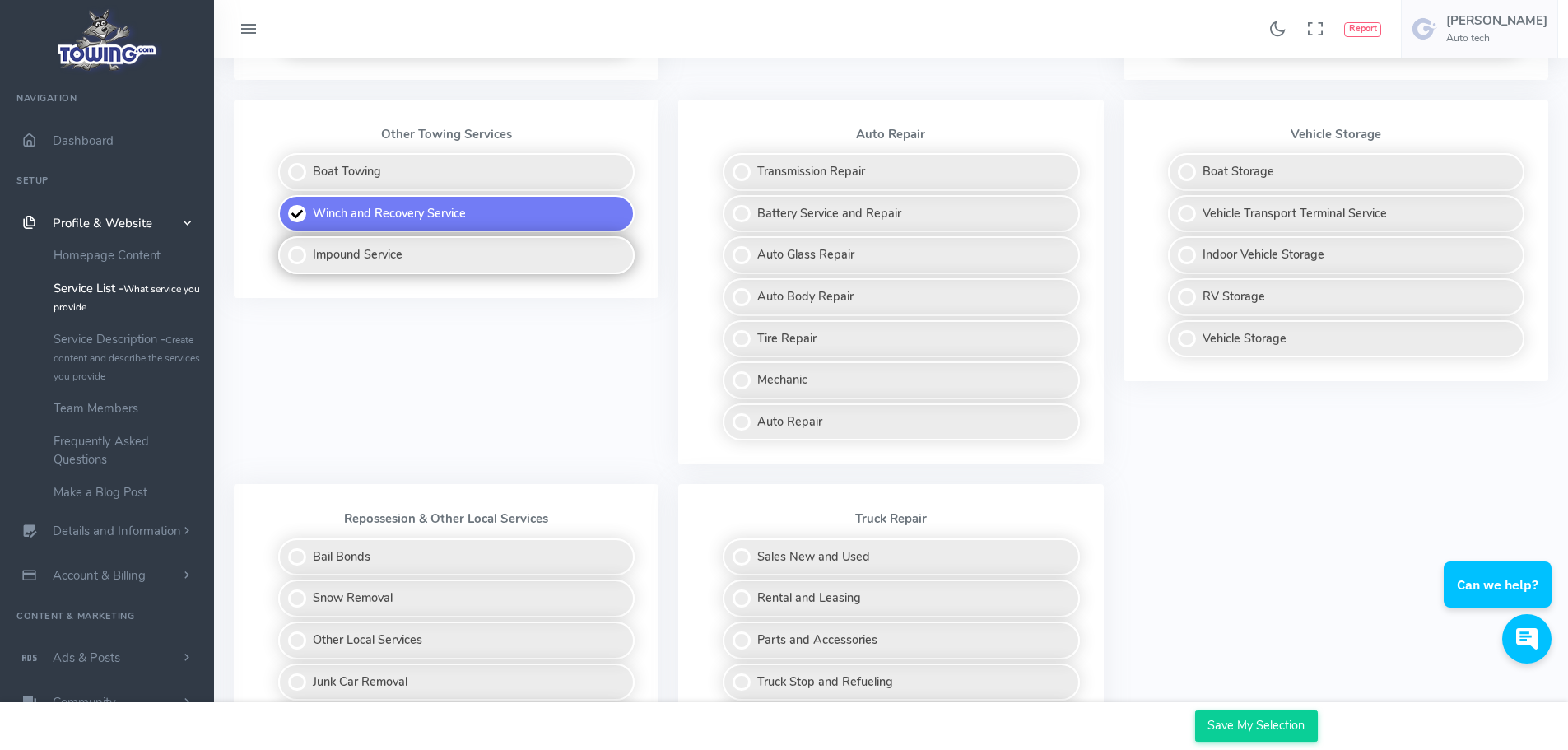
click at [483, 259] on label "Impound Service" at bounding box center [457, 254] width 357 height 38
click at [284, 247] on input "Impound Service" at bounding box center [279, 241] width 11 height 11
checkbox input "true"
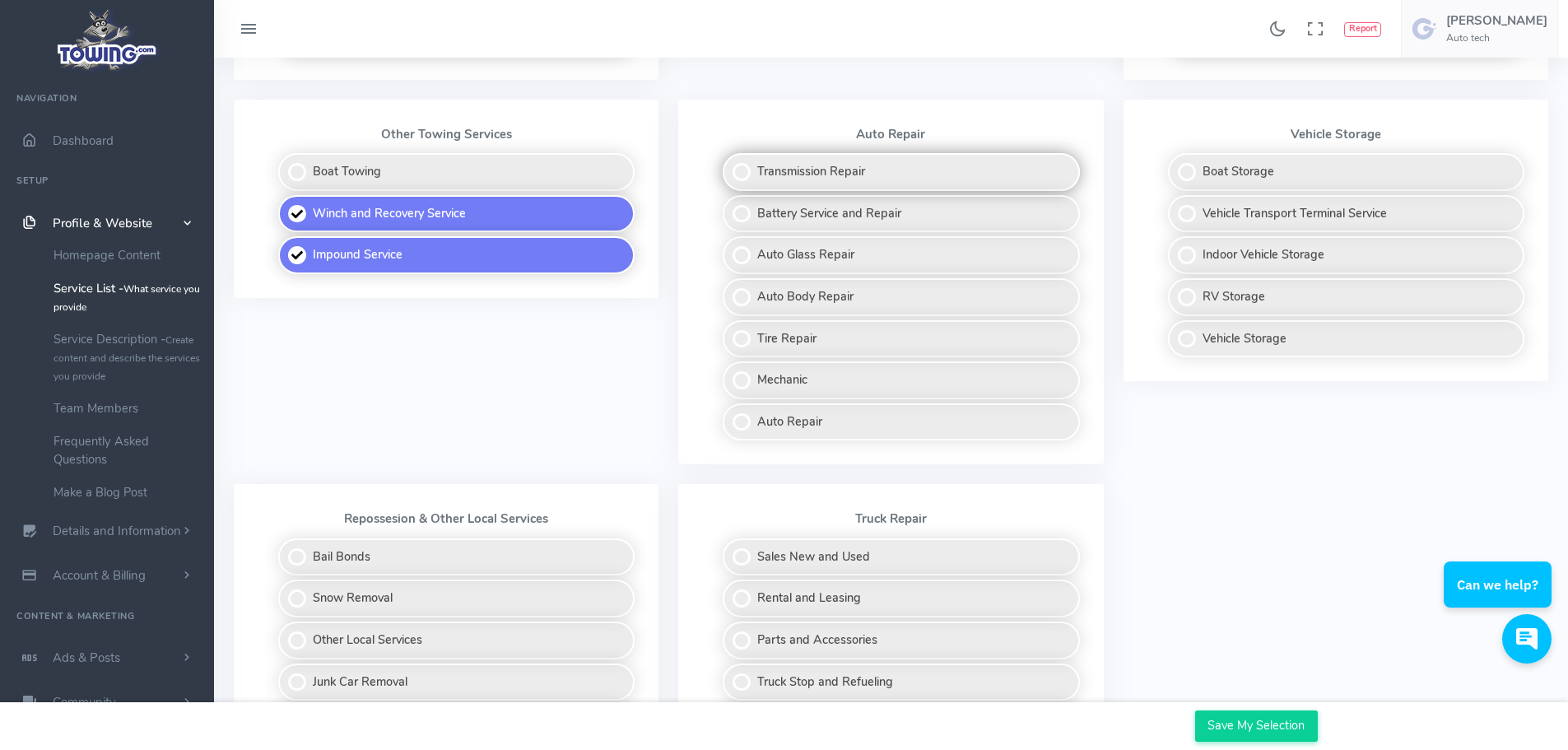
click at [931, 174] on label "Transmission Repair" at bounding box center [901, 172] width 357 height 38
click at [730, 164] on input "Transmission Repair" at bounding box center [723, 158] width 11 height 11
checkbox input "true"
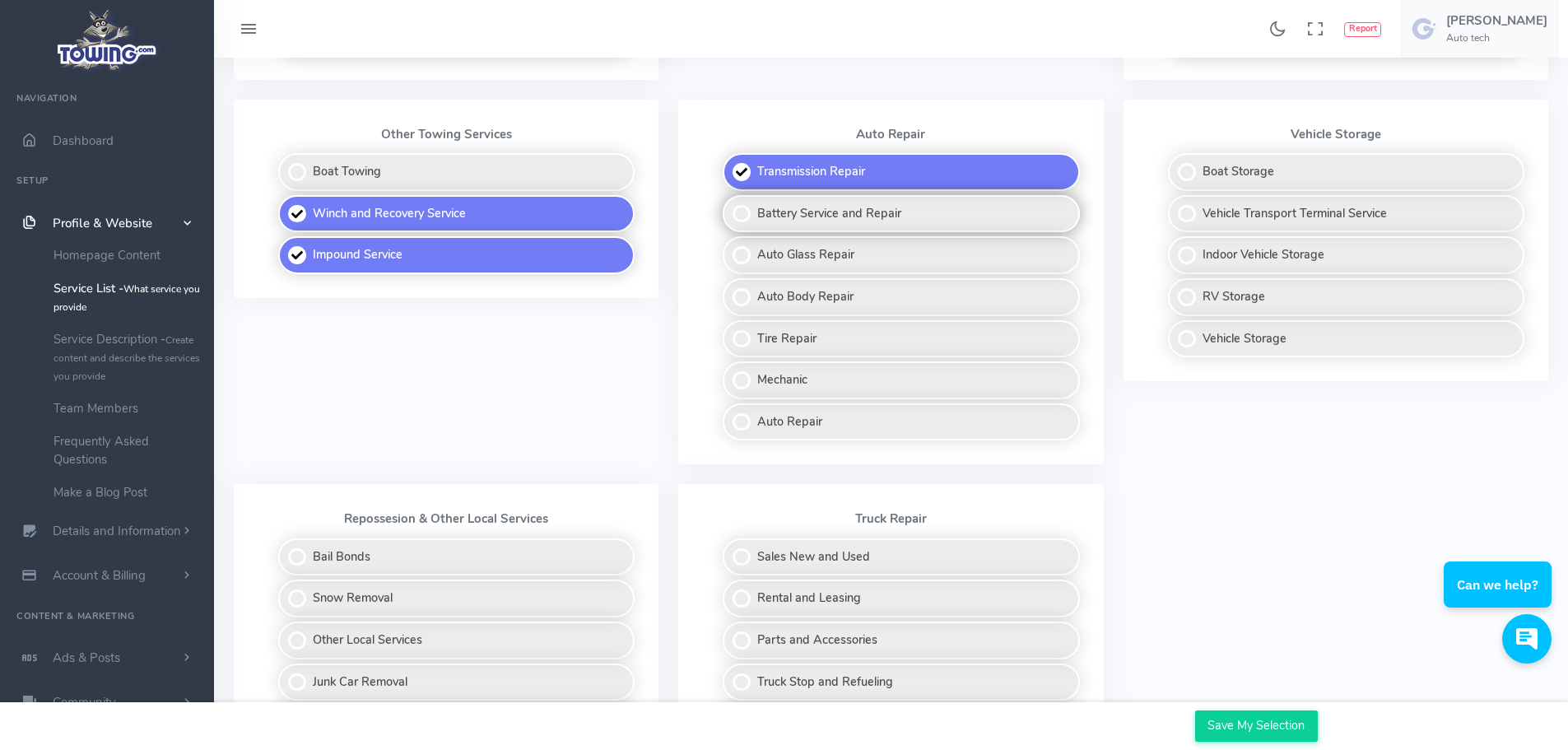
click at [928, 221] on label "Battery Service and Repair" at bounding box center [901, 213] width 357 height 38
click at [730, 205] on input "Battery Service and Repair" at bounding box center [723, 200] width 11 height 11
checkbox input "true"
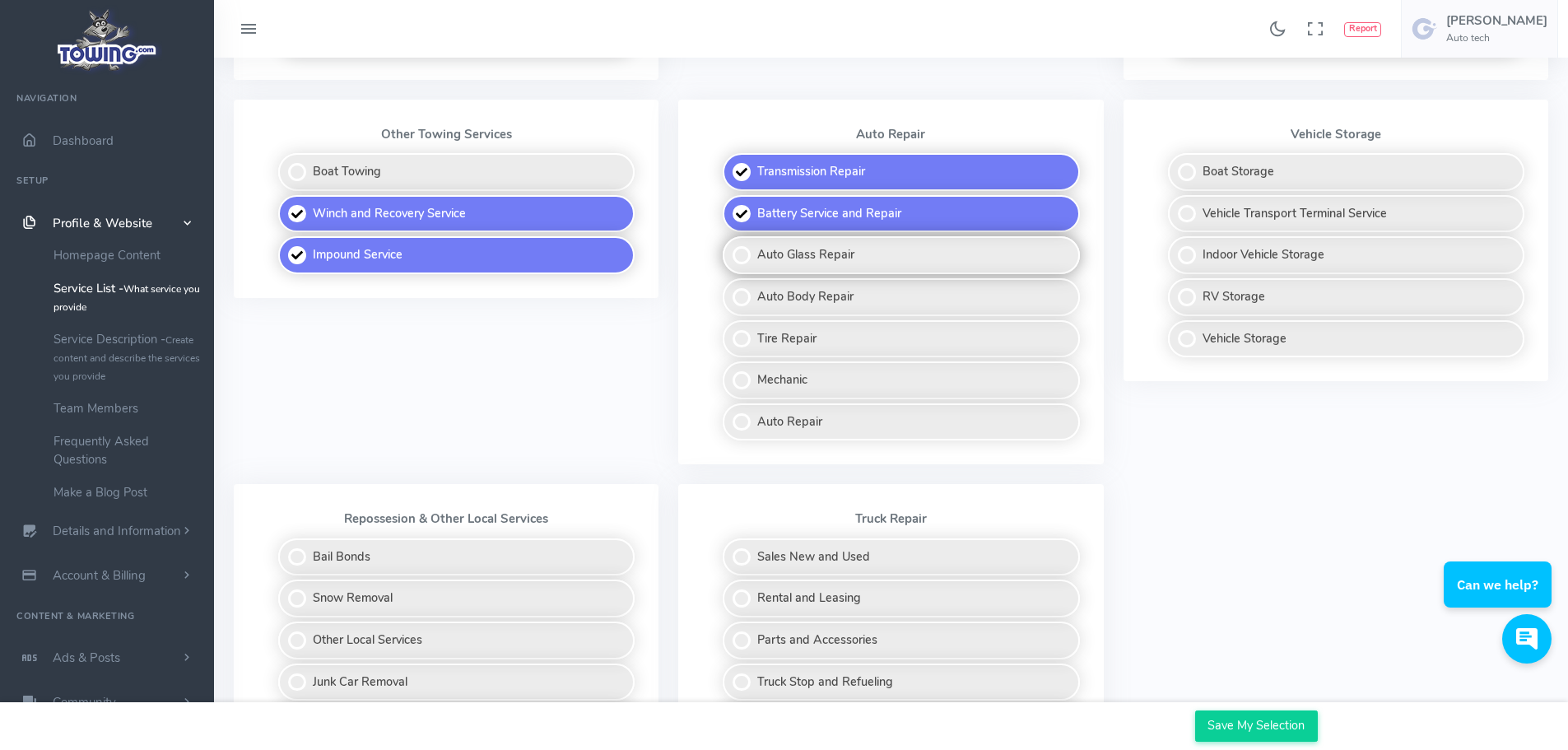
click at [919, 255] on label "Auto Glass Repair" at bounding box center [901, 254] width 357 height 38
click at [730, 247] on input "Auto Glass Repair" at bounding box center [723, 241] width 11 height 11
checkbox input "true"
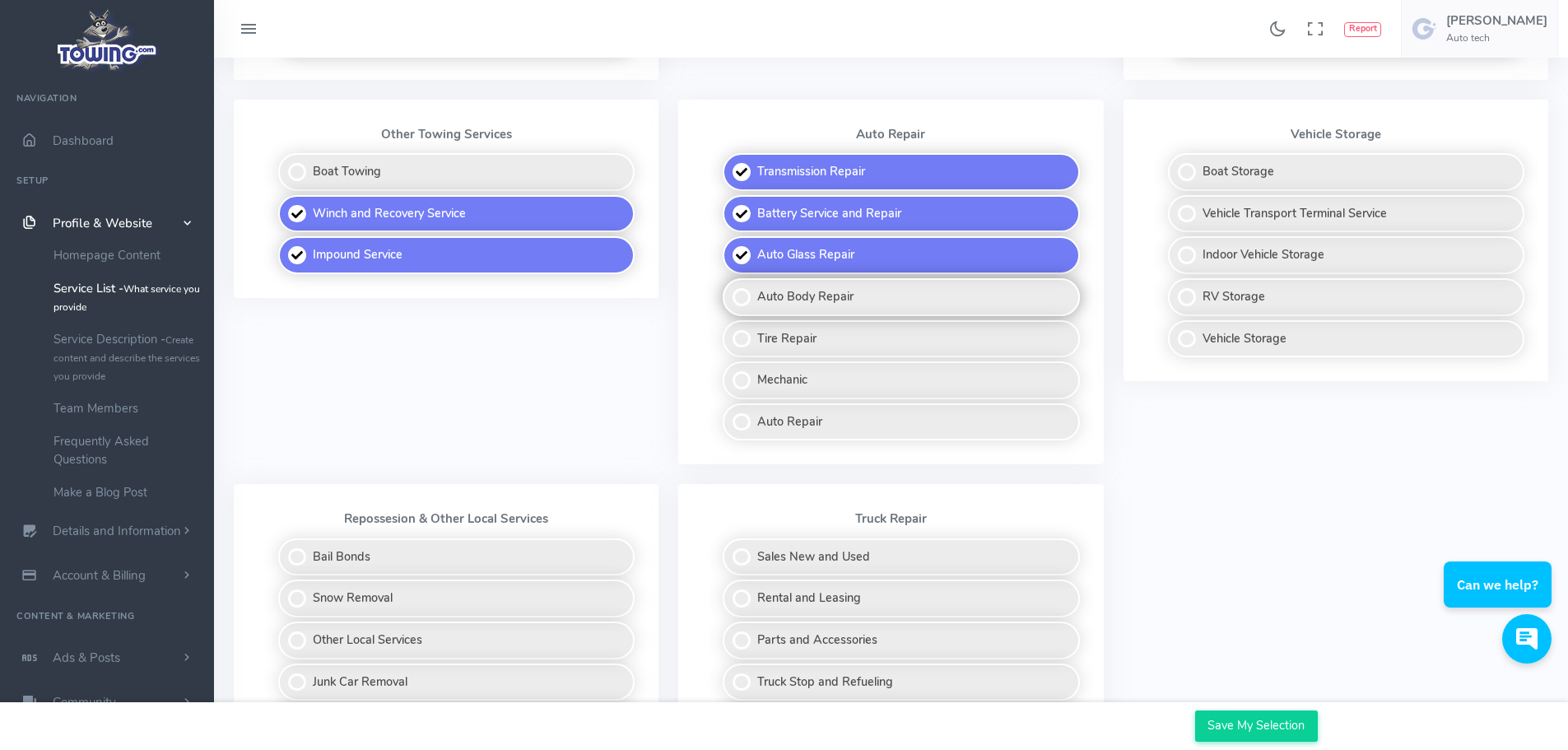
click at [907, 294] on label "Auto Body Repair" at bounding box center [901, 297] width 357 height 38
click at [730, 289] on input "Auto Body Repair" at bounding box center [723, 283] width 11 height 11
checkbox input "true"
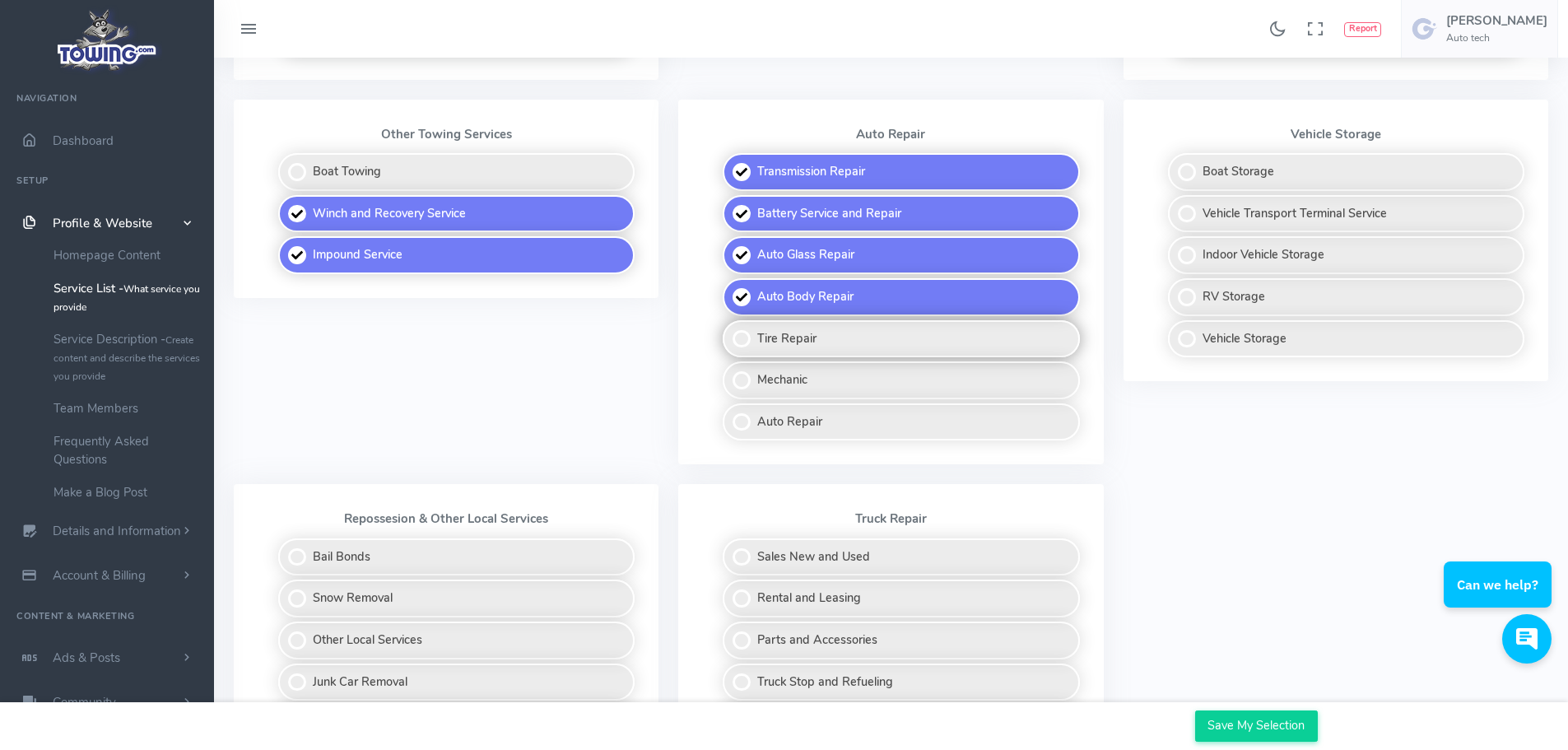
click at [892, 335] on label "Tire Repair" at bounding box center [901, 338] width 357 height 38
click at [730, 331] on input "Tire Repair" at bounding box center [723, 325] width 11 height 11
checkbox input "true"
click at [874, 384] on label "Mechanic" at bounding box center [901, 380] width 357 height 38
click at [730, 372] on input "Mechanic" at bounding box center [723, 366] width 11 height 11
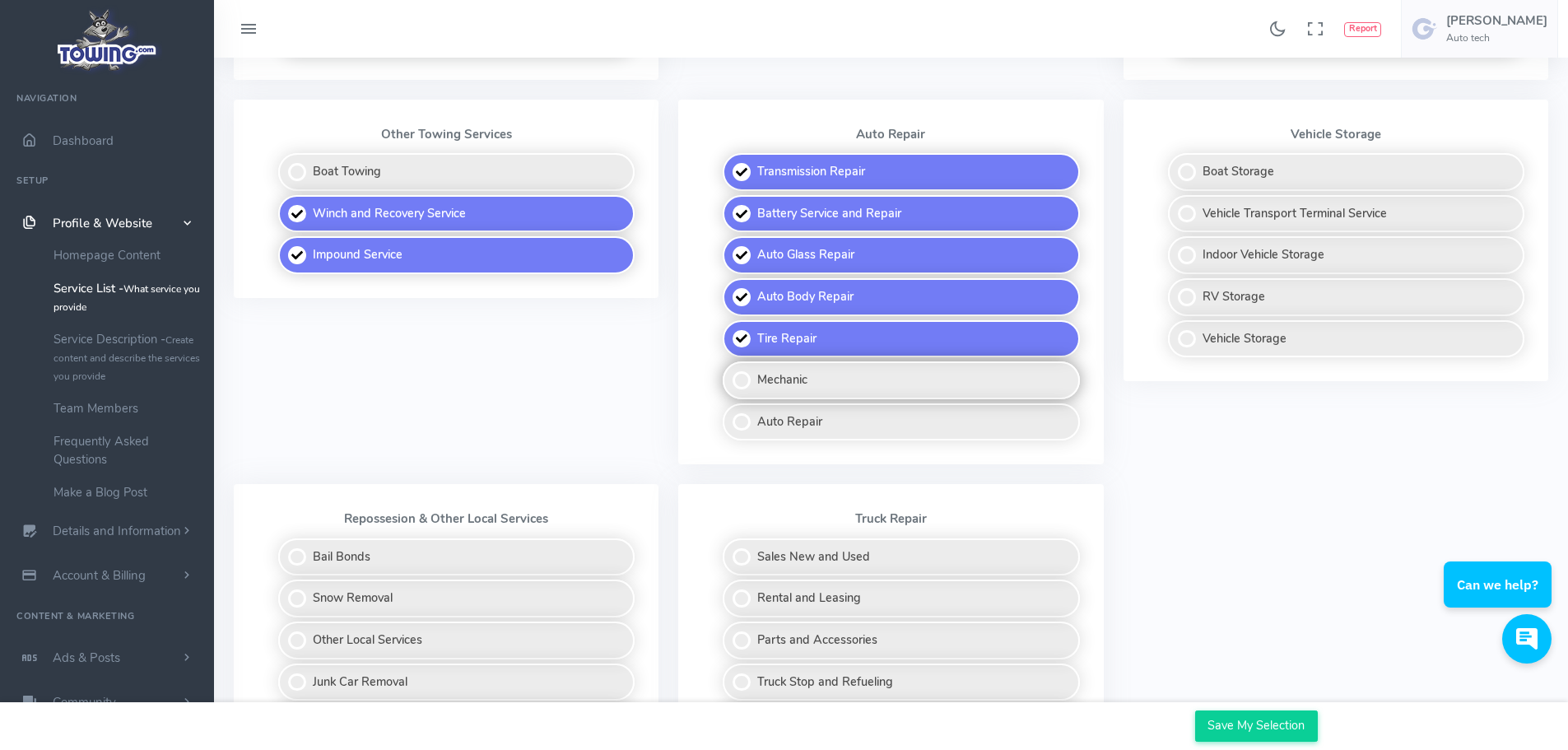
checkbox input "true"
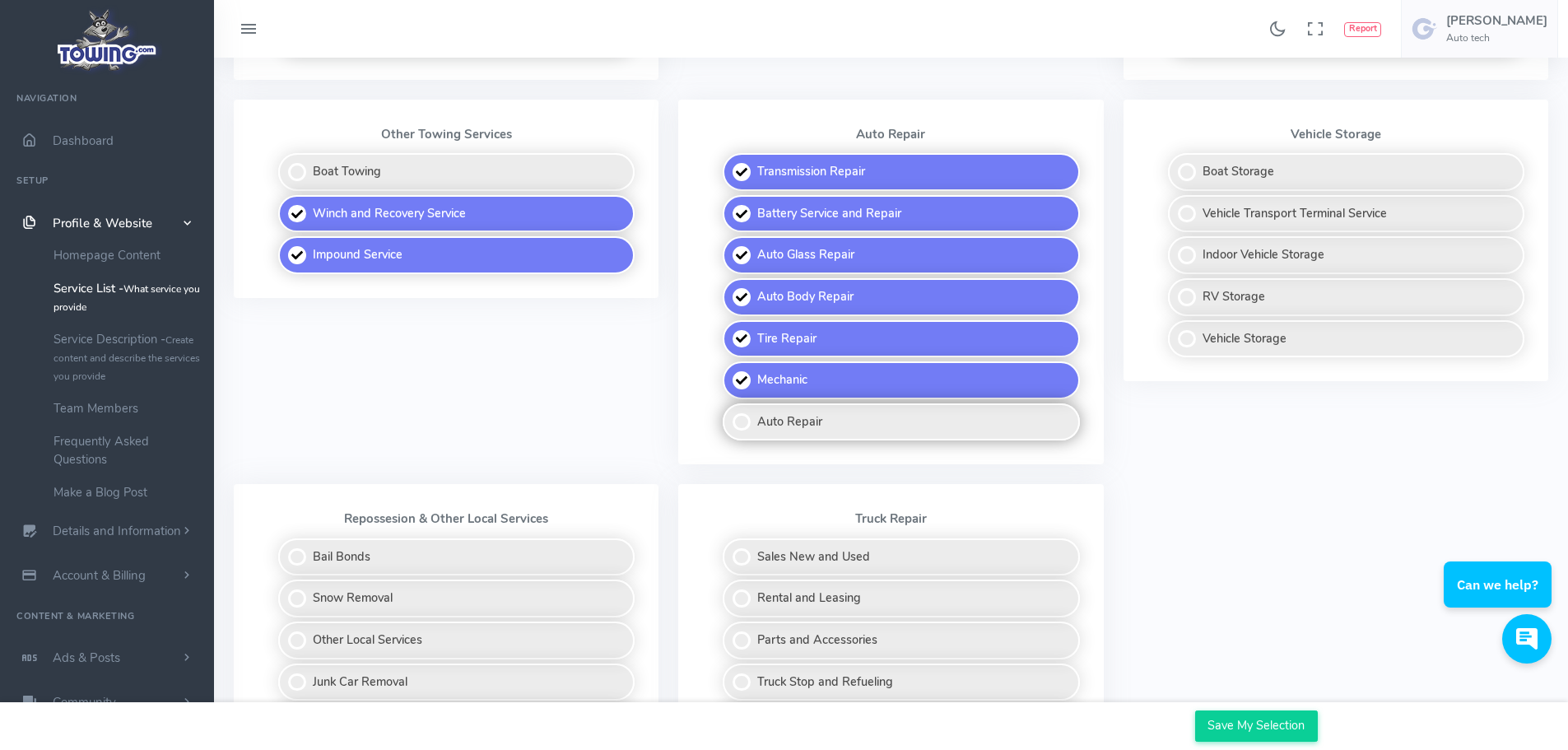
click at [875, 422] on label "Auto Repair" at bounding box center [901, 421] width 357 height 38
click at [730, 414] on input "Auto Repair" at bounding box center [723, 408] width 11 height 11
checkbox input "true"
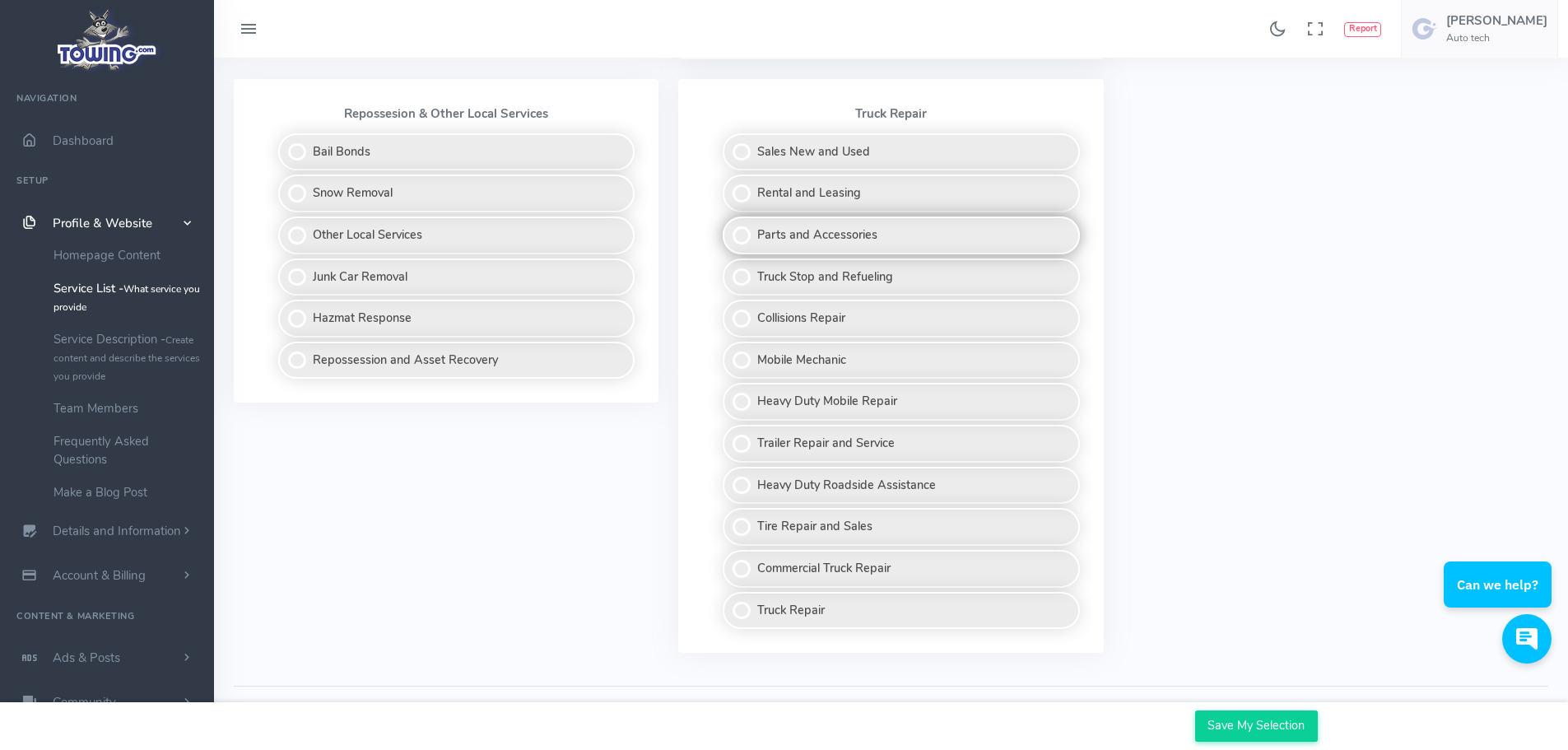
scroll to position [1235, 0]
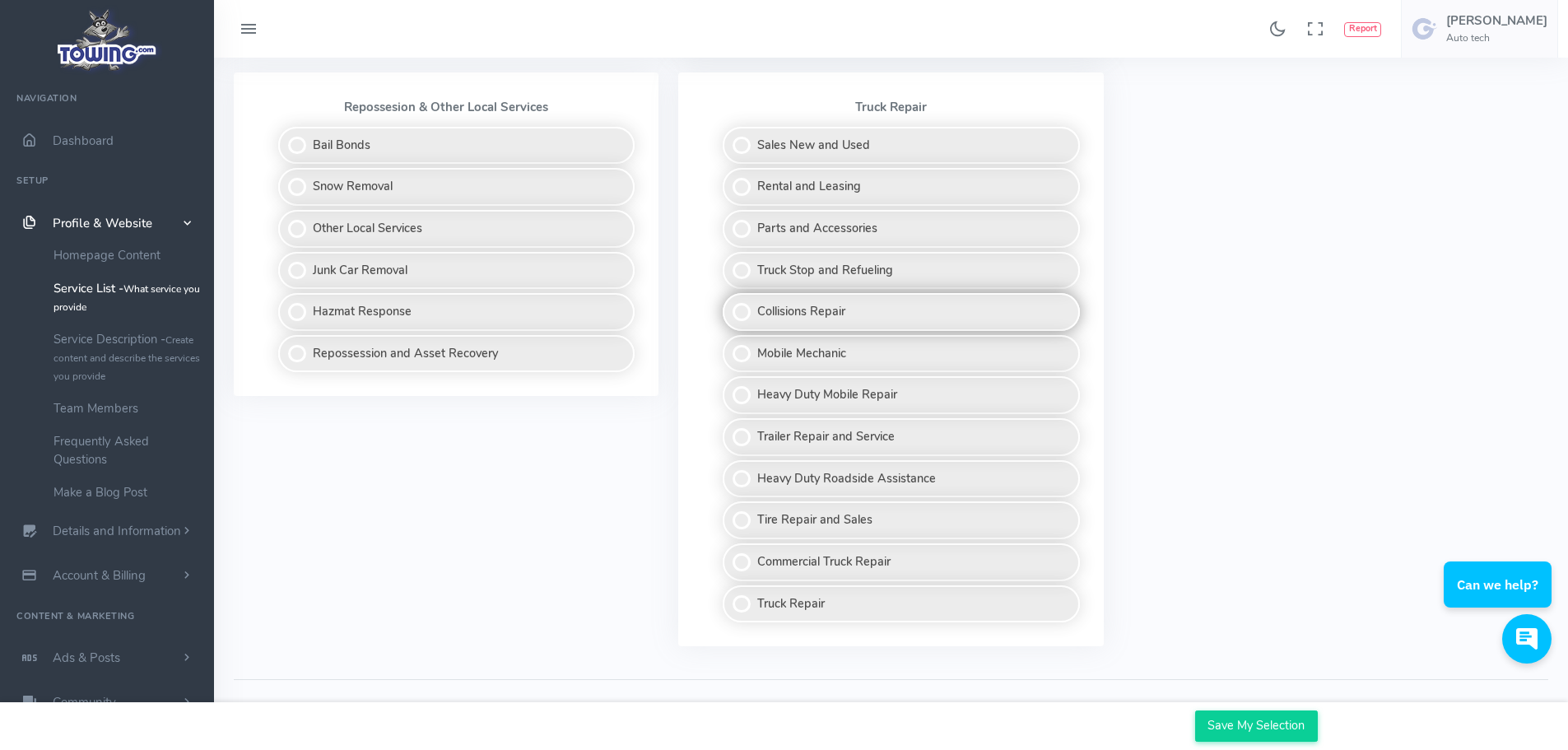
click at [897, 312] on label "Collisions Repair" at bounding box center [901, 311] width 357 height 38
click at [730, 304] on input "Collisions Repair" at bounding box center [723, 298] width 11 height 11
checkbox input "true"
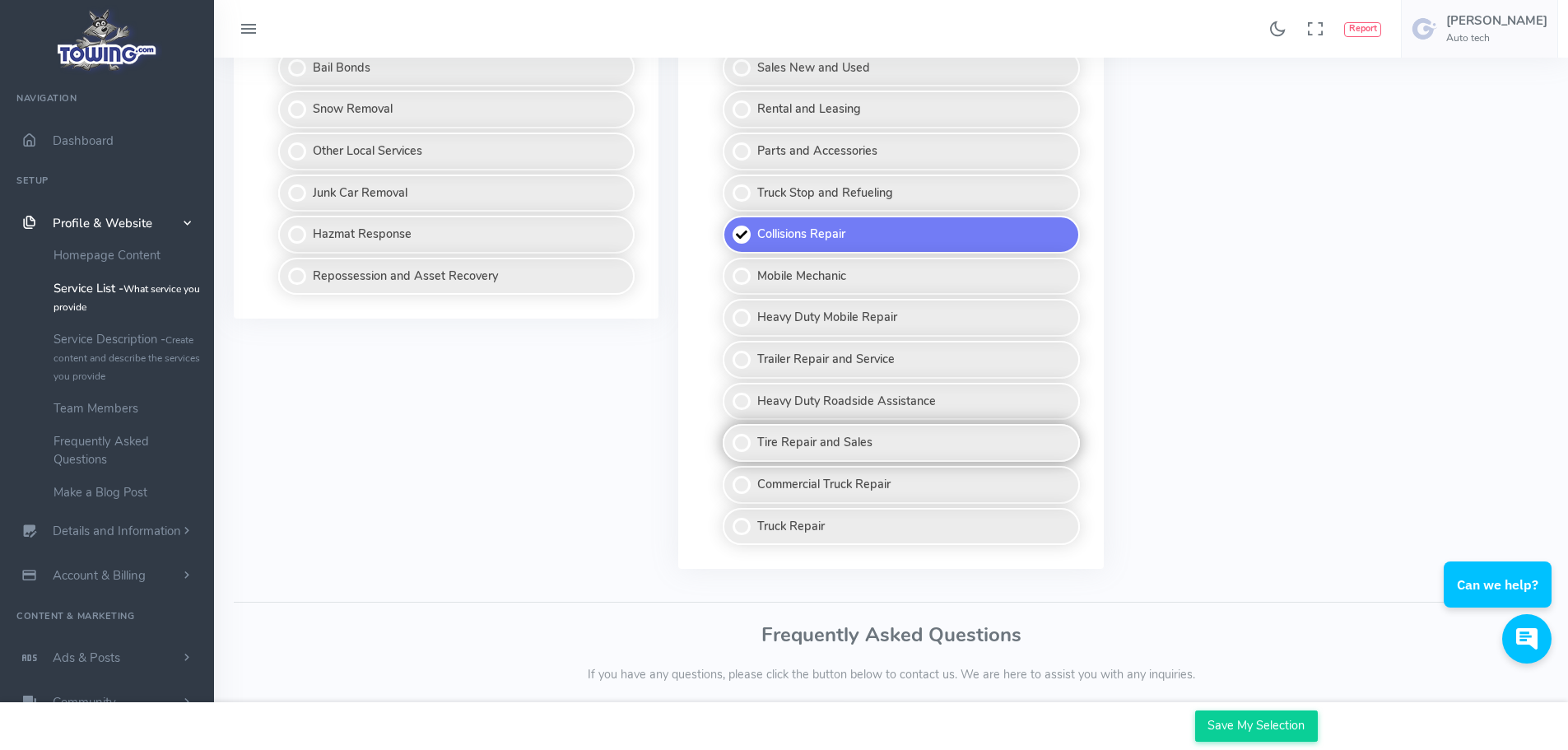
scroll to position [1317, 0]
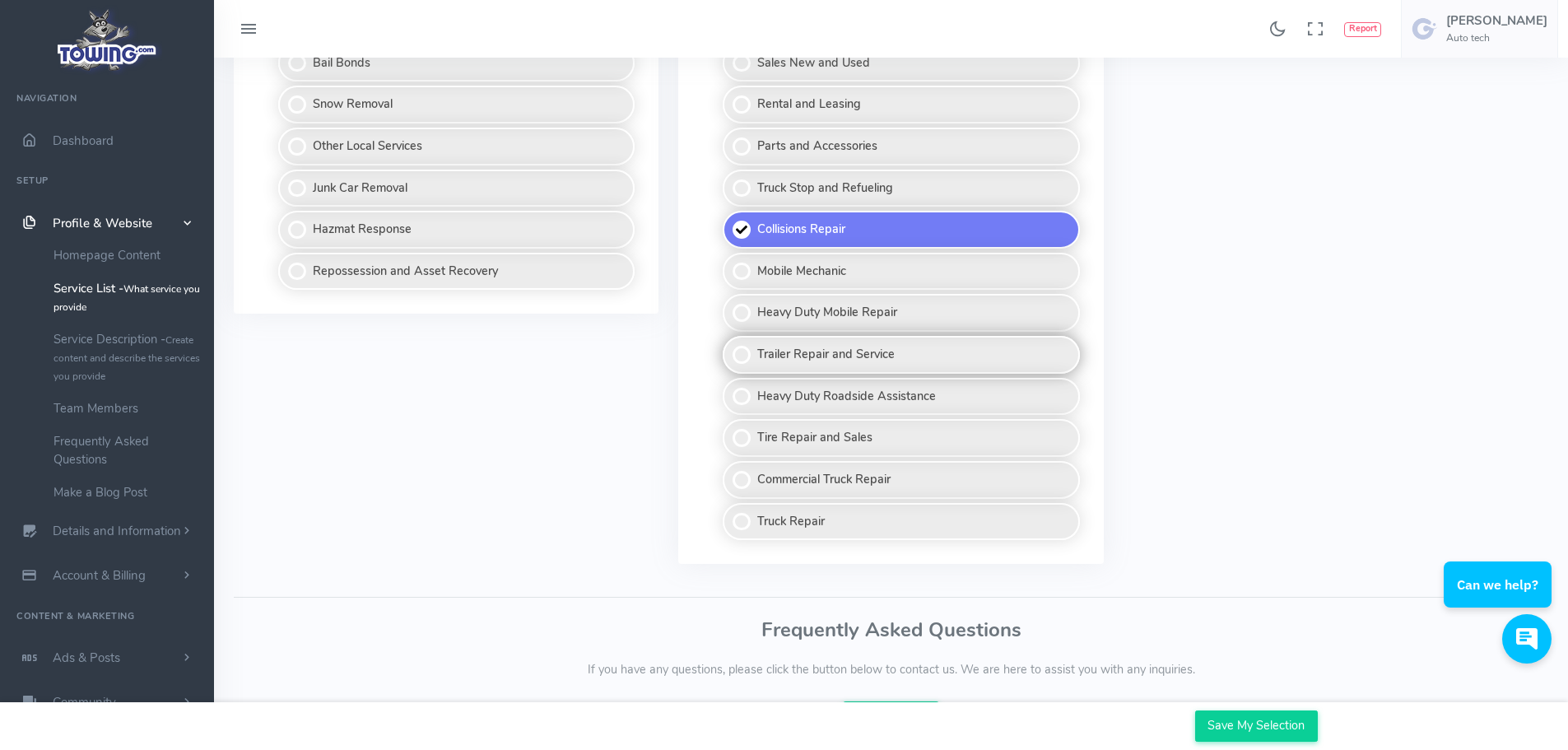
click at [900, 359] on label "Trailer Repair and Service" at bounding box center [901, 354] width 357 height 38
click at [730, 346] on input "Trailer Repair and Service" at bounding box center [723, 340] width 11 height 11
checkbox input "true"
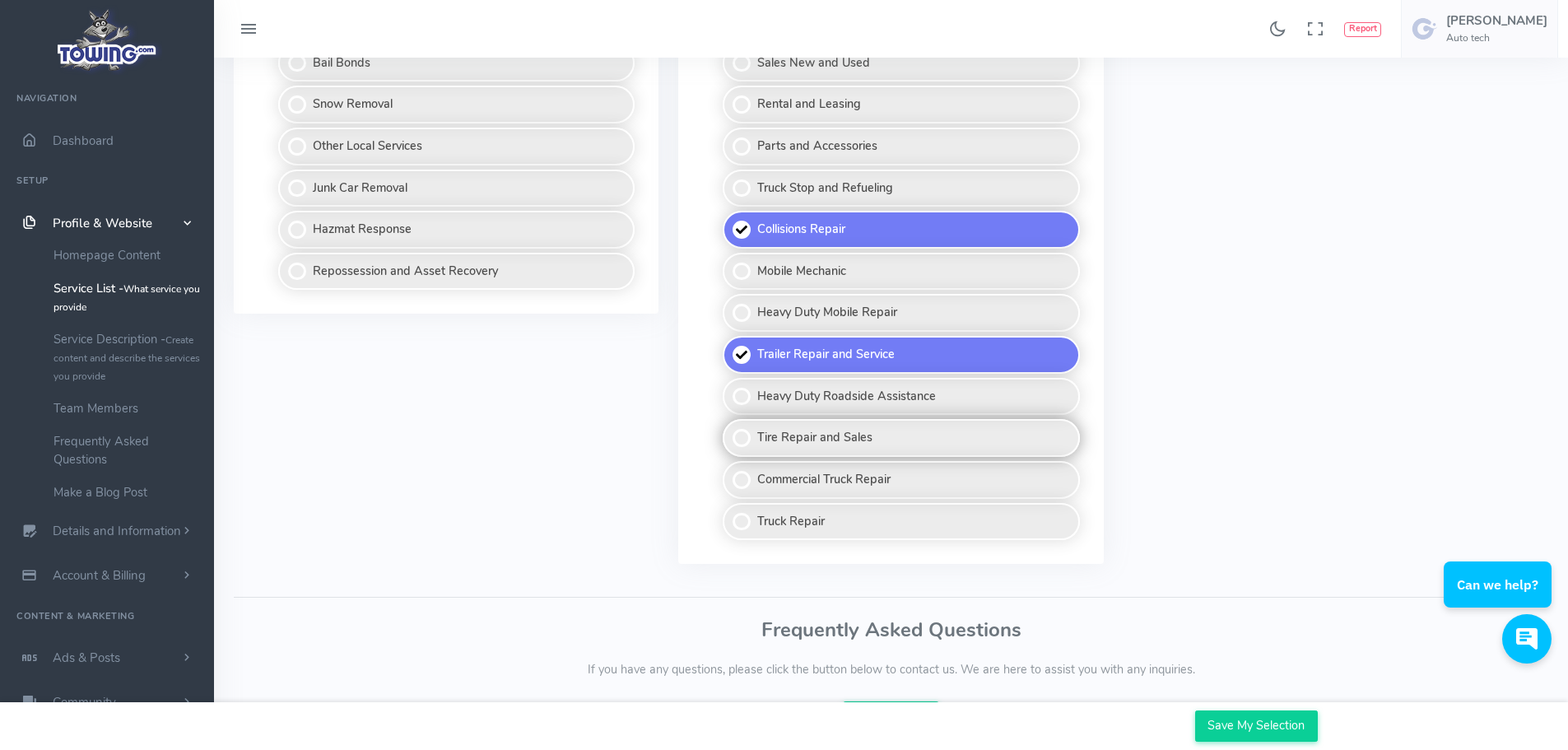
click at [867, 441] on label "Tire Repair and Sales" at bounding box center [901, 438] width 357 height 38
click at [730, 430] on input "Tire Repair and Sales" at bounding box center [723, 424] width 11 height 11
checkbox input "true"
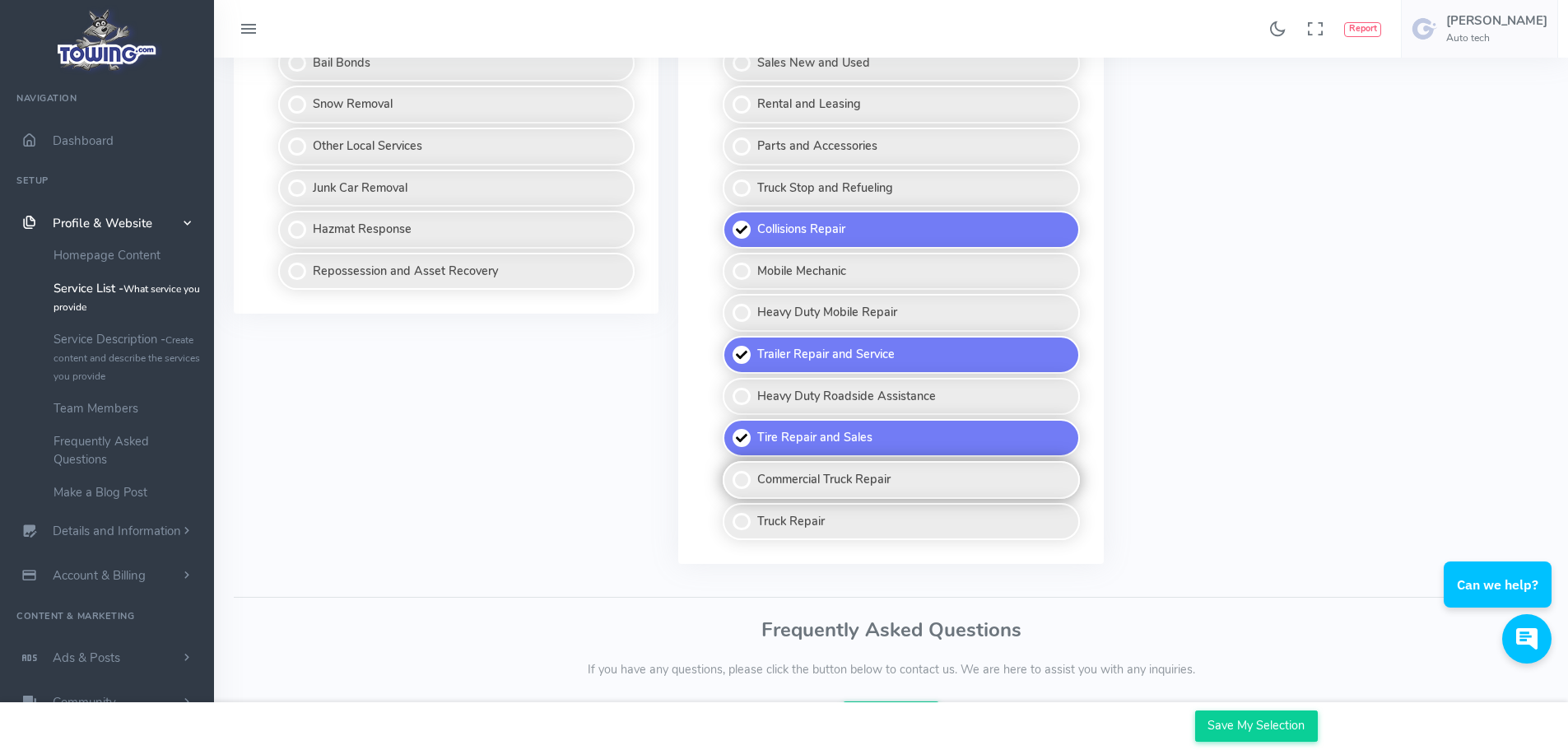
click at [866, 476] on label "Commercial Truck Repair" at bounding box center [901, 479] width 357 height 38
click at [730, 471] on input "Commercial Truck Repair" at bounding box center [723, 466] width 11 height 11
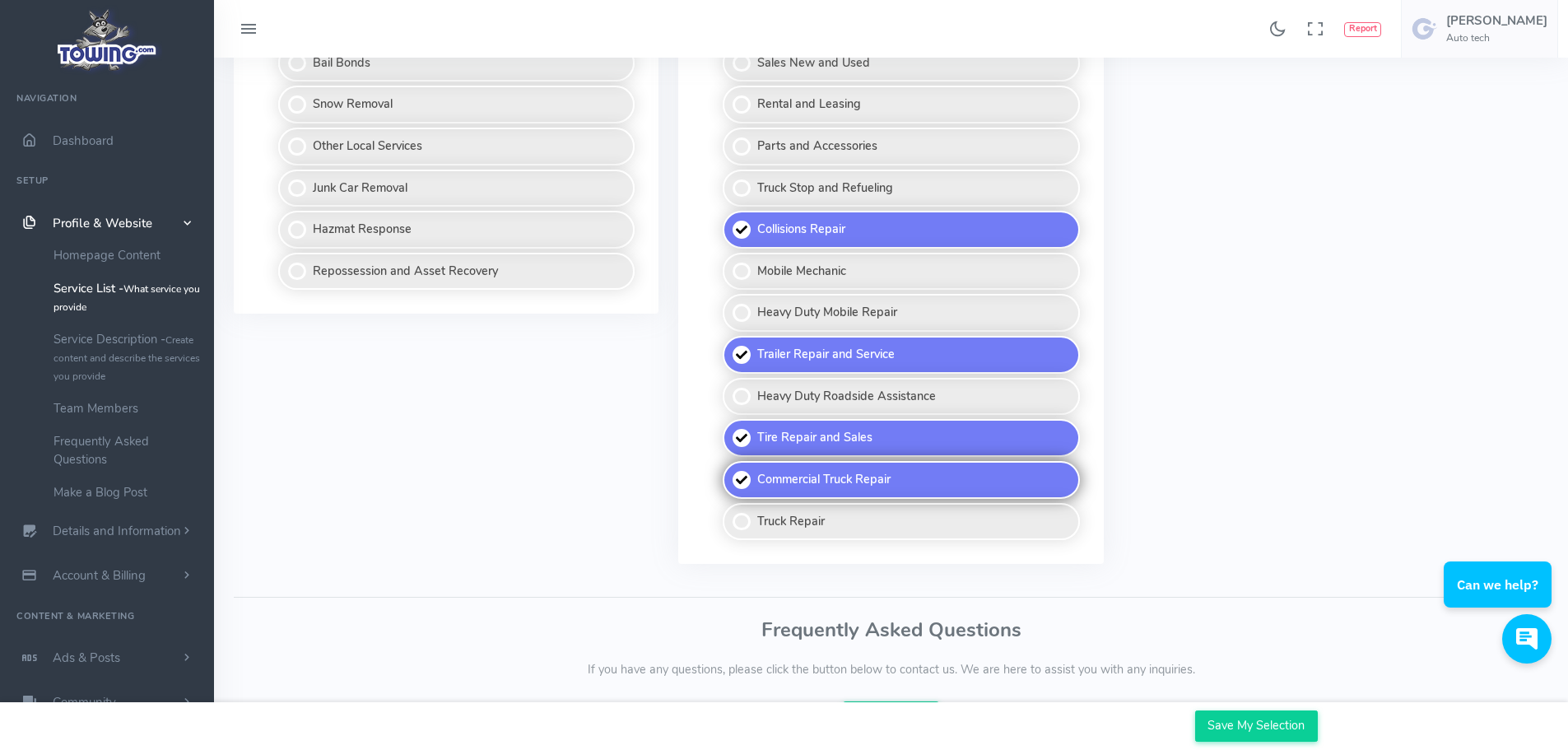
click at [869, 478] on label "Commercial Truck Repair" at bounding box center [901, 479] width 357 height 38
click at [730, 471] on input "Commercial Truck Repair" at bounding box center [723, 466] width 11 height 11
checkbox input "false"
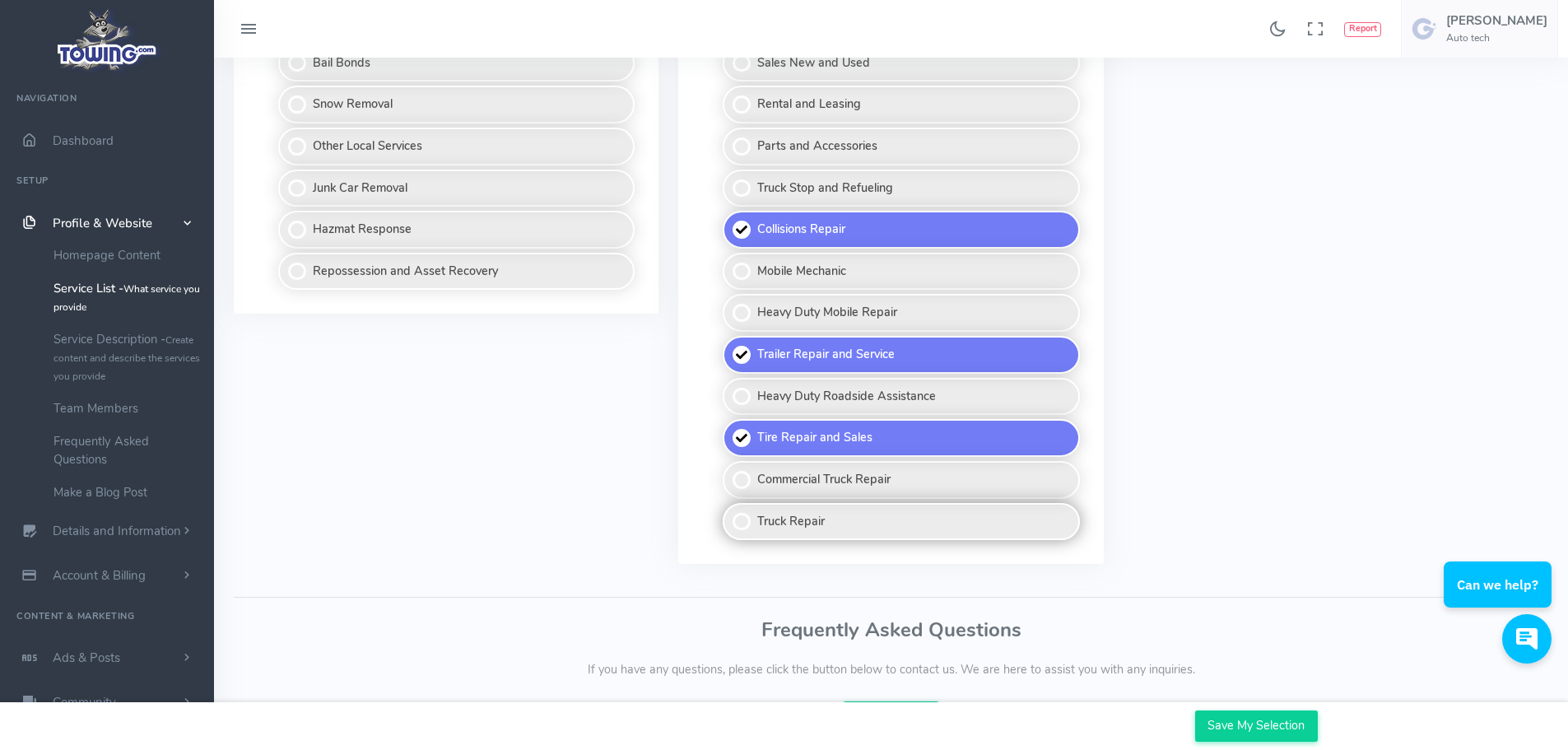
click at [831, 522] on label "Truck Repair" at bounding box center [901, 522] width 357 height 38
click at [730, 514] on input "Truck Repair" at bounding box center [723, 508] width 11 height 11
checkbox input "true"
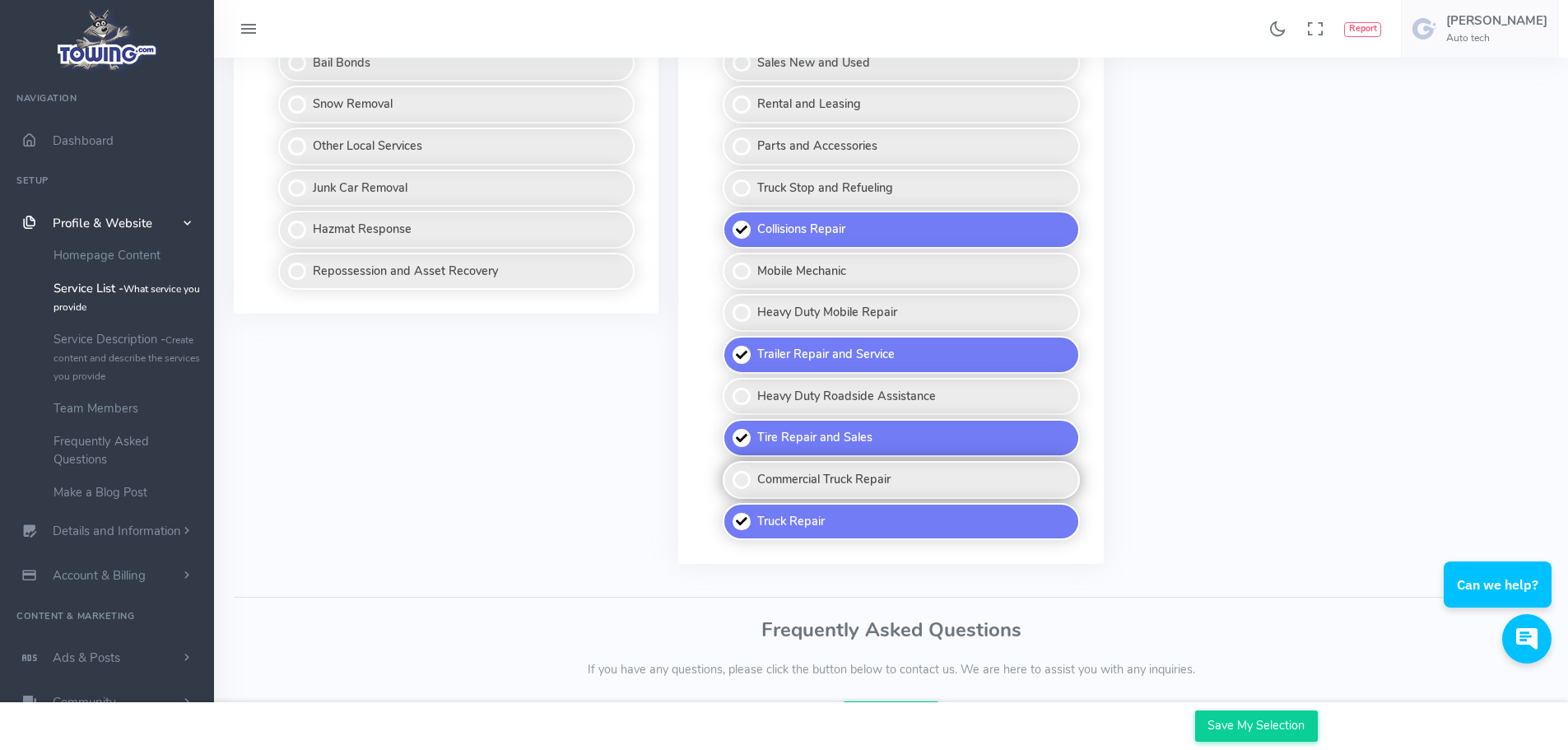
drag, startPoint x: 913, startPoint y: 484, endPoint x: 972, endPoint y: 483, distance: 59.0
click at [921, 484] on label "Commercial Truck Repair" at bounding box center [901, 479] width 357 height 38
click at [730, 471] on input "Commercial Truck Repair" at bounding box center [723, 466] width 11 height 11
checkbox input "true"
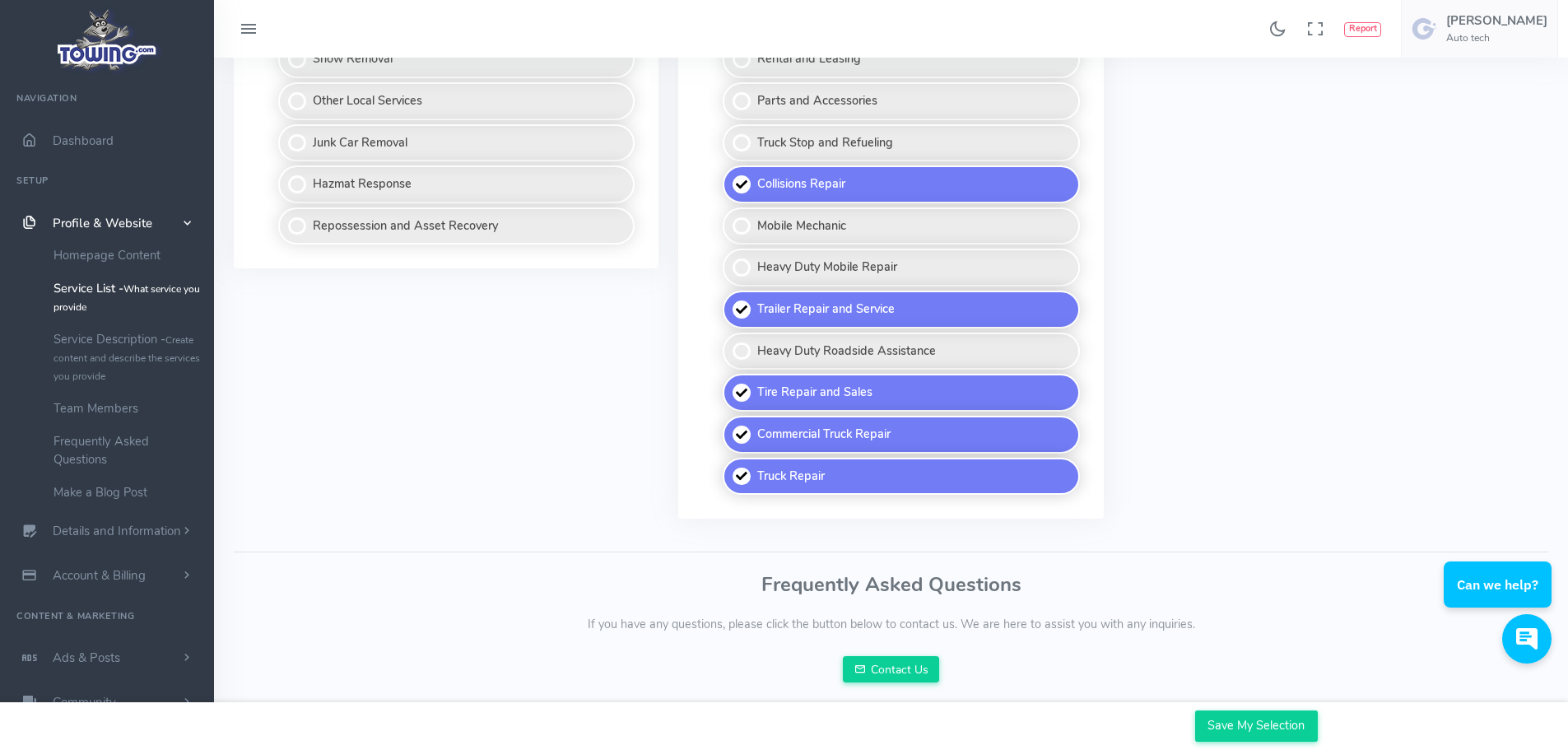
scroll to position [1364, 0]
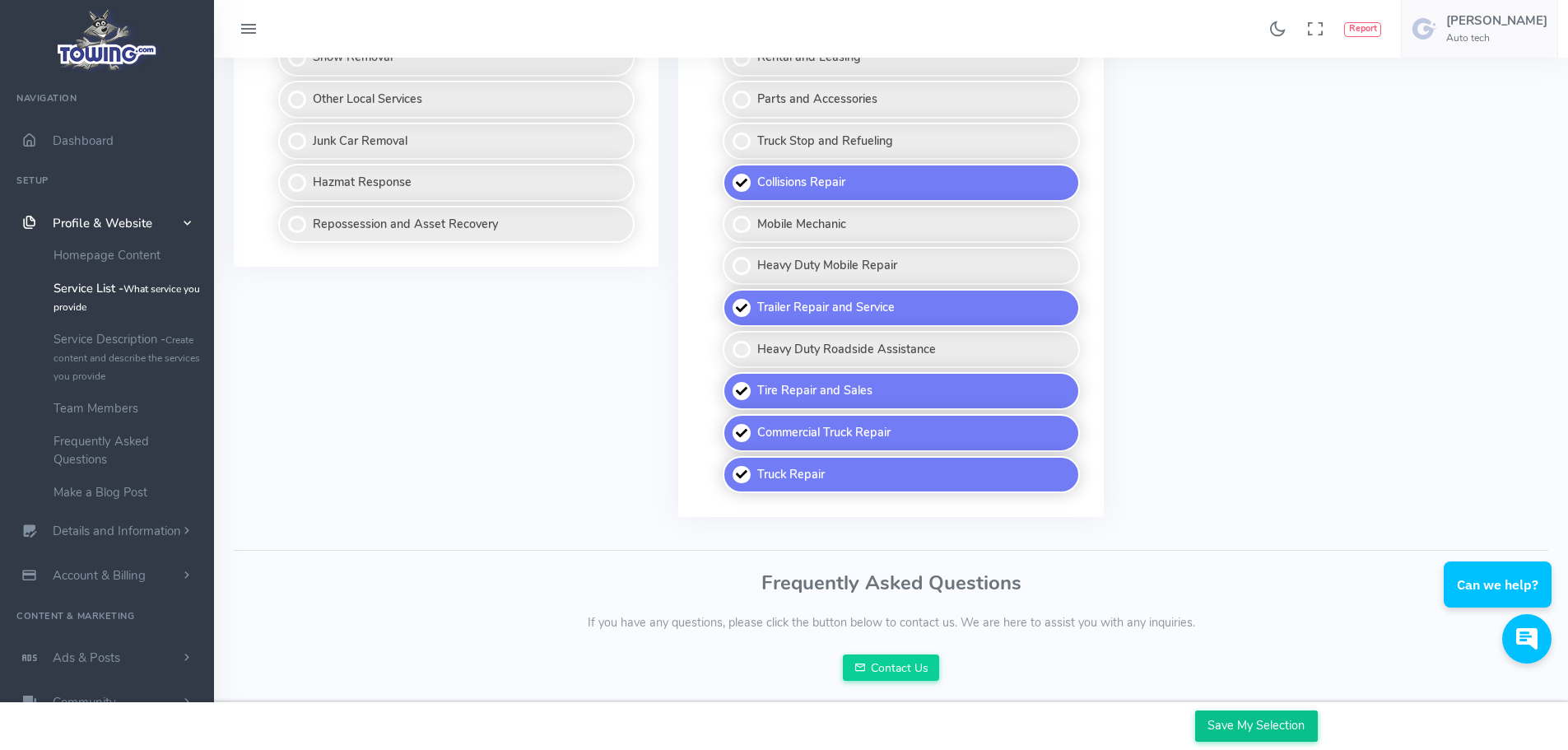
click at [1263, 721] on input "Save My Selection" at bounding box center [1256, 726] width 122 height 31
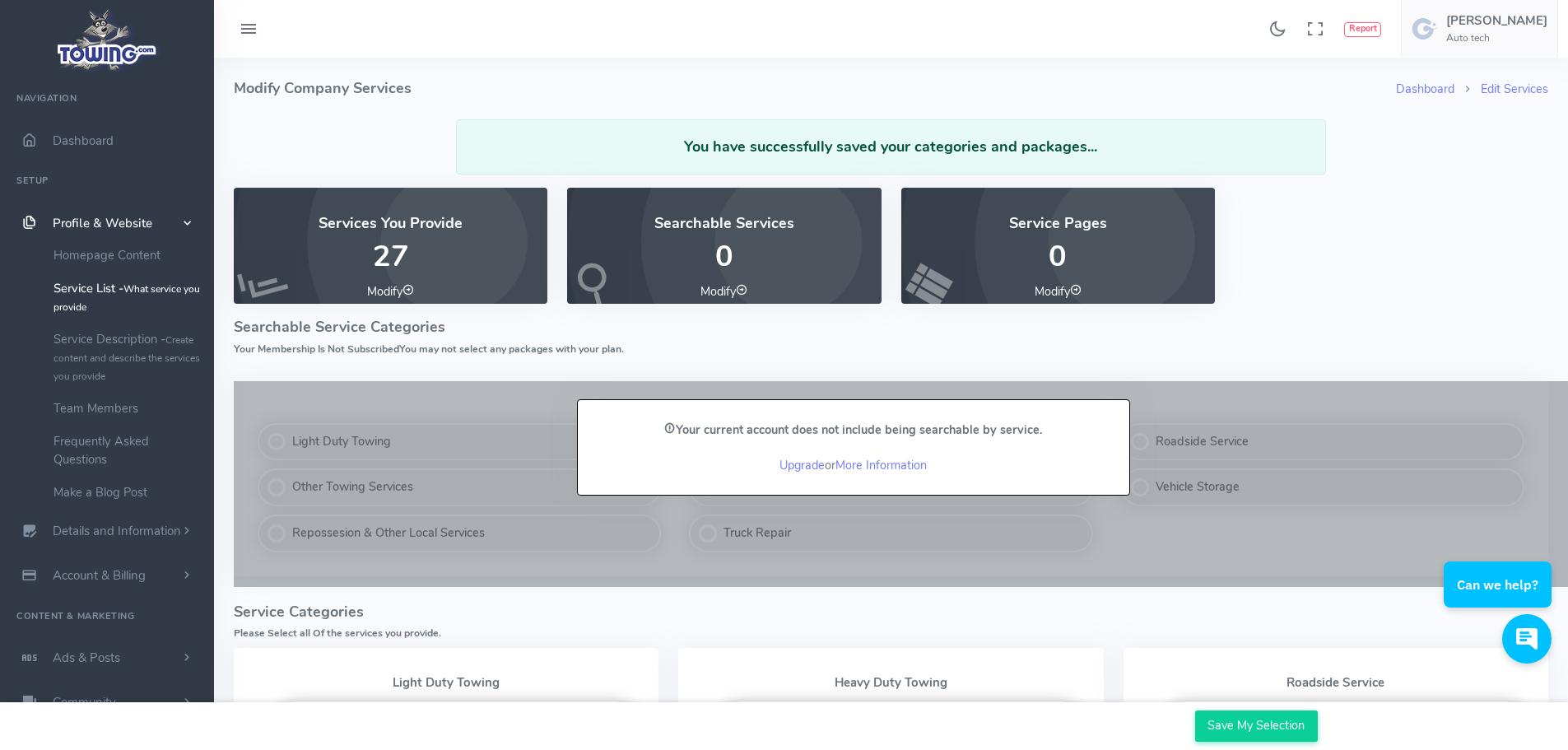
click at [636, 355] on h6 "Your Membership Is Not Subscribed You may not select any packages with your pla…" at bounding box center [890, 349] width 1315 height 11
click at [92, 252] on link "Homepage Content" at bounding box center [127, 255] width 173 height 33
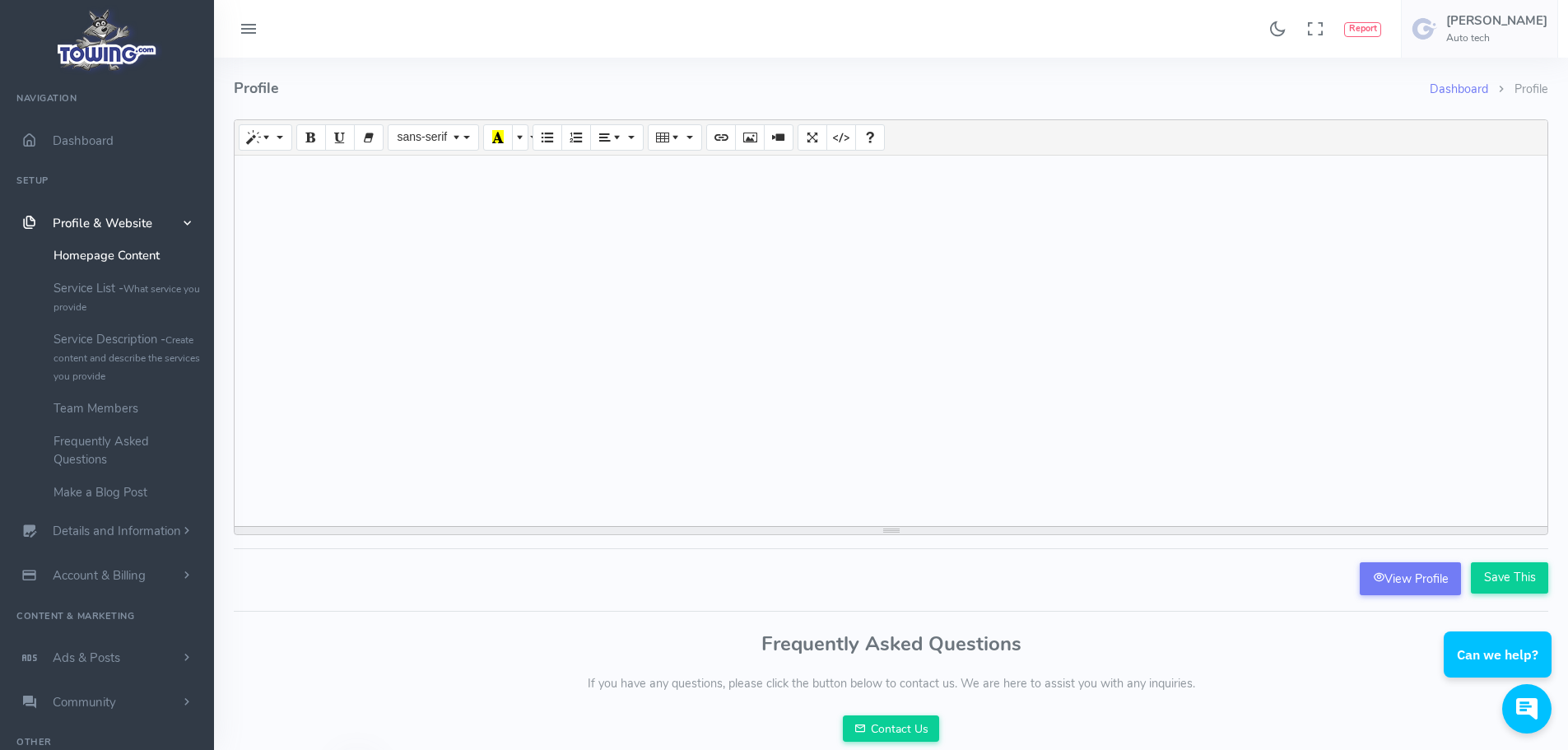
click at [92, 221] on span "Profile & Website" at bounding box center [102, 223] width 99 height 16
click at [40, 179] on ul "Navigation Dashboard Setup Profile & Website Homepage Content Service List - Wh…" at bounding box center [107, 311] width 214 height 463
click at [68, 269] on span "Details and Information" at bounding box center [117, 267] width 128 height 16
click at [128, 367] on link "Company Information" at bounding box center [127, 365] width 173 height 33
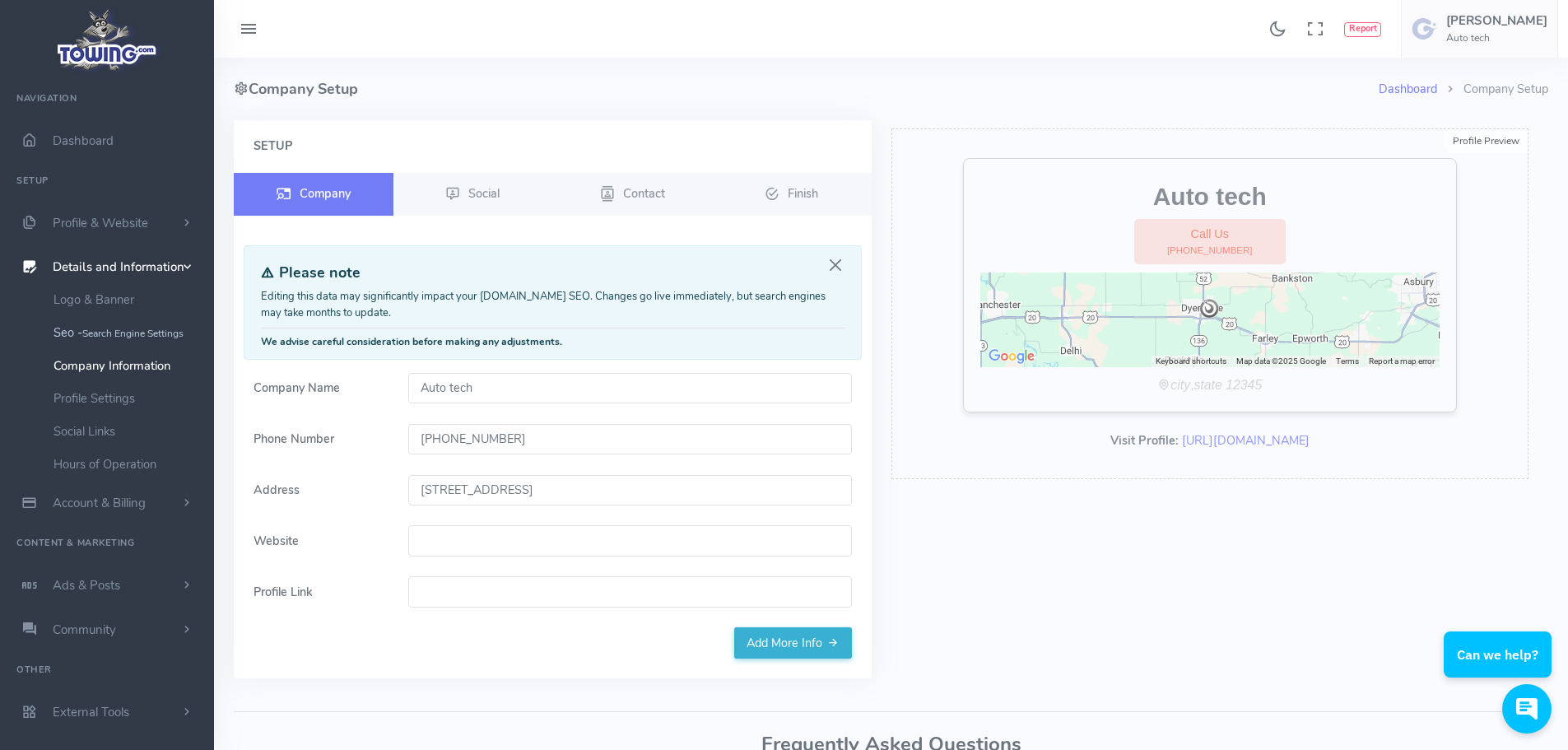
drag, startPoint x: 555, startPoint y: 390, endPoint x: 56, endPoint y: 342, distance: 501.3
click at [114, 321] on div "Found 17 results Analytics Report" at bounding box center [784, 455] width 1568 height 911
type input "Auto Tech Inc"
type input "2015 20th Ave SE, Dyersville, IA 52040, USA"
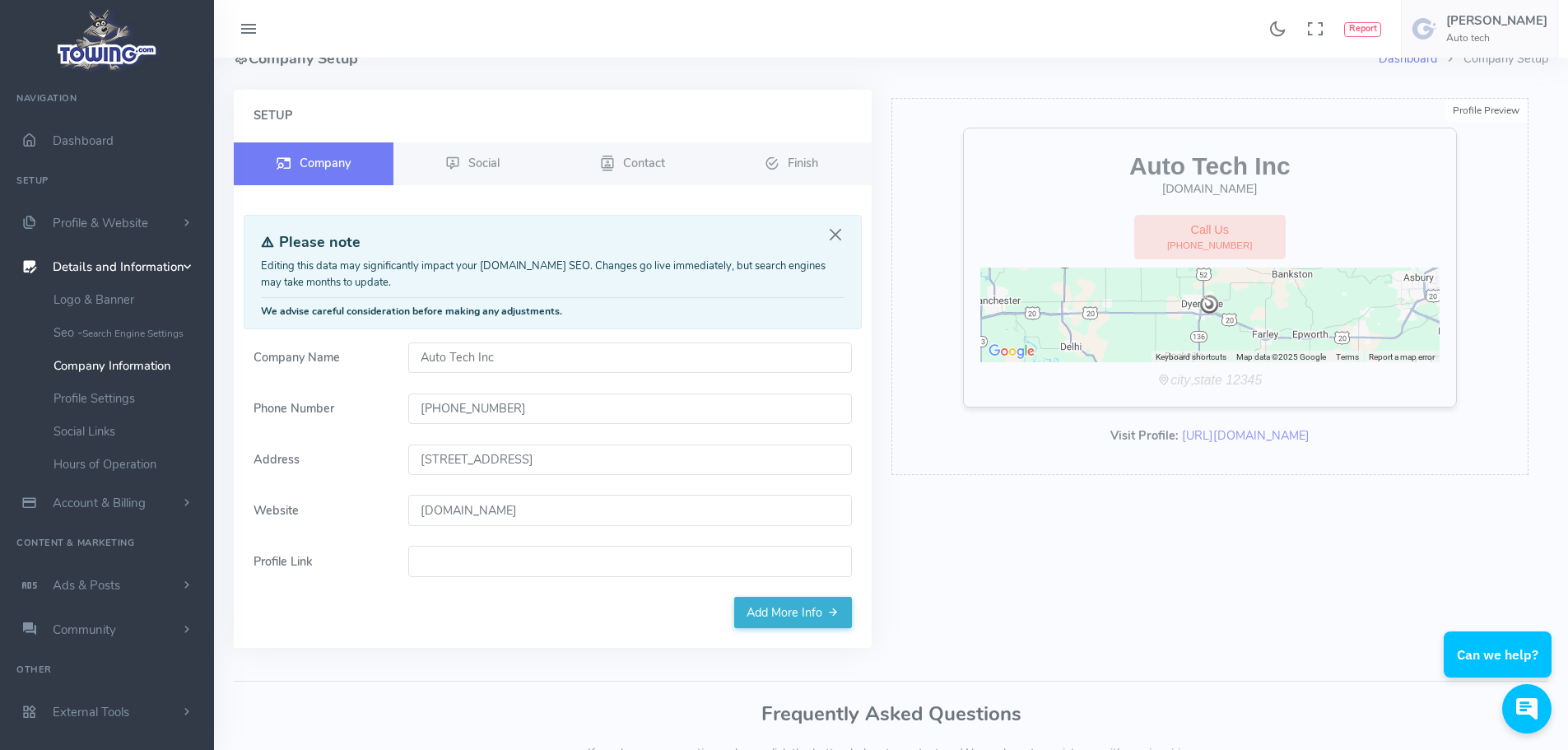
scroll to position [161, 0]
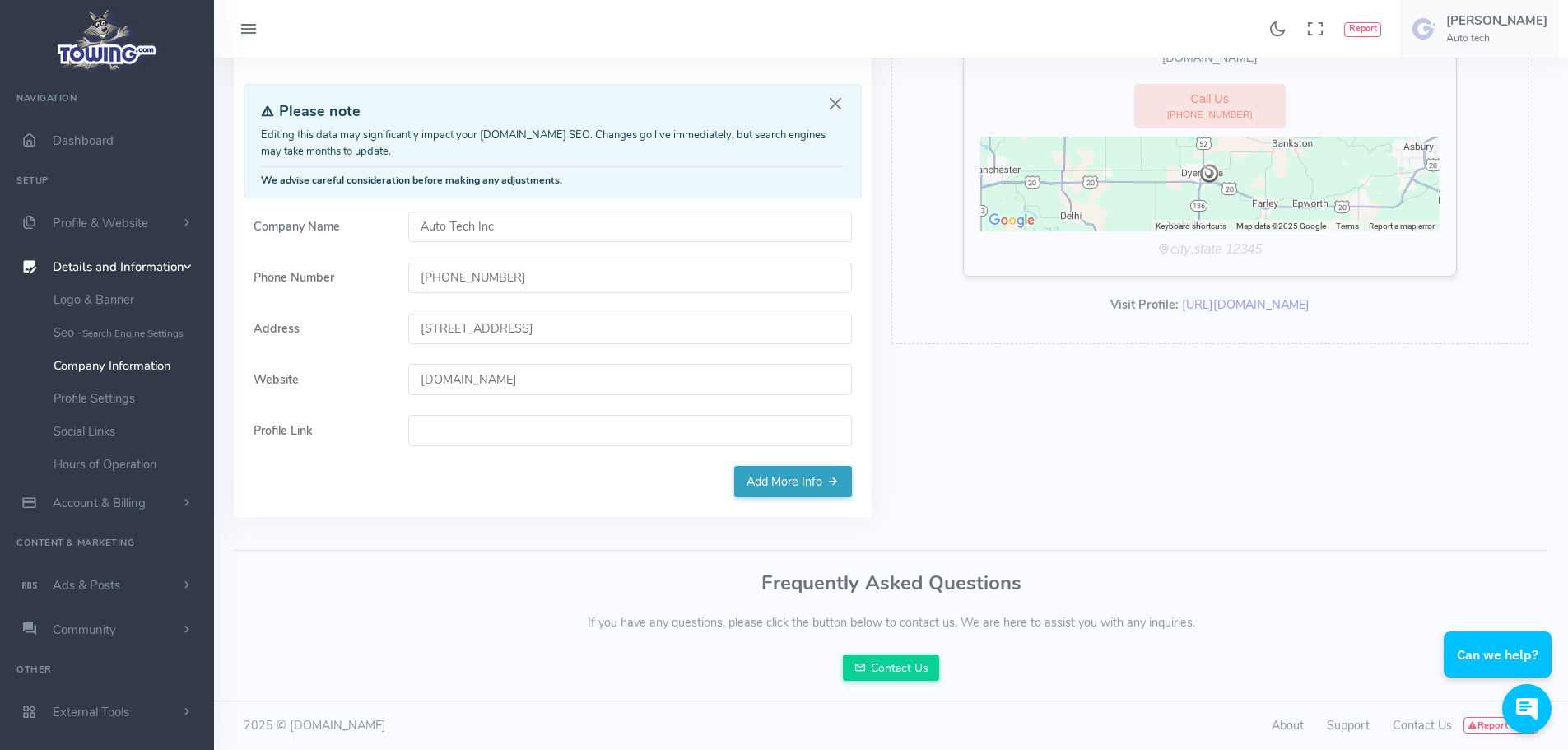
type input "www.autotechiowa.com"
click at [778, 482] on link "Add More Info" at bounding box center [793, 481] width 118 height 31
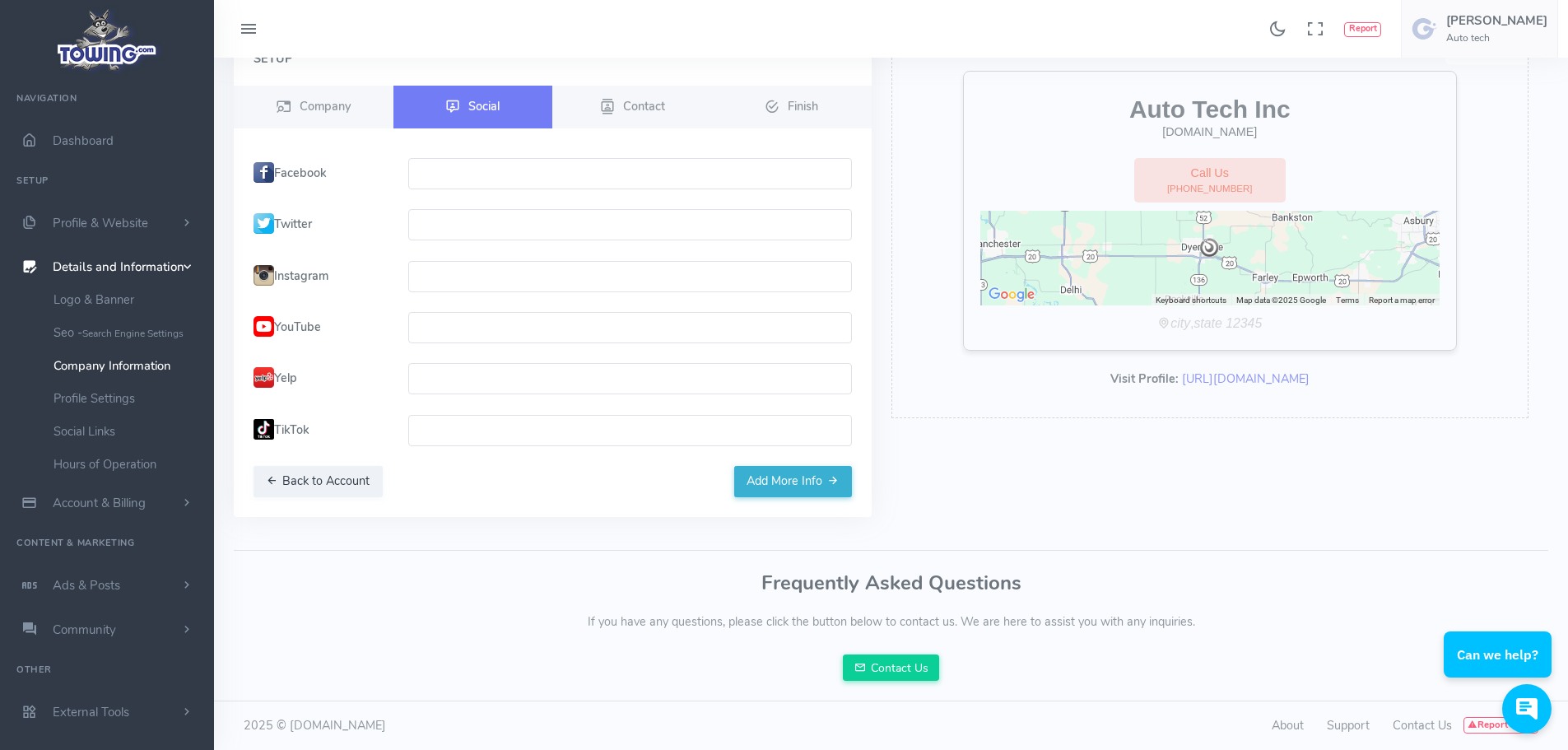
scroll to position [88, 0]
click at [492, 170] on input "text" at bounding box center [630, 174] width 443 height 31
paste input "https://www.facebook.com/autotechdville"
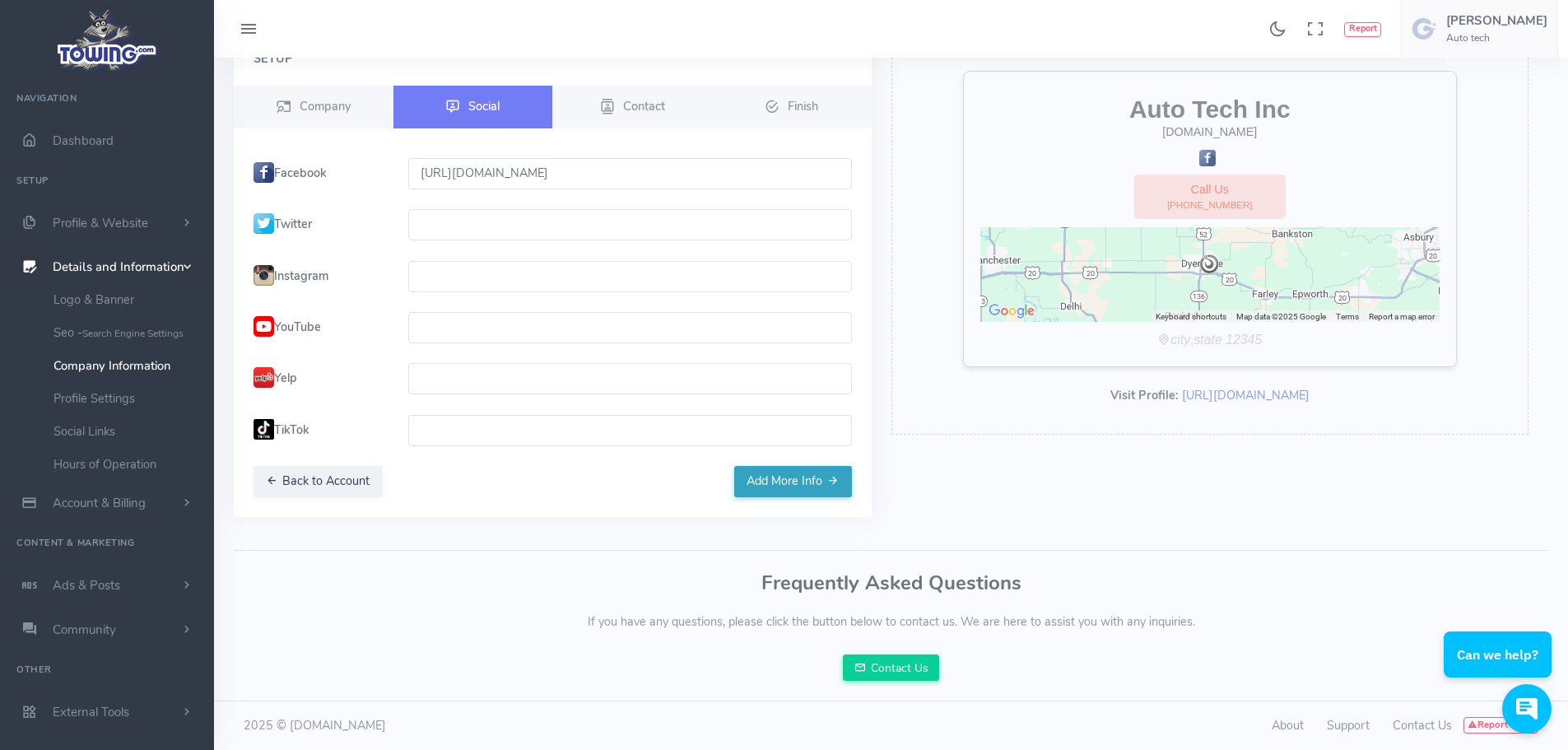
type input "https://www.facebook.com/autotechdville"
click at [789, 487] on button "Add More Info" at bounding box center [793, 481] width 118 height 31
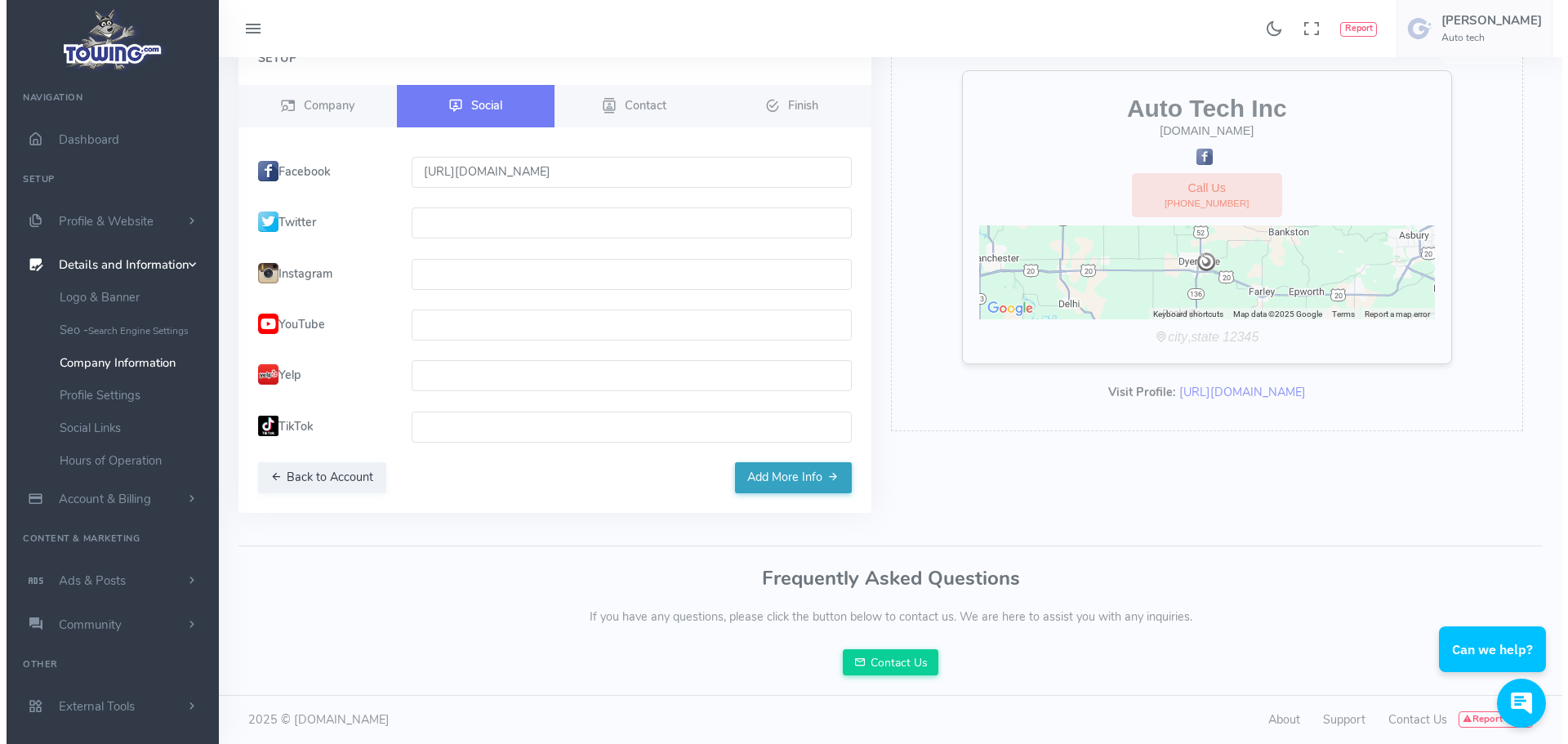
scroll to position [0, 0]
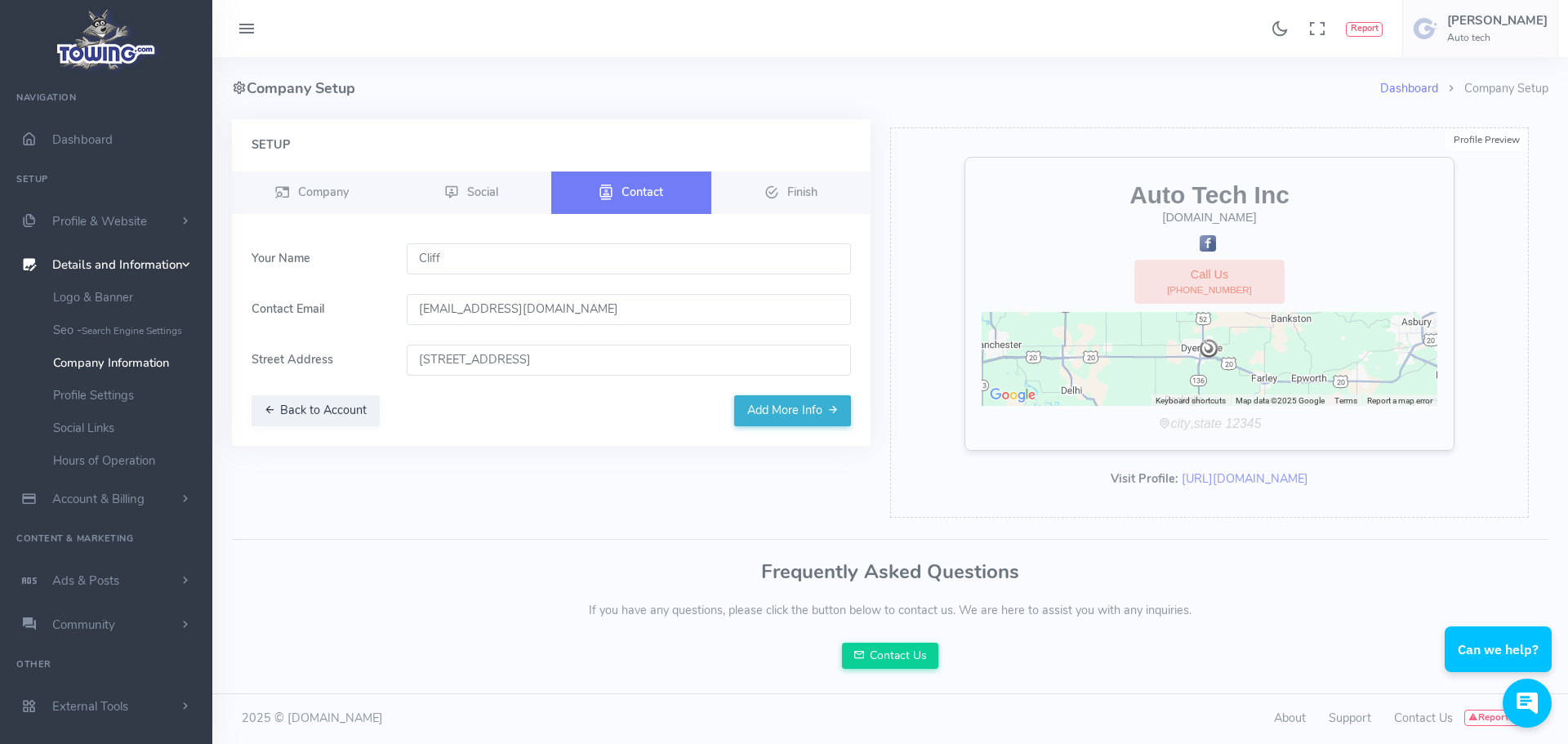
click at [547, 255] on input "Cliff" at bounding box center [629, 258] width 445 height 31
click at [702, 307] on input "autotechtowingservice@gmail.com" at bounding box center [629, 309] width 445 height 31
click at [794, 411] on button "Add More Info" at bounding box center [793, 410] width 117 height 31
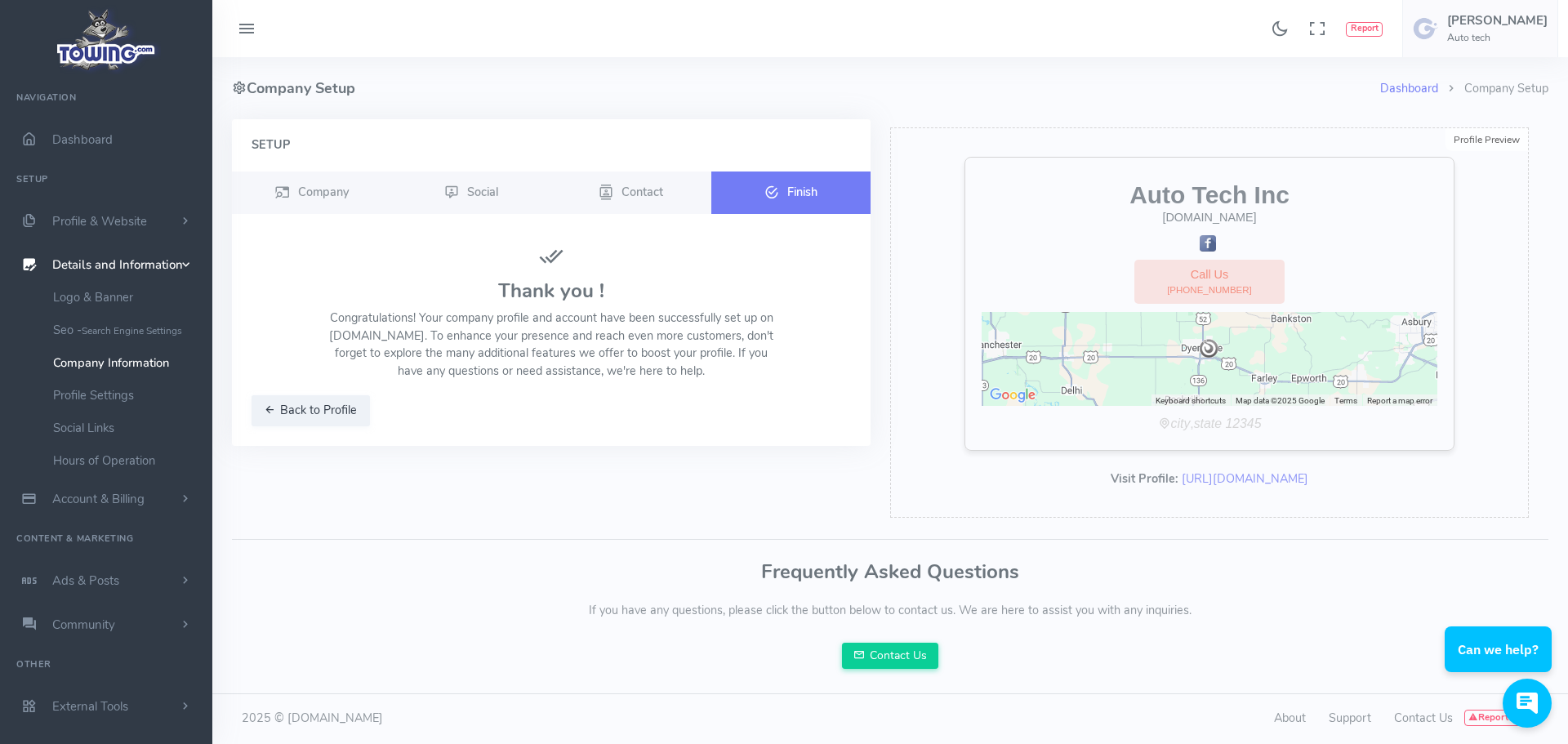
click at [685, 383] on div "Thank you ! Congratulations! Your company profile and account have been success…" at bounding box center [551, 317] width 619 height 147
click at [556, 332] on p "Congratulations! Your company profile and account have been successfully set up…" at bounding box center [552, 344] width 450 height 70
click at [594, 476] on div "Setup Company Social Contact Finish" at bounding box center [551, 322] width 658 height 406
click at [1187, 477] on link "https://www.towing.com//US/IA/Dyersville/52040/Auto-tech" at bounding box center [1246, 478] width 126 height 16
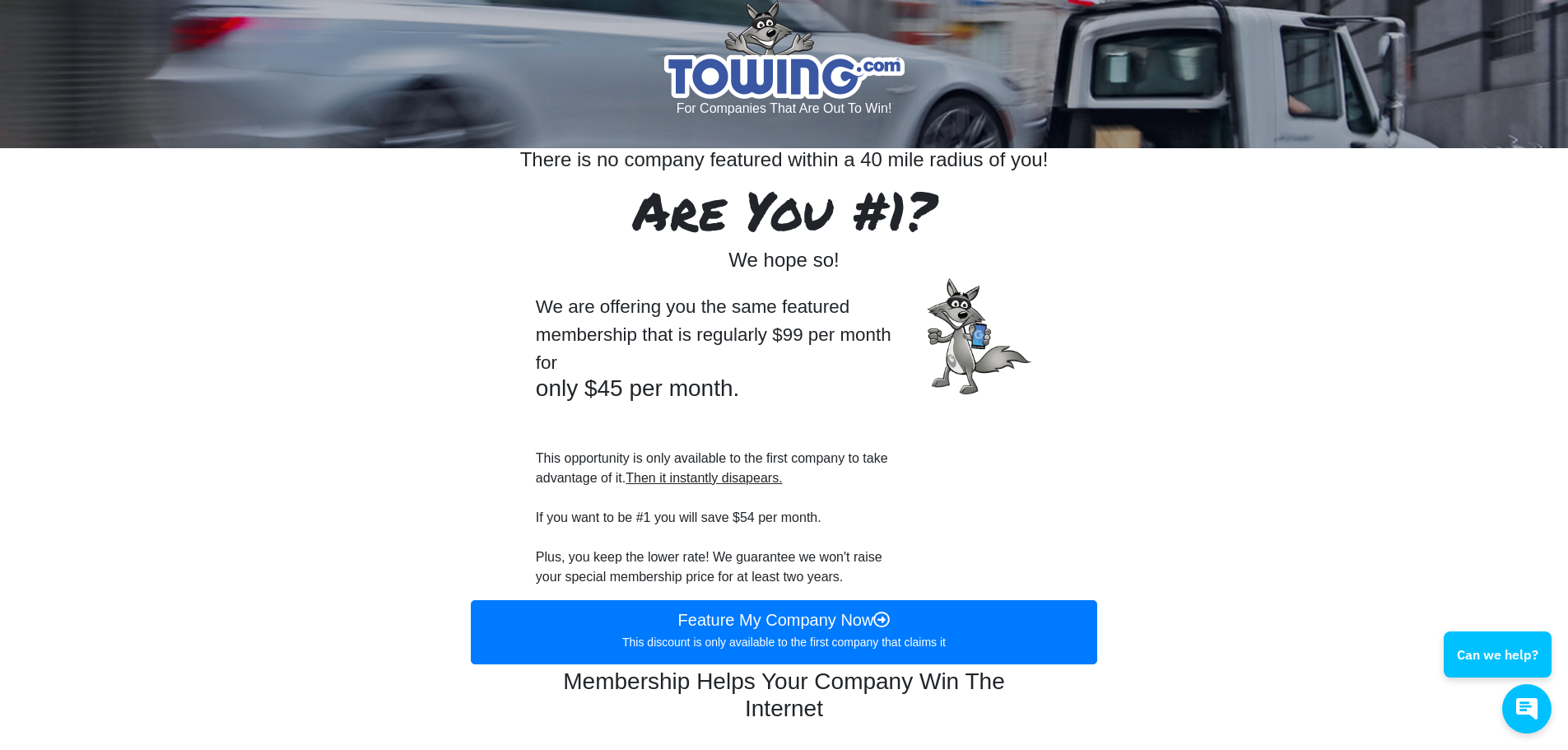
click at [646, 520] on div "We are offering you the same featured membership that is regularly $99 per mont…" at bounding box center [719, 439] width 391 height 321
